Goal: Task Accomplishment & Management: Use online tool/utility

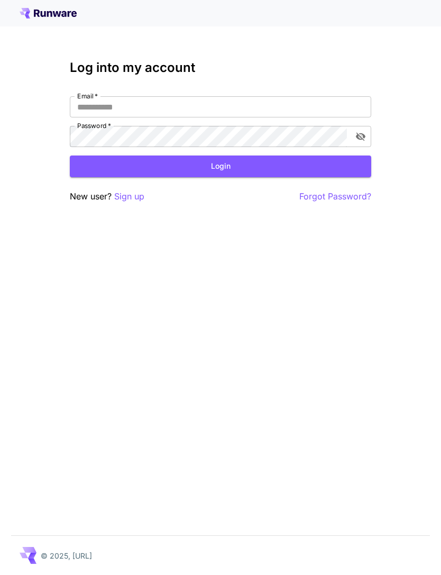
click at [201, 111] on input "Email   *" at bounding box center [220, 106] width 301 height 21
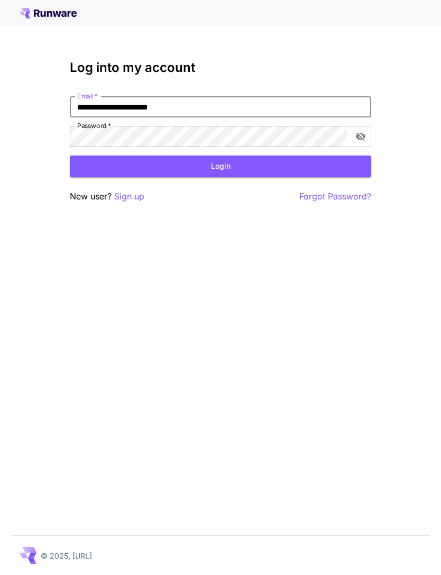
type input "**********"
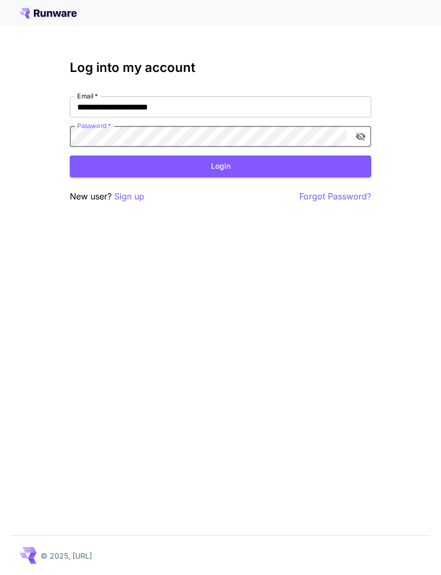
click at [257, 166] on button "Login" at bounding box center [220, 166] width 301 height 22
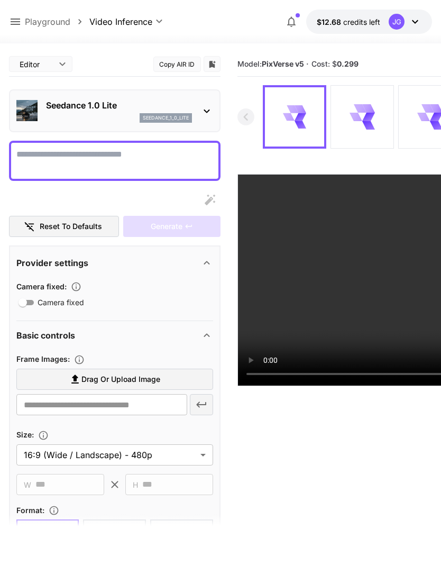
click at [21, 24] on icon at bounding box center [15, 21] width 13 height 13
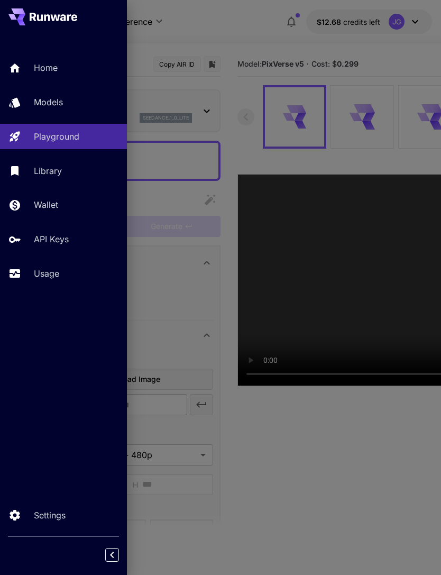
click at [54, 279] on p "Usage" at bounding box center [46, 273] width 25 height 13
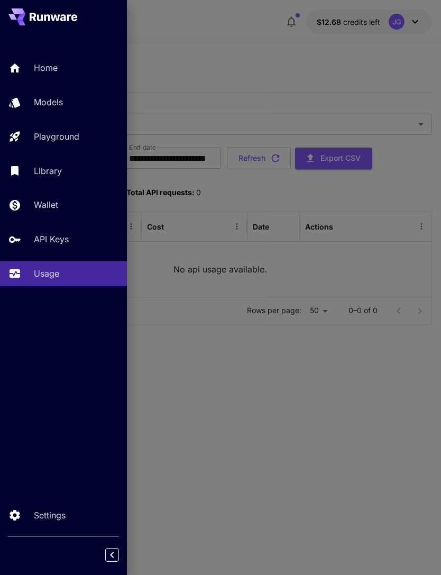
click at [297, 62] on div at bounding box center [220, 287] width 441 height 575
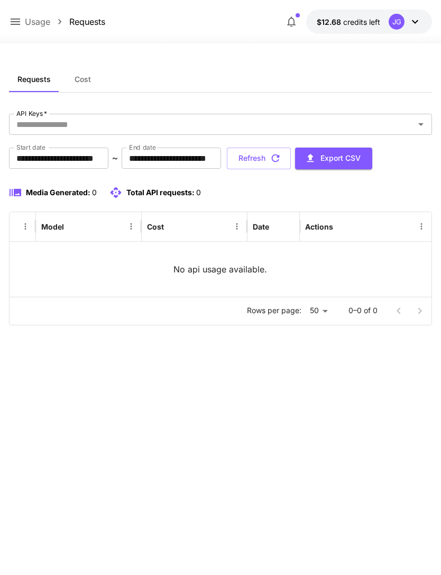
click at [9, 24] on icon at bounding box center [15, 21] width 13 height 13
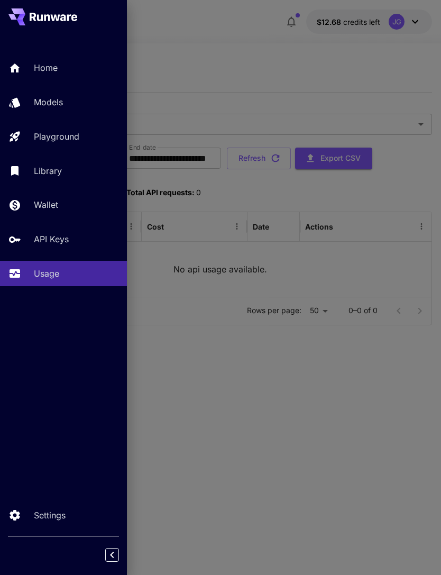
click at [31, 70] on link "Home" at bounding box center [63, 68] width 127 height 26
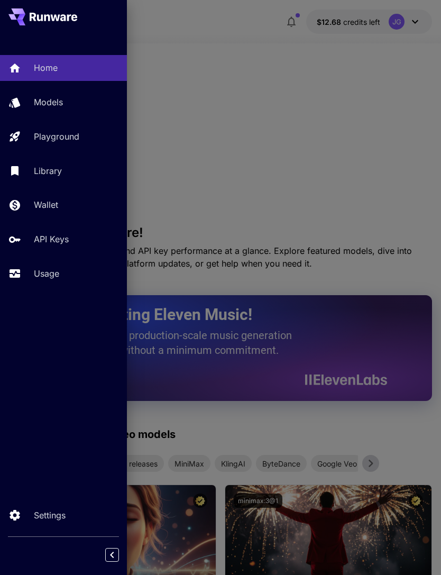
click at [317, 186] on div at bounding box center [220, 287] width 441 height 575
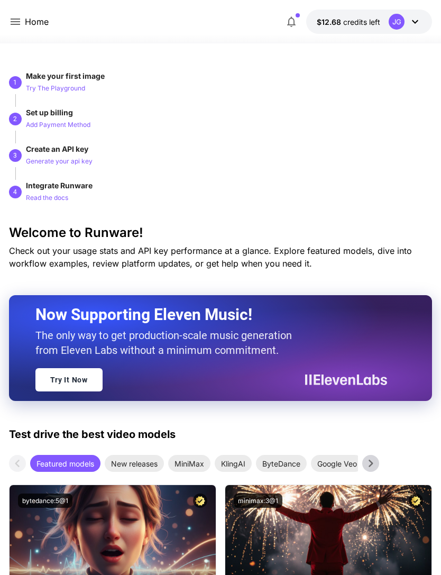
click at [16, 25] on icon at bounding box center [16, 21] width 10 height 6
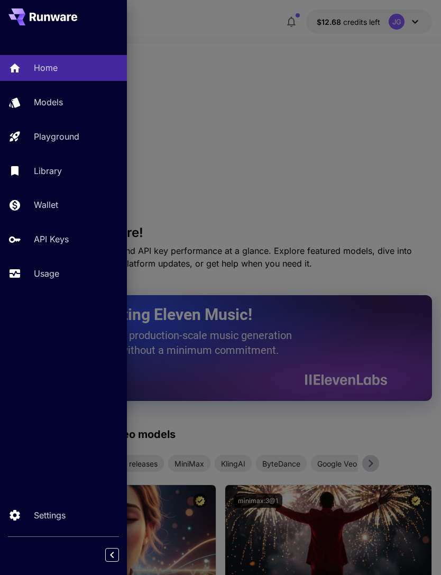
click at [40, 277] on p "Usage" at bounding box center [46, 273] width 25 height 13
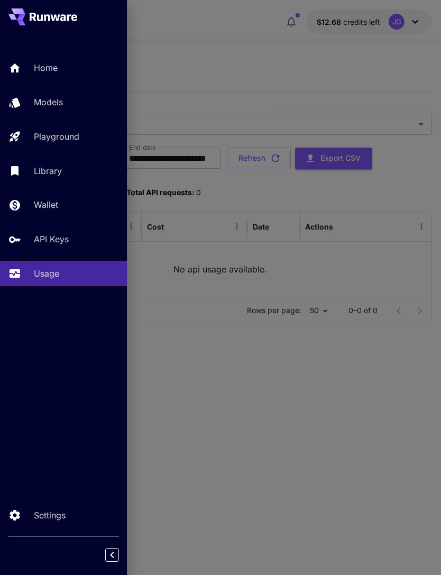
click at [317, 263] on div at bounding box center [220, 287] width 441 height 575
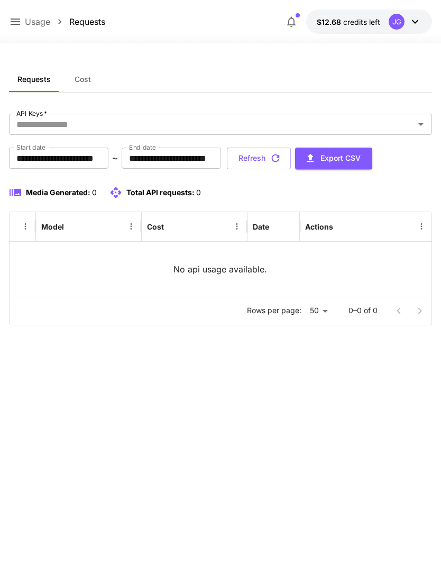
click at [14, 24] on icon at bounding box center [15, 21] width 13 height 13
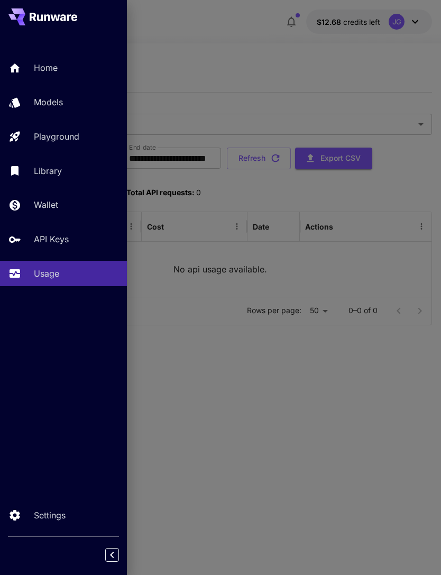
click at [39, 72] on p "Home" at bounding box center [46, 67] width 24 height 13
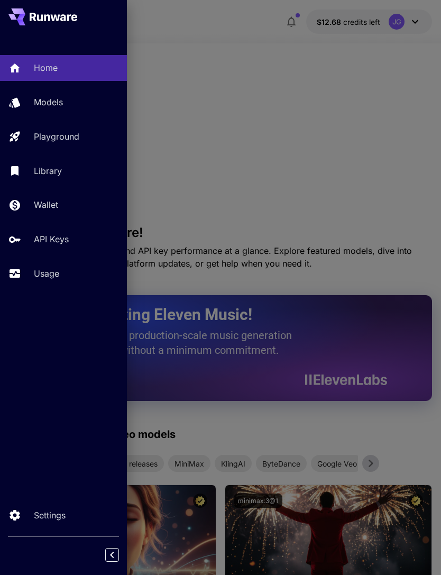
click at [357, 172] on div at bounding box center [220, 287] width 441 height 575
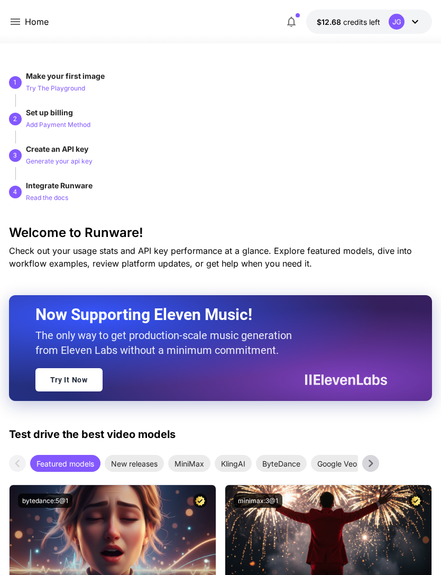
click at [425, 22] on button "$12.68 credits left JG" at bounding box center [369, 22] width 126 height 24
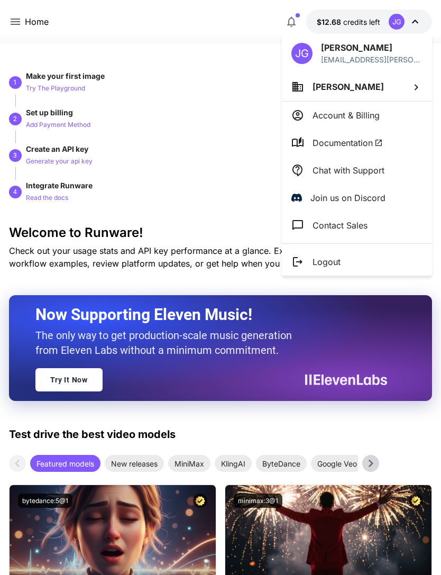
click at [230, 191] on div at bounding box center [220, 287] width 441 height 575
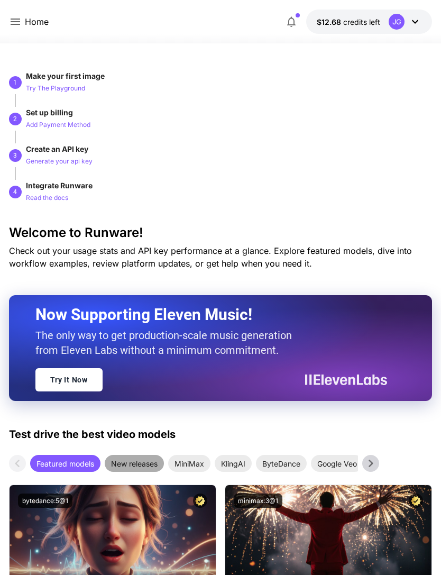
click at [153, 465] on span "New releases" at bounding box center [134, 463] width 59 height 11
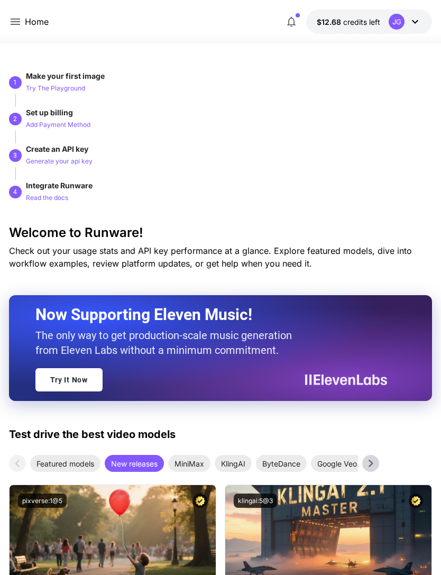
click at [20, 21] on icon at bounding box center [15, 21] width 13 height 13
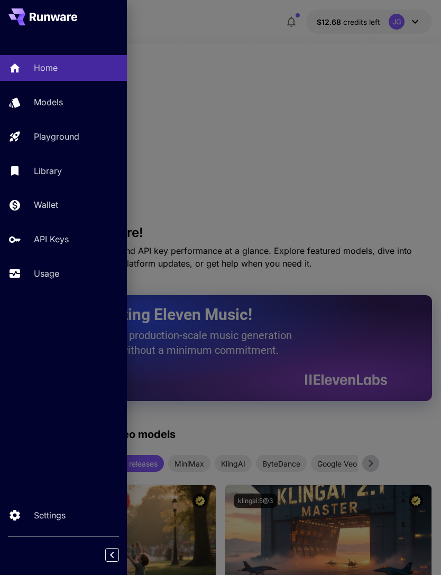
click at [57, 270] on p "Usage" at bounding box center [46, 273] width 25 height 13
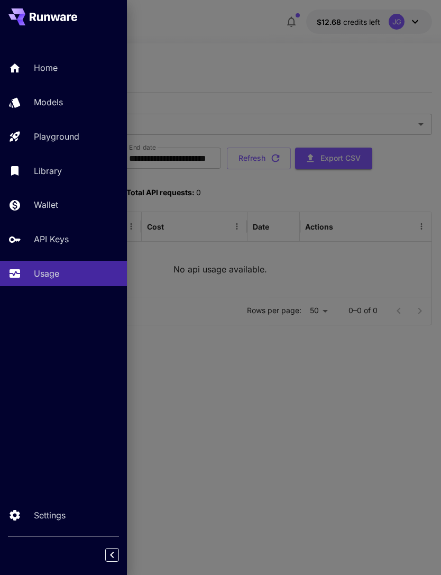
click at [231, 57] on div at bounding box center [220, 287] width 441 height 575
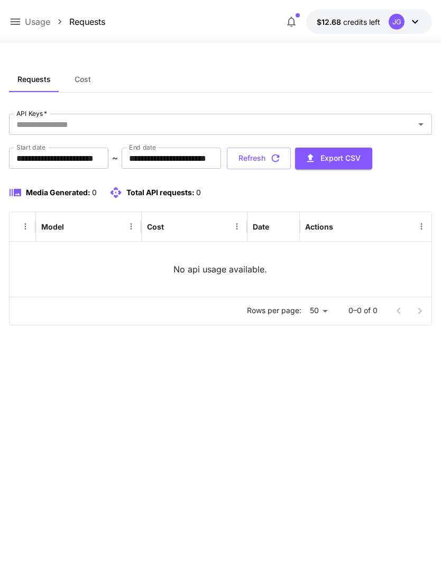
click at [419, 23] on icon at bounding box center [415, 21] width 13 height 13
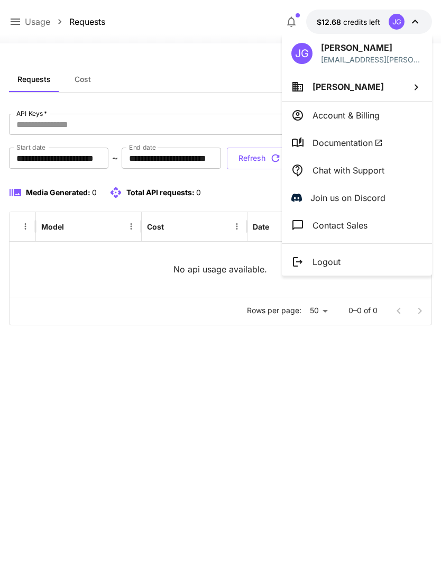
click at [334, 258] on p "Logout" at bounding box center [326, 261] width 28 height 13
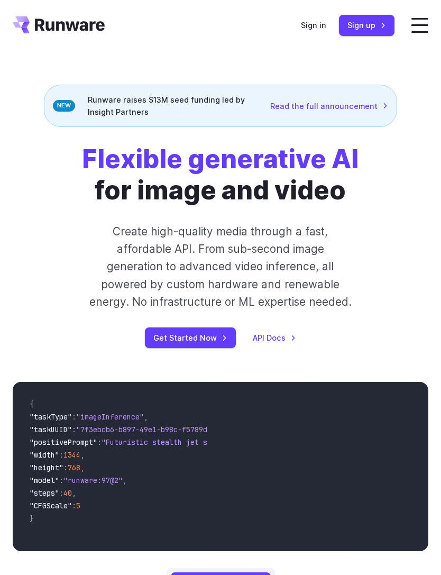
click at [321, 26] on link "Sign in" at bounding box center [313, 25] width 25 height 12
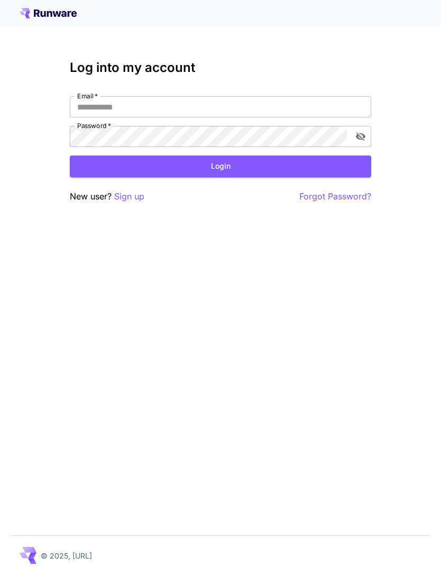
click at [199, 105] on input "Email   *" at bounding box center [220, 106] width 301 height 21
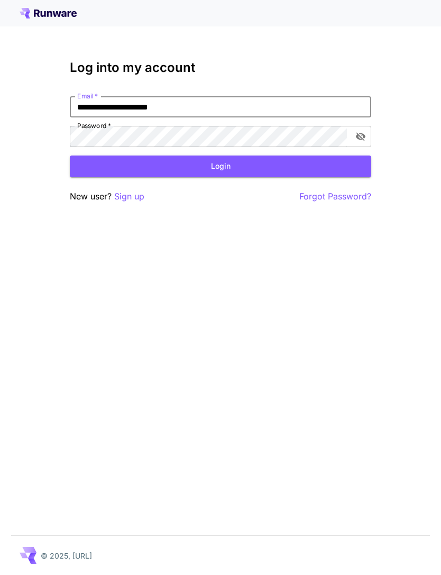
type input "**********"
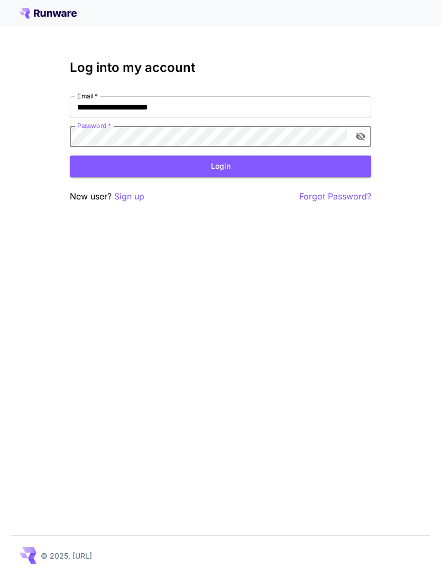
click at [215, 168] on button "Login" at bounding box center [220, 166] width 301 height 22
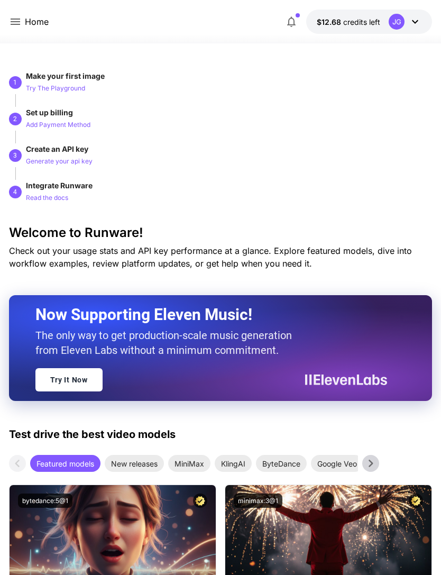
click at [21, 23] on icon at bounding box center [15, 21] width 13 height 13
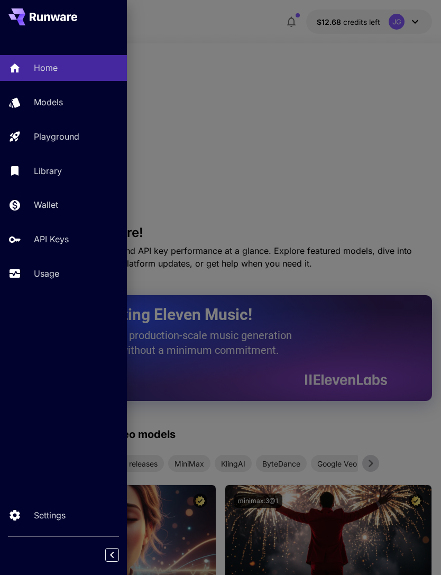
click at [57, 274] on p "Usage" at bounding box center [46, 273] width 25 height 13
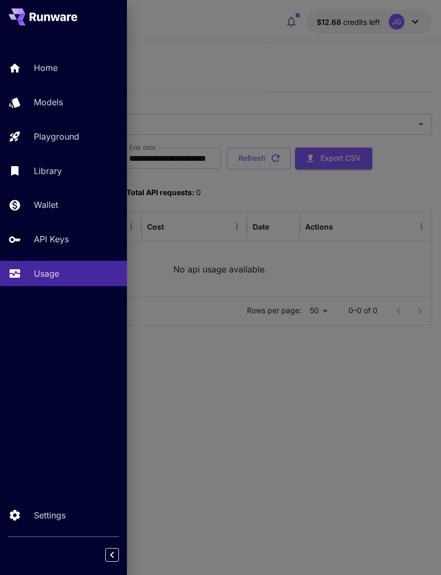
click at [329, 270] on div at bounding box center [220, 287] width 441 height 575
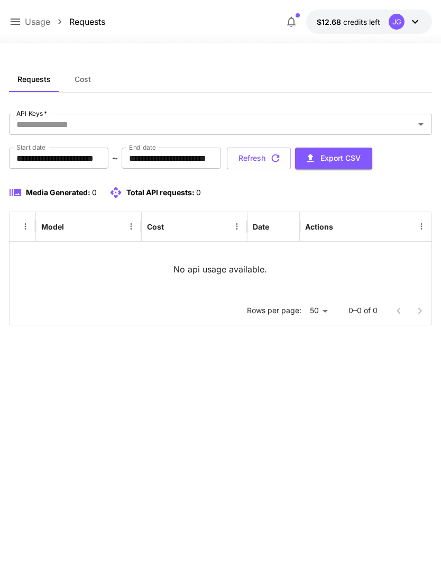
click at [291, 155] on button "Refresh" at bounding box center [259, 158] width 64 height 22
click at [25, 20] on p "Usage" at bounding box center [37, 21] width 25 height 13
click at [20, 27] on icon at bounding box center [15, 21] width 13 height 13
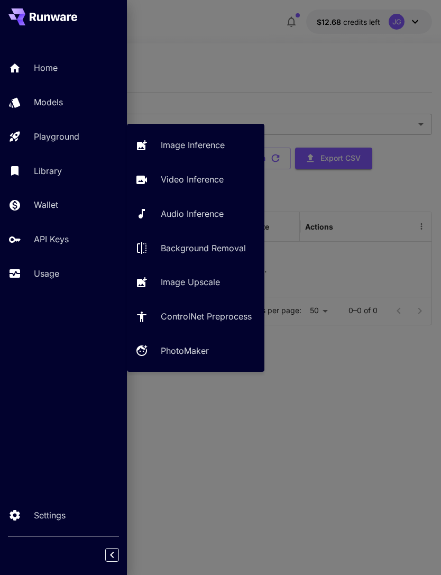
click at [76, 137] on p "Playground" at bounding box center [56, 136] width 45 height 13
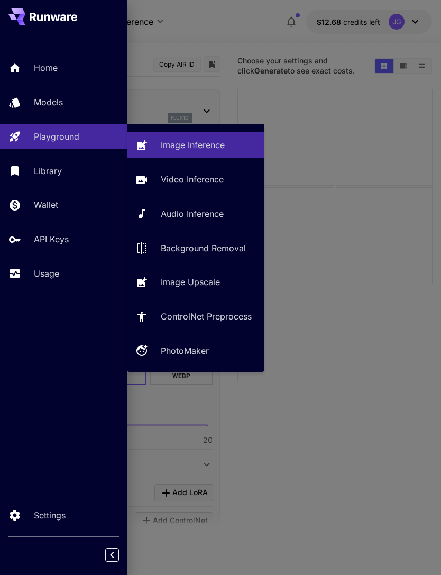
click at [202, 180] on p "Video Inference" at bounding box center [192, 179] width 63 height 13
type input "**********"
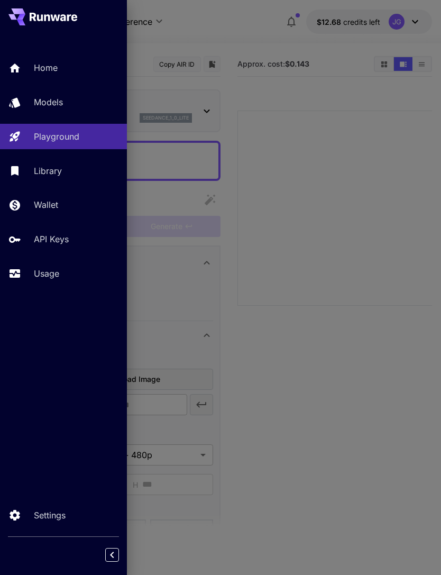
click at [255, 27] on div at bounding box center [220, 287] width 441 height 575
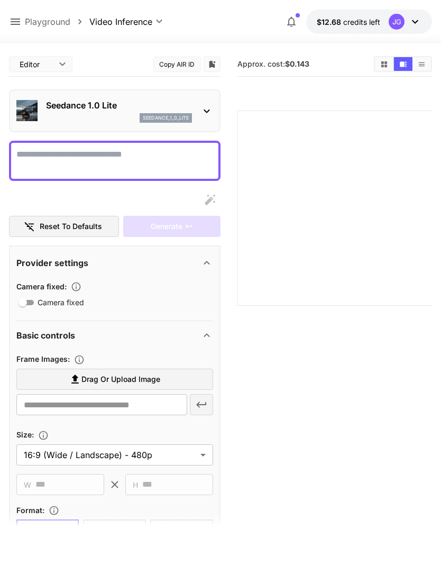
click at [130, 384] on span "Drag or upload image" at bounding box center [120, 379] width 79 height 13
click at [0, 0] on input "Drag or upload image" at bounding box center [0, 0] width 0 height 0
click at [202, 113] on icon at bounding box center [206, 111] width 13 height 13
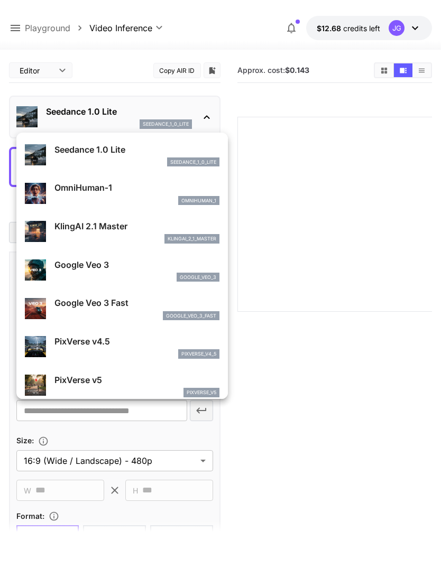
scroll to position [109, 0]
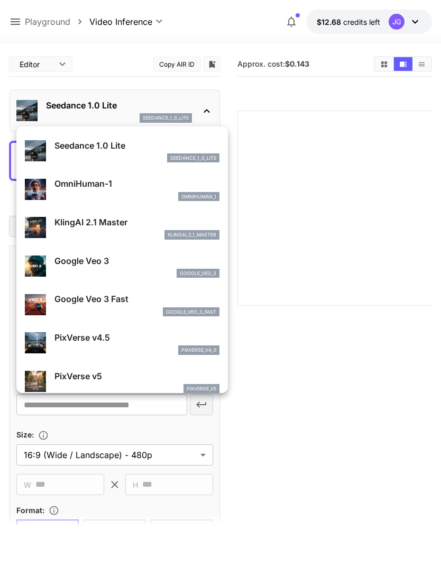
click at [108, 374] on p "PixVerse v5" at bounding box center [136, 375] width 165 height 13
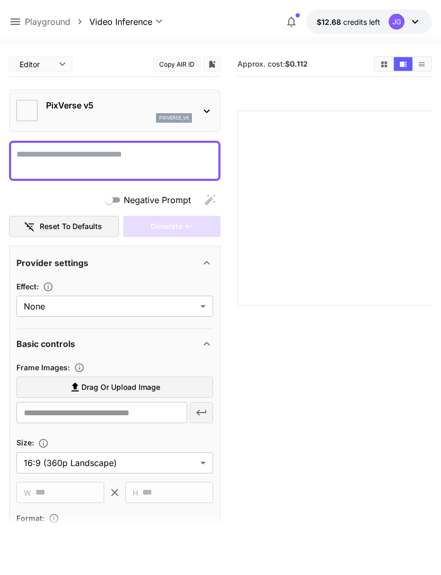
type input "**********"
type input "***"
type input "**********"
type input "****"
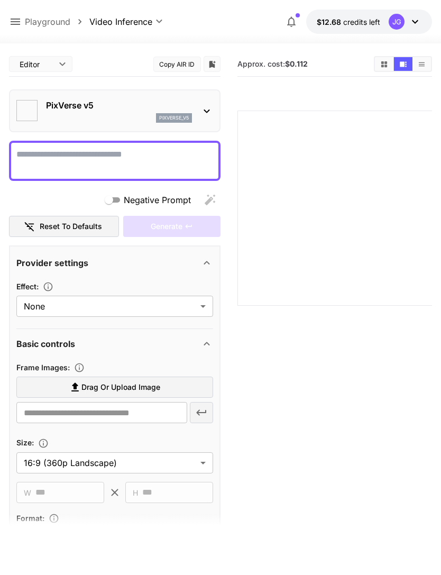
type input "****"
click at [20, 21] on icon at bounding box center [15, 21] width 13 height 13
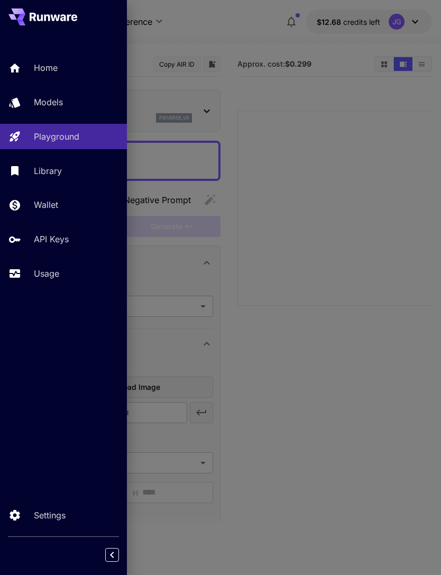
click at [53, 268] on p "Usage" at bounding box center [46, 273] width 25 height 13
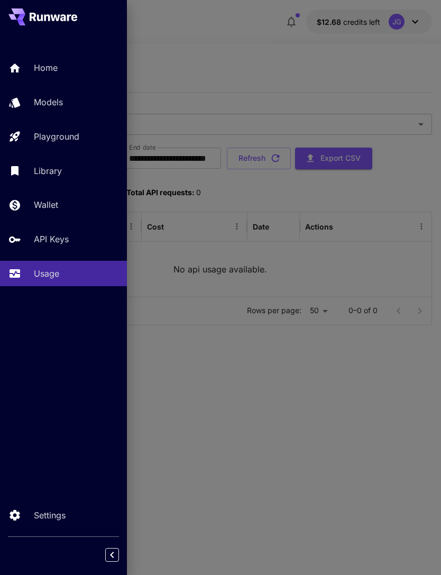
click at [346, 85] on div at bounding box center [220, 287] width 441 height 575
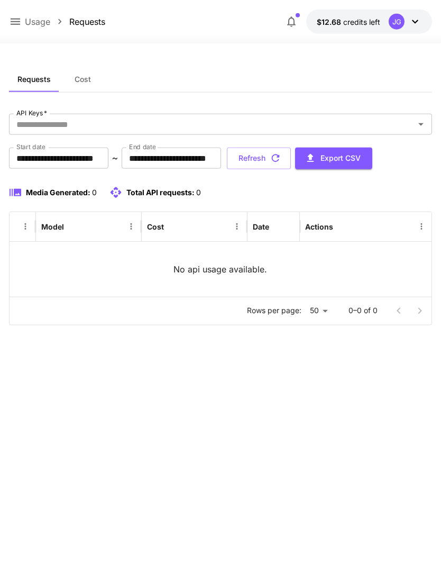
scroll to position [13, 0]
click at [76, 147] on input "**********" at bounding box center [58, 157] width 99 height 21
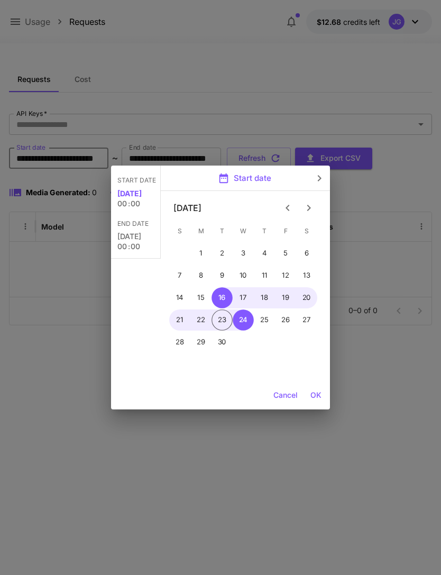
click at [296, 205] on button "Previous month" at bounding box center [287, 207] width 21 height 21
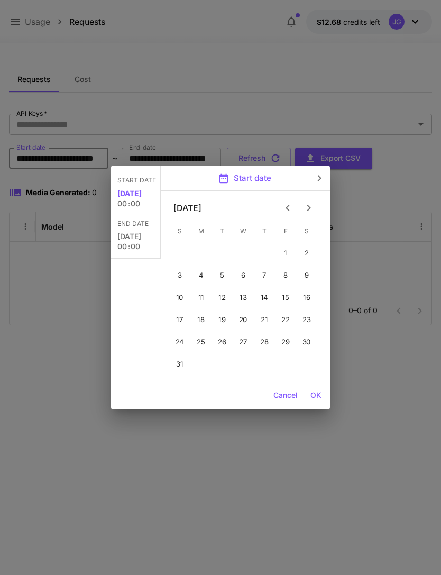
click at [293, 206] on icon "Previous month" at bounding box center [287, 207] width 13 height 13
click at [225, 254] on button "1" at bounding box center [221, 253] width 21 height 21
type input "**********"
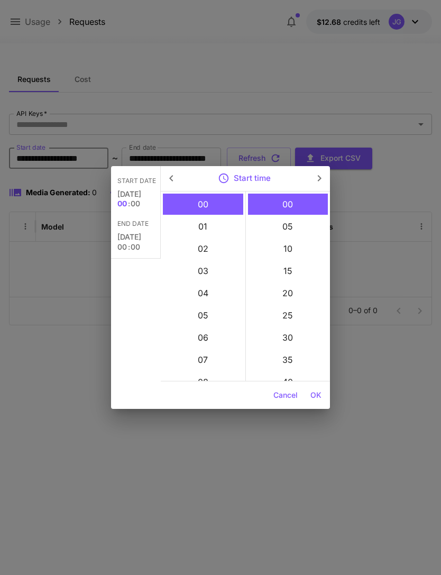
click at [321, 395] on button "OK" at bounding box center [316, 395] width 20 height 20
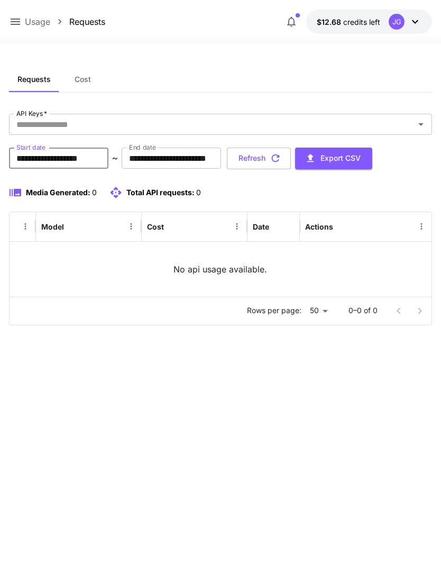
click at [180, 356] on div "**********" at bounding box center [220, 309] width 423 height 485
click at [281, 152] on icon "button" at bounding box center [276, 158] width 12 height 12
click at [280, 154] on icon "button" at bounding box center [276, 158] width 8 height 8
click at [291, 147] on button "Refresh" at bounding box center [259, 158] width 64 height 22
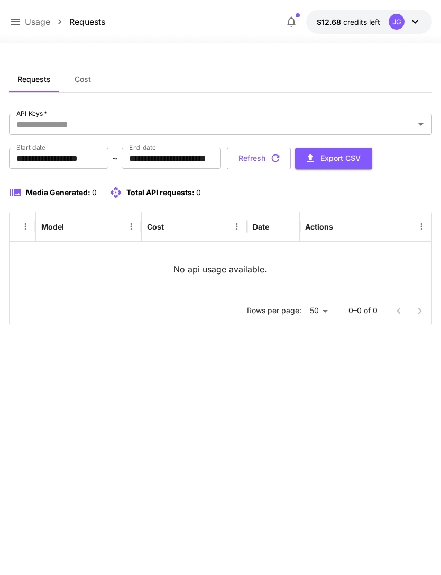
click at [15, 24] on icon at bounding box center [15, 21] width 13 height 13
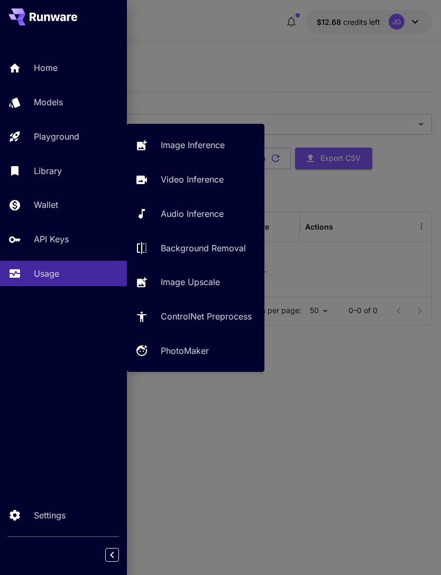
click at [201, 179] on p "Video Inference" at bounding box center [192, 179] width 63 height 13
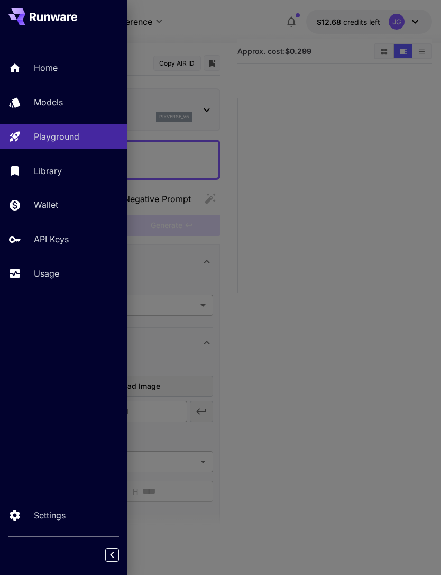
click at [245, 30] on div at bounding box center [220, 287] width 441 height 575
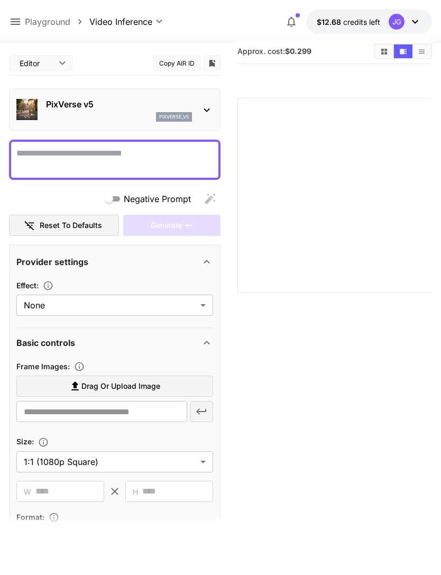
click at [11, 27] on icon at bounding box center [15, 21] width 13 height 13
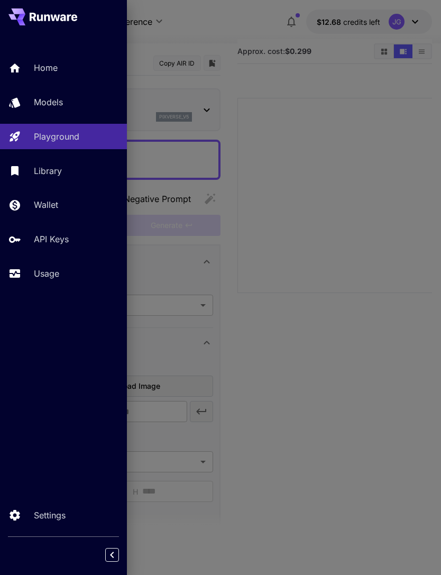
click at [59, 272] on p "Usage" at bounding box center [46, 273] width 25 height 13
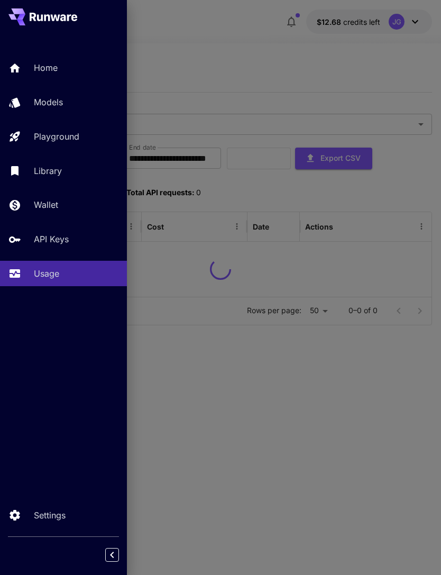
click at [245, 34] on div at bounding box center [220, 287] width 441 height 575
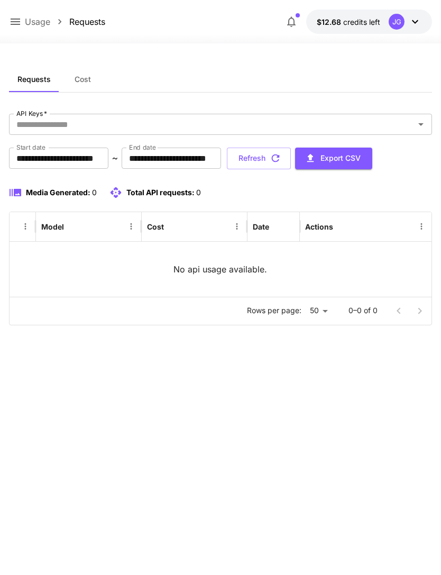
click at [416, 25] on icon at bounding box center [415, 21] width 13 height 13
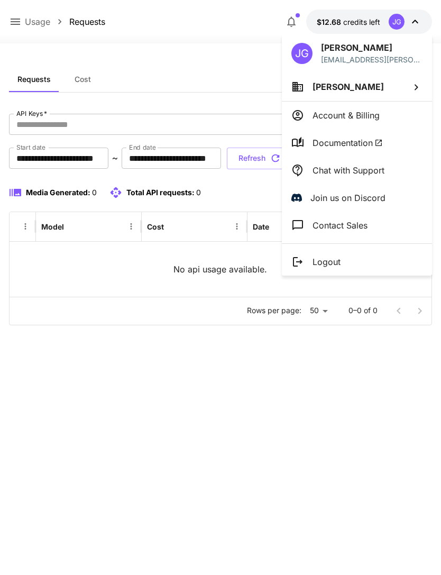
click at [21, 24] on div at bounding box center [220, 287] width 441 height 575
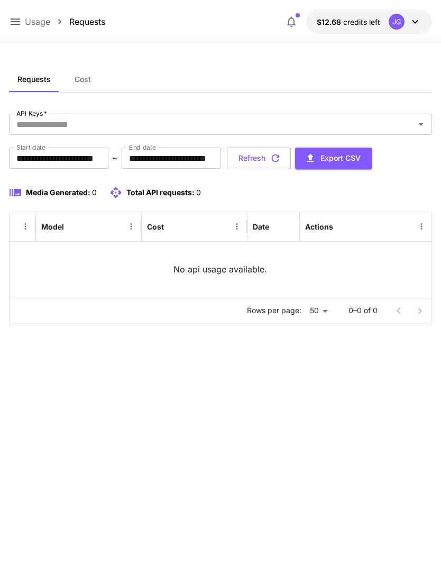
click at [27, 17] on p "Usage" at bounding box center [37, 21] width 25 height 13
click at [16, 20] on icon at bounding box center [15, 21] width 13 height 13
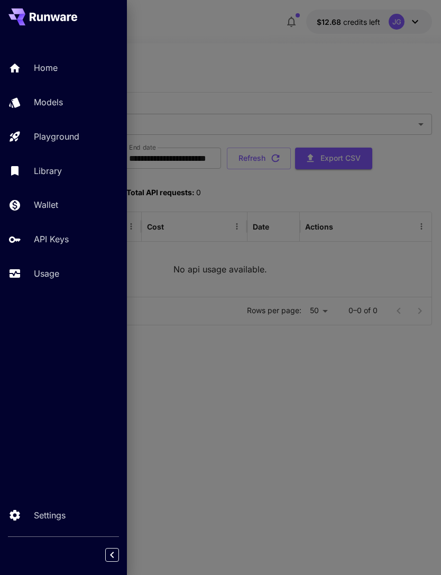
click at [58, 71] on p "Home" at bounding box center [46, 67] width 24 height 13
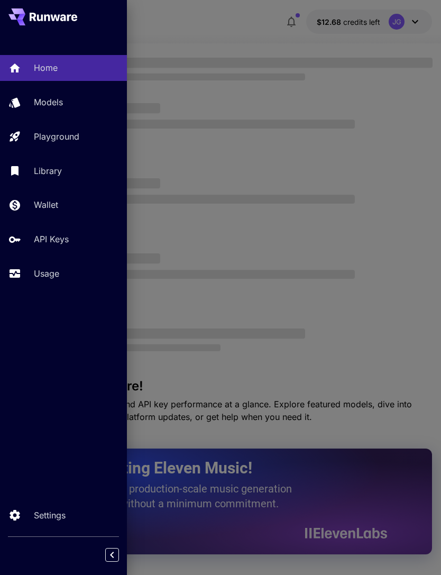
click at [187, 32] on div at bounding box center [220, 287] width 441 height 575
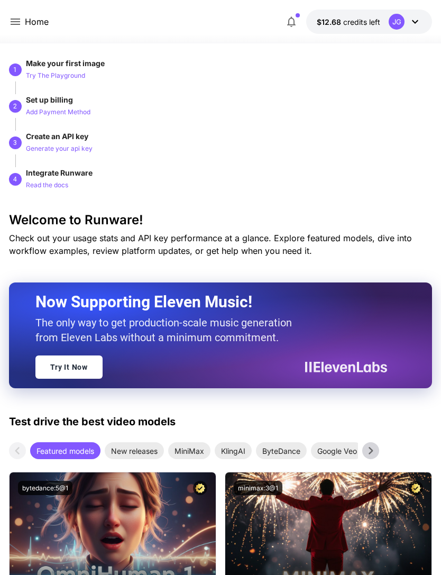
click at [28, 22] on p "Home" at bounding box center [37, 21] width 24 height 13
click at [20, 23] on icon at bounding box center [15, 21] width 13 height 13
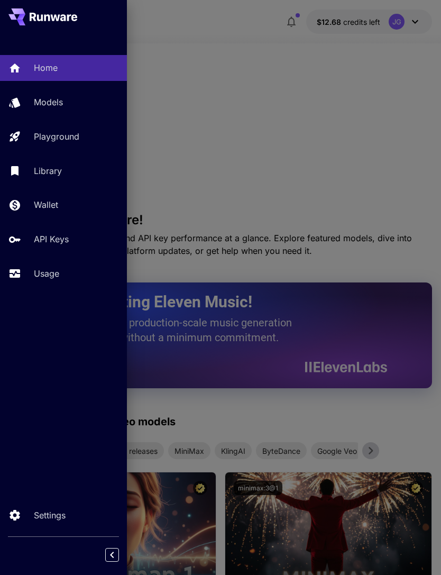
click at [72, 104] on div "Models" at bounding box center [76, 102] width 85 height 13
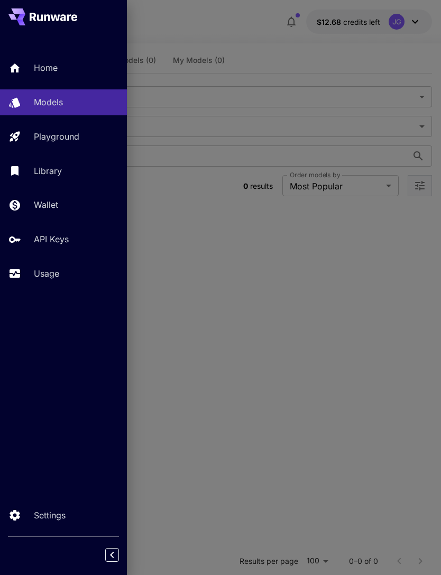
click at [254, 23] on div at bounding box center [220, 287] width 441 height 575
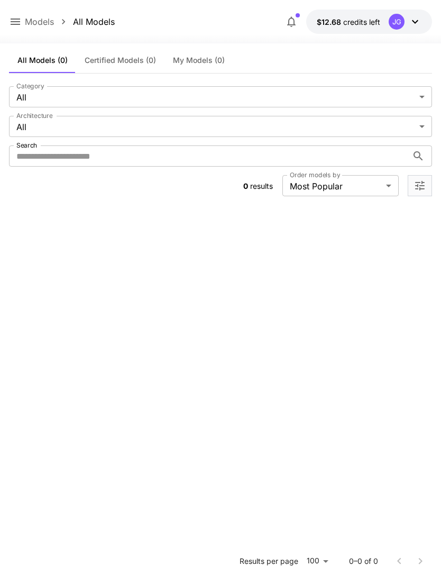
click at [418, 126] on body "**********" at bounding box center [220, 414] width 441 height 855
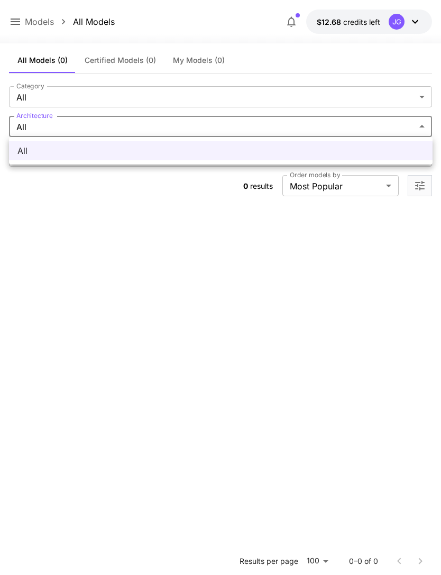
click at [239, 245] on div at bounding box center [220, 287] width 441 height 575
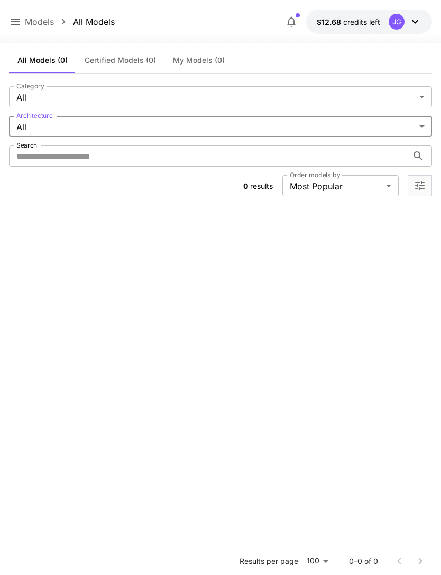
click at [428, 126] on body "**********" at bounding box center [220, 414] width 441 height 855
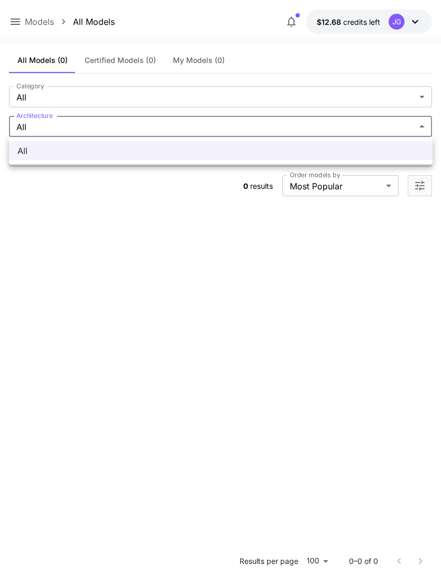
click at [420, 131] on div at bounding box center [220, 287] width 441 height 575
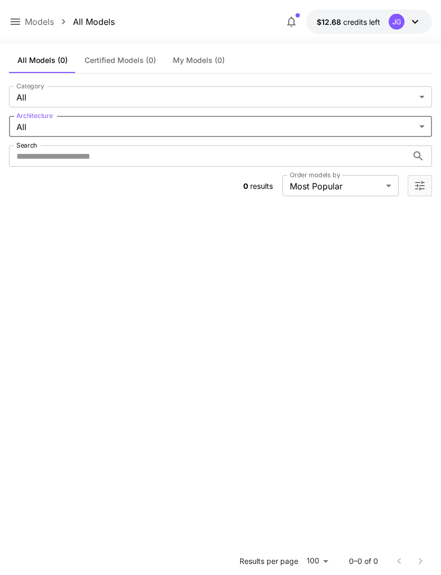
click at [422, 101] on body "**********" at bounding box center [220, 414] width 441 height 855
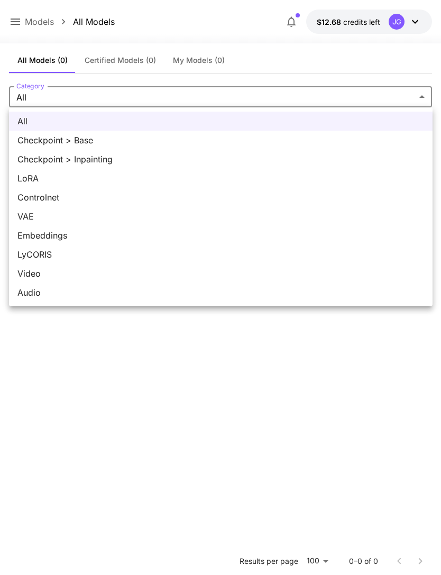
click at [320, 364] on div at bounding box center [220, 287] width 441 height 575
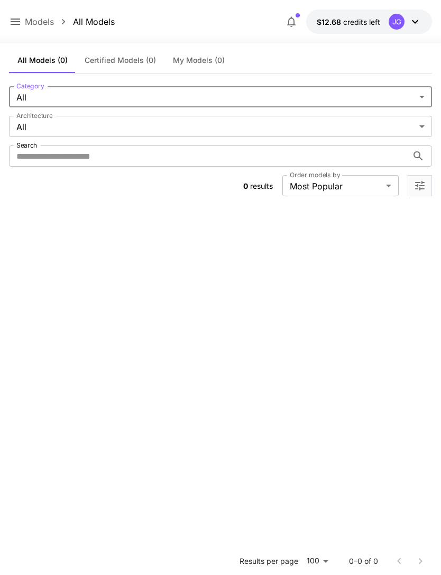
click at [422, 129] on body "**********" at bounding box center [220, 414] width 441 height 855
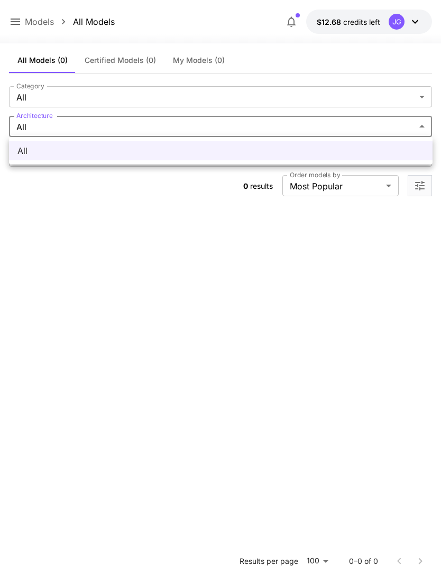
click at [297, 263] on div at bounding box center [220, 287] width 441 height 575
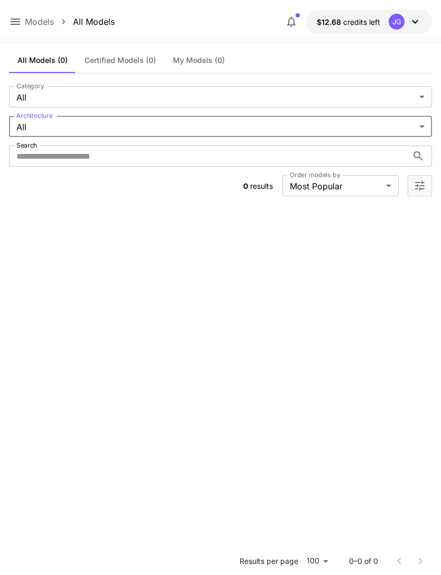
click at [19, 24] on icon at bounding box center [16, 21] width 10 height 6
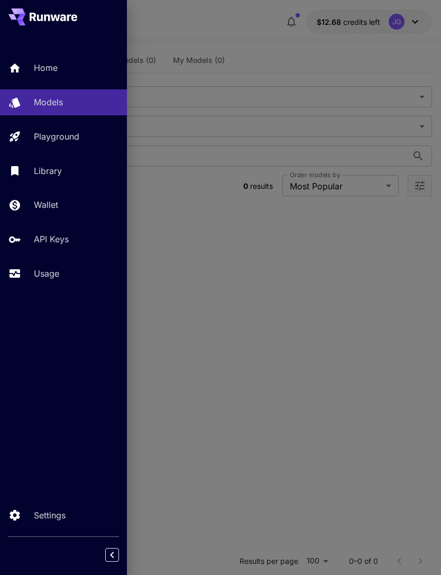
click at [53, 273] on p "Usage" at bounding box center [46, 273] width 25 height 13
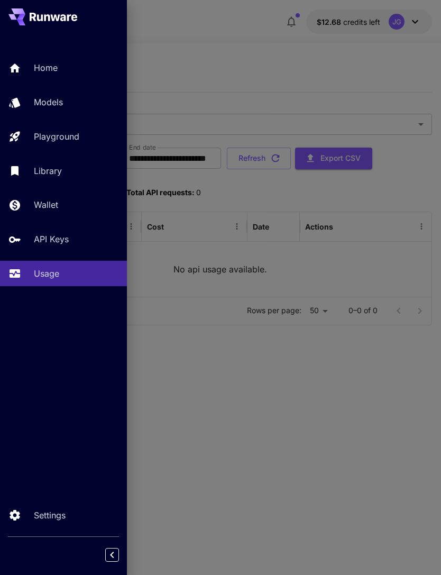
click at [251, 48] on div at bounding box center [220, 287] width 441 height 575
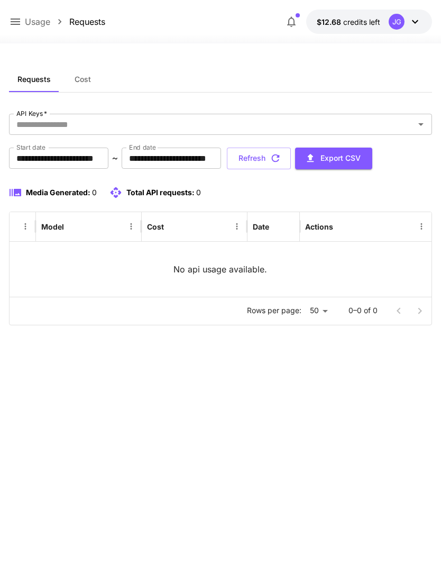
click at [16, 24] on icon at bounding box center [15, 21] width 13 height 13
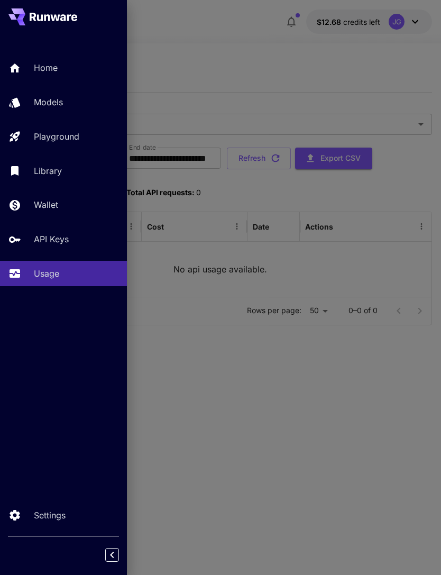
click at [59, 244] on p "API Keys" at bounding box center [51, 239] width 35 height 13
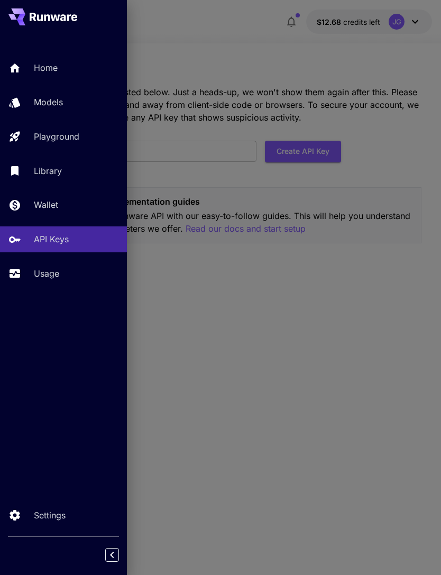
click at [218, 32] on div at bounding box center [220, 287] width 441 height 575
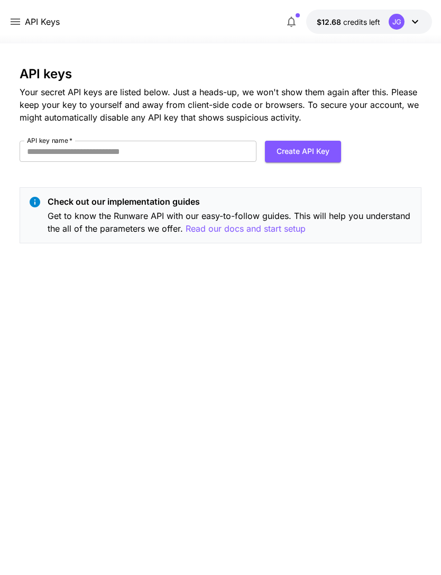
click at [20, 25] on icon at bounding box center [15, 21] width 13 height 13
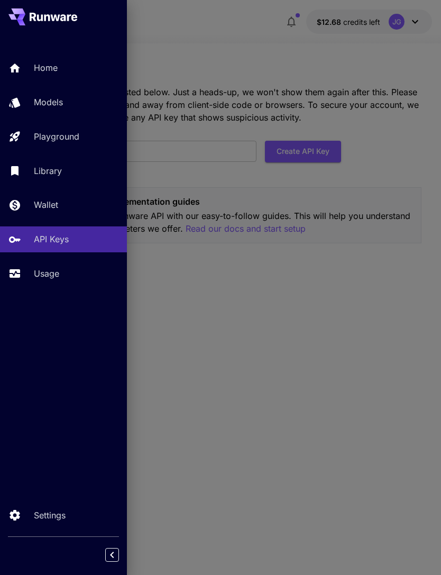
click at [62, 170] on p "Library" at bounding box center [48, 170] width 28 height 13
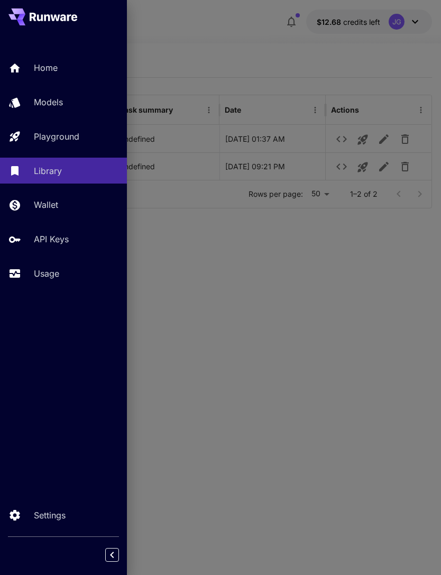
click at [261, 35] on div at bounding box center [220, 287] width 441 height 575
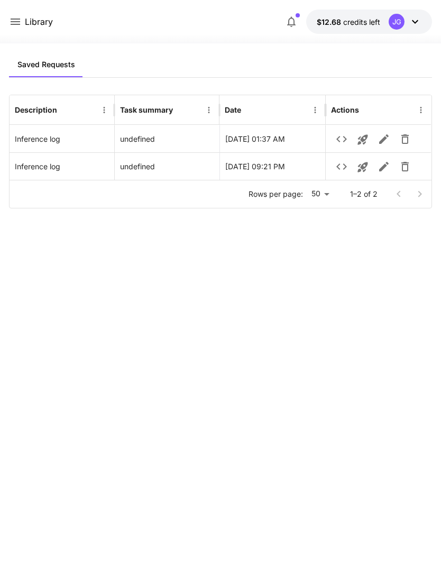
click at [17, 23] on icon at bounding box center [15, 21] width 13 height 13
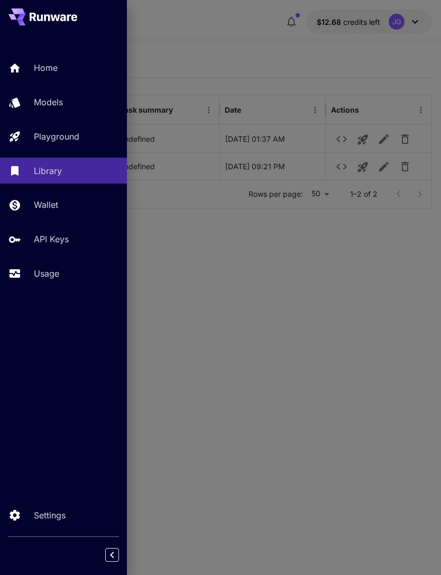
click at [54, 276] on p "Usage" at bounding box center [46, 273] width 25 height 13
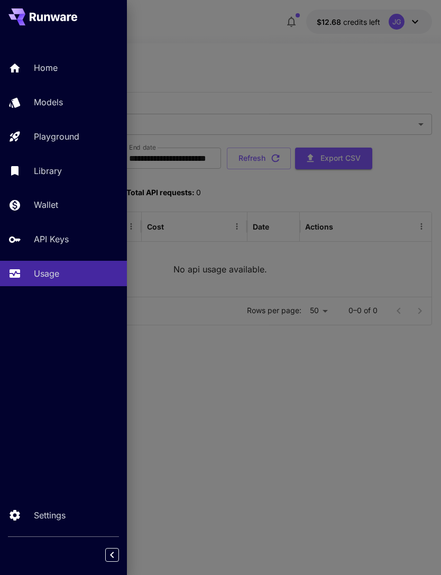
click at [240, 48] on div at bounding box center [220, 287] width 441 height 575
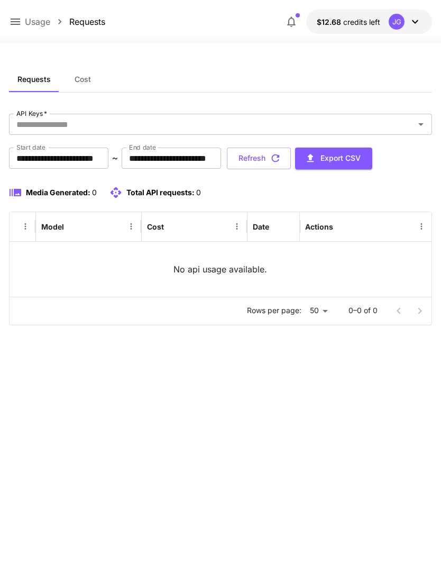
click at [427, 118] on icon "Open" at bounding box center [420, 124] width 13 height 13
click at [56, 118] on span "Playground" at bounding box center [35, 124] width 45 height 12
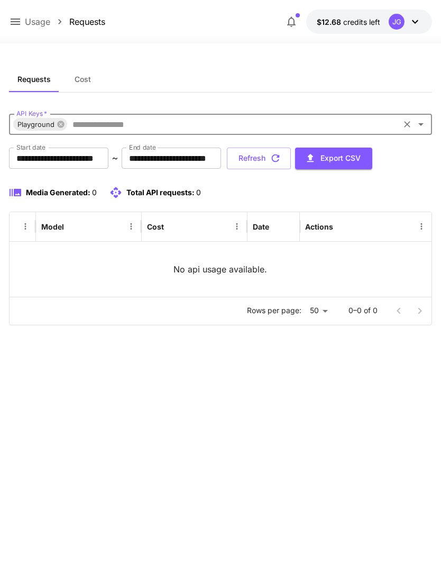
click at [64, 120] on icon at bounding box center [61, 124] width 8 height 8
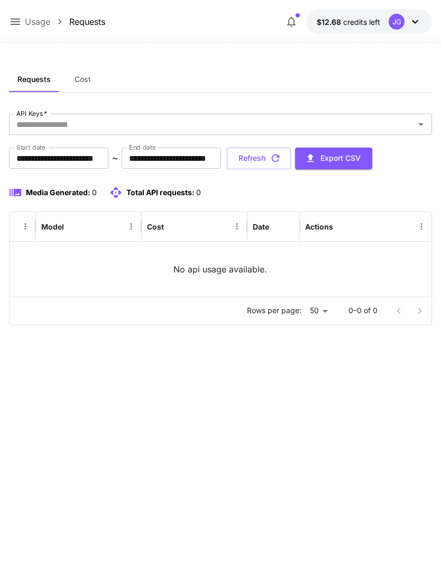
click at [21, 22] on icon at bounding box center [15, 21] width 13 height 13
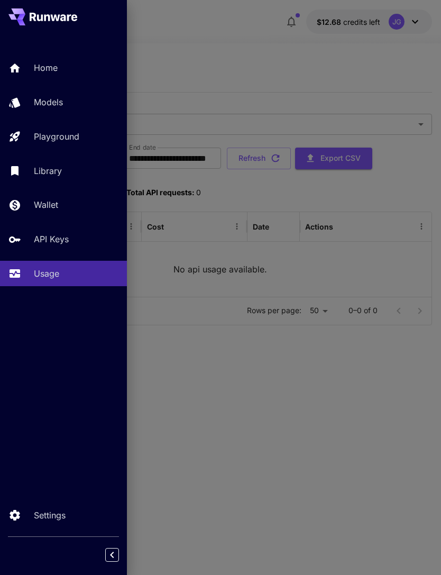
click at [207, 40] on div at bounding box center [220, 287] width 441 height 575
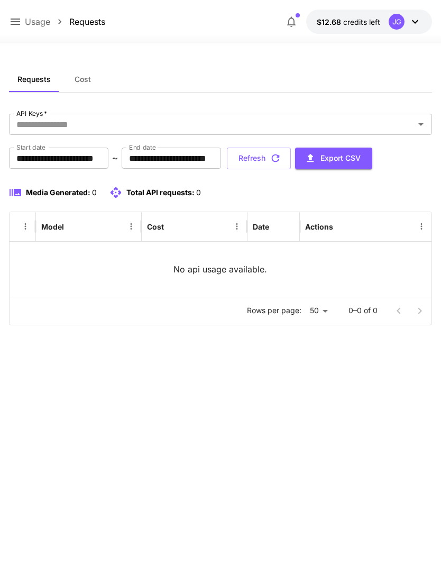
click at [17, 25] on icon at bounding box center [15, 21] width 13 height 13
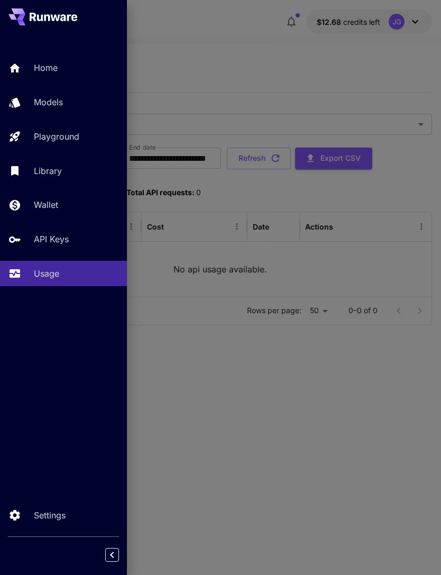
click at [55, 68] on p "Home" at bounding box center [46, 67] width 24 height 13
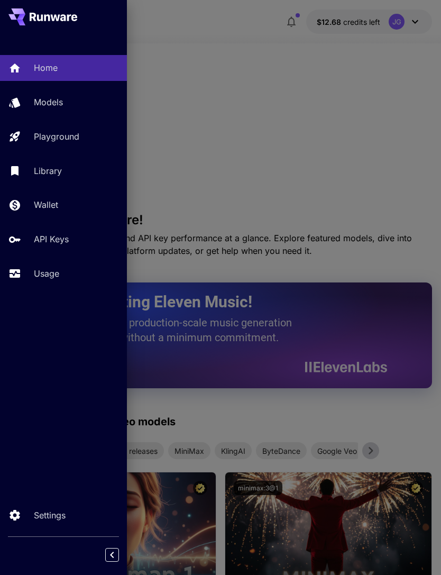
click at [335, 196] on div at bounding box center [220, 287] width 441 height 575
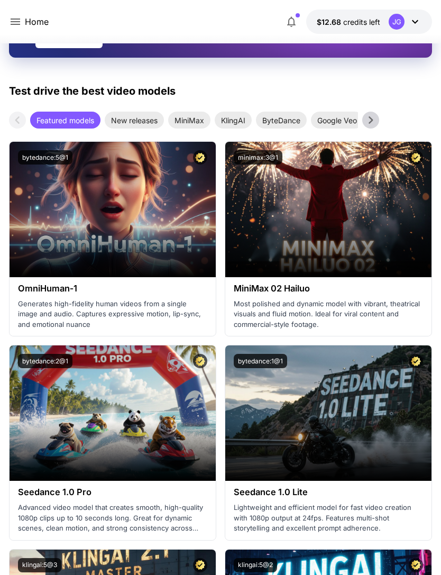
scroll to position [344, 0]
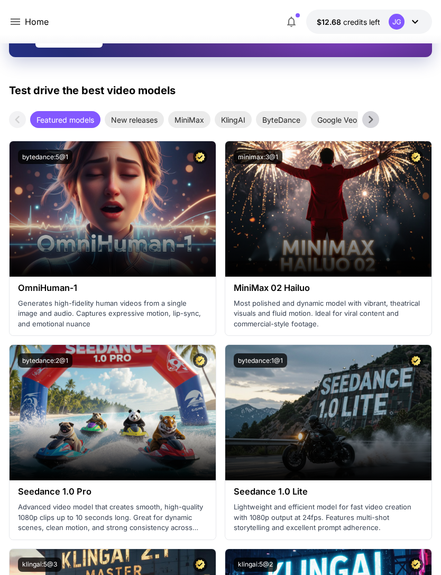
click at [141, 124] on span "New releases" at bounding box center [134, 119] width 59 height 11
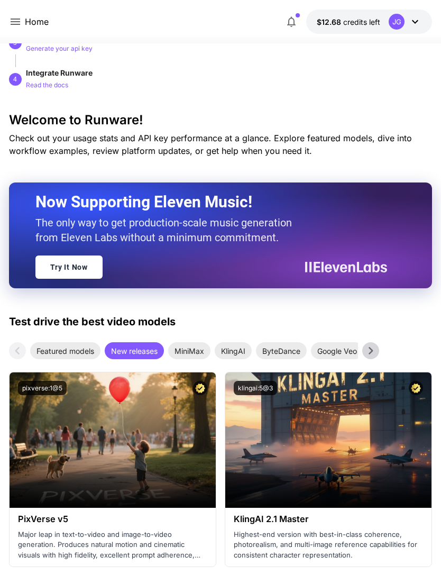
scroll to position [0, 0]
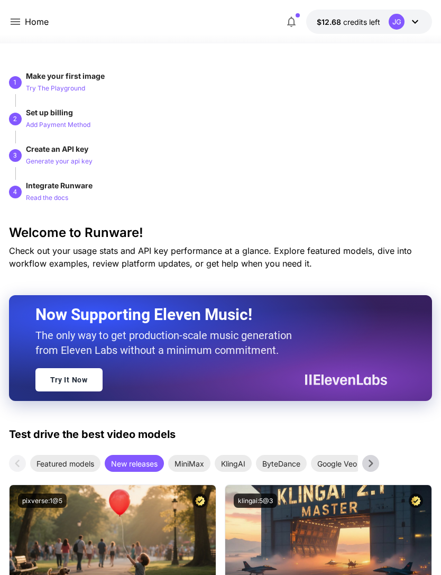
click at [15, 27] on icon at bounding box center [15, 21] width 13 height 13
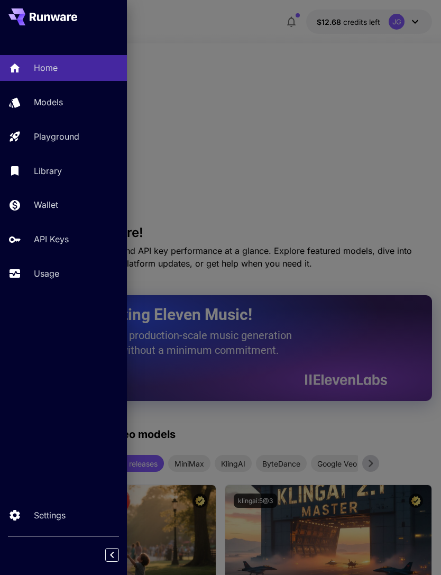
click at [53, 274] on p "Usage" at bounding box center [46, 273] width 25 height 13
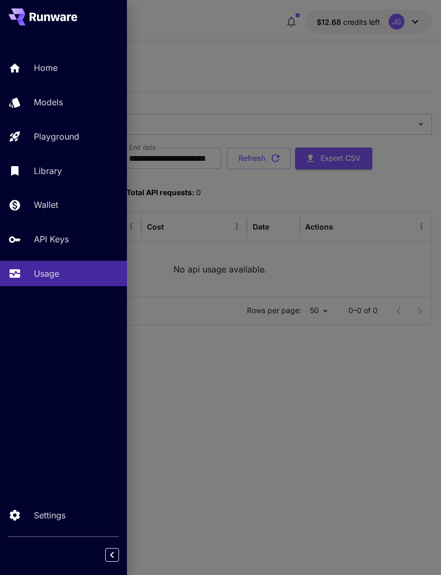
click at [255, 62] on div at bounding box center [220, 287] width 441 height 575
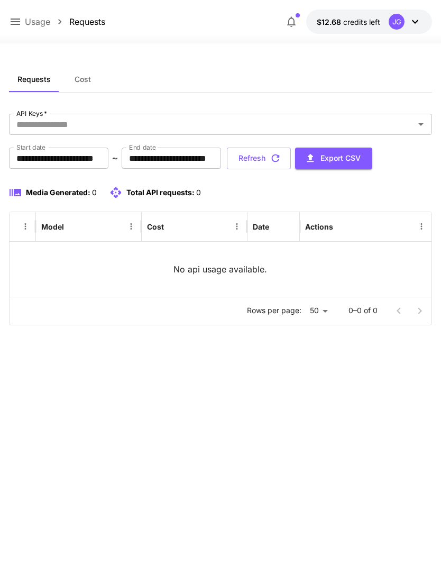
click at [415, 24] on icon at bounding box center [415, 21] width 13 height 13
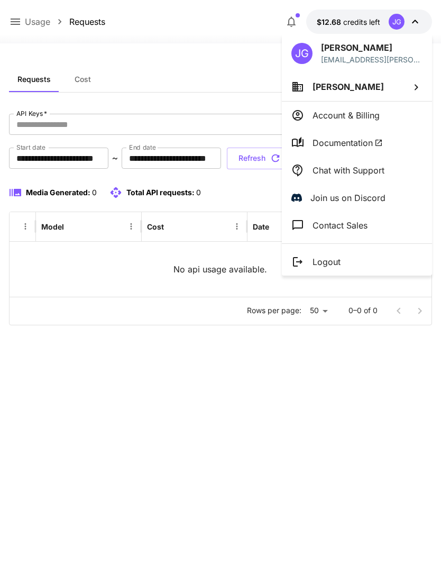
click at [330, 263] on p "Logout" at bounding box center [326, 261] width 28 height 13
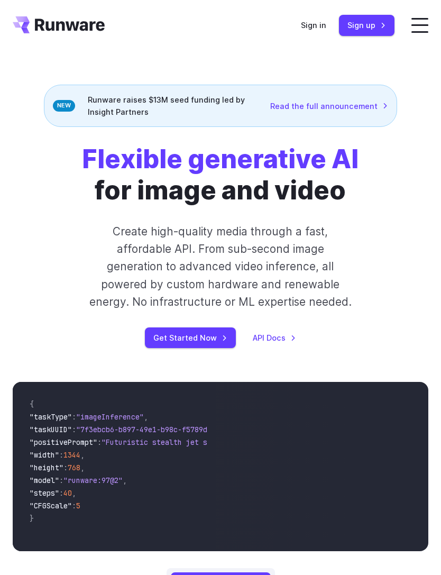
click at [318, 21] on link "Sign in" at bounding box center [313, 25] width 25 height 12
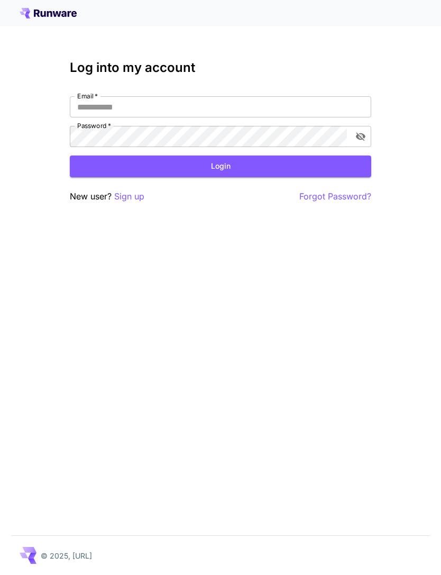
click at [264, 106] on input "Email   *" at bounding box center [220, 106] width 301 height 21
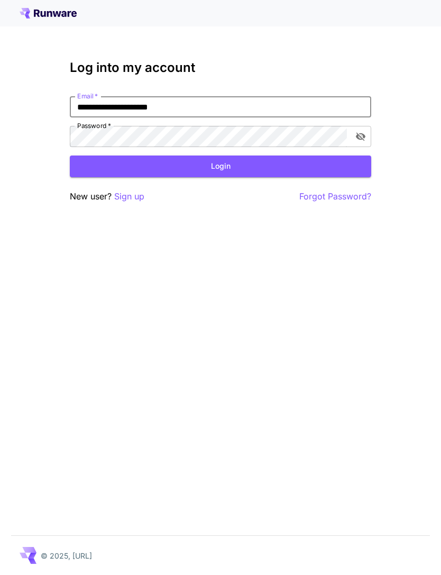
type input "**********"
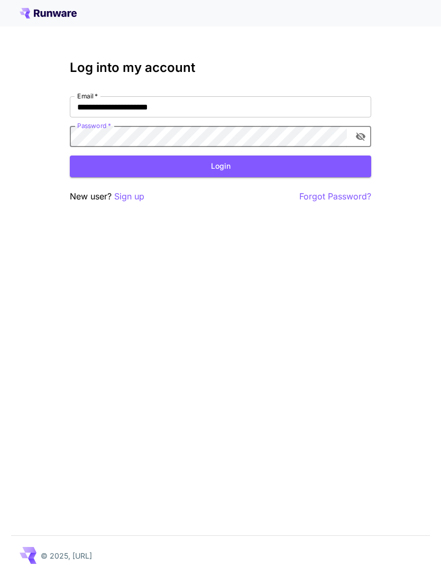
click at [248, 165] on button "Login" at bounding box center [220, 166] width 301 height 22
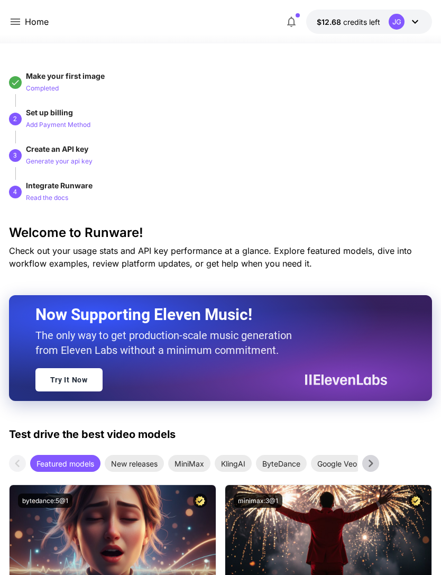
click at [19, 21] on icon at bounding box center [15, 21] width 13 height 13
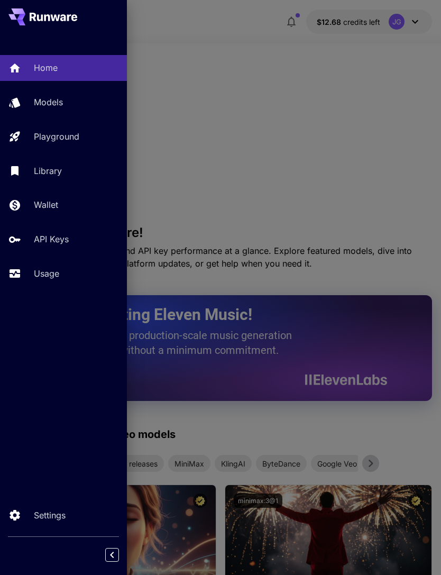
click at [51, 271] on p "Usage" at bounding box center [46, 273] width 25 height 13
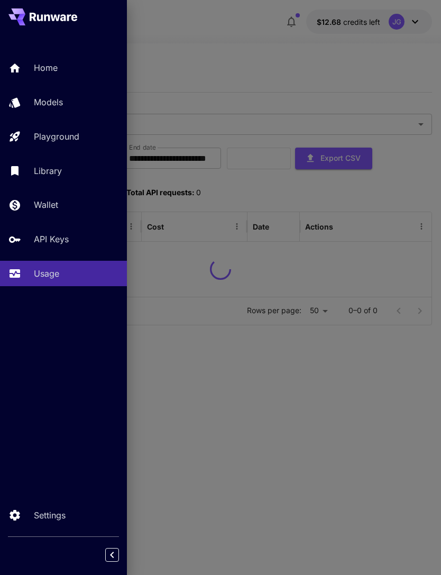
click at [268, 59] on div at bounding box center [220, 287] width 441 height 575
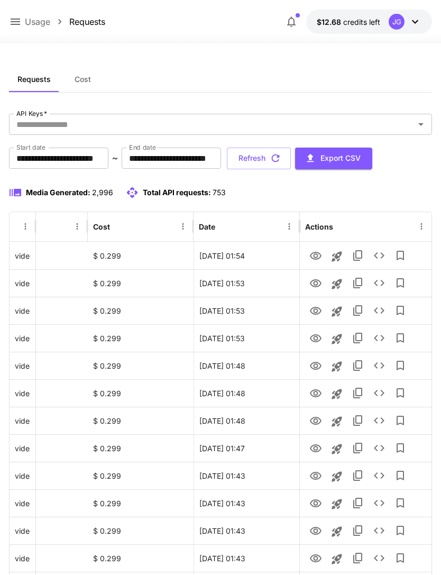
scroll to position [0, 54]
click at [317, 255] on icon "View" at bounding box center [316, 256] width 12 height 8
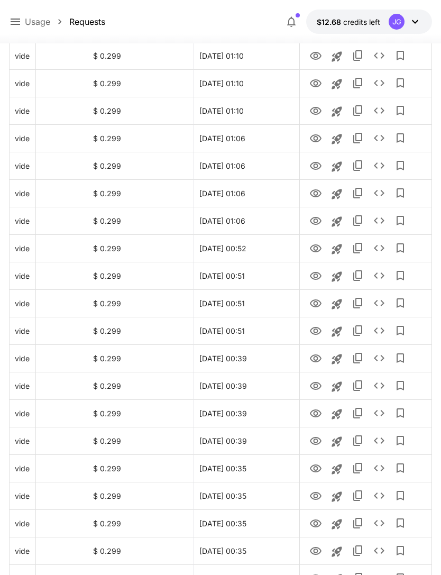
scroll to position [1067, 0]
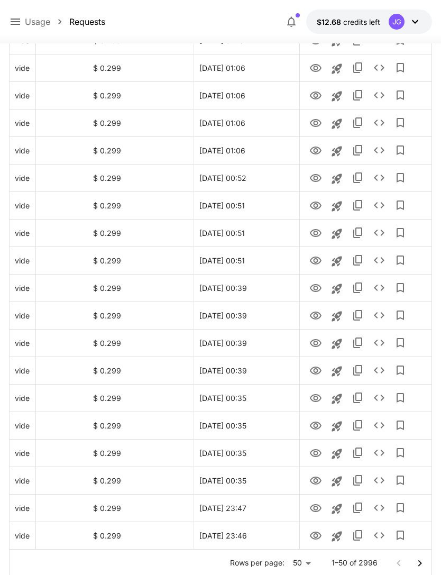
click at [419, 564] on icon "Go to next page" at bounding box center [420, 562] width 4 height 6
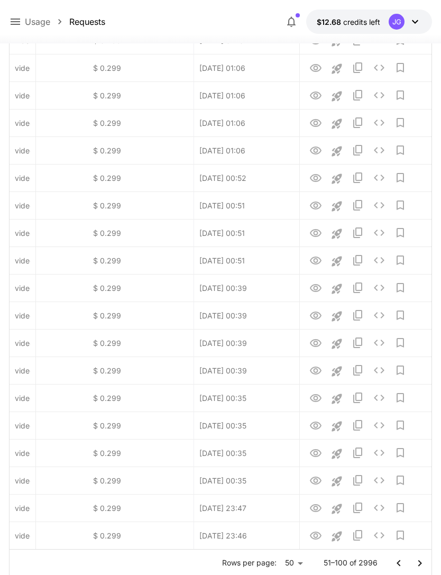
click at [420, 566] on icon "Go to next page" at bounding box center [419, 563] width 13 height 13
click at [419, 560] on icon "Go to next page" at bounding box center [420, 562] width 4 height 6
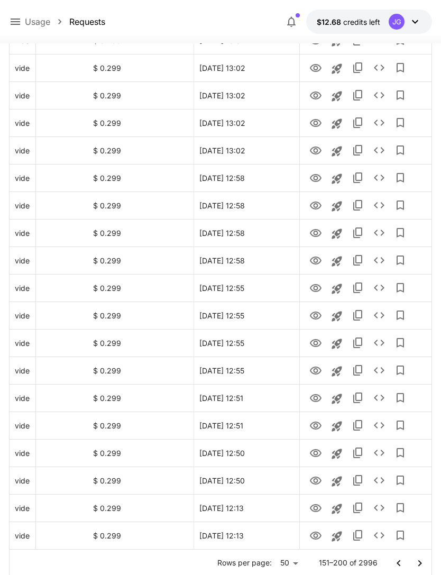
click at [419, 564] on icon "Go to next page" at bounding box center [420, 562] width 4 height 6
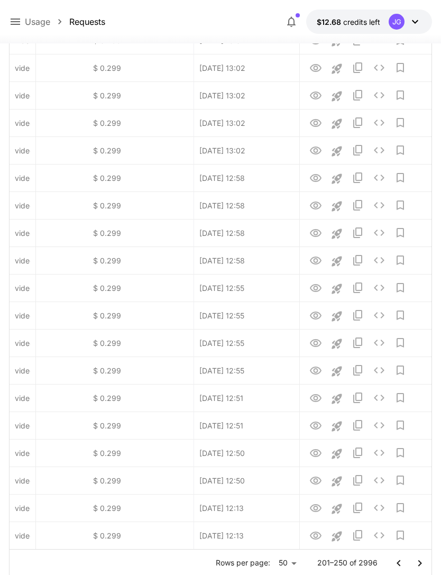
click at [417, 563] on icon "Go to next page" at bounding box center [419, 563] width 13 height 13
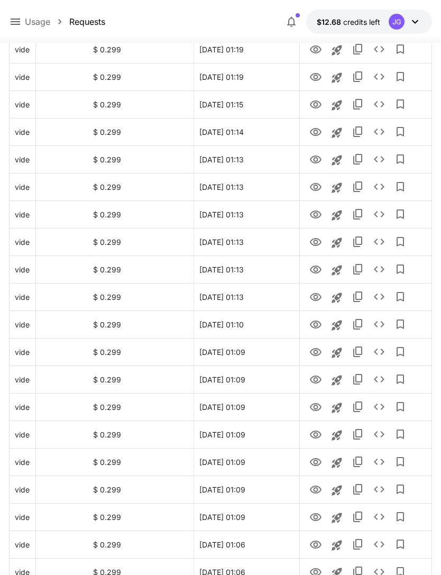
scroll to position [706, 0]
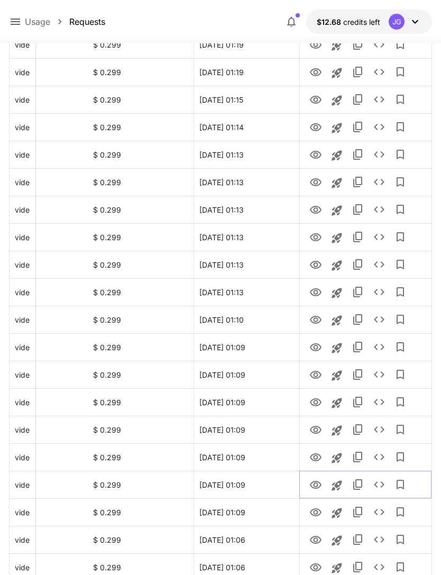
click at [315, 484] on icon "View" at bounding box center [315, 484] width 13 height 13
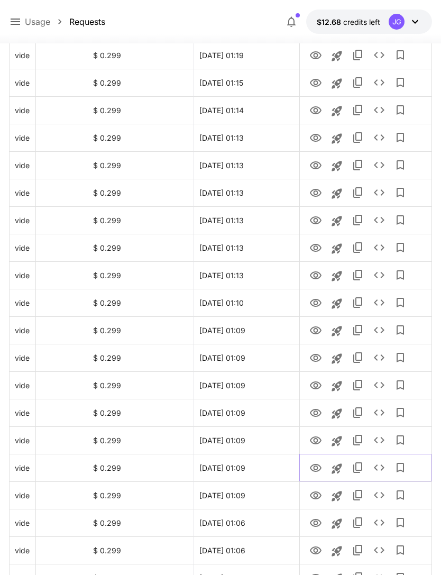
click at [337, 470] on icon "Launch in playground" at bounding box center [336, 468] width 13 height 13
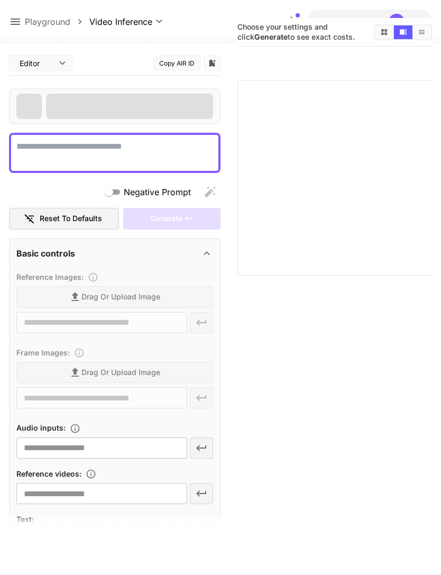
type textarea "**********"
type input "**********"
type input "****"
type input "*"
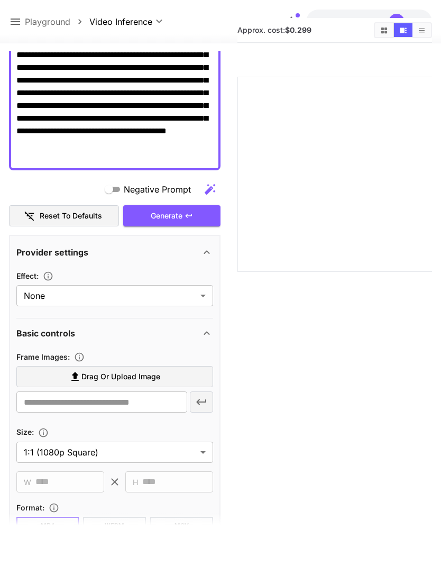
scroll to position [163, 0]
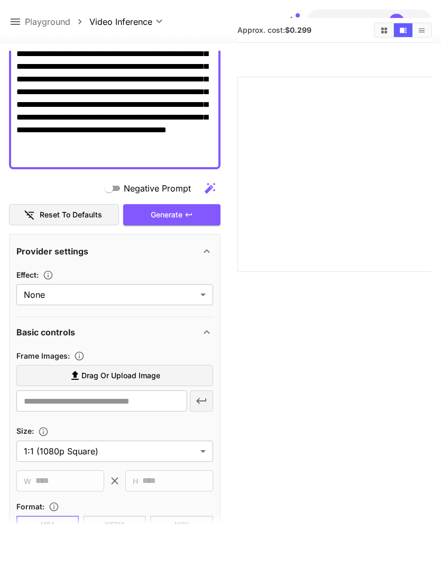
click at [165, 373] on label "Drag or upload image" at bounding box center [114, 376] width 197 height 22
click at [0, 0] on input "Drag or upload image" at bounding box center [0, 0] width 0 height 0
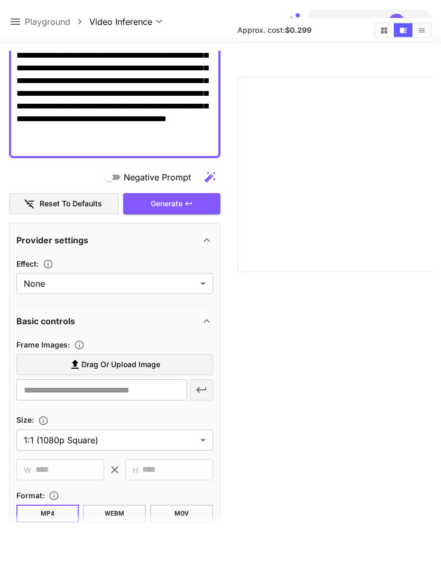
scroll to position [227, 0]
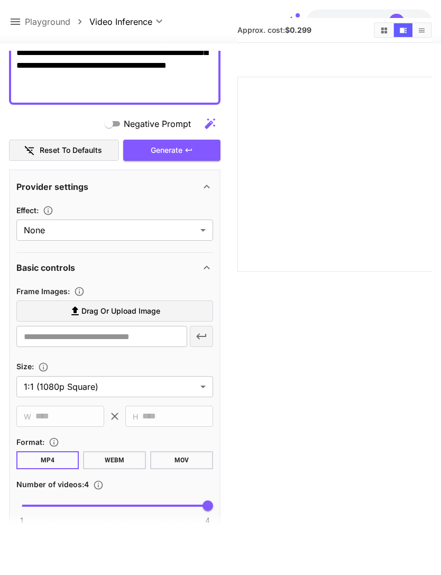
click at [151, 307] on span "Drag or upload image" at bounding box center [120, 310] width 79 height 13
click at [0, 0] on input "Drag or upload image" at bounding box center [0, 0] width 0 height 0
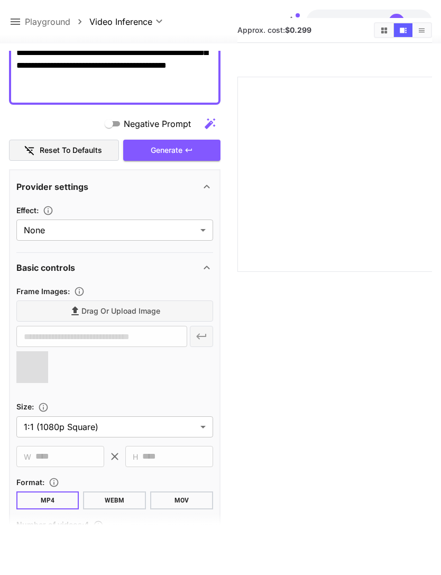
type input "**********"
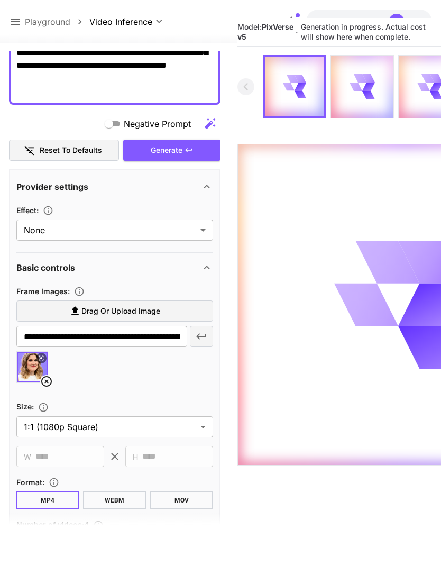
click at [17, 20] on icon at bounding box center [16, 21] width 10 height 6
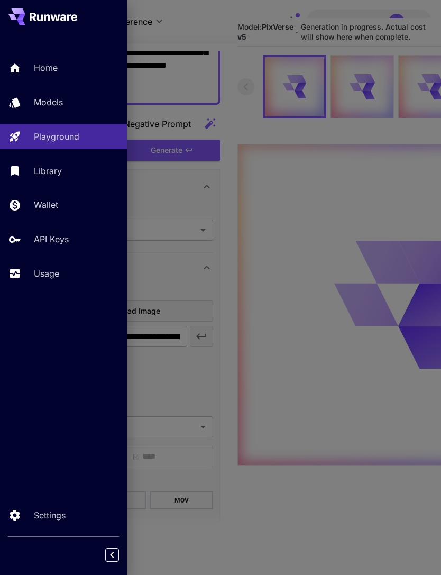
click at [59, 272] on p "Usage" at bounding box center [46, 273] width 25 height 13
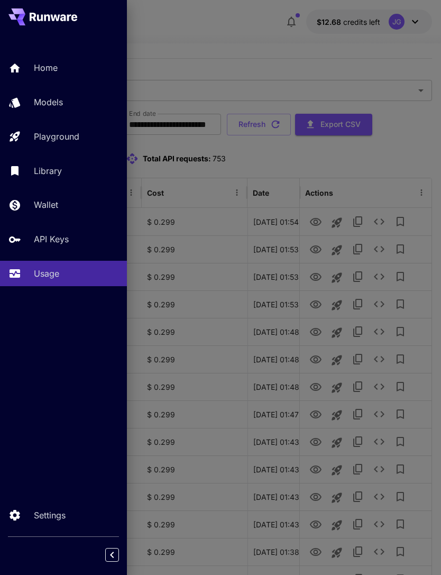
click at [246, 27] on div at bounding box center [220, 287] width 441 height 575
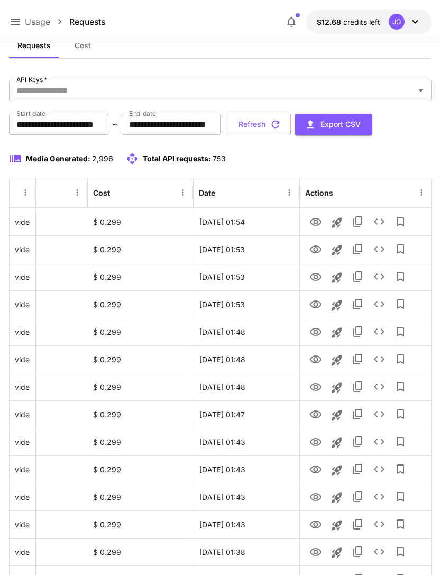
scroll to position [0, 54]
click at [319, 334] on icon "View" at bounding box center [316, 332] width 12 height 8
click at [315, 360] on icon "View" at bounding box center [316, 359] width 12 height 8
click at [312, 386] on icon "View" at bounding box center [315, 387] width 13 height 13
click at [314, 415] on icon "View" at bounding box center [316, 414] width 12 height 8
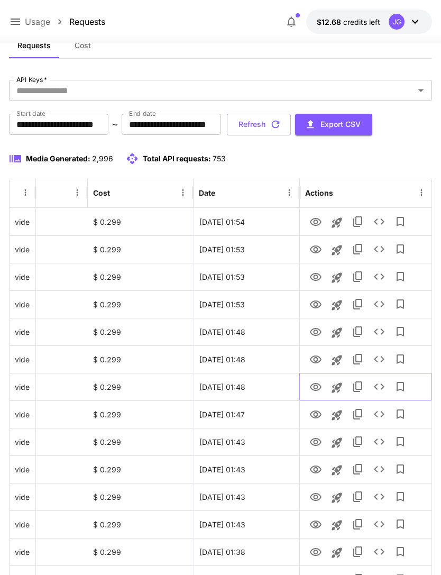
click at [318, 389] on icon "View" at bounding box center [316, 387] width 12 height 8
click at [316, 417] on icon "View" at bounding box center [316, 414] width 12 height 8
click at [317, 443] on icon "View" at bounding box center [315, 442] width 13 height 13
click at [315, 467] on icon "View" at bounding box center [316, 469] width 12 height 8
click at [319, 497] on icon "View" at bounding box center [316, 497] width 12 height 8
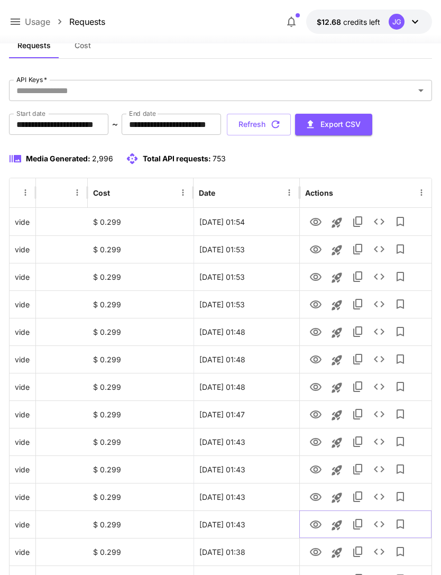
click at [318, 525] on icon "View" at bounding box center [315, 524] width 13 height 13
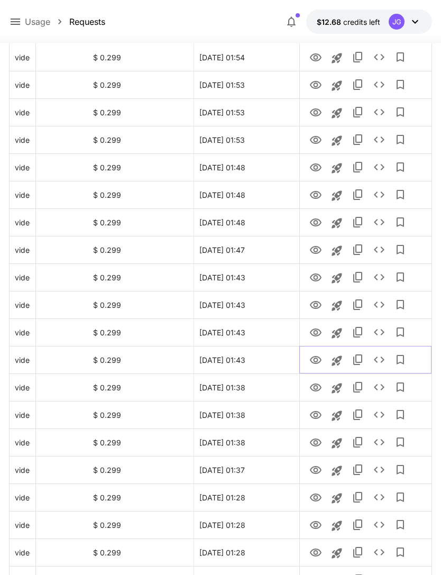
scroll to position [198, 0]
click at [317, 391] on icon "View" at bounding box center [315, 387] width 13 height 13
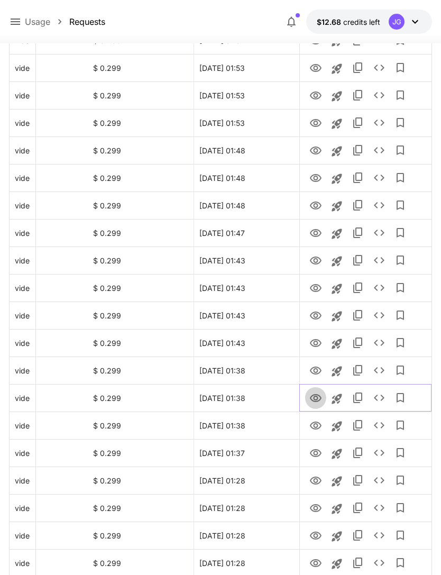
click at [314, 398] on icon "View" at bounding box center [316, 398] width 12 height 8
click at [317, 425] on icon "View" at bounding box center [316, 425] width 12 height 8
click at [318, 451] on icon "View" at bounding box center [315, 453] width 13 height 13
click at [319, 479] on icon "View" at bounding box center [315, 480] width 13 height 13
click at [314, 505] on icon "View" at bounding box center [315, 508] width 13 height 13
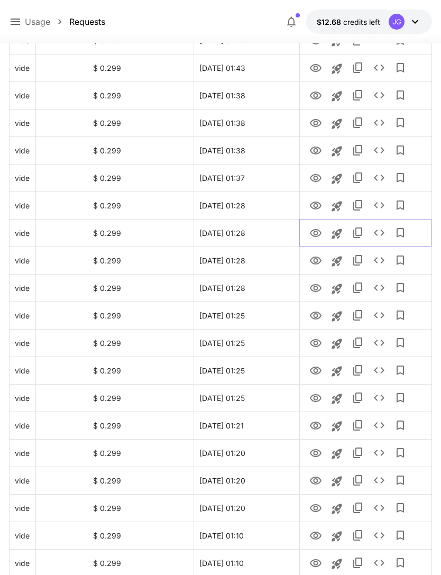
scroll to position [490, 0]
click at [318, 260] on icon "View" at bounding box center [315, 260] width 13 height 13
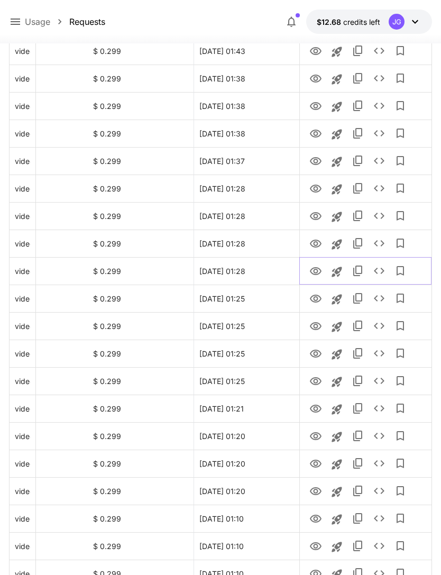
click at [314, 275] on icon "View" at bounding box center [315, 271] width 13 height 13
click at [312, 299] on icon "View" at bounding box center [315, 298] width 13 height 13
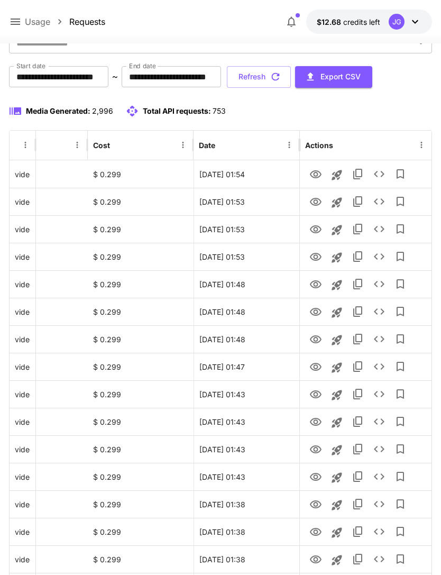
scroll to position [0, 0]
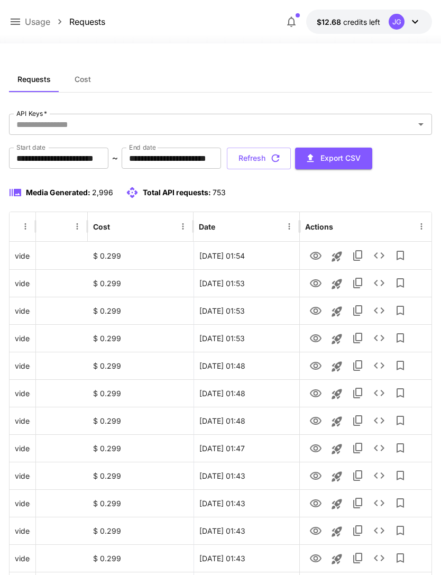
click at [281, 156] on icon "button" at bounding box center [276, 158] width 12 height 12
click at [315, 340] on icon "View" at bounding box center [316, 338] width 12 height 8
click at [315, 311] on icon "View" at bounding box center [315, 310] width 13 height 13
click at [316, 285] on icon "View" at bounding box center [316, 283] width 12 height 8
click at [319, 254] on icon "View" at bounding box center [316, 256] width 12 height 8
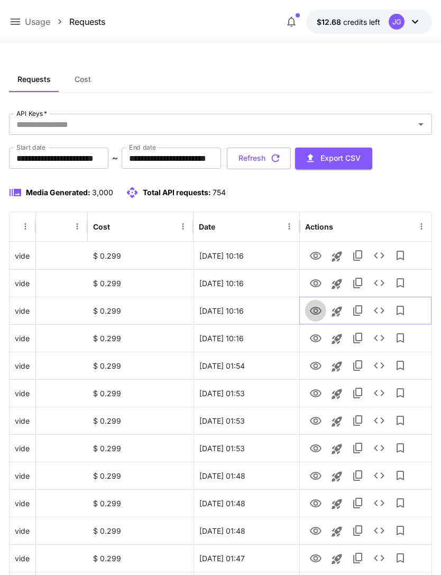
click at [315, 309] on icon "View" at bounding box center [315, 310] width 13 height 13
click at [319, 337] on icon "View" at bounding box center [315, 338] width 13 height 13
click at [318, 310] on icon "View" at bounding box center [315, 310] width 13 height 13
click at [13, 21] on icon at bounding box center [15, 21] width 13 height 13
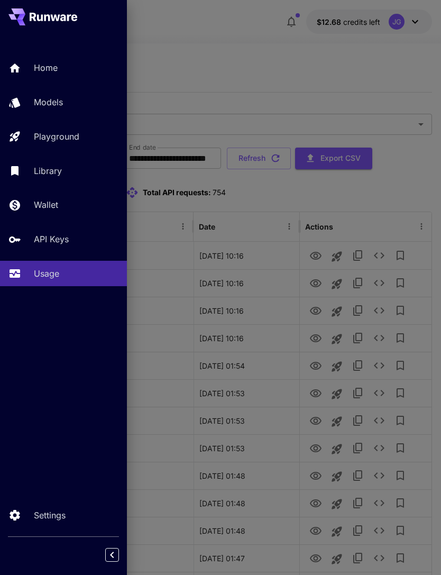
click at [76, 135] on p "Playground" at bounding box center [56, 136] width 45 height 13
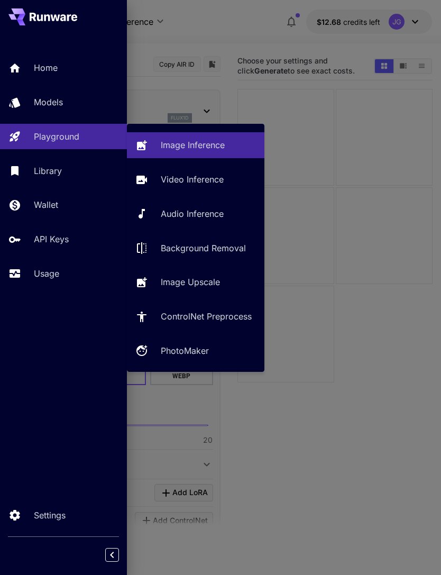
click at [205, 179] on p "Video Inference" at bounding box center [192, 179] width 63 height 13
type input "**********"
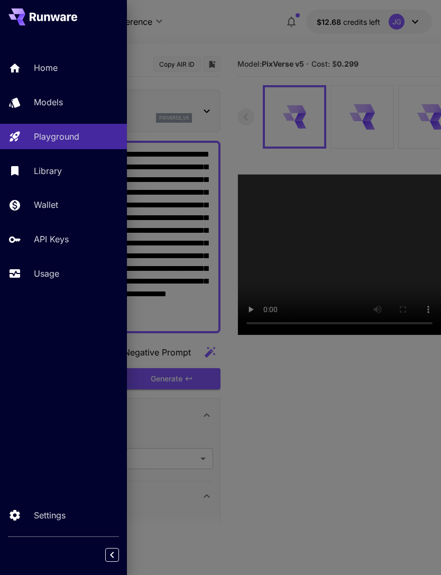
click at [280, 26] on div at bounding box center [220, 287] width 441 height 575
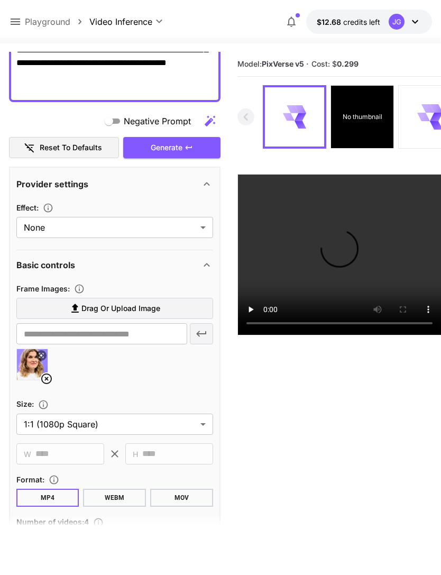
scroll to position [231, 0]
click at [44, 375] on icon at bounding box center [46, 378] width 13 height 13
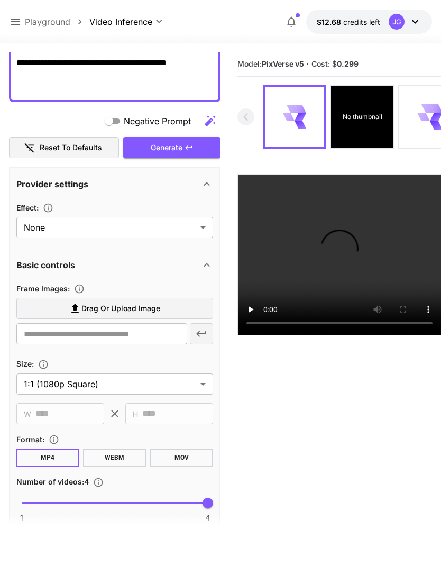
click at [163, 309] on label "Drag or upload image" at bounding box center [114, 309] width 197 height 22
click at [0, 0] on input "Drag or upload image" at bounding box center [0, 0] width 0 height 0
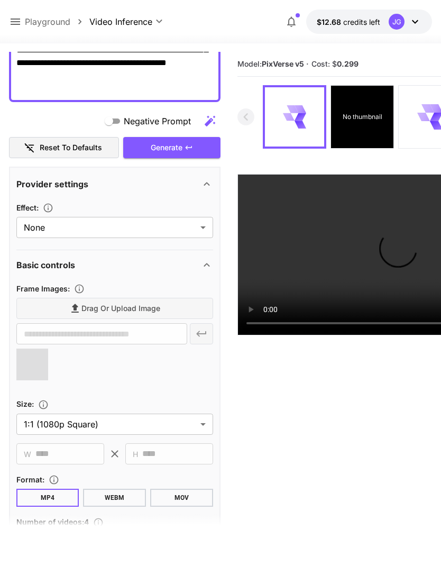
type input "**********"
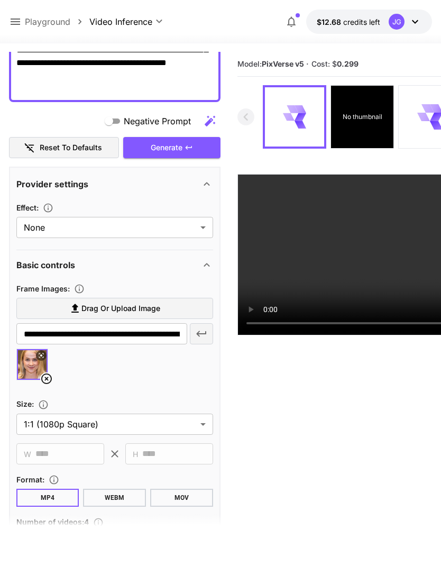
click at [178, 146] on div "Generate" at bounding box center [171, 148] width 97 height 22
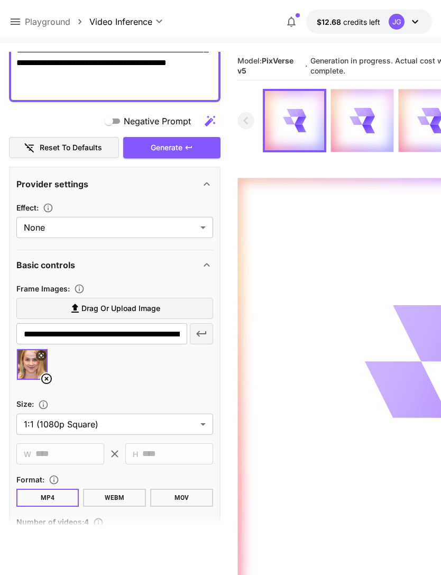
click at [18, 21] on icon at bounding box center [15, 21] width 13 height 13
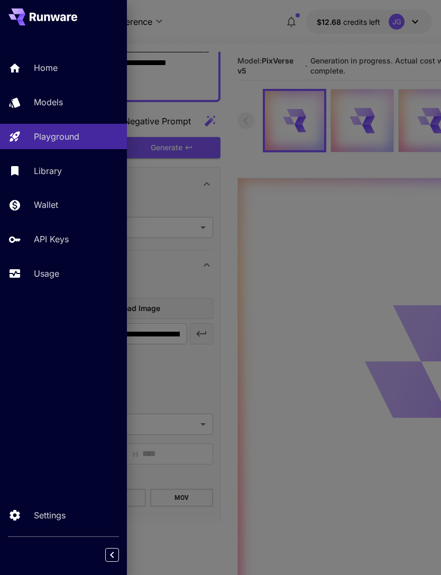
click at [57, 272] on p "Usage" at bounding box center [46, 273] width 25 height 13
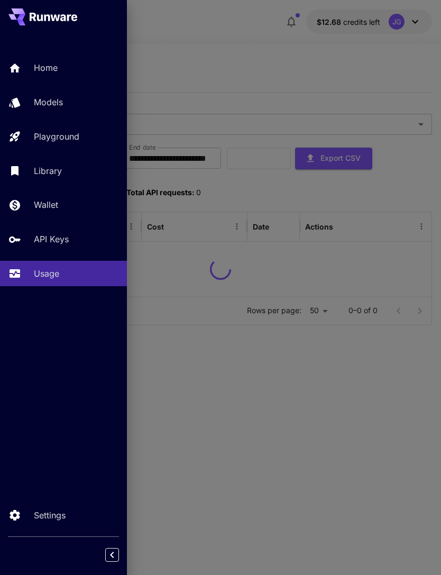
click at [244, 42] on div at bounding box center [220, 287] width 441 height 575
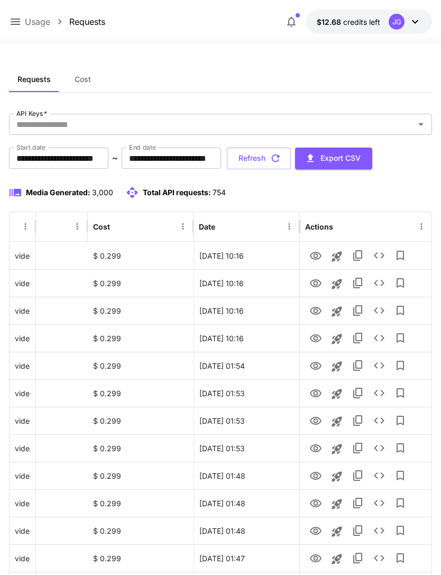
scroll to position [0, 54]
click at [318, 312] on icon "View" at bounding box center [315, 310] width 13 height 13
click at [314, 339] on icon "View" at bounding box center [316, 338] width 12 height 8
click at [320, 310] on icon "View" at bounding box center [316, 311] width 12 height 8
click at [319, 281] on icon "View" at bounding box center [315, 283] width 13 height 13
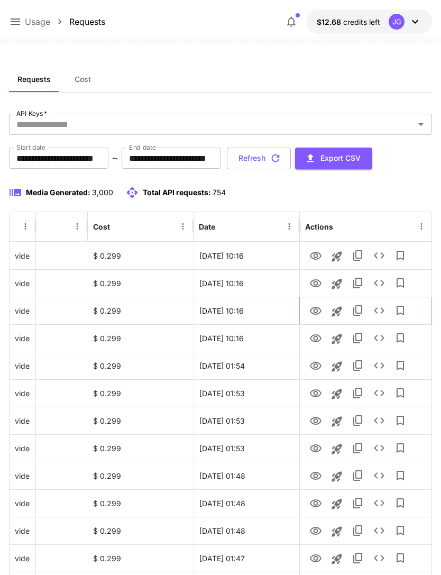
click at [316, 315] on icon "View" at bounding box center [315, 310] width 13 height 13
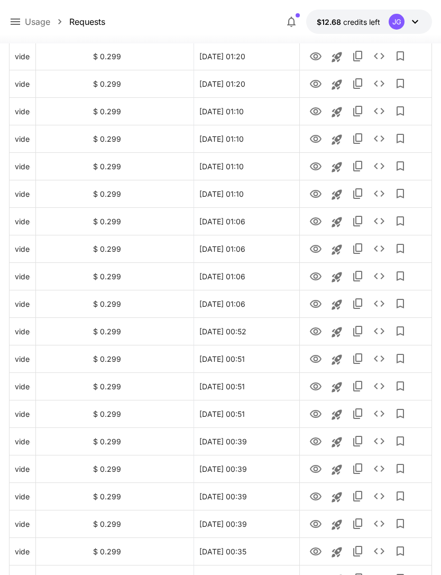
scroll to position [1067, 0]
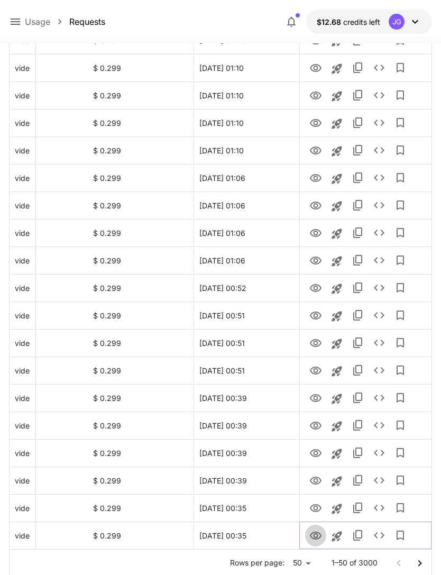
click at [318, 538] on icon "View" at bounding box center [316, 535] width 12 height 8
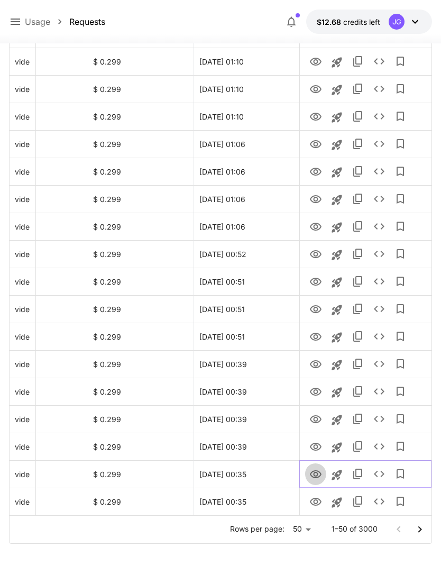
click at [314, 477] on icon "View" at bounding box center [316, 474] width 12 height 8
click at [318, 449] on icon "View" at bounding box center [316, 446] width 12 height 8
click at [314, 421] on icon "View" at bounding box center [315, 419] width 13 height 13
click at [316, 391] on icon "View" at bounding box center [315, 391] width 13 height 13
click at [319, 197] on icon "View" at bounding box center [316, 199] width 12 height 8
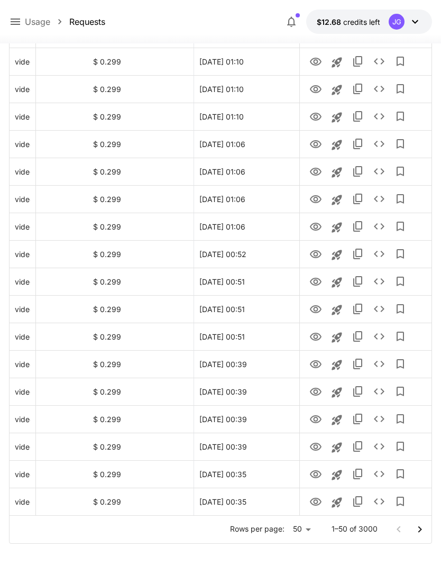
scroll to position [1067, 0]
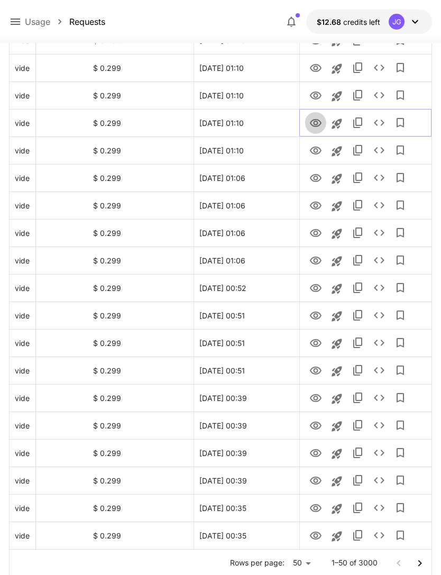
click at [318, 121] on icon "View" at bounding box center [315, 123] width 13 height 13
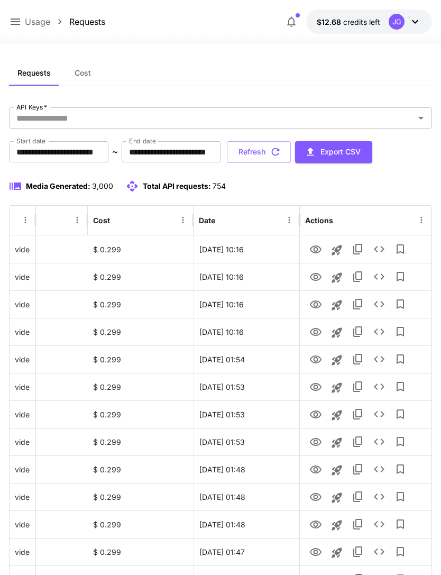
scroll to position [5, 0]
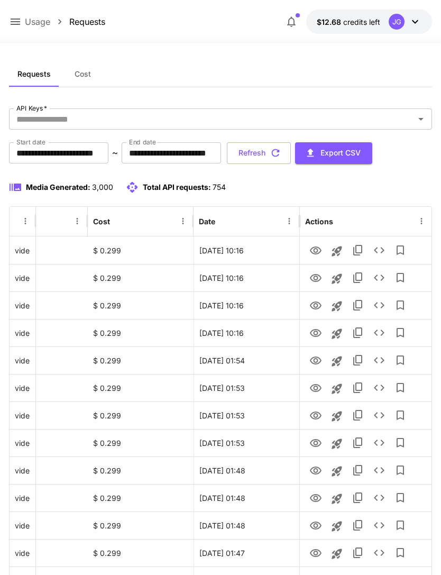
click at [291, 151] on button "Refresh" at bounding box center [259, 153] width 64 height 22
click at [316, 334] on icon "View" at bounding box center [316, 333] width 12 height 8
click at [317, 304] on icon "View" at bounding box center [316, 305] width 12 height 8
click at [319, 275] on icon "View" at bounding box center [316, 278] width 12 height 8
click at [318, 253] on icon "View" at bounding box center [316, 250] width 12 height 8
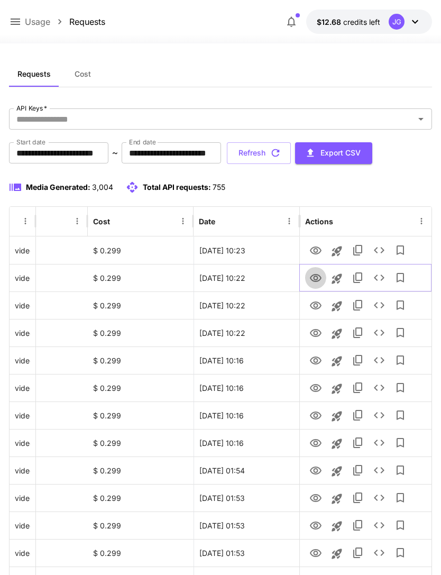
click at [314, 277] on icon "View" at bounding box center [315, 278] width 13 height 13
click at [317, 305] on icon "View" at bounding box center [316, 305] width 12 height 8
click at [316, 276] on icon "View" at bounding box center [316, 278] width 12 height 8
click at [16, 21] on icon at bounding box center [15, 21] width 13 height 13
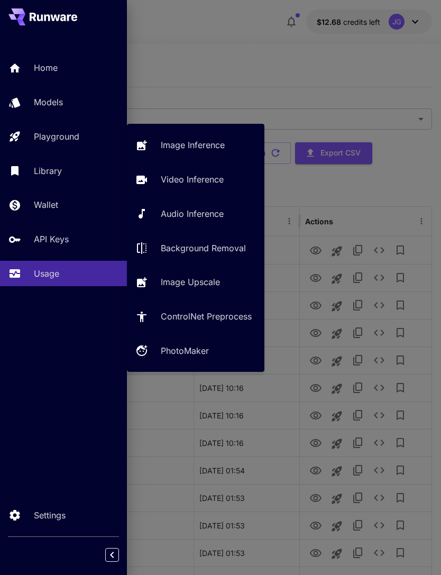
click at [209, 182] on p "Video Inference" at bounding box center [192, 179] width 63 height 13
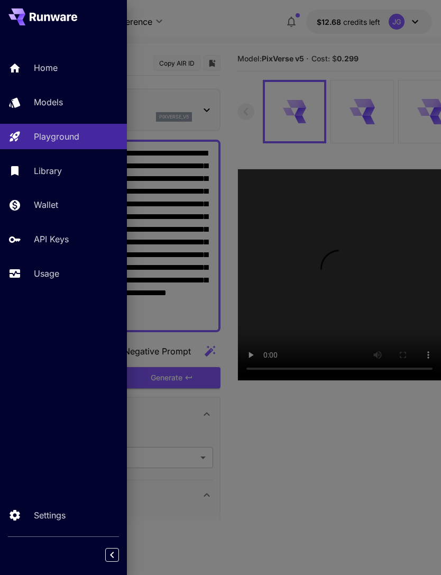
click at [247, 26] on div at bounding box center [220, 287] width 441 height 575
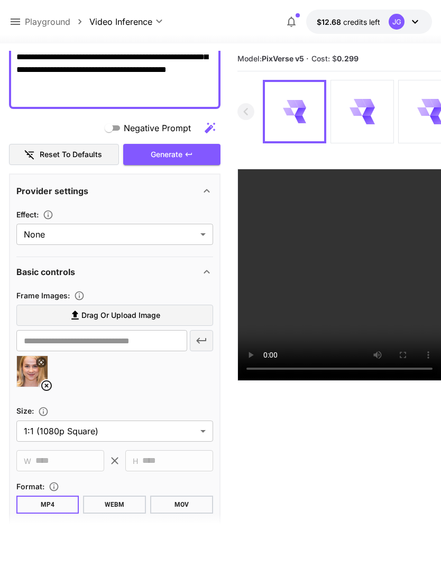
scroll to position [264, 0]
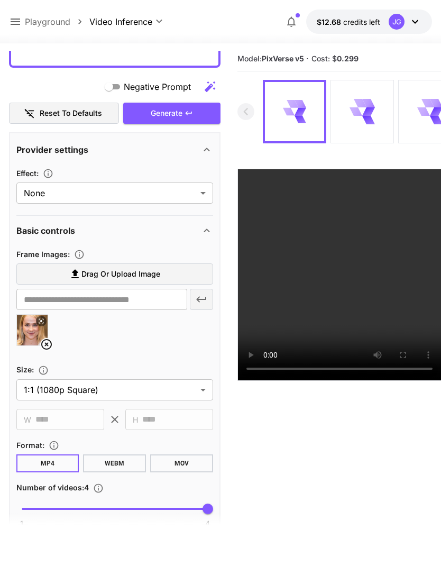
click at [45, 340] on icon at bounding box center [46, 344] width 13 height 13
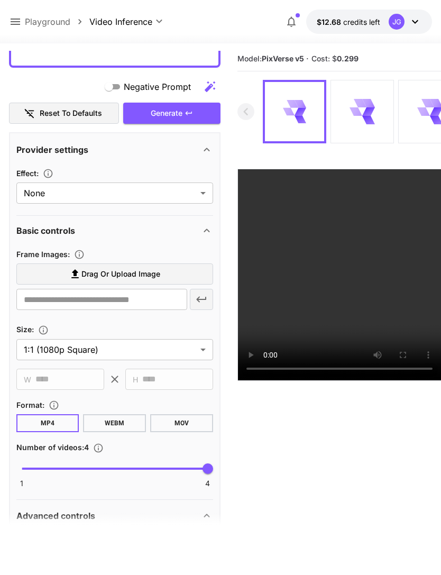
click at [149, 276] on span "Drag or upload image" at bounding box center [120, 273] width 79 height 13
click at [0, 0] on input "Drag or upload image" at bounding box center [0, 0] width 0 height 0
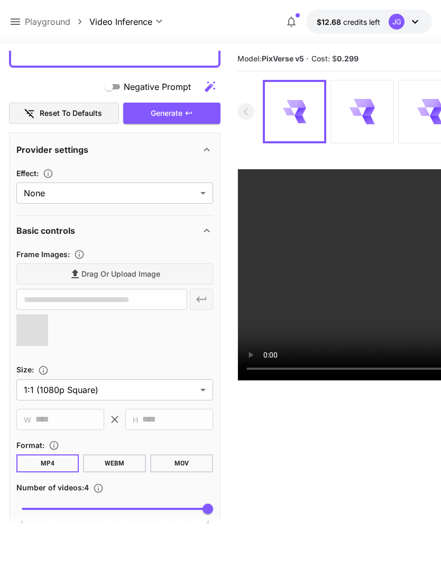
type input "**********"
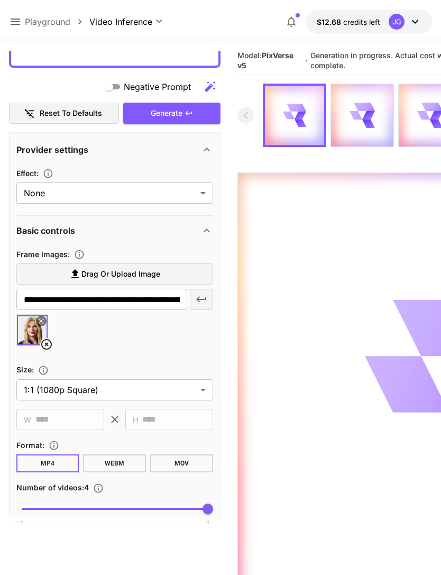
click at [20, 16] on icon at bounding box center [15, 21] width 13 height 13
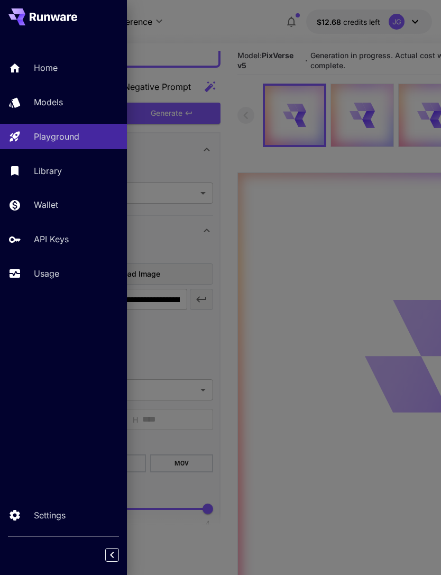
click at [59, 273] on p "Usage" at bounding box center [46, 273] width 25 height 13
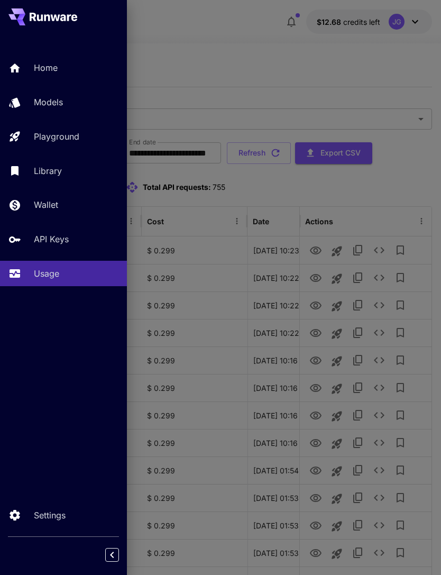
click at [264, 39] on div at bounding box center [220, 287] width 441 height 575
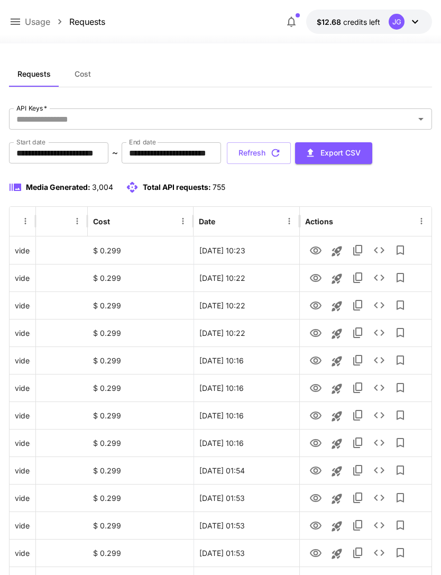
scroll to position [0, 54]
click at [281, 149] on icon "button" at bounding box center [276, 153] width 12 height 12
click at [318, 333] on icon "View" at bounding box center [315, 333] width 13 height 13
click at [318, 305] on icon "View" at bounding box center [315, 305] width 13 height 13
click at [316, 276] on icon "View" at bounding box center [316, 278] width 12 height 8
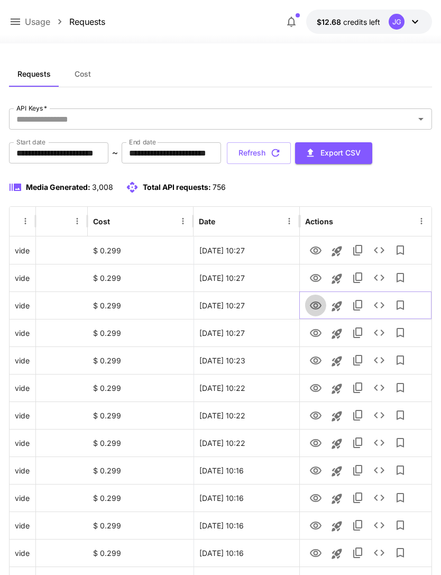
click at [316, 309] on icon "View" at bounding box center [315, 305] width 13 height 13
click at [319, 249] on icon "View" at bounding box center [315, 250] width 13 height 13
click at [319, 277] on icon "View" at bounding box center [315, 278] width 13 height 13
click at [320, 255] on icon "View" at bounding box center [315, 250] width 13 height 13
click at [315, 304] on icon "View" at bounding box center [315, 305] width 13 height 13
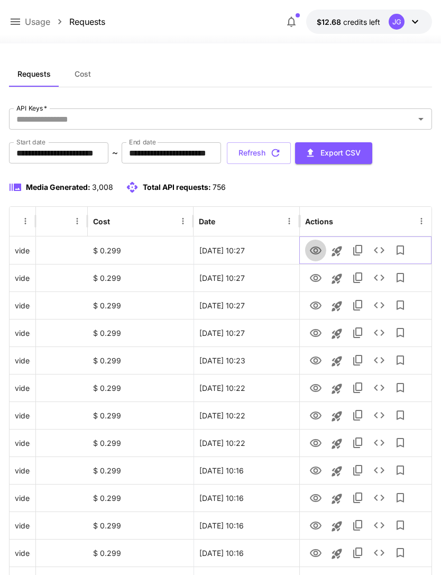
click at [317, 251] on icon "View" at bounding box center [316, 250] width 12 height 8
click at [318, 310] on icon "View" at bounding box center [315, 305] width 13 height 13
click at [19, 18] on icon at bounding box center [15, 21] width 13 height 13
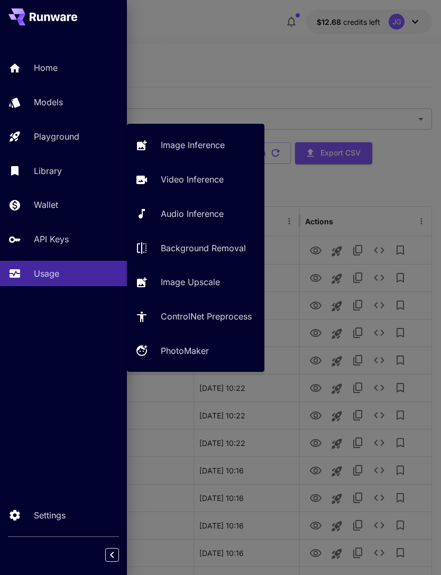
click at [82, 130] on div "Playground" at bounding box center [76, 136] width 85 height 13
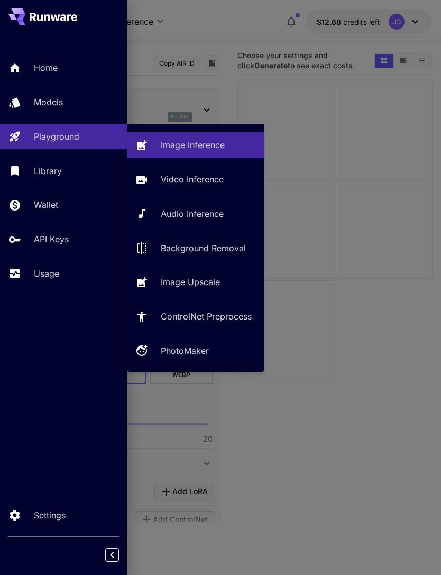
type input "**********"
click at [205, 179] on p "Video Inference" at bounding box center [192, 179] width 63 height 13
type input "**********"
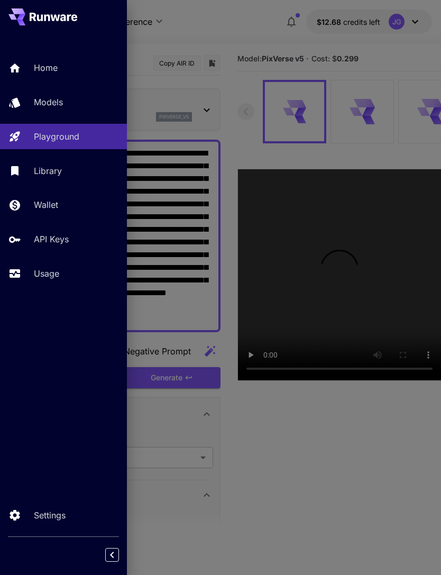
click at [266, 23] on div at bounding box center [220, 287] width 441 height 575
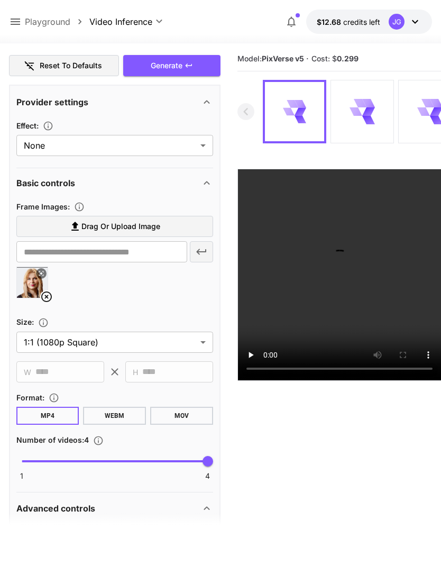
scroll to position [332, 0]
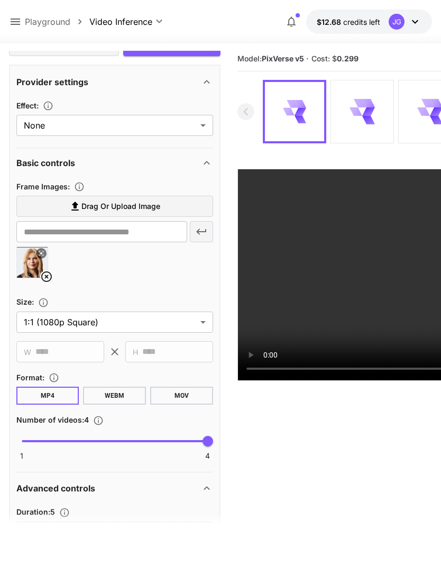
click at [47, 277] on icon at bounding box center [46, 276] width 11 height 11
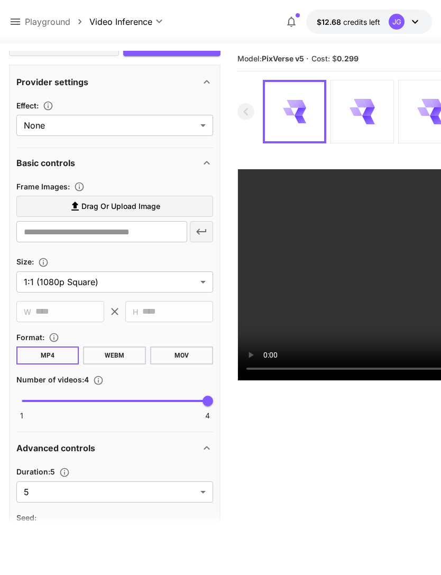
click at [155, 205] on span "Drag or upload image" at bounding box center [120, 206] width 79 height 13
click at [0, 0] on input "Drag or upload image" at bounding box center [0, 0] width 0 height 0
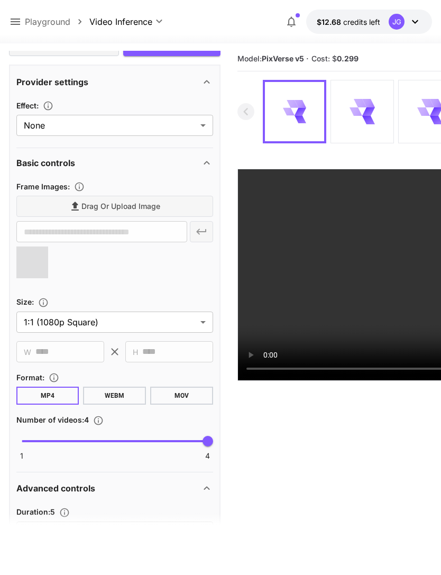
type input "**********"
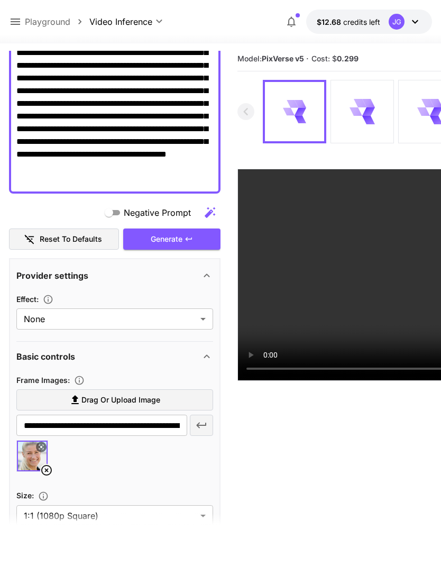
scroll to position [126, 0]
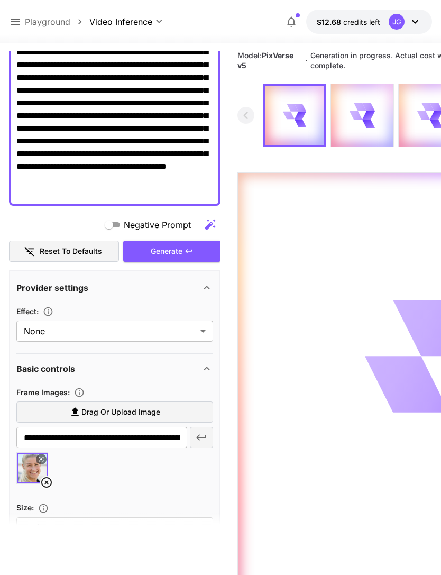
click at [16, 18] on icon at bounding box center [15, 21] width 13 height 13
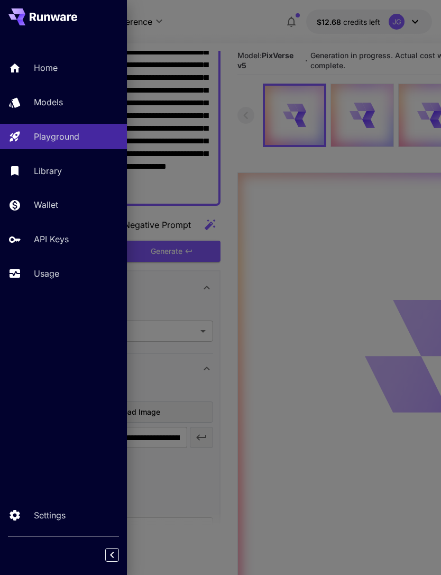
click at [58, 274] on p "Usage" at bounding box center [46, 273] width 25 height 13
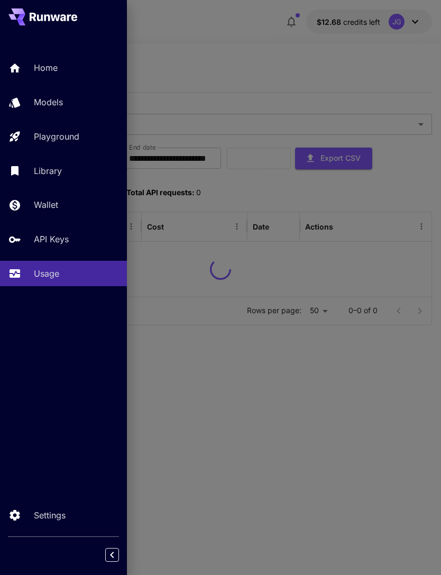
click at [246, 38] on div at bounding box center [220, 287] width 441 height 575
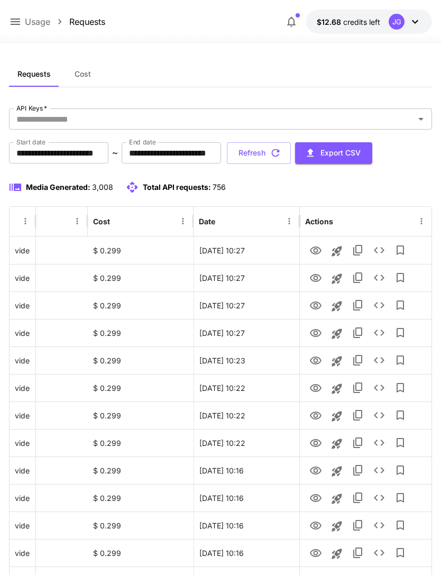
scroll to position [0, 54]
click at [315, 305] on icon "View" at bounding box center [315, 305] width 13 height 13
click at [291, 159] on button "Refresh" at bounding box center [259, 153] width 64 height 22
click at [317, 335] on icon "View" at bounding box center [315, 333] width 13 height 13
click at [315, 304] on icon "View" at bounding box center [315, 305] width 13 height 13
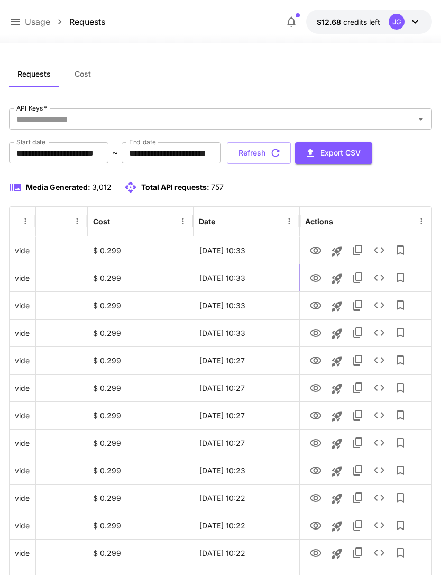
click at [318, 277] on icon "View" at bounding box center [315, 278] width 13 height 13
click at [319, 252] on icon "View" at bounding box center [316, 250] width 12 height 8
click at [317, 281] on icon "View" at bounding box center [315, 278] width 13 height 13
click at [20, 15] on button at bounding box center [15, 21] width 13 height 13
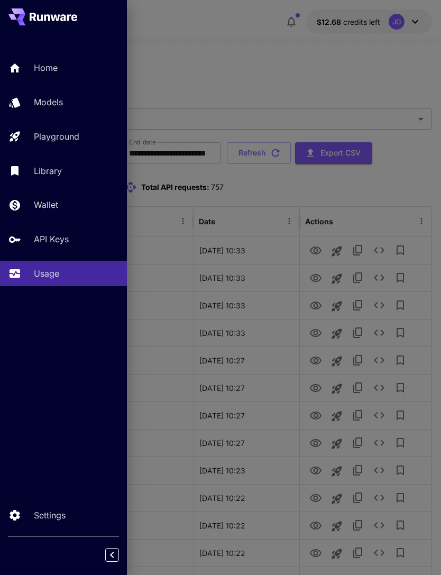
click at [78, 136] on p "Playground" at bounding box center [56, 136] width 45 height 13
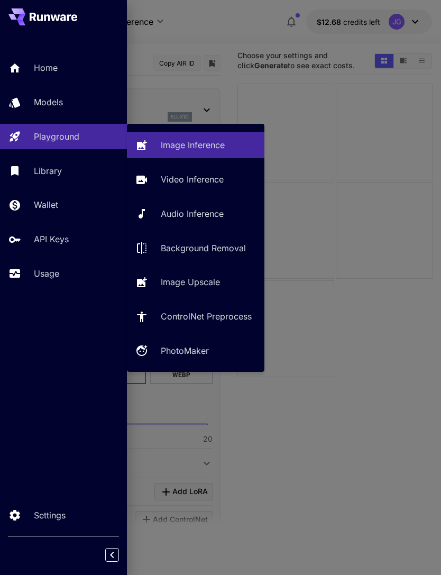
type input "**********"
click at [194, 181] on p "Video Inference" at bounding box center [192, 179] width 63 height 13
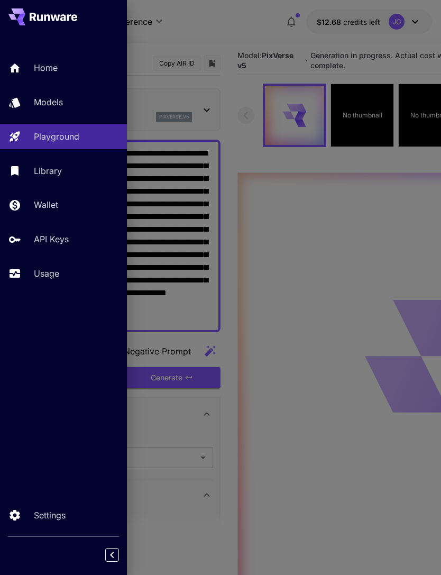
type input "**********"
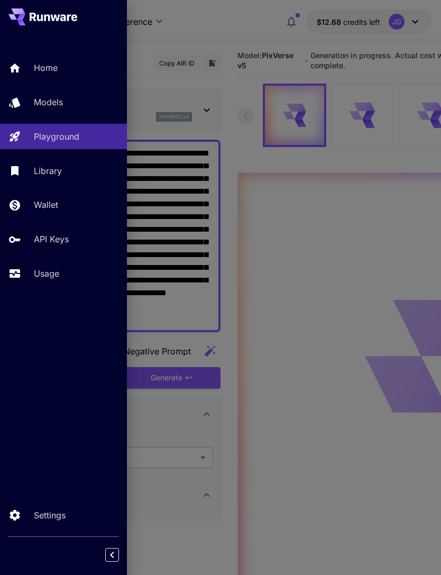
click at [256, 13] on div at bounding box center [220, 287] width 441 height 575
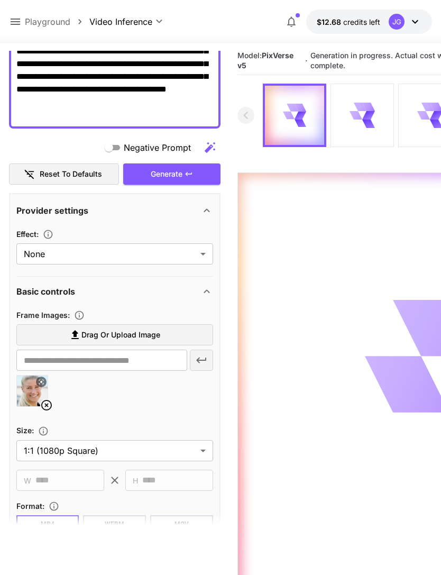
scroll to position [301, 0]
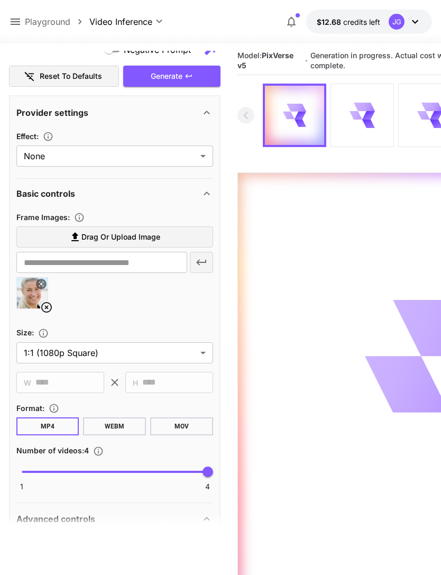
click at [46, 303] on icon at bounding box center [46, 307] width 13 height 13
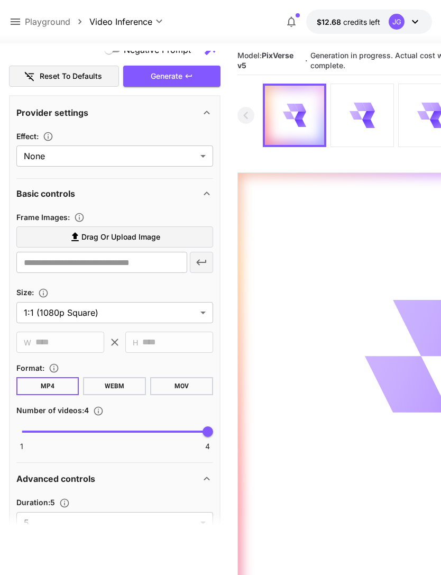
click at [161, 234] on label "Drag or upload image" at bounding box center [114, 237] width 197 height 22
click at [0, 0] on input "Drag or upload image" at bounding box center [0, 0] width 0 height 0
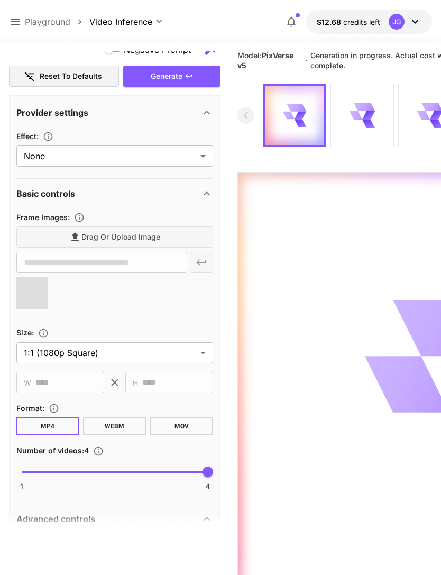
type input "**********"
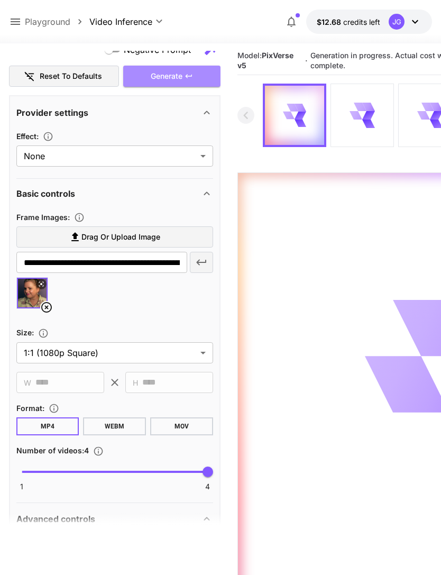
click at [200, 74] on div "Generate" at bounding box center [171, 77] width 97 height 22
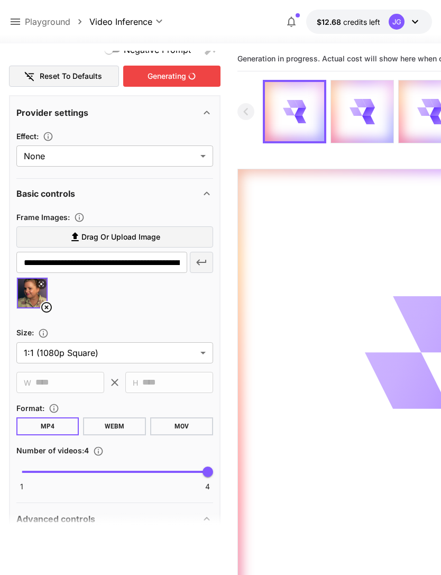
click at [21, 18] on icon at bounding box center [15, 21] width 13 height 13
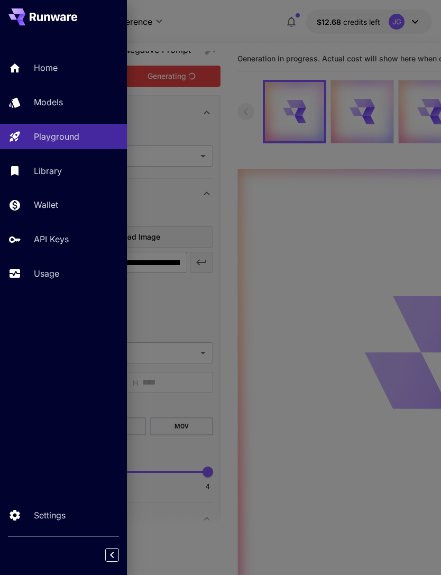
click at [58, 267] on p "Usage" at bounding box center [46, 273] width 25 height 13
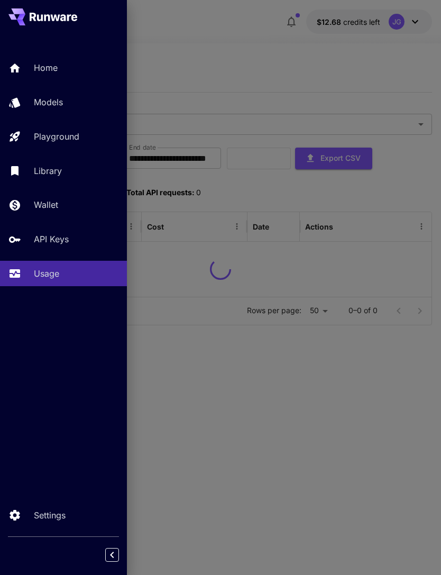
click at [264, 39] on div at bounding box center [220, 287] width 441 height 575
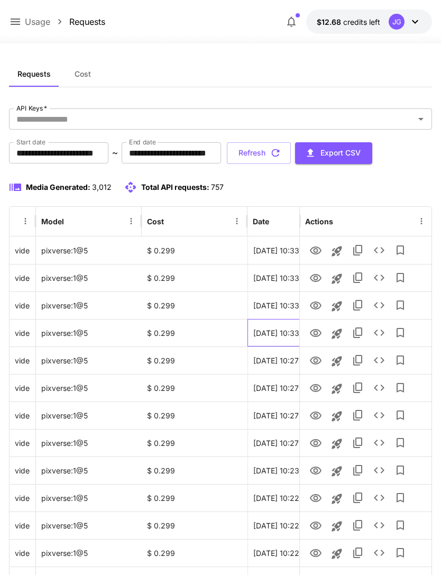
click at [273, 335] on div "[DATE] 10:33" at bounding box center [300, 332] width 106 height 27
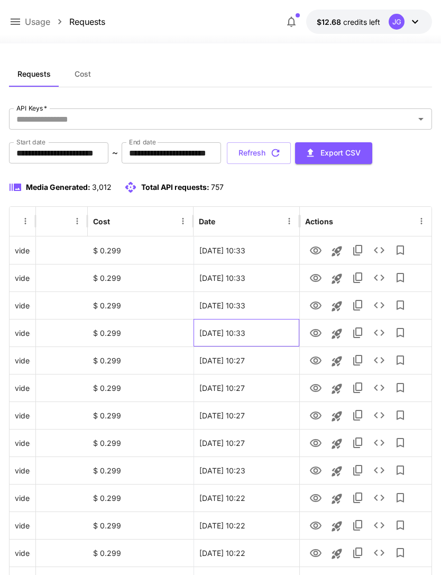
scroll to position [0, 54]
click at [316, 277] on icon "View" at bounding box center [315, 278] width 13 height 13
click at [318, 307] on icon "View" at bounding box center [315, 305] width 13 height 13
click at [291, 149] on button "Refresh" at bounding box center [259, 153] width 64 height 22
click at [318, 277] on icon "View" at bounding box center [315, 278] width 13 height 13
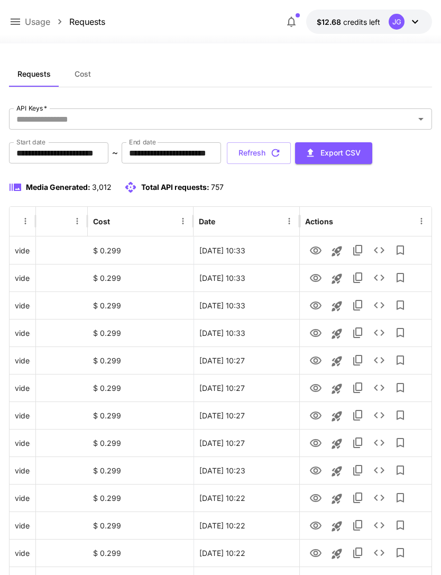
click at [291, 154] on button "Refresh" at bounding box center [259, 153] width 64 height 22
click at [318, 333] on icon "View" at bounding box center [315, 333] width 13 height 13
click at [316, 308] on icon "View" at bounding box center [315, 305] width 13 height 13
click at [314, 332] on icon "View" at bounding box center [316, 333] width 12 height 8
click at [319, 308] on icon "View" at bounding box center [315, 305] width 13 height 13
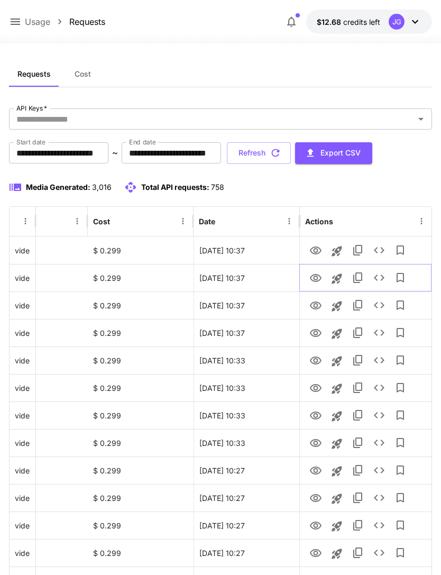
click at [316, 279] on icon "View" at bounding box center [316, 278] width 12 height 8
click at [317, 248] on icon "View" at bounding box center [315, 250] width 13 height 13
click at [311, 309] on icon "View" at bounding box center [315, 305] width 13 height 13
click at [318, 249] on icon "View" at bounding box center [315, 250] width 13 height 13
click at [311, 334] on icon "View" at bounding box center [316, 333] width 12 height 8
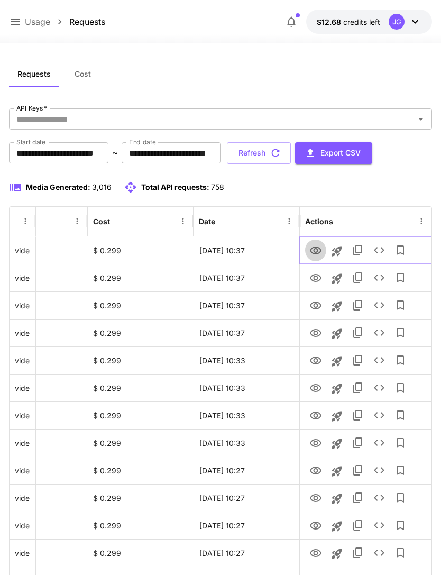
click at [314, 254] on icon "View" at bounding box center [316, 250] width 12 height 8
click at [316, 334] on icon "View" at bounding box center [316, 333] width 12 height 8
click at [15, 16] on icon at bounding box center [15, 21] width 13 height 13
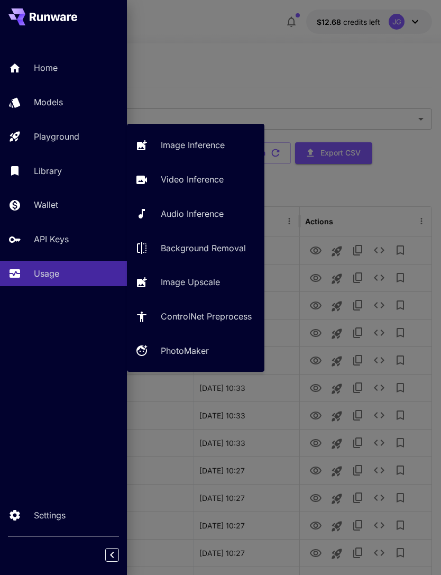
click at [209, 182] on p "Video Inference" at bounding box center [192, 179] width 63 height 13
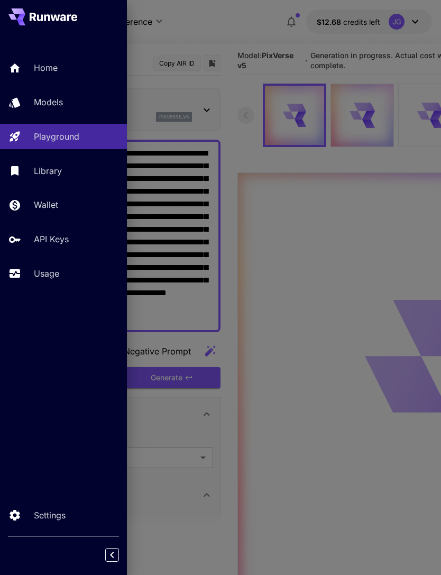
click at [233, 136] on div at bounding box center [220, 287] width 441 height 575
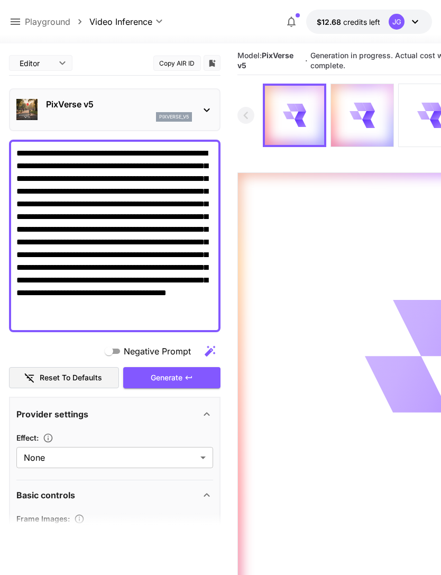
click at [17, 20] on icon at bounding box center [15, 21] width 13 height 13
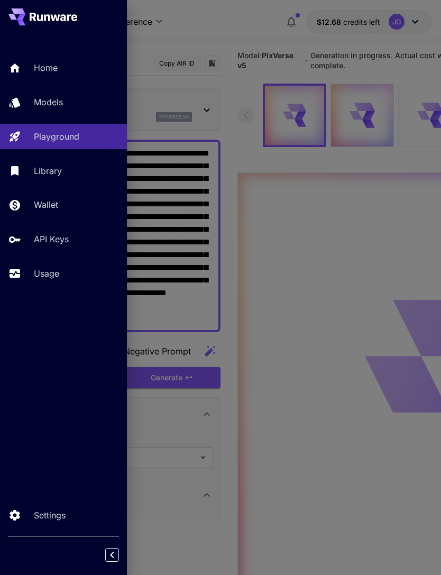
click at [63, 270] on div "Usage" at bounding box center [76, 273] width 85 height 13
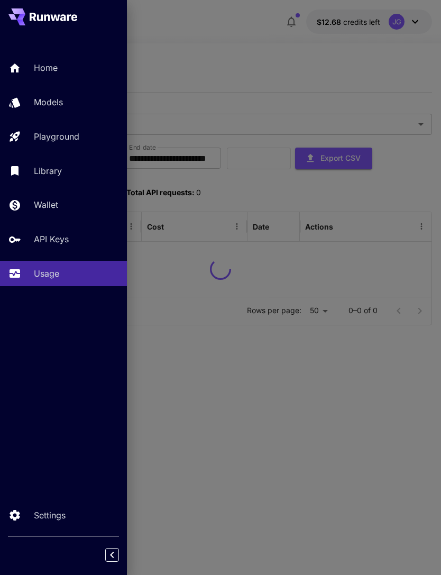
click at [271, 48] on div at bounding box center [220, 287] width 441 height 575
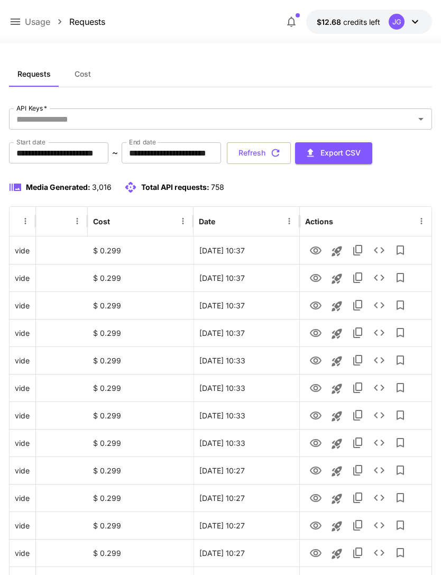
scroll to position [0, 54]
click at [318, 248] on icon "View" at bounding box center [315, 250] width 13 height 13
click at [291, 153] on button "Refresh" at bounding box center [259, 153] width 64 height 22
click at [317, 252] on icon "View" at bounding box center [316, 250] width 12 height 8
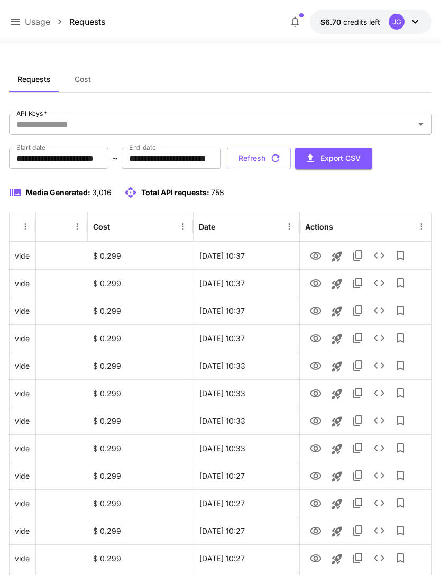
scroll to position [0, 54]
click at [312, 341] on icon "View" at bounding box center [315, 338] width 13 height 13
click at [316, 313] on icon "View" at bounding box center [316, 311] width 12 height 8
click at [321, 280] on icon "View" at bounding box center [315, 283] width 13 height 13
click at [314, 255] on icon "View" at bounding box center [315, 255] width 13 height 13
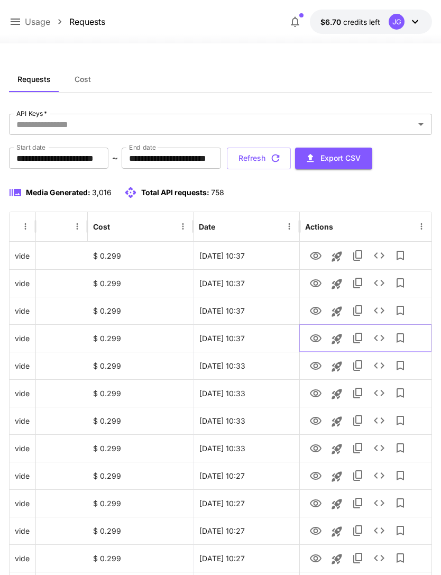
click at [311, 340] on icon "View" at bounding box center [316, 338] width 12 height 8
click at [21, 21] on icon at bounding box center [15, 21] width 13 height 13
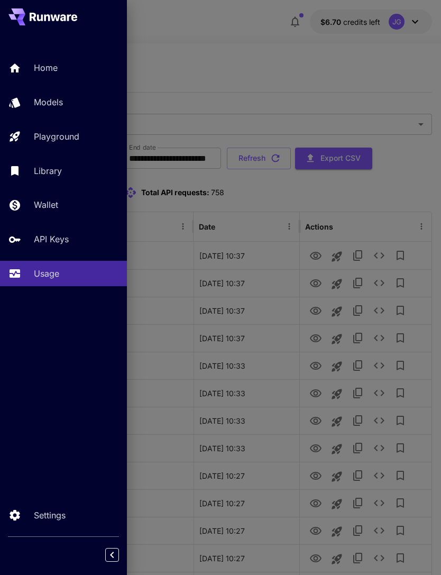
click at [79, 133] on p "Playground" at bounding box center [56, 136] width 45 height 13
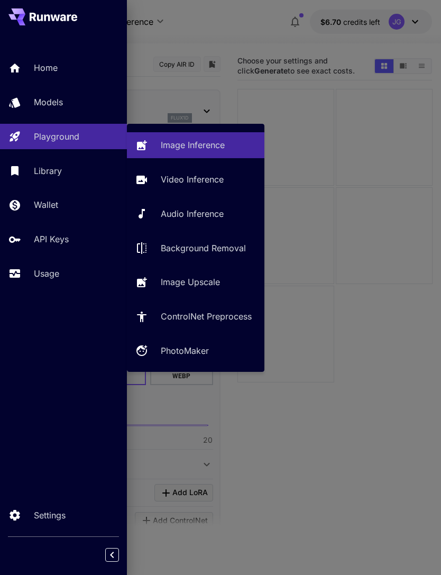
type input "**********"
click at [202, 181] on p "Video Inference" at bounding box center [192, 179] width 63 height 13
type input "**********"
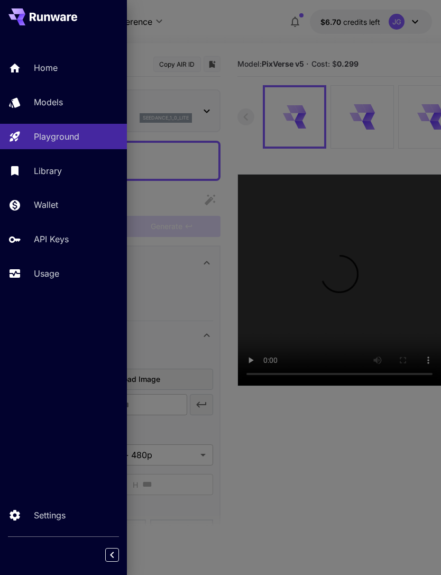
click at [264, 32] on div at bounding box center [220, 287] width 441 height 575
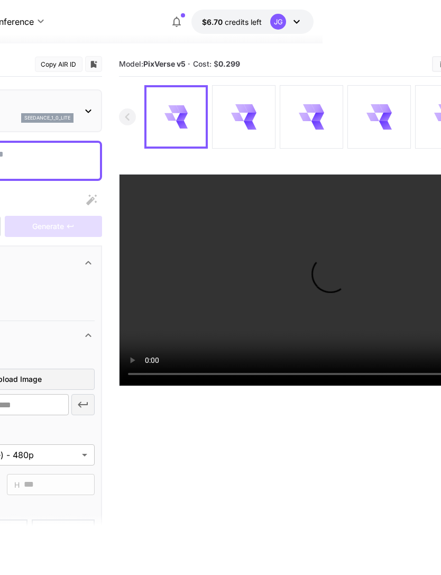
scroll to position [0, 118]
click at [377, 117] on icon at bounding box center [373, 117] width 13 height 8
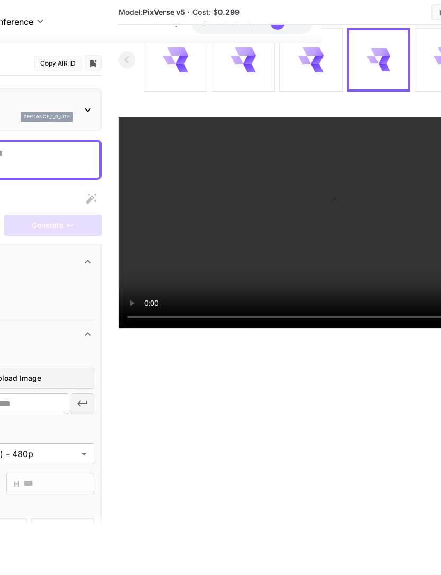
scroll to position [57, 119]
click at [191, 66] on div at bounding box center [175, 60] width 62 height 62
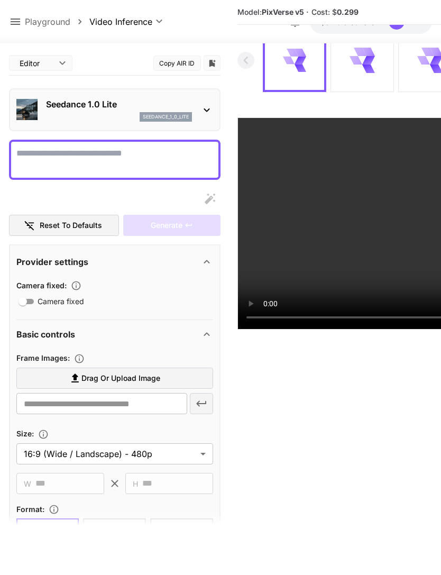
scroll to position [57, 0]
click at [21, 22] on icon at bounding box center [15, 21] width 13 height 13
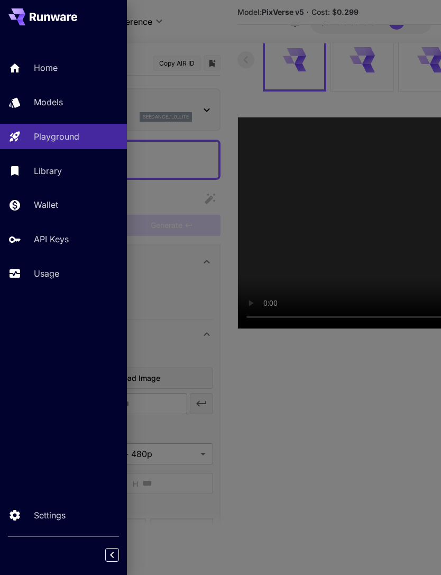
click at [63, 274] on div "Usage" at bounding box center [76, 273] width 85 height 13
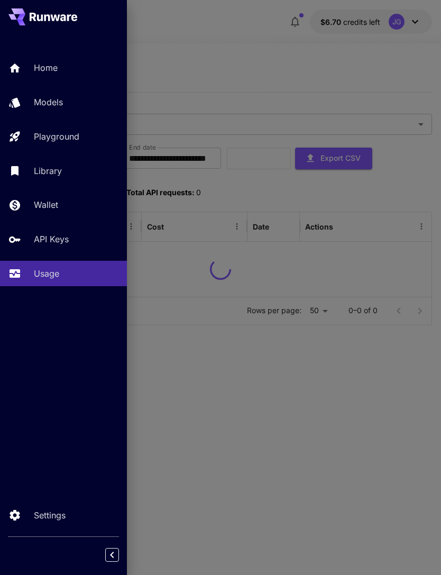
click at [256, 56] on div at bounding box center [220, 287] width 441 height 575
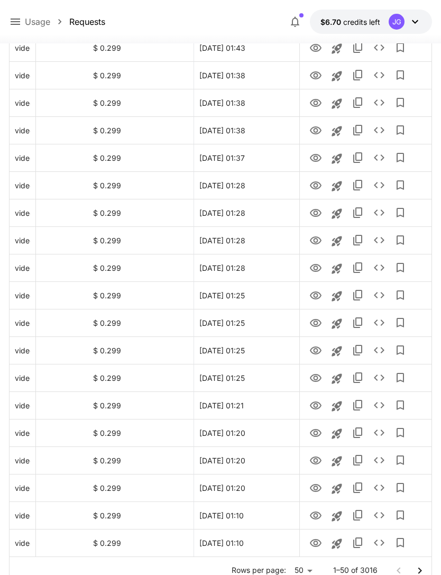
scroll to position [1067, 0]
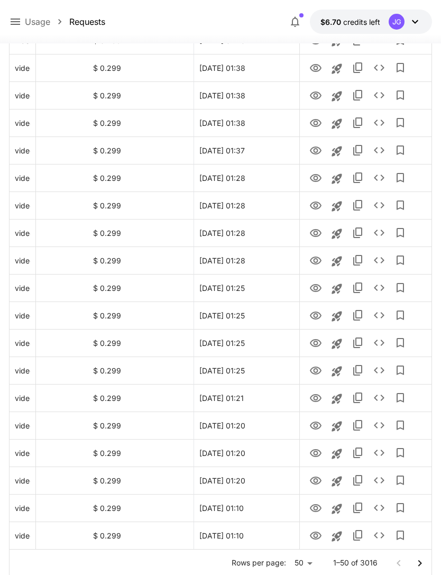
click at [421, 565] on icon "Go to next page" at bounding box center [419, 563] width 13 height 13
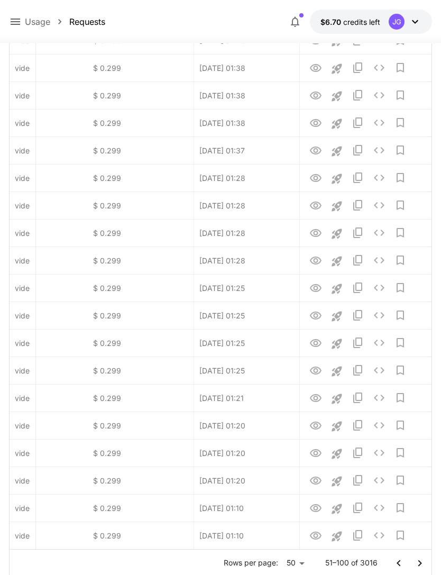
click at [423, 561] on icon "Go to next page" at bounding box center [419, 563] width 13 height 13
click at [416, 561] on icon "Go to next page" at bounding box center [419, 563] width 13 height 13
click at [415, 563] on icon "Go to next page" at bounding box center [419, 563] width 13 height 13
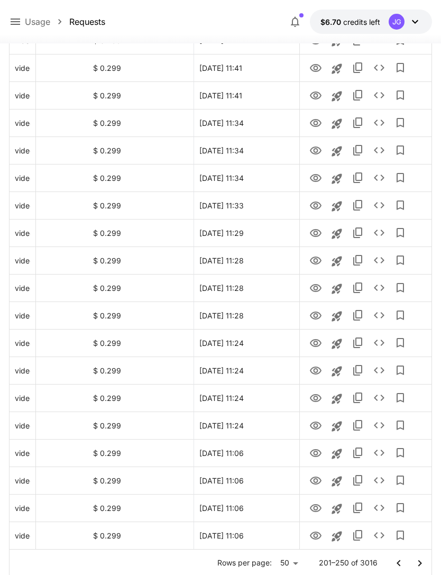
click at [420, 561] on icon "Go to next page" at bounding box center [419, 563] width 13 height 13
click at [318, 261] on icon "View" at bounding box center [315, 260] width 13 height 13
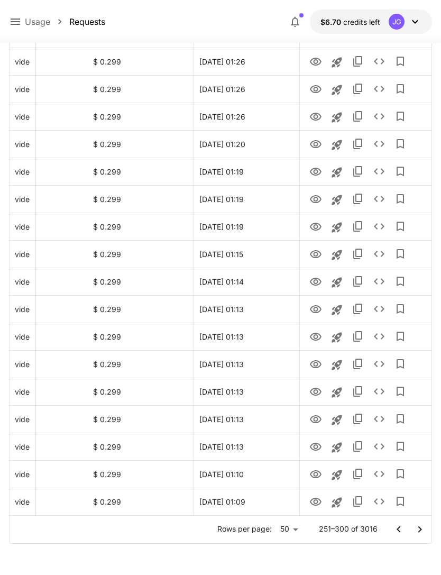
click at [420, 529] on icon "Go to next page" at bounding box center [419, 529] width 13 height 13
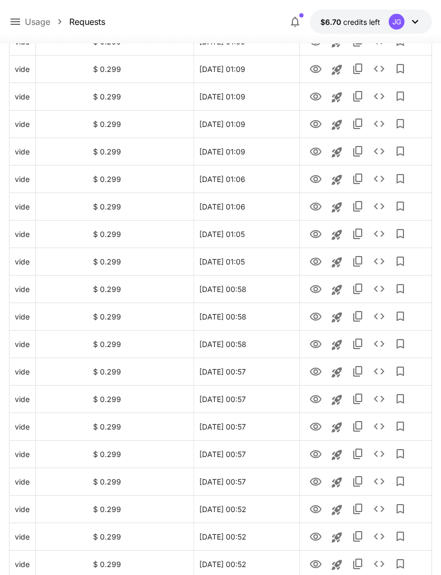
scroll to position [242, 0]
click at [318, 154] on icon "View" at bounding box center [315, 151] width 13 height 13
click at [311, 126] on icon "View" at bounding box center [315, 123] width 13 height 13
click at [337, 127] on icon "Launch in playground" at bounding box center [336, 124] width 10 height 10
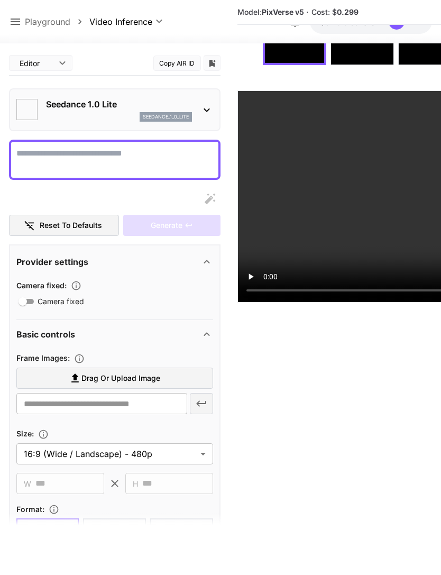
scroll to position [117, 0]
type textarea "**********"
type input "**********"
type input "****"
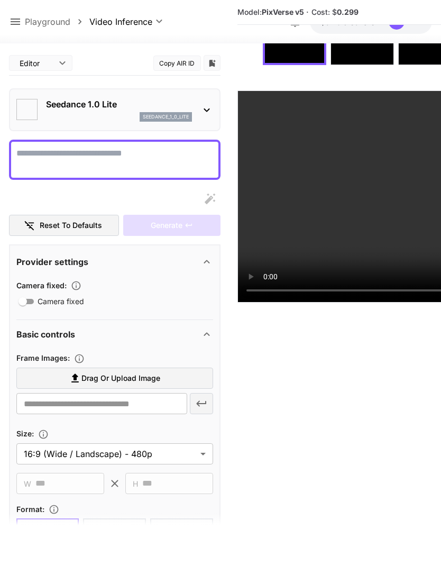
type input "*"
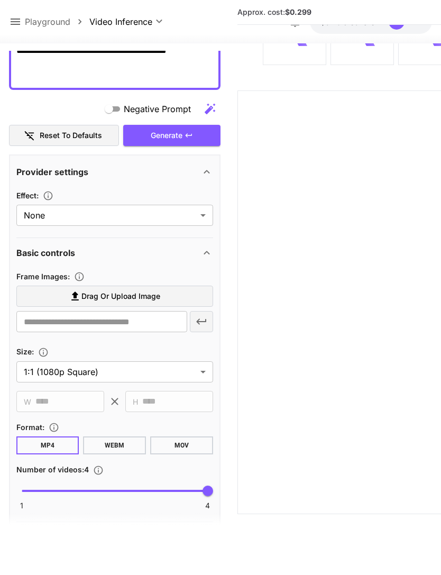
scroll to position [242, 0]
click at [170, 286] on label "Drag or upload image" at bounding box center [114, 297] width 197 height 22
click at [0, 0] on input "Drag or upload image" at bounding box center [0, 0] width 0 height 0
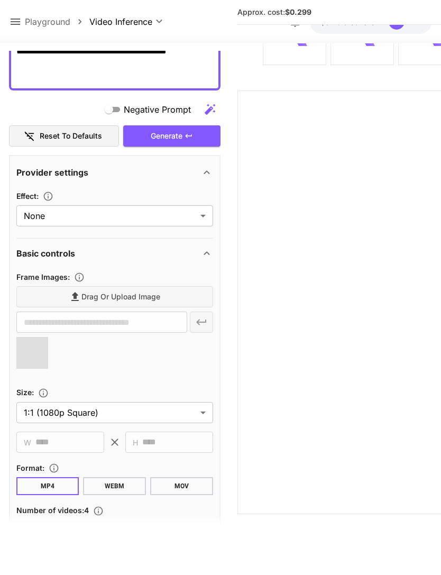
type input "**********"
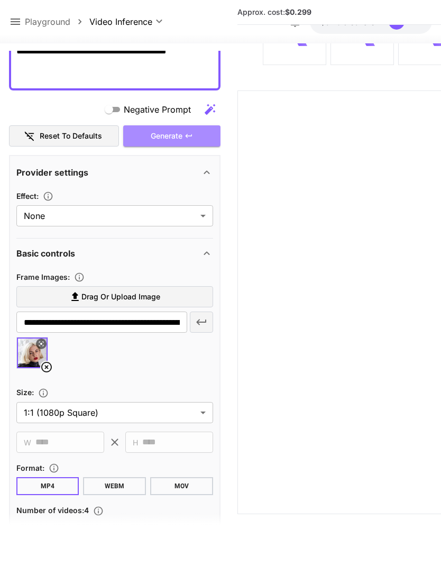
click at [179, 125] on div "Generate" at bounding box center [171, 136] width 97 height 22
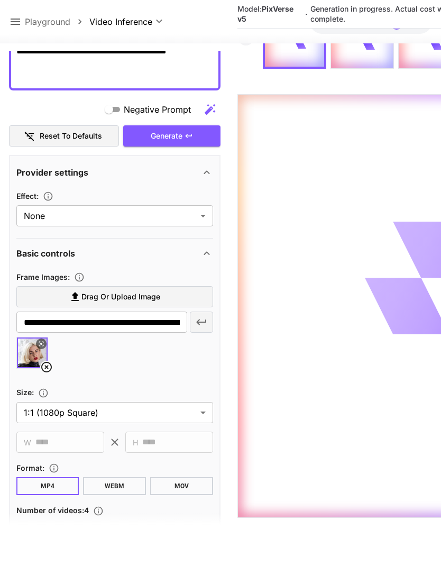
click at [16, 21] on icon at bounding box center [15, 21] width 13 height 13
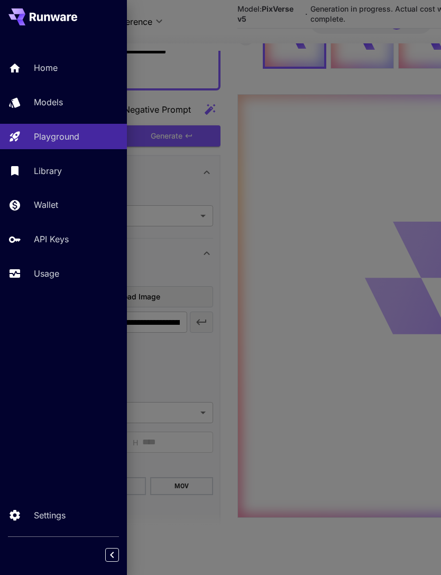
click at [63, 271] on div "Usage" at bounding box center [76, 273] width 85 height 13
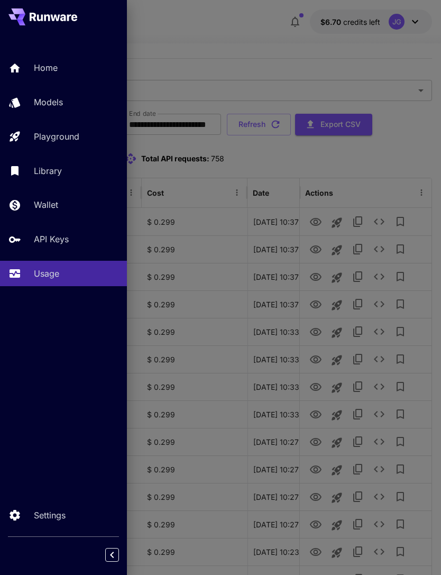
click at [244, 31] on div at bounding box center [220, 287] width 441 height 575
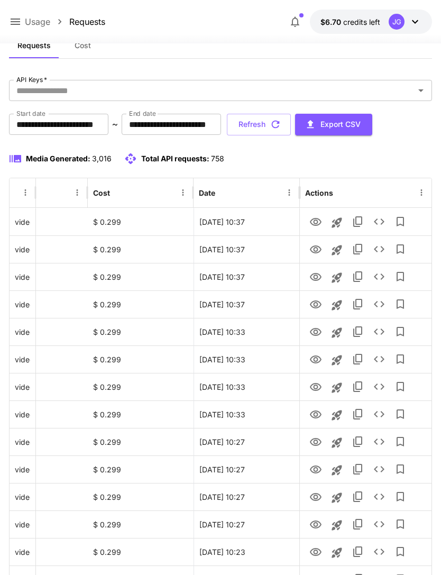
scroll to position [0, 54]
click at [319, 303] on icon "View" at bounding box center [315, 304] width 13 height 13
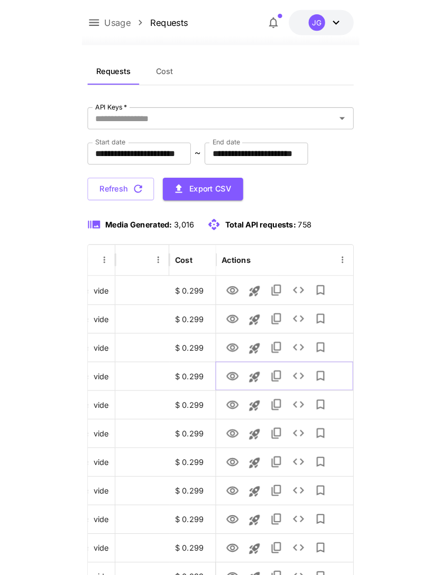
scroll to position [34, 0]
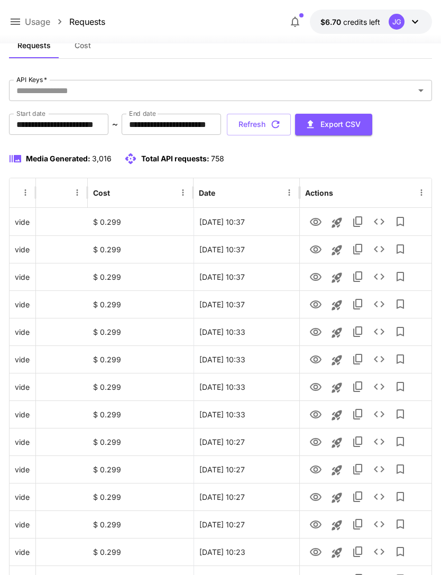
click at [291, 125] on button "Refresh" at bounding box center [259, 125] width 64 height 22
click at [316, 307] on icon "View" at bounding box center [316, 304] width 12 height 8
click at [318, 274] on icon "View" at bounding box center [316, 277] width 12 height 8
click at [321, 249] on icon "View" at bounding box center [315, 249] width 13 height 13
click at [316, 216] on icon "View" at bounding box center [315, 222] width 13 height 13
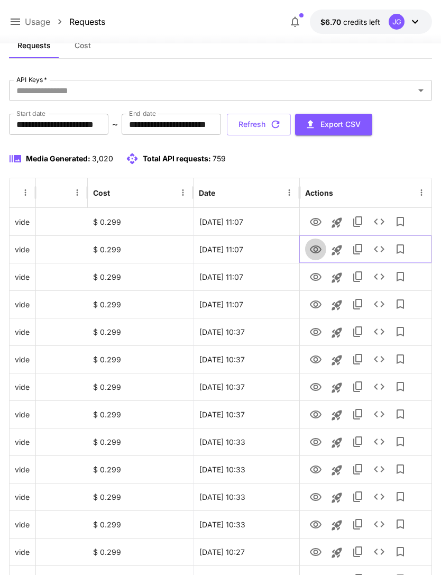
click at [317, 251] on icon "View" at bounding box center [315, 249] width 13 height 13
click at [19, 22] on icon at bounding box center [16, 21] width 10 height 6
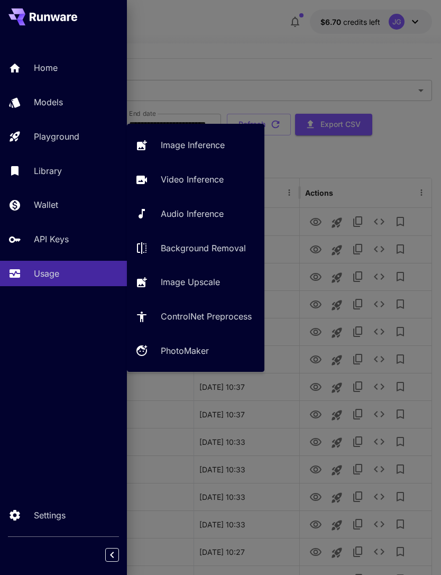
click at [208, 178] on p "Video Inference" at bounding box center [192, 179] width 63 height 13
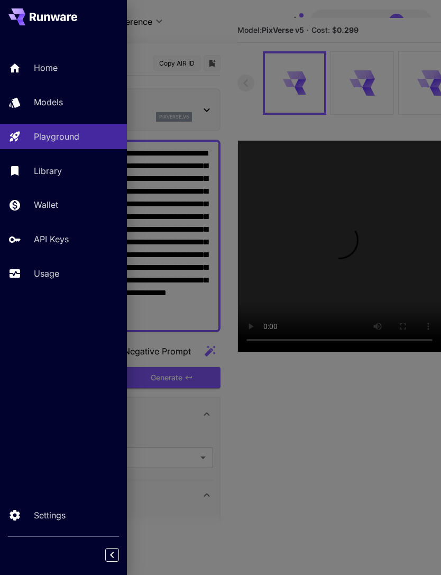
click at [223, 31] on div at bounding box center [220, 287] width 441 height 575
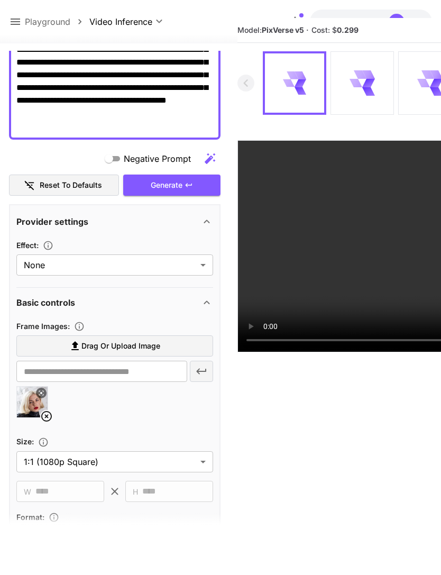
scroll to position [243, 0]
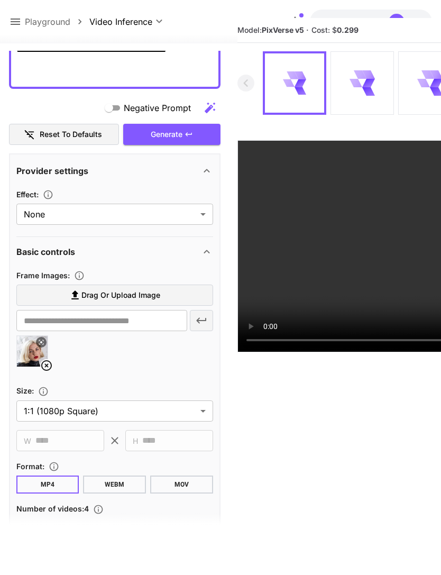
click at [44, 365] on icon at bounding box center [46, 365] width 13 height 13
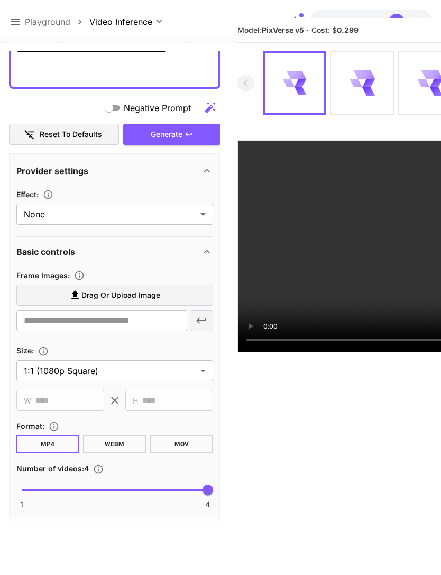
click at [143, 296] on span "Drag or upload image" at bounding box center [120, 295] width 79 height 13
click at [0, 0] on input "Drag or upload image" at bounding box center [0, 0] width 0 height 0
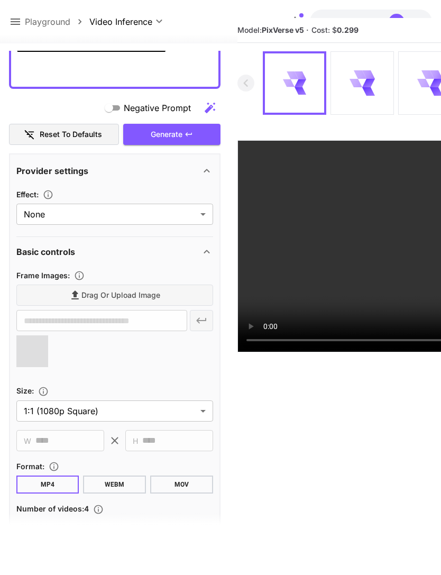
type input "**********"
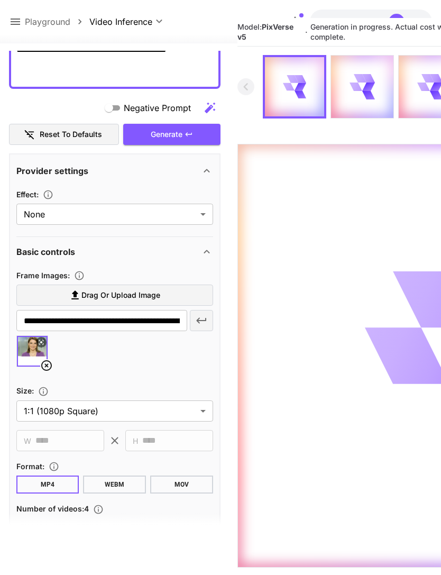
click at [18, 21] on icon at bounding box center [15, 21] width 13 height 13
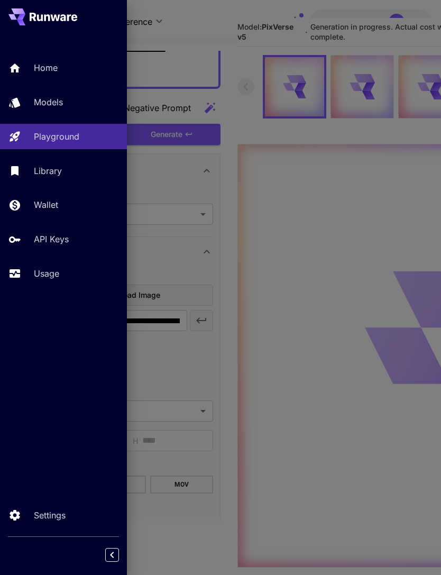
click at [47, 271] on p "Usage" at bounding box center [46, 273] width 25 height 13
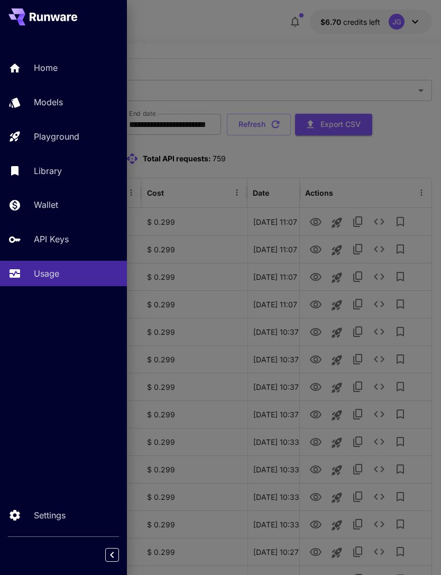
click at [254, 32] on div at bounding box center [220, 287] width 441 height 575
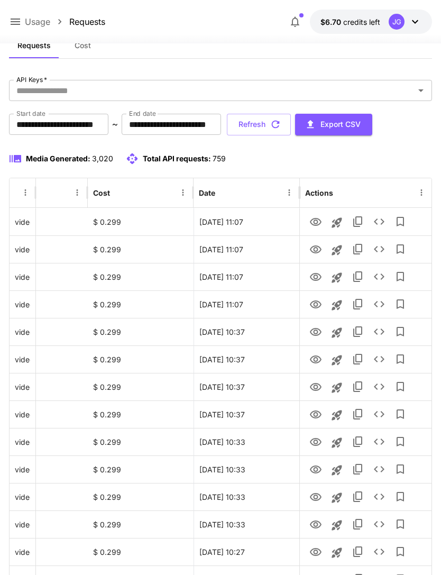
scroll to position [0, 54]
click at [319, 280] on icon "View" at bounding box center [315, 277] width 13 height 13
click at [317, 247] on icon "View" at bounding box center [315, 249] width 13 height 13
click at [291, 120] on button "Refresh" at bounding box center [259, 125] width 64 height 22
click at [318, 329] on icon "View" at bounding box center [316, 332] width 12 height 8
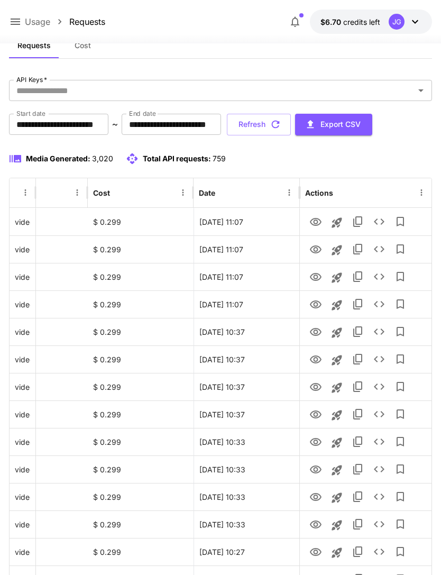
click at [291, 122] on button "Refresh" at bounding box center [259, 125] width 64 height 22
click at [281, 124] on icon "button" at bounding box center [276, 124] width 12 height 12
click at [291, 127] on button "Refresh" at bounding box center [259, 125] width 64 height 22
click at [320, 307] on icon "View" at bounding box center [315, 304] width 13 height 13
click at [315, 275] on icon "View" at bounding box center [315, 277] width 13 height 13
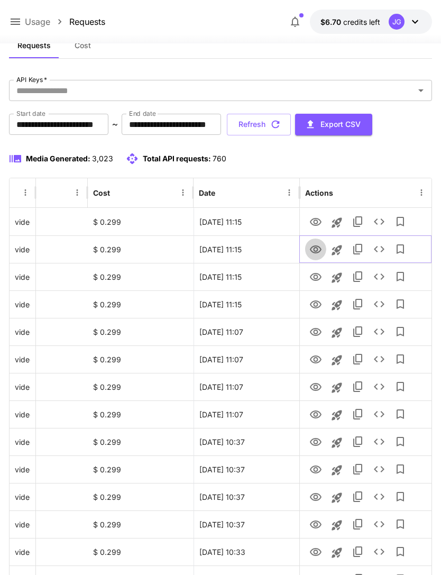
click at [318, 249] on icon "View" at bounding box center [315, 249] width 13 height 13
click at [318, 219] on icon "View" at bounding box center [315, 222] width 13 height 13
click at [317, 301] on icon "View" at bounding box center [316, 304] width 12 height 8
click at [17, 21] on icon at bounding box center [15, 21] width 13 height 13
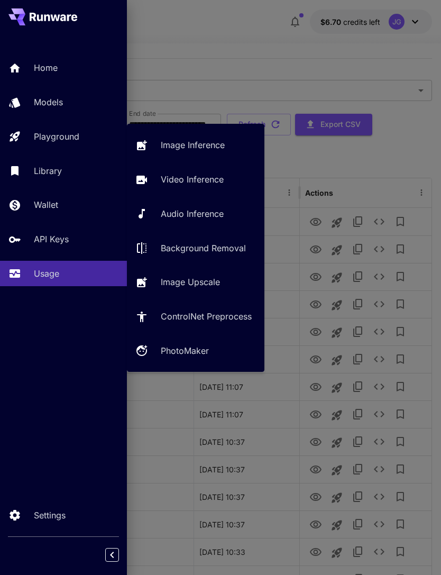
click at [81, 137] on div "Playground" at bounding box center [76, 136] width 85 height 13
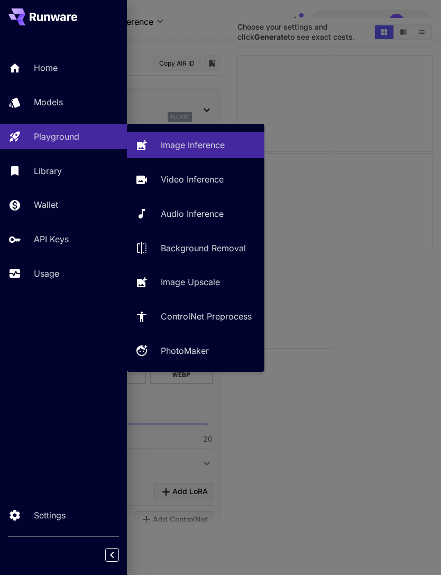
click at [207, 180] on p "Video Inference" at bounding box center [192, 179] width 63 height 13
type input "**********"
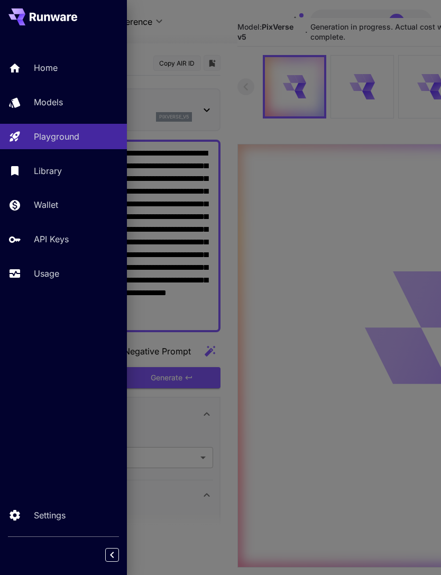
click at [205, 24] on div at bounding box center [220, 287] width 441 height 575
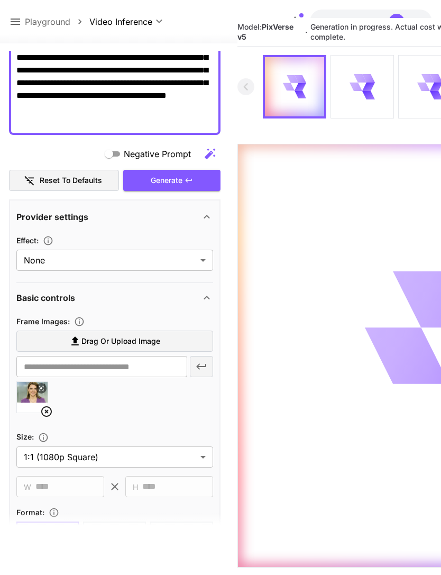
scroll to position [218, 0]
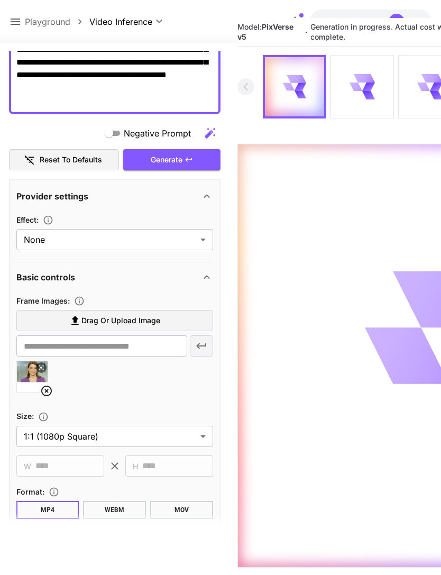
click at [48, 386] on icon at bounding box center [46, 390] width 13 height 13
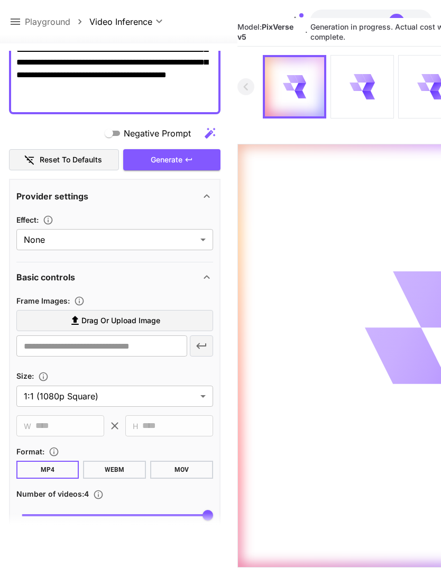
click at [162, 325] on label "Drag or upload image" at bounding box center [114, 321] width 197 height 22
click at [0, 0] on input "Drag or upload image" at bounding box center [0, 0] width 0 height 0
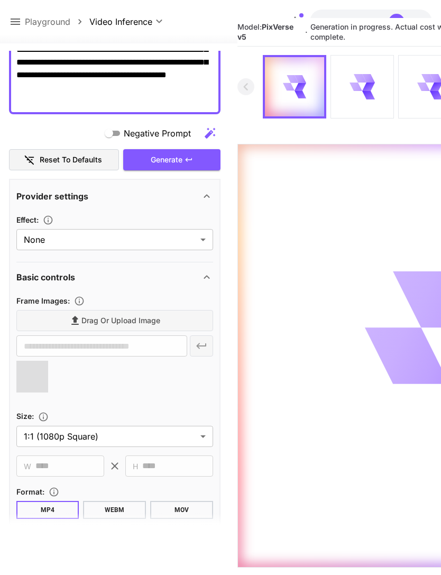
type input "**********"
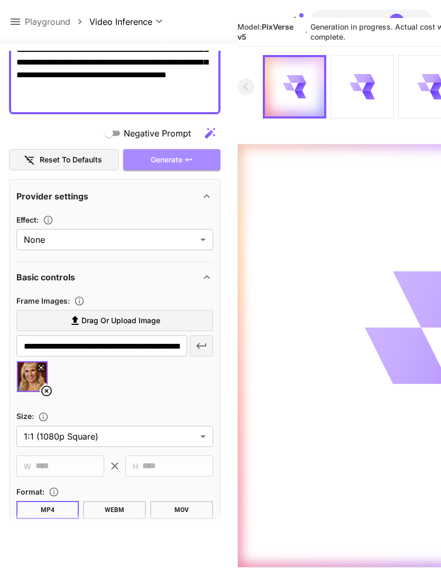
click at [198, 161] on div "Generate" at bounding box center [171, 160] width 97 height 22
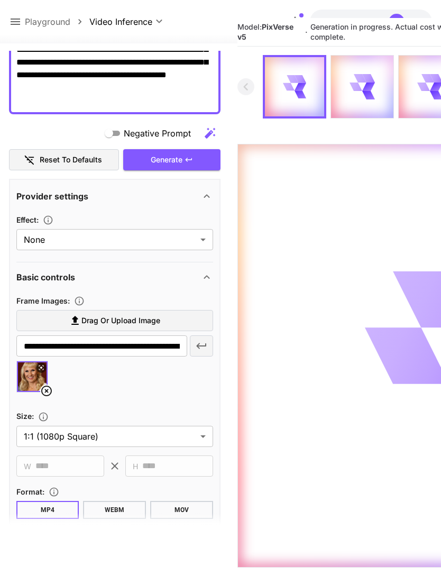
click at [18, 17] on icon at bounding box center [15, 21] width 13 height 13
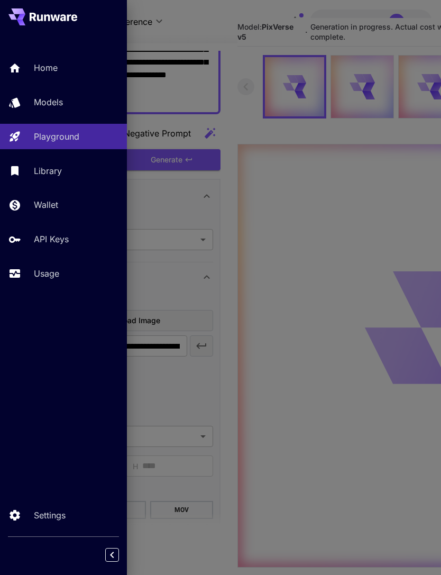
click at [57, 274] on p "Usage" at bounding box center [46, 273] width 25 height 13
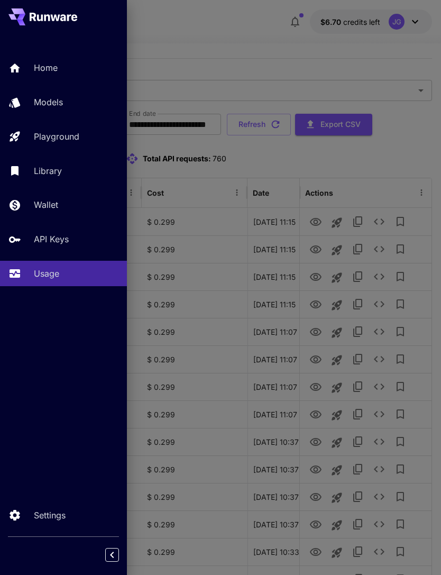
click at [267, 27] on div at bounding box center [220, 287] width 441 height 575
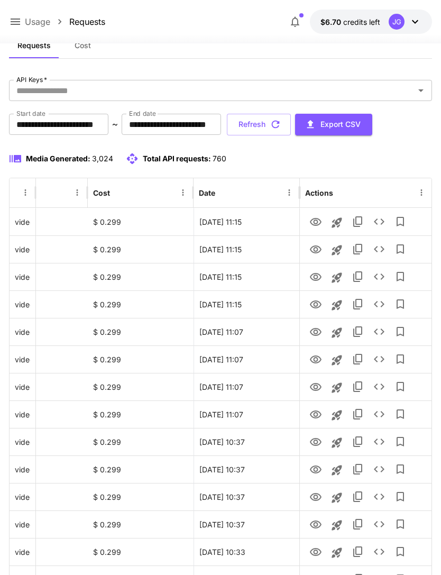
scroll to position [0, 54]
click at [319, 300] on icon "View" at bounding box center [315, 304] width 13 height 13
click at [291, 127] on button "Refresh" at bounding box center [259, 125] width 64 height 22
click at [317, 305] on icon "View" at bounding box center [316, 304] width 12 height 8
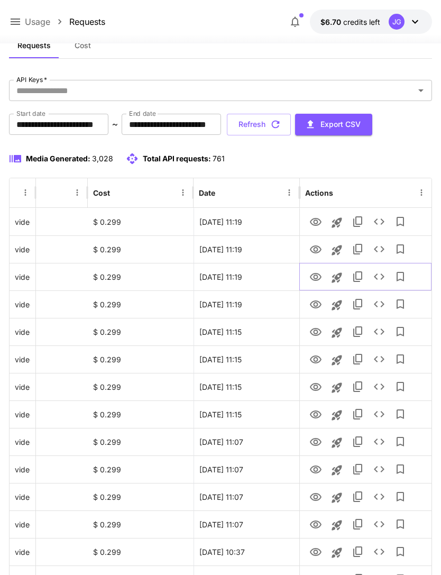
click at [316, 280] on icon "View" at bounding box center [316, 277] width 12 height 8
click at [313, 252] on icon "View" at bounding box center [316, 249] width 12 height 8
click at [314, 217] on icon "View" at bounding box center [315, 222] width 13 height 13
click at [318, 253] on icon "View" at bounding box center [315, 249] width 13 height 13
click at [311, 226] on icon "View" at bounding box center [315, 222] width 13 height 13
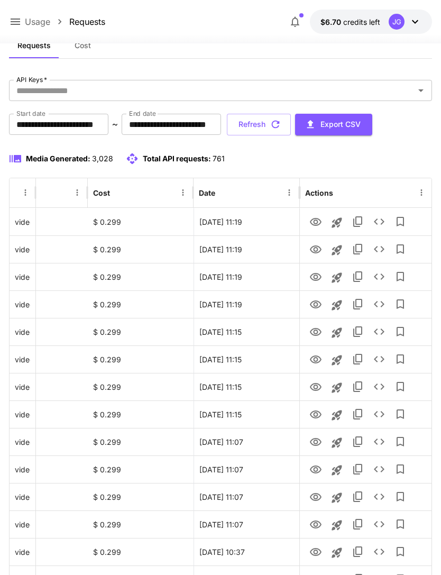
click at [15, 23] on icon at bounding box center [15, 21] width 13 height 13
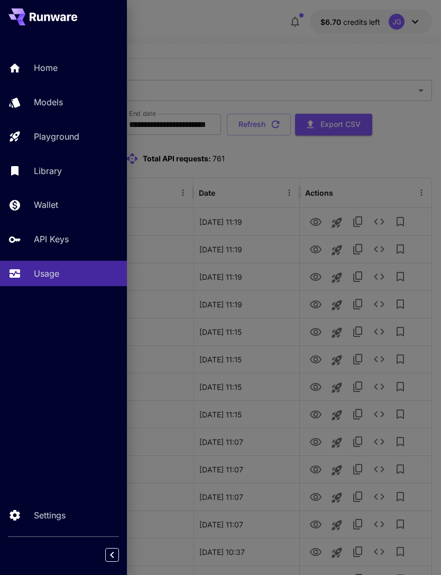
click at [87, 135] on div "Playground" at bounding box center [76, 136] width 85 height 13
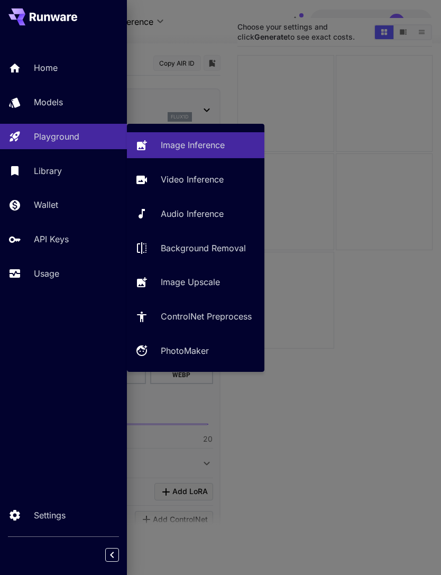
click at [199, 184] on p "Video Inference" at bounding box center [192, 179] width 63 height 13
type input "**********"
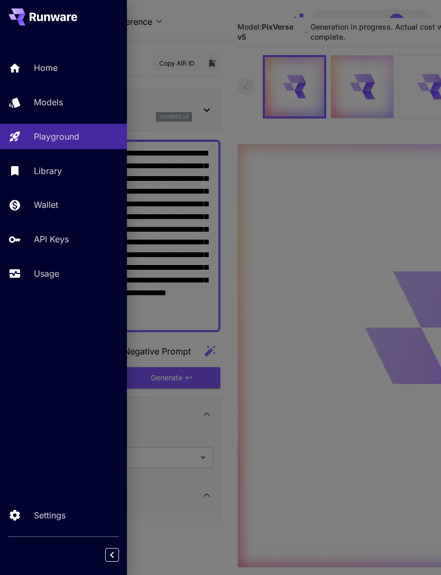
click at [222, 32] on div at bounding box center [220, 287] width 441 height 575
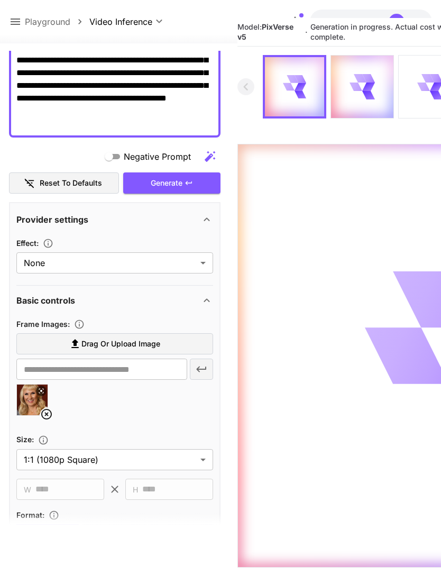
scroll to position [205, 0]
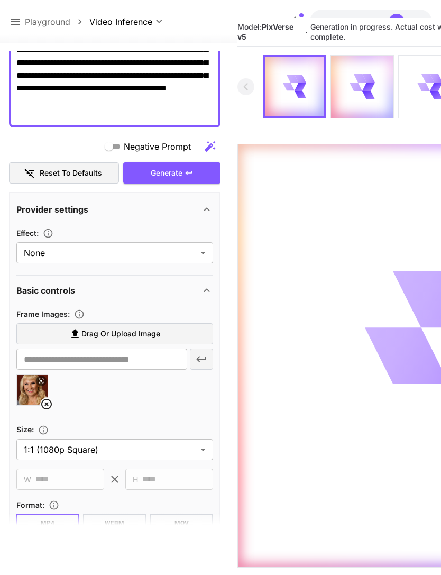
click at [45, 400] on icon at bounding box center [46, 403] width 13 height 13
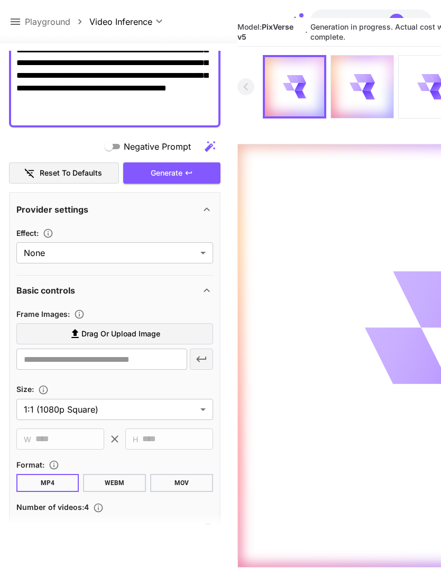
click at [141, 334] on span "Drag or upload image" at bounding box center [120, 333] width 79 height 13
click at [0, 0] on input "Drag or upload image" at bounding box center [0, 0] width 0 height 0
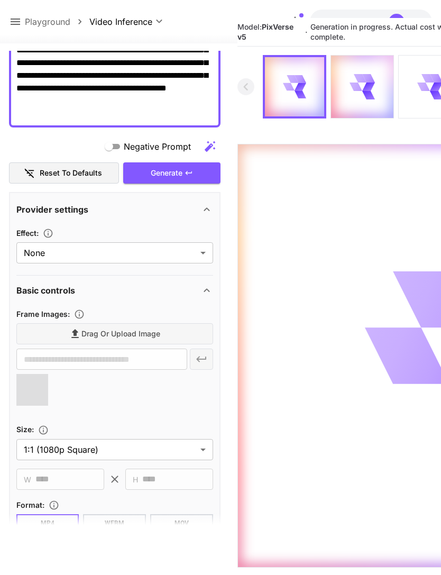
type input "**********"
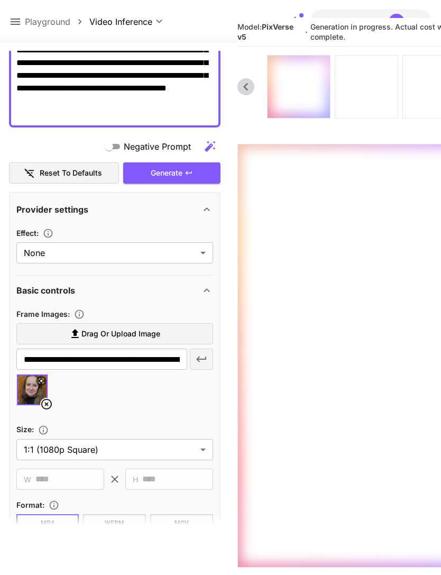
click at [367, 88] on icon at bounding box center [366, 87] width 25 height 25
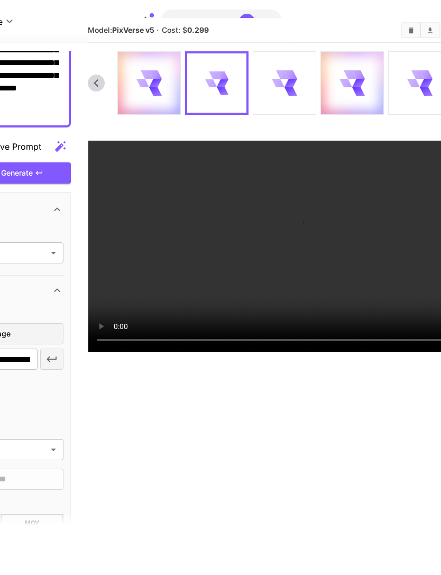
scroll to position [34, 205]
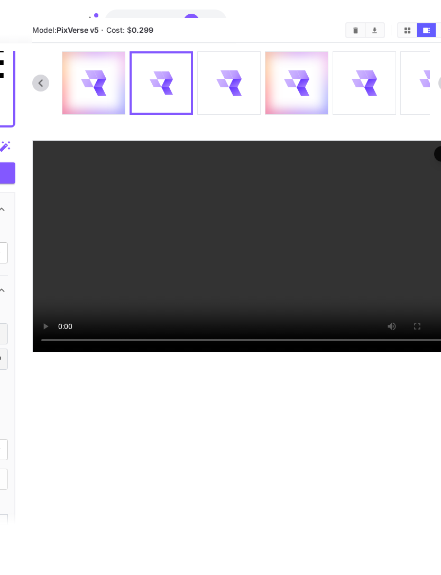
click at [245, 351] on video at bounding box center [244, 246] width 422 height 211
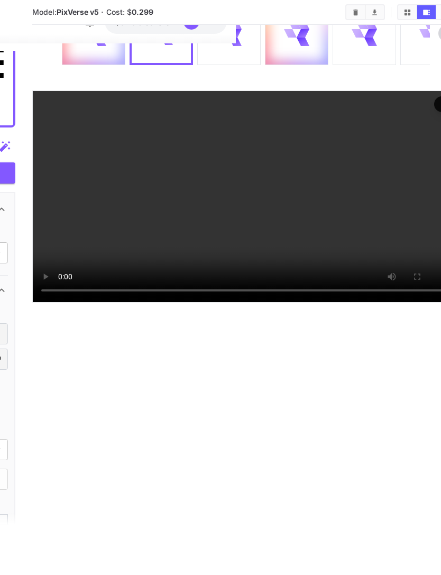
scroll to position [141, 205]
click at [354, 225] on video at bounding box center [244, 196] width 422 height 211
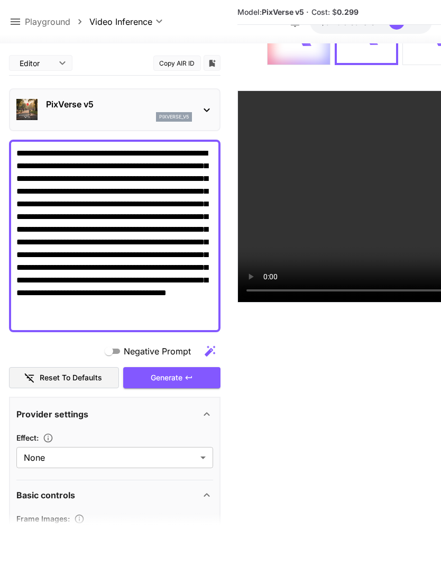
scroll to position [0, 0]
click at [21, 21] on icon at bounding box center [15, 21] width 13 height 13
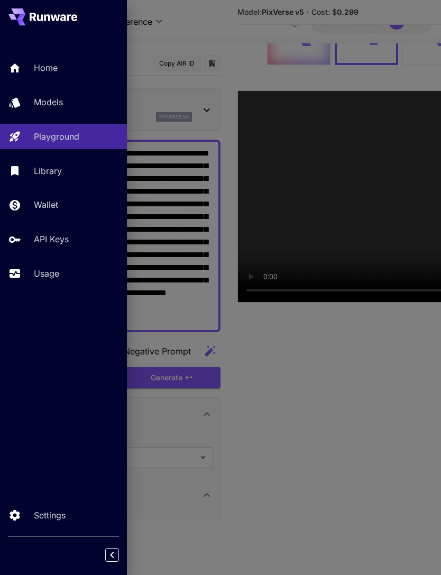
click at [53, 273] on p "Usage" at bounding box center [46, 273] width 25 height 13
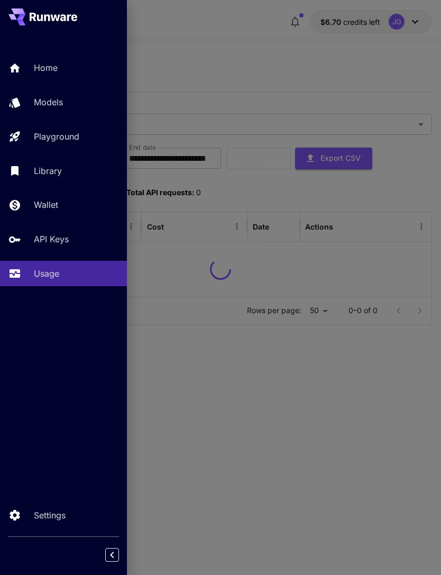
click at [225, 52] on div at bounding box center [220, 287] width 441 height 575
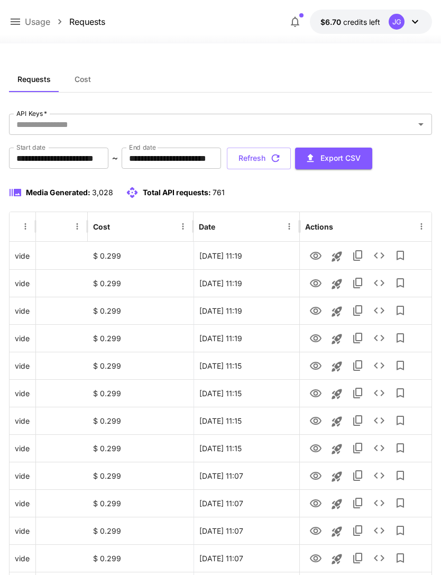
scroll to position [0, 54]
click at [312, 285] on icon "View" at bounding box center [316, 283] width 12 height 8
click at [317, 258] on icon "View" at bounding box center [316, 256] width 12 height 8
click at [317, 451] on icon "View" at bounding box center [315, 448] width 13 height 13
click at [291, 155] on button "Refresh" at bounding box center [259, 158] width 64 height 22
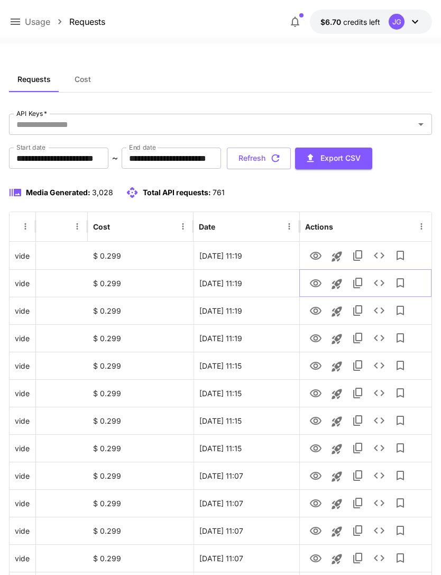
click at [315, 279] on icon "View" at bounding box center [315, 283] width 13 height 13
click at [318, 253] on icon "View" at bounding box center [315, 255] width 13 height 13
click at [315, 283] on icon "View" at bounding box center [315, 283] width 13 height 13
click at [318, 248] on link "View" at bounding box center [315, 254] width 13 height 13
click at [321, 343] on icon "View" at bounding box center [315, 338] width 13 height 13
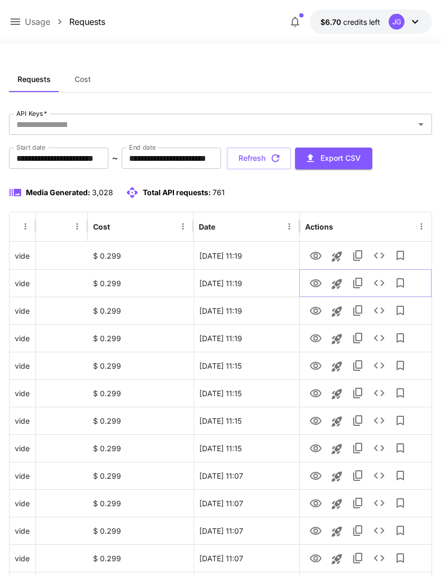
click at [317, 284] on icon "View" at bounding box center [316, 283] width 12 height 8
click at [313, 367] on icon "View" at bounding box center [315, 365] width 13 height 13
click at [315, 394] on icon "View" at bounding box center [316, 393] width 12 height 8
click at [314, 338] on icon "View" at bounding box center [315, 338] width 13 height 13
click at [316, 316] on icon "View" at bounding box center [315, 310] width 13 height 13
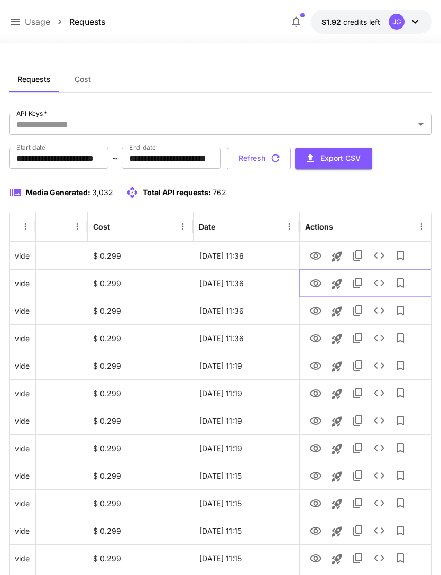
click at [318, 281] on icon "View" at bounding box center [315, 283] width 13 height 13
click at [317, 253] on icon "View" at bounding box center [315, 255] width 13 height 13
click at [321, 285] on icon "View" at bounding box center [315, 283] width 13 height 13
click at [317, 249] on icon "View" at bounding box center [315, 255] width 13 height 13
click at [316, 279] on icon "View" at bounding box center [315, 283] width 13 height 13
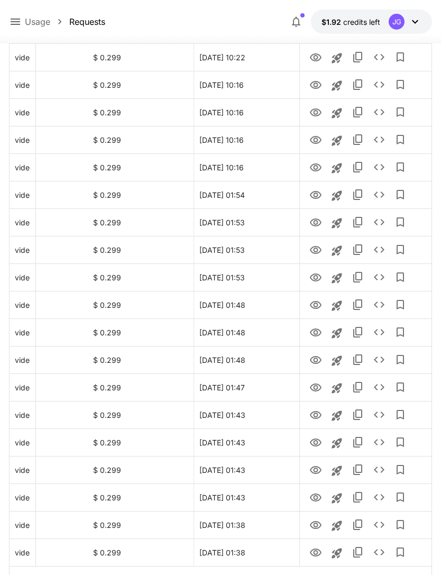
scroll to position [1067, 0]
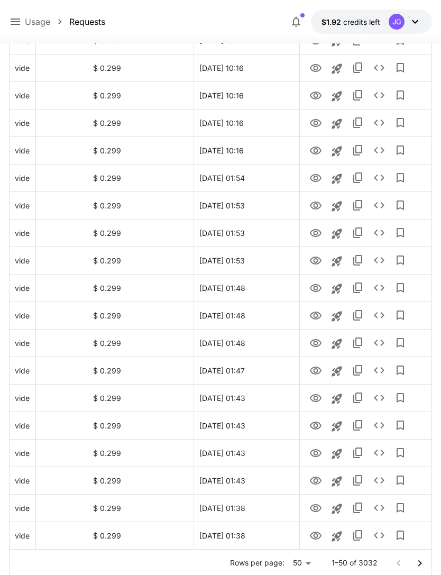
click at [416, 560] on icon "Go to next page" at bounding box center [419, 563] width 13 height 13
click at [415, 560] on icon "Go to next page" at bounding box center [419, 563] width 13 height 13
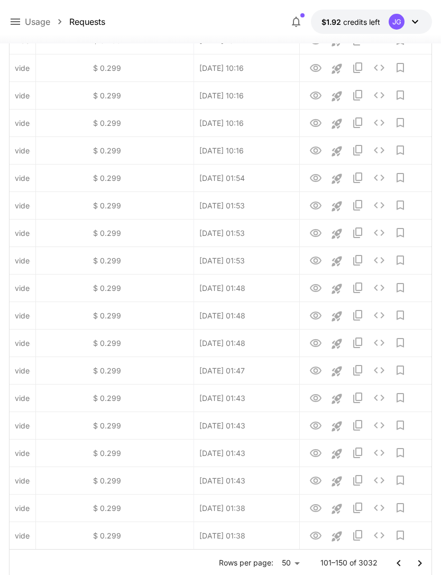
click at [418, 562] on icon "Go to next page" at bounding box center [419, 563] width 13 height 13
click at [417, 562] on icon "Go to next page" at bounding box center [419, 563] width 13 height 13
click at [411, 559] on button "Go to next page" at bounding box center [419, 562] width 21 height 21
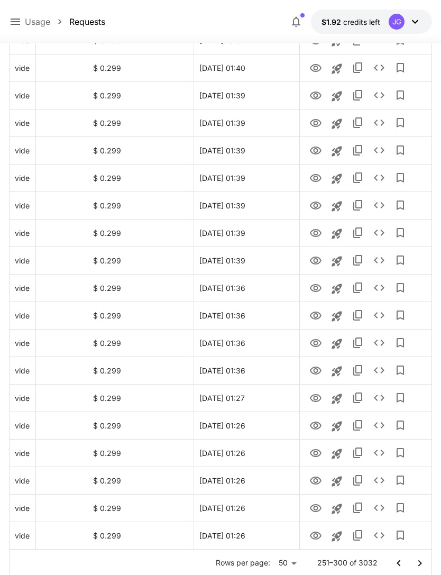
click at [419, 562] on icon "Go to next page" at bounding box center [419, 563] width 13 height 13
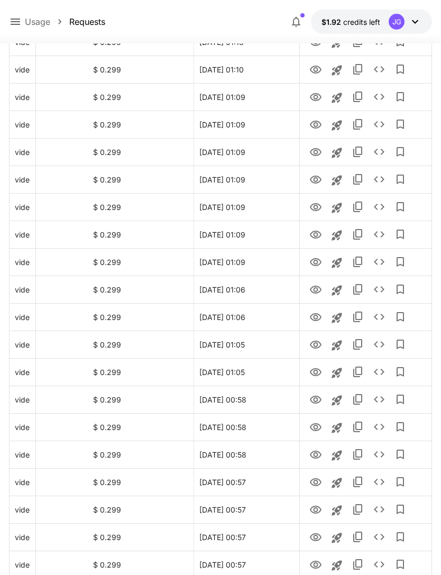
scroll to position [570, 0]
click at [317, 231] on icon "View" at bounding box center [316, 235] width 12 height 8
click at [338, 236] on icon "Launch in playground" at bounding box center [336, 235] width 10 height 10
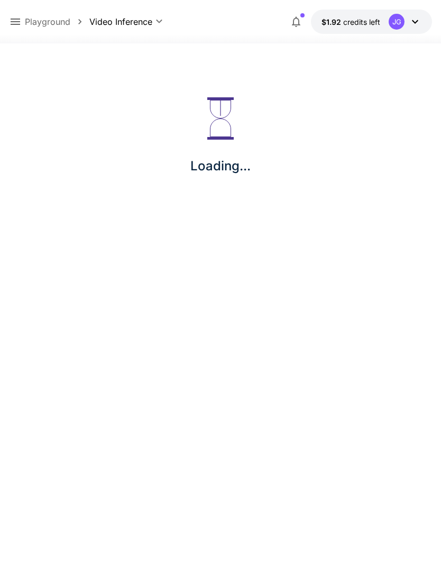
scroll to position [34, 0]
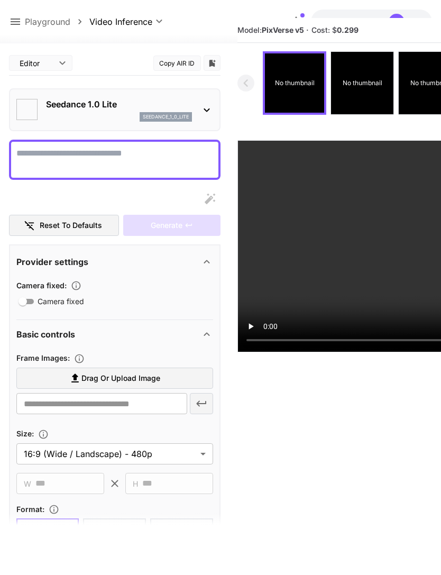
type input "*"
type textarea "**********"
type input "**********"
type input "***"
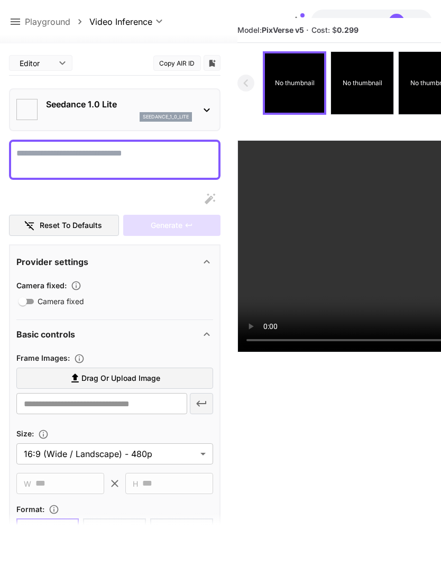
type input "*"
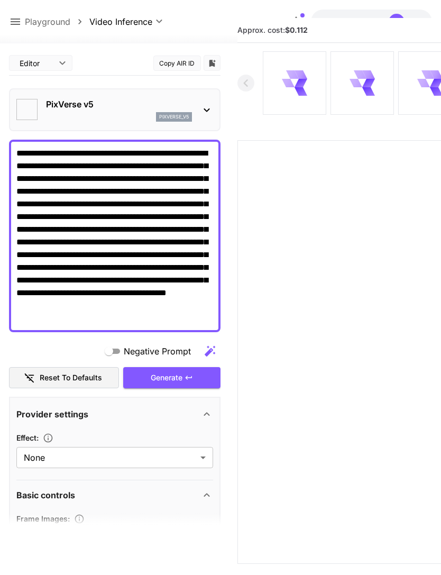
type input "**********"
type input "****"
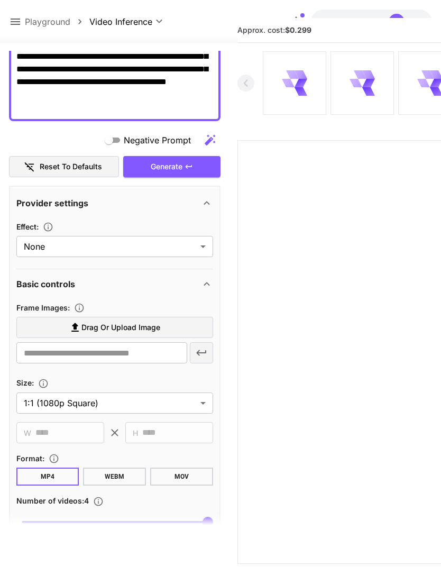
scroll to position [197, 0]
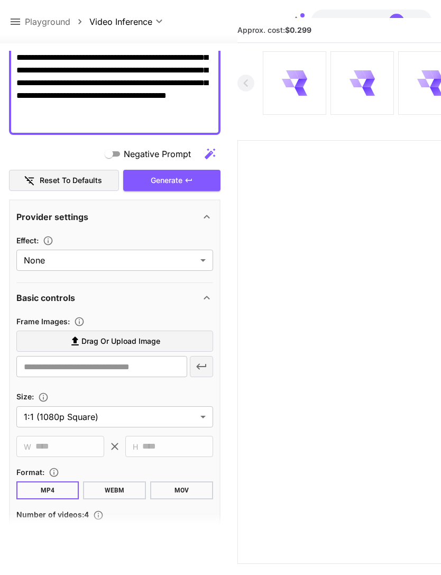
click at [165, 338] on label "Drag or upload image" at bounding box center [114, 341] width 197 height 22
click at [0, 0] on input "Drag or upload image" at bounding box center [0, 0] width 0 height 0
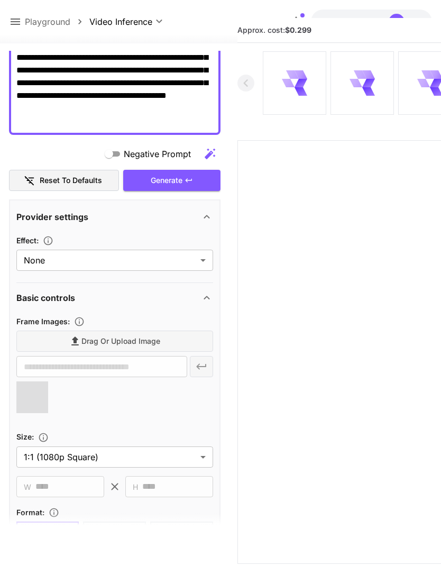
type input "**********"
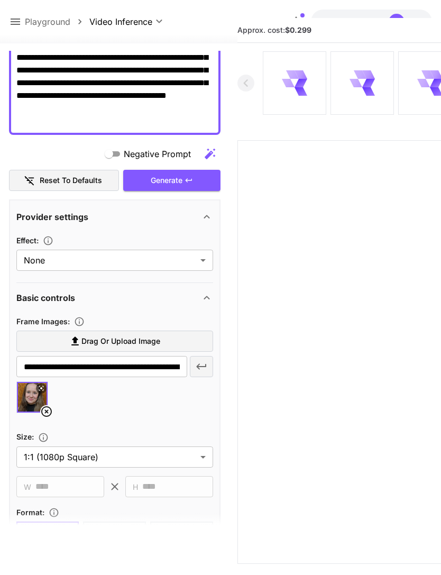
click at [239, 275] on div at bounding box center [448, 351] width 423 height 423
click at [192, 186] on div "Generate" at bounding box center [171, 181] width 97 height 22
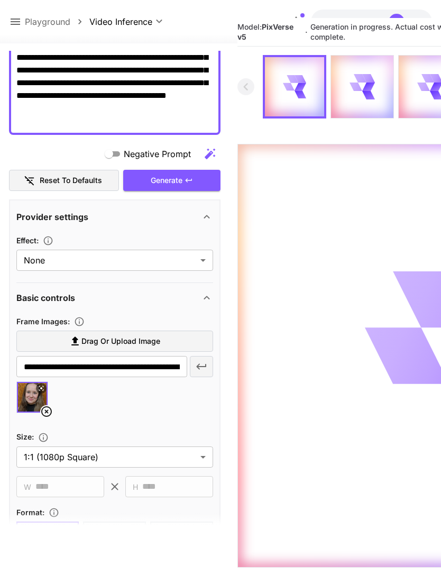
click at [19, 18] on icon at bounding box center [15, 21] width 13 height 13
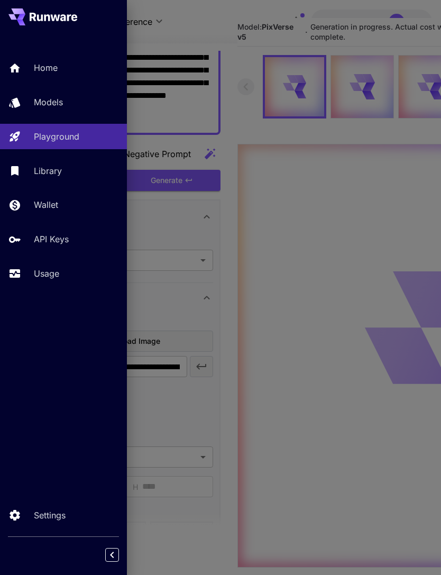
click at [53, 268] on p "Usage" at bounding box center [46, 273] width 25 height 13
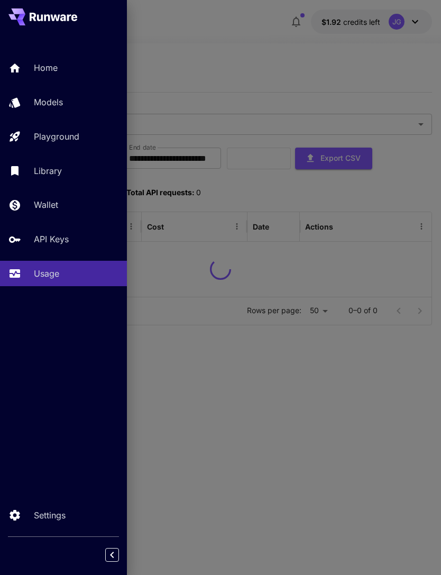
click at [278, 44] on div at bounding box center [220, 287] width 441 height 575
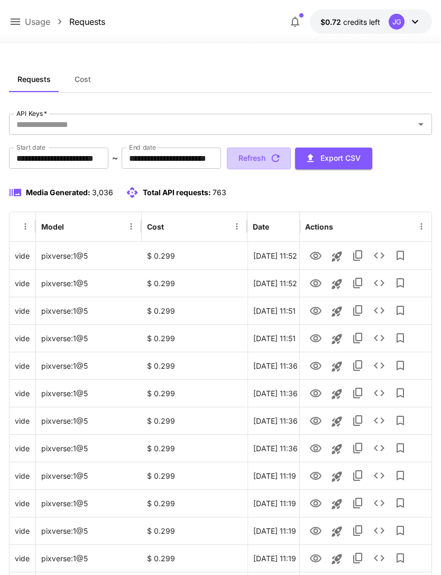
click at [291, 160] on button "Refresh" at bounding box center [259, 158] width 64 height 22
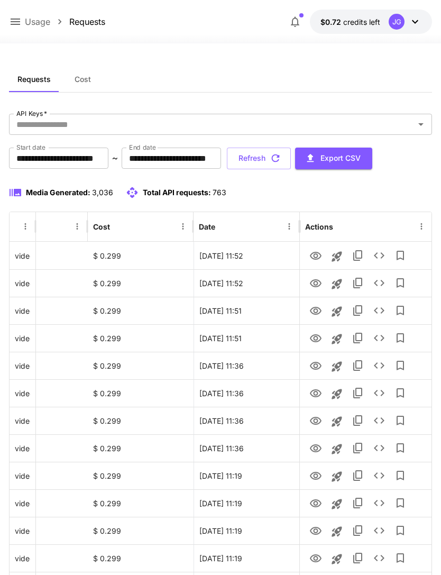
scroll to position [0, 54]
click at [321, 368] on icon "View" at bounding box center [315, 365] width 13 height 13
click at [317, 336] on icon "View" at bounding box center [315, 338] width 13 height 13
click at [410, 339] on button "Add to library" at bounding box center [400, 337] width 21 height 21
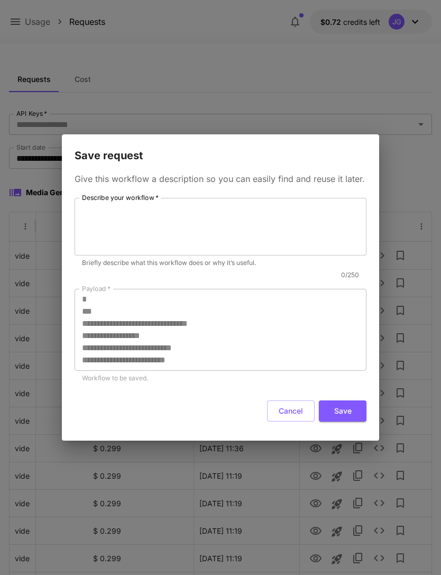
click at [438, 419] on div "**********" at bounding box center [220, 287] width 441 height 575
click at [295, 415] on button "Cancel" at bounding box center [291, 411] width 48 height 22
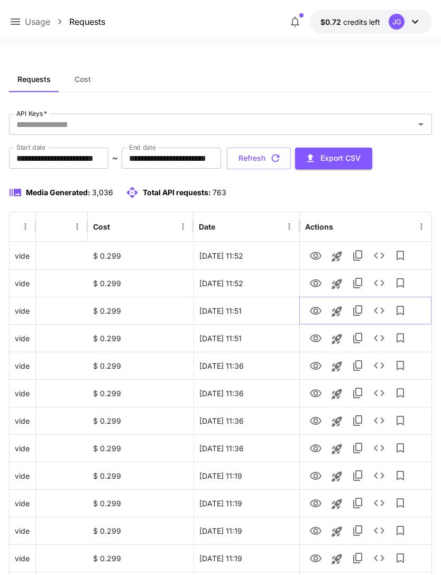
click at [314, 312] on icon "View" at bounding box center [316, 311] width 12 height 8
click at [310, 280] on icon "View" at bounding box center [315, 283] width 13 height 13
click at [314, 255] on icon "View" at bounding box center [316, 256] width 12 height 8
click at [21, 16] on icon at bounding box center [15, 21] width 13 height 13
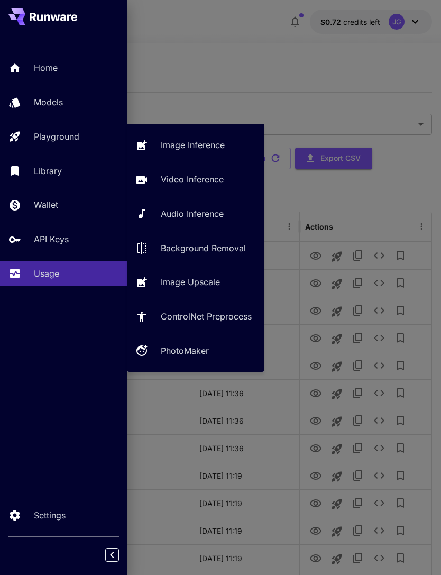
click at [76, 137] on p "Playground" at bounding box center [56, 136] width 45 height 13
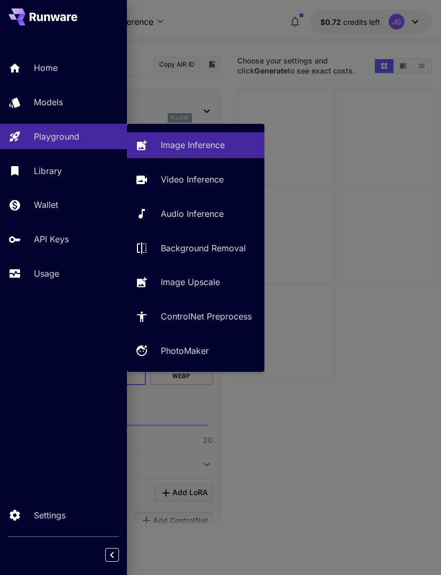
type input "**********"
click at [198, 180] on p "Video Inference" at bounding box center [192, 179] width 63 height 13
type input "**********"
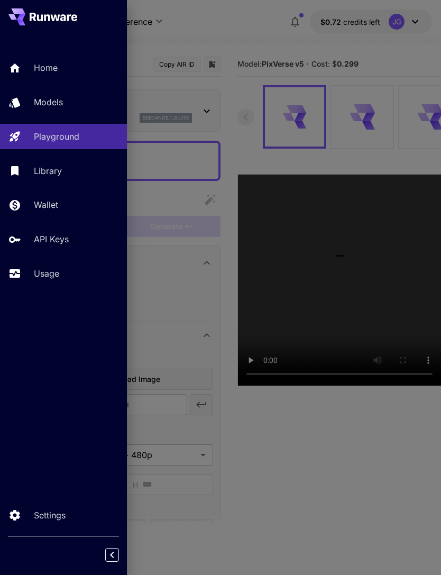
click at [270, 22] on div at bounding box center [220, 287] width 441 height 575
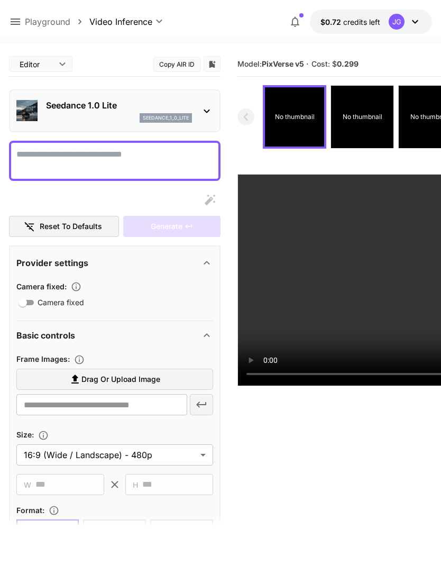
click at [20, 24] on icon at bounding box center [15, 21] width 13 height 13
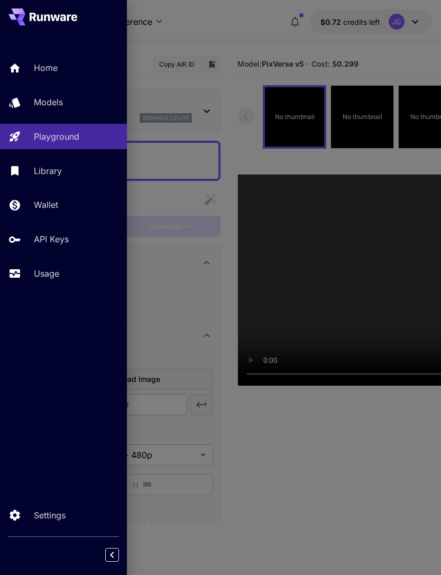
click at [58, 271] on p "Usage" at bounding box center [46, 273] width 25 height 13
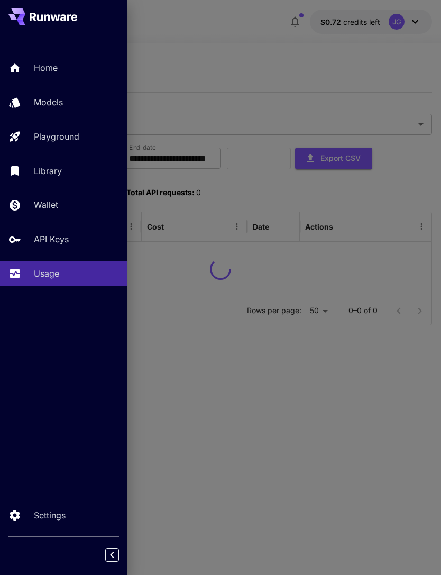
click at [286, 63] on div at bounding box center [220, 287] width 441 height 575
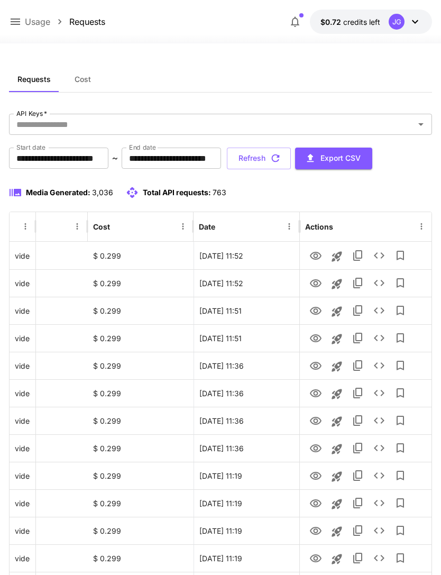
click at [16, 25] on icon at bounding box center [16, 21] width 10 height 6
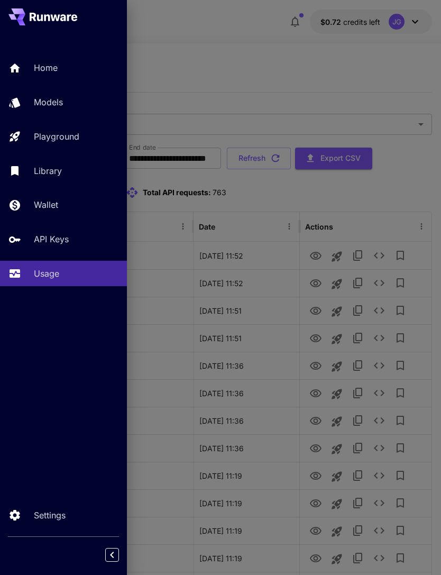
click at [61, 204] on div "Wallet" at bounding box center [76, 204] width 85 height 13
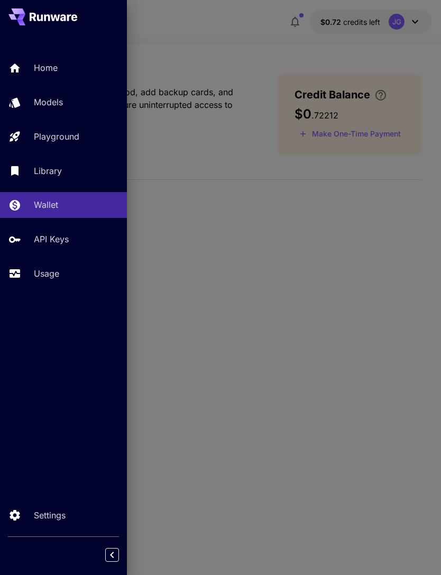
click at [361, 131] on div at bounding box center [220, 287] width 441 height 575
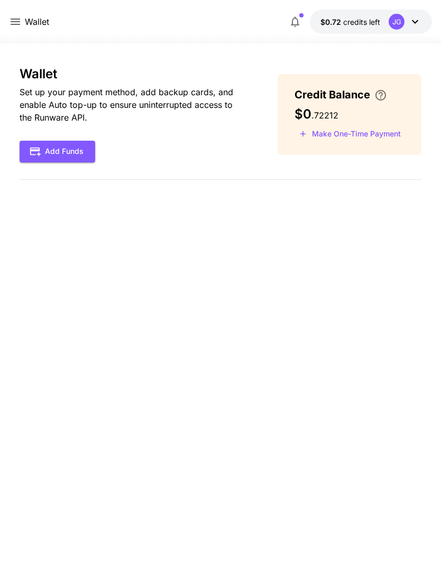
click at [376, 138] on button "Make One-Time Payment" at bounding box center [349, 134] width 111 height 16
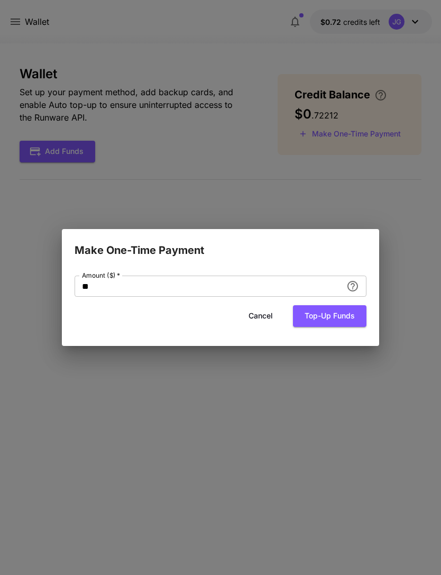
click at [154, 288] on input "**" at bounding box center [208, 285] width 267 height 21
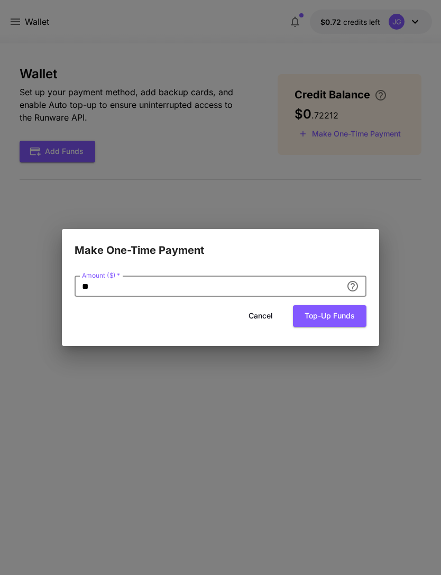
type input "*"
type input "**"
click at [346, 314] on button "Top-up funds" at bounding box center [329, 316] width 73 height 22
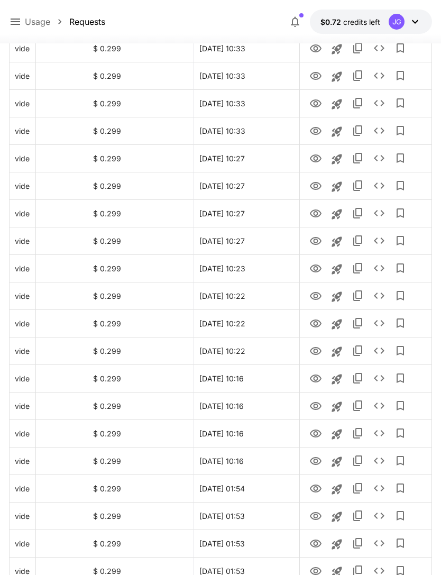
scroll to position [1067, 0]
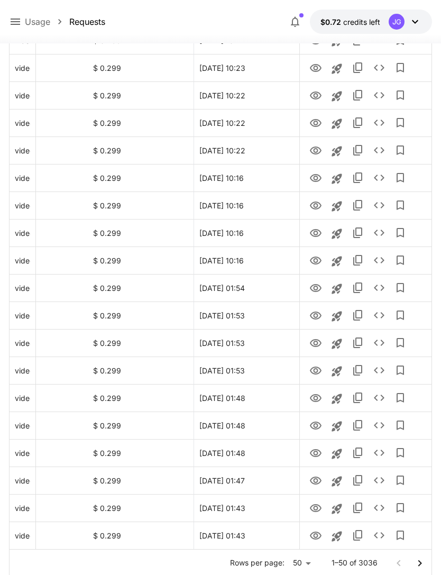
click at [420, 564] on icon "Go to next page" at bounding box center [420, 562] width 4 height 6
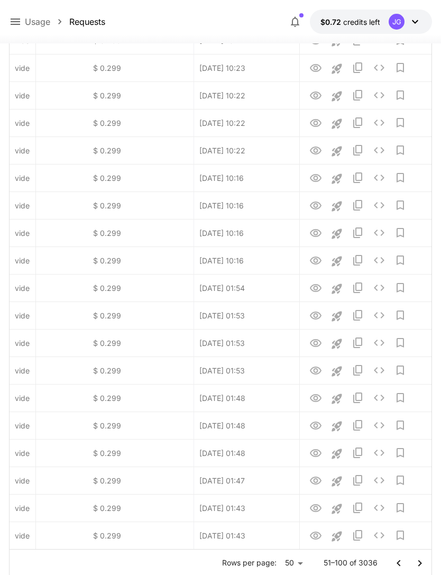
click at [420, 567] on icon "Go to next page" at bounding box center [419, 563] width 13 height 13
click at [419, 568] on icon "Go to next page" at bounding box center [419, 563] width 13 height 13
click at [418, 570] on button "Go to next page" at bounding box center [419, 562] width 21 height 21
click at [420, 566] on icon "Go to next page" at bounding box center [419, 563] width 13 height 13
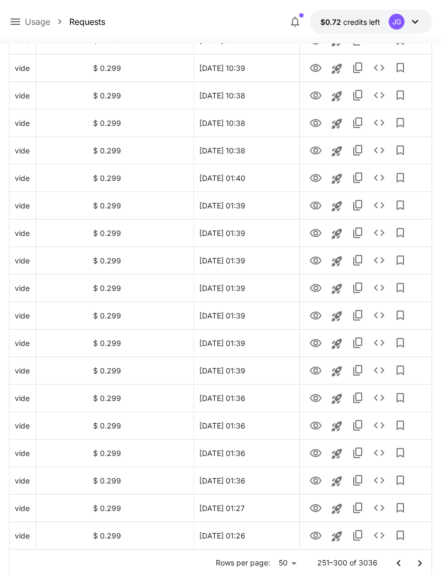
click at [419, 563] on icon "Go to next page" at bounding box center [419, 563] width 13 height 13
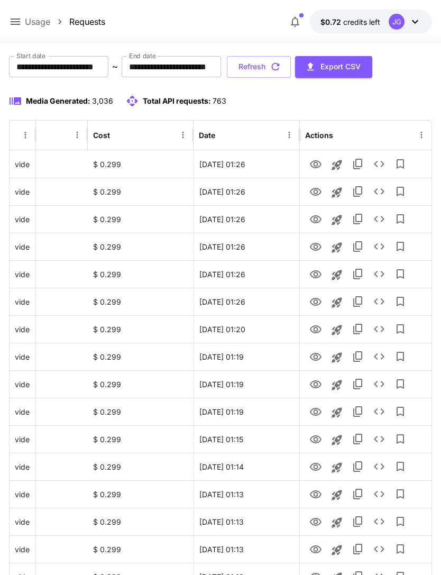
scroll to position [91, 0]
click at [314, 383] on icon "View" at bounding box center [316, 384] width 12 height 8
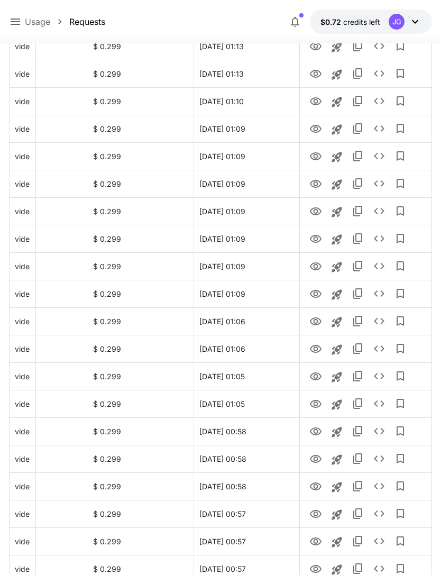
scroll to position [635, 0]
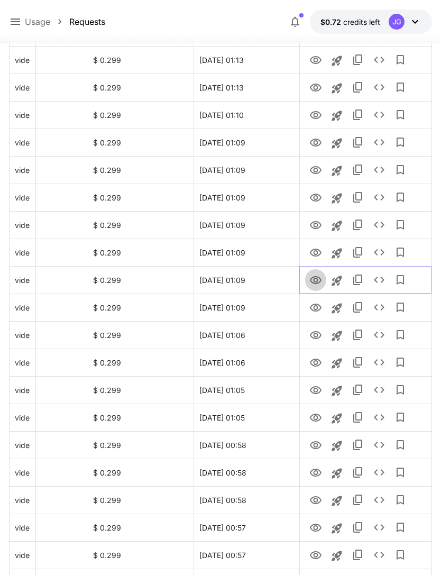
click at [317, 282] on icon "View" at bounding box center [316, 280] width 12 height 8
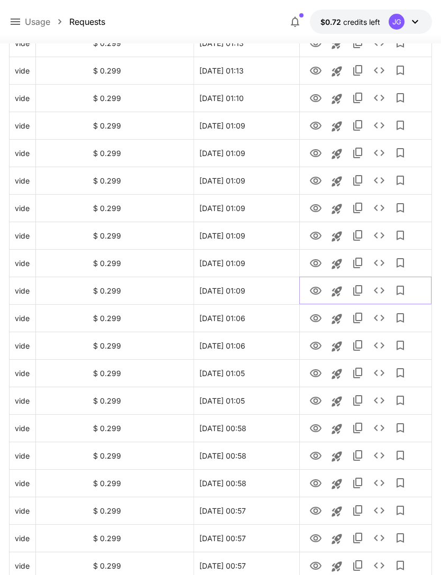
click at [314, 291] on icon "View" at bounding box center [316, 290] width 12 height 8
click at [314, 261] on icon "View" at bounding box center [316, 263] width 12 height 8
click at [315, 233] on icon "View" at bounding box center [316, 235] width 12 height 8
click at [335, 264] on icon "Launch in playground" at bounding box center [336, 263] width 10 height 10
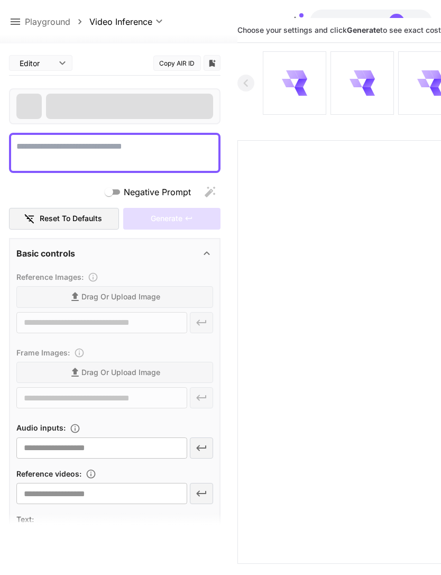
type textarea "**********"
type input "**********"
type input "****"
type input "*"
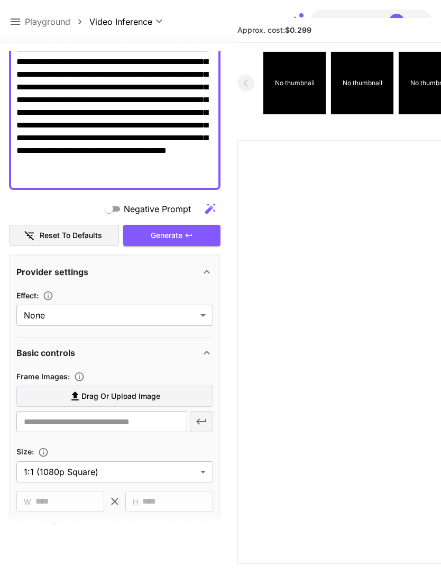
scroll to position [155, 0]
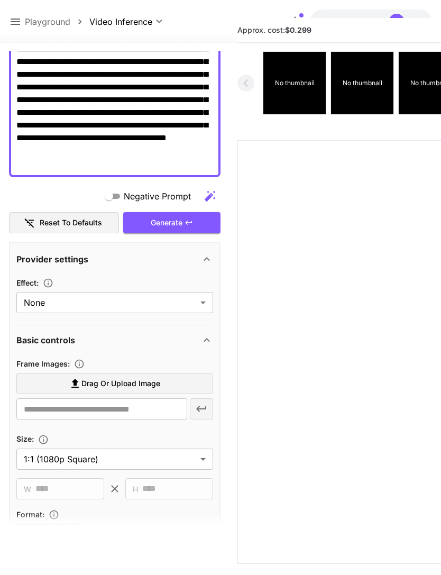
click at [139, 382] on span "Drag or upload image" at bounding box center [120, 383] width 79 height 13
click at [0, 0] on input "Drag or upload image" at bounding box center [0, 0] width 0 height 0
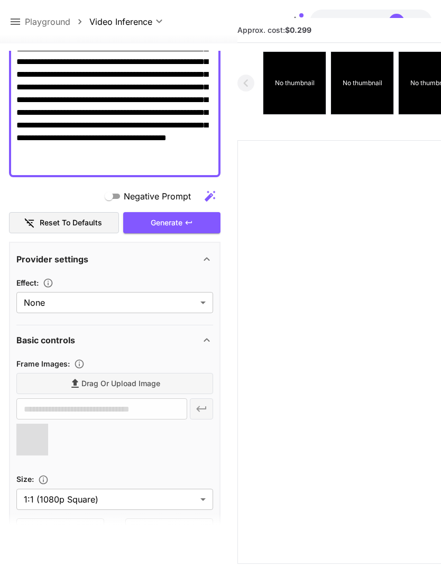
type input "**********"
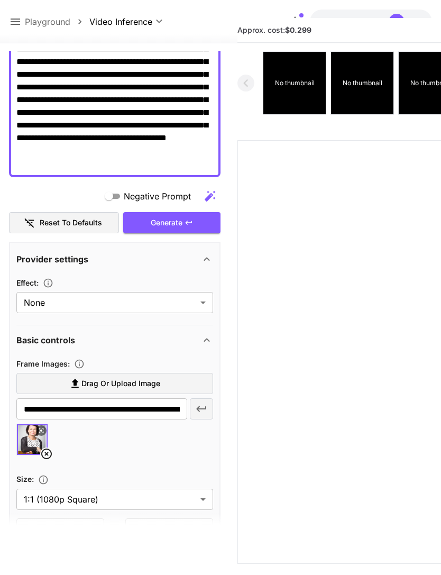
click at [178, 221] on div "Generate" at bounding box center [171, 223] width 97 height 22
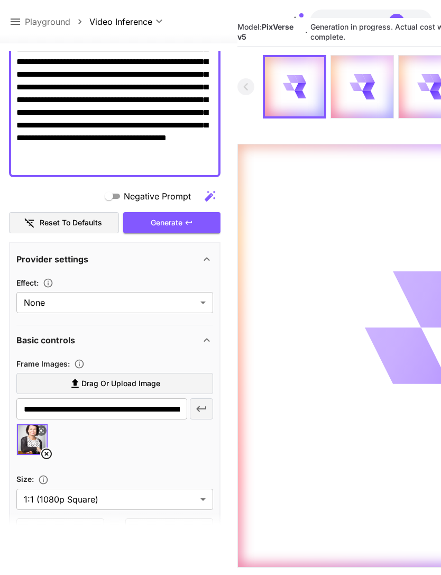
click at [18, 23] on icon at bounding box center [15, 21] width 13 height 13
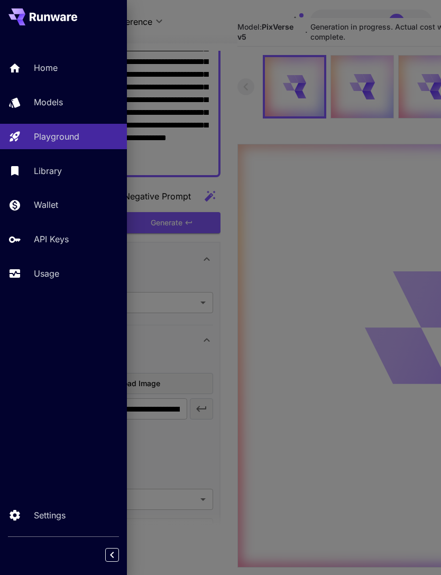
click at [61, 271] on div "Usage" at bounding box center [76, 273] width 85 height 13
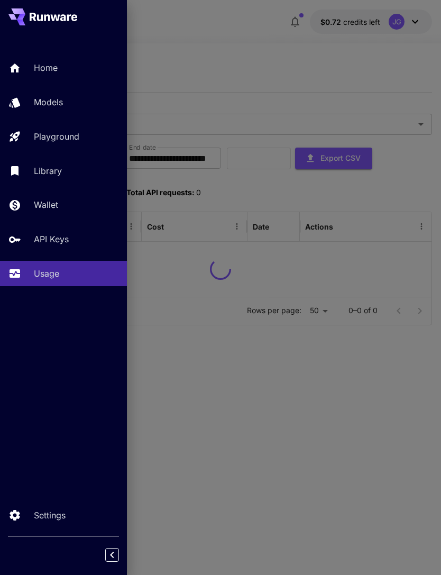
click at [238, 45] on div at bounding box center [220, 287] width 441 height 575
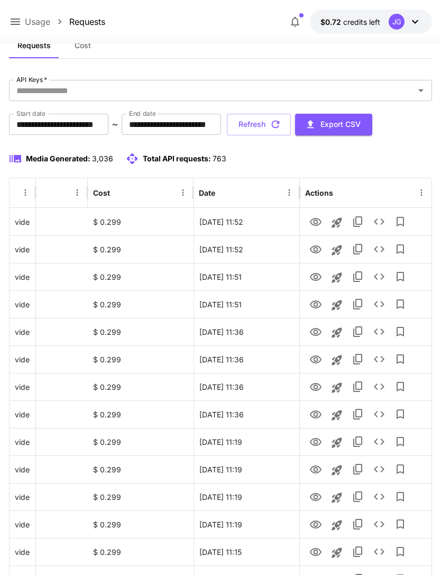
scroll to position [0, 54]
click at [281, 125] on icon "button" at bounding box center [276, 124] width 12 height 12
click at [314, 303] on icon "View" at bounding box center [316, 304] width 12 height 8
click at [319, 278] on icon "View" at bounding box center [316, 277] width 12 height 8
click at [320, 248] on icon "View" at bounding box center [316, 249] width 12 height 8
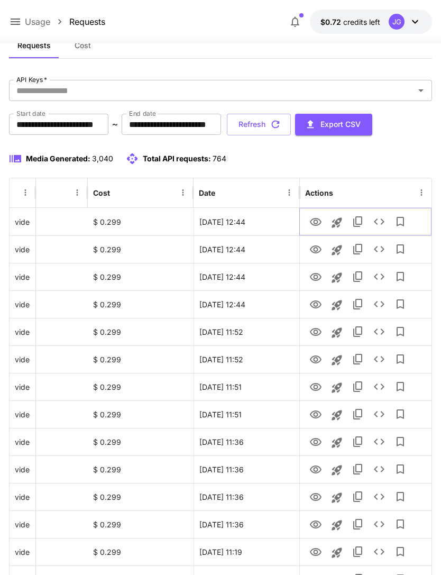
click at [316, 221] on icon "View" at bounding box center [315, 222] width 13 height 13
click at [318, 254] on icon "View" at bounding box center [315, 249] width 13 height 13
click at [318, 220] on icon "View" at bounding box center [315, 222] width 13 height 13
click at [17, 23] on icon at bounding box center [15, 21] width 13 height 13
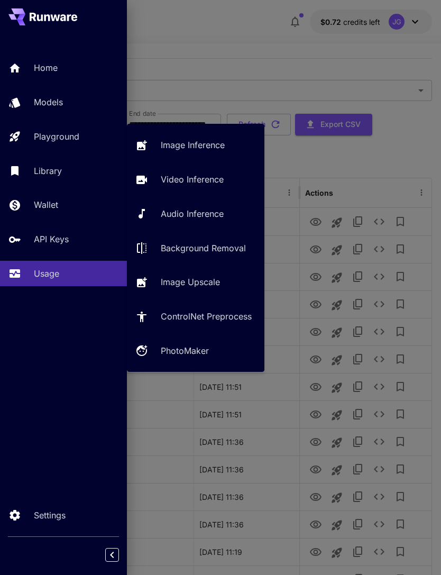
click at [79, 141] on p "Playground" at bounding box center [56, 136] width 45 height 13
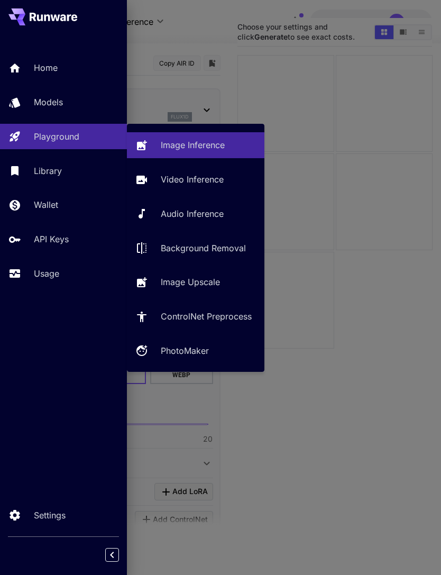
type input "**********"
click at [199, 183] on p "Video Inference" at bounding box center [192, 179] width 63 height 13
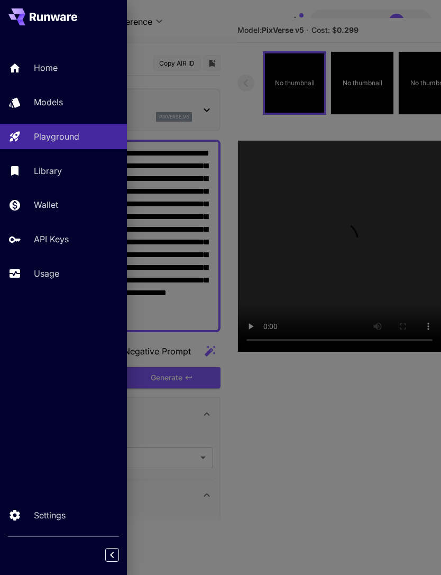
type input "**********"
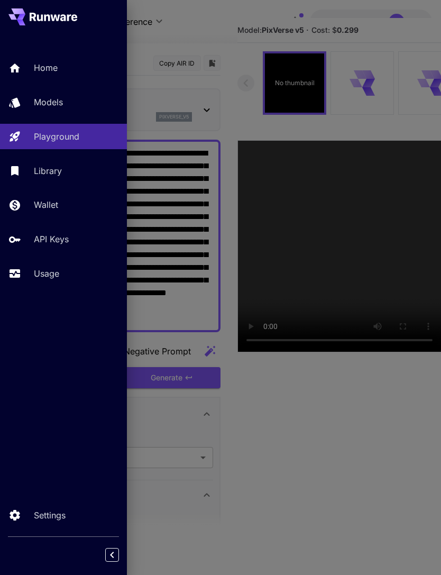
click at [212, 33] on div at bounding box center [220, 287] width 441 height 575
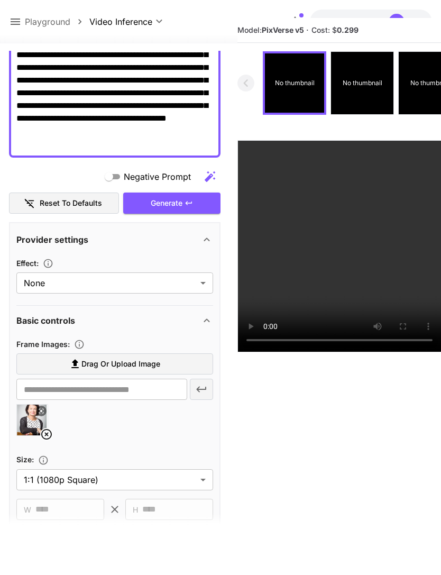
scroll to position [243, 0]
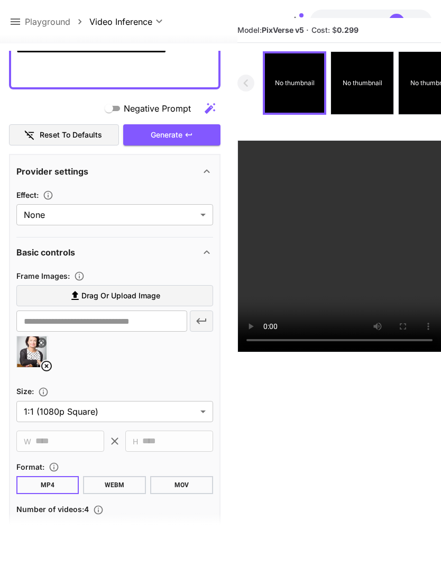
click at [45, 362] on icon at bounding box center [46, 365] width 13 height 13
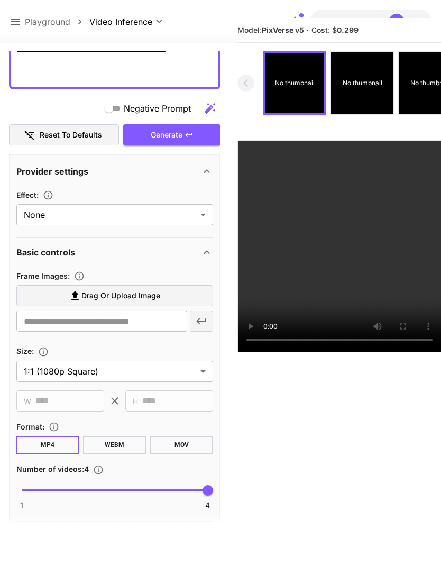
click at [151, 298] on span "Drag or upload image" at bounding box center [120, 295] width 79 height 13
click at [0, 0] on input "Drag or upload image" at bounding box center [0, 0] width 0 height 0
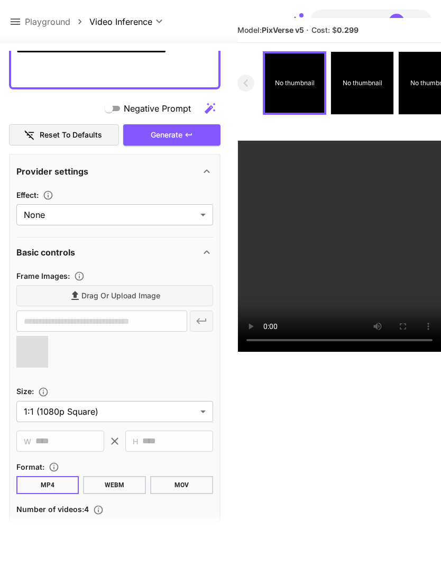
type input "**********"
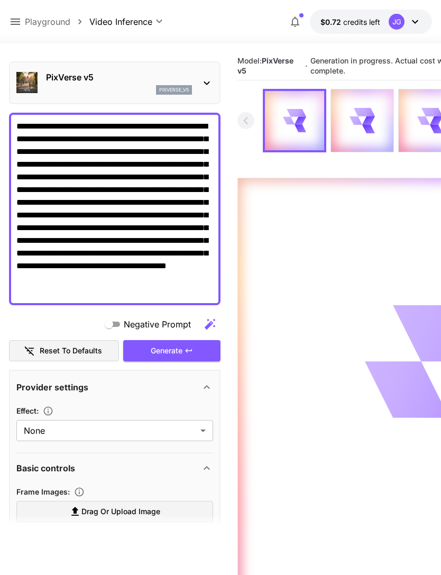
scroll to position [20, 0]
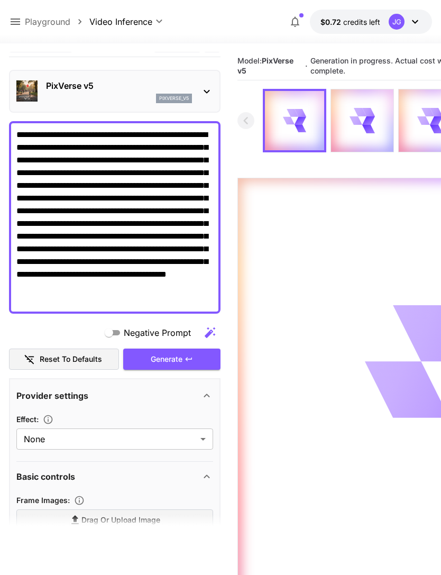
click at [21, 21] on icon at bounding box center [15, 21] width 13 height 13
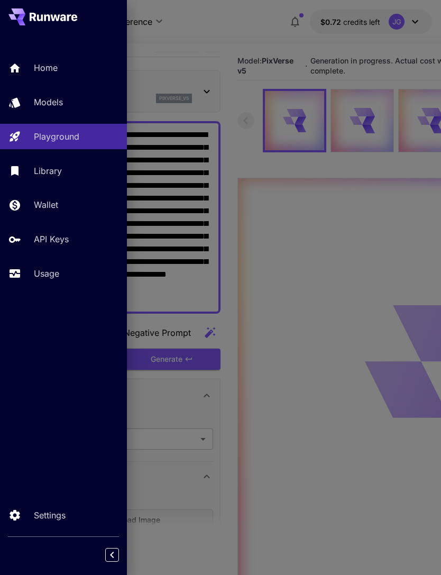
click at [61, 267] on div "Usage" at bounding box center [76, 273] width 85 height 13
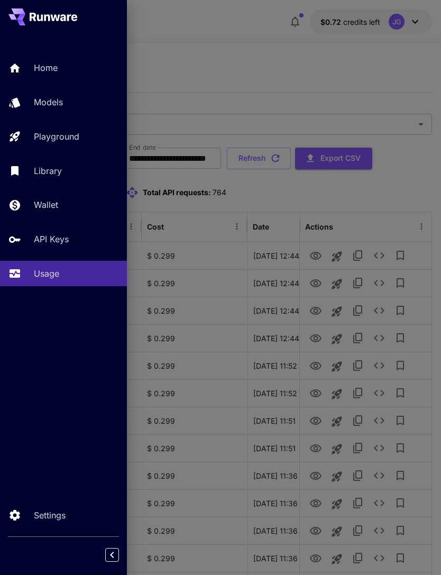
click at [271, 50] on div at bounding box center [220, 287] width 441 height 575
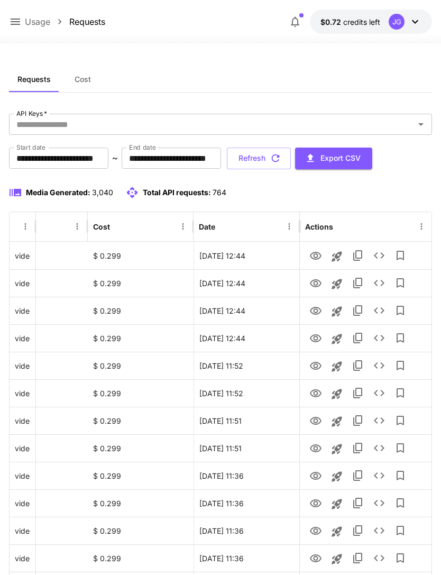
scroll to position [0, 54]
click at [314, 256] on icon "View" at bounding box center [315, 255] width 13 height 13
click at [313, 362] on icon "View" at bounding box center [316, 366] width 12 height 8
click at [319, 392] on icon "View" at bounding box center [315, 393] width 13 height 13
click at [318, 414] on icon "View" at bounding box center [315, 420] width 13 height 13
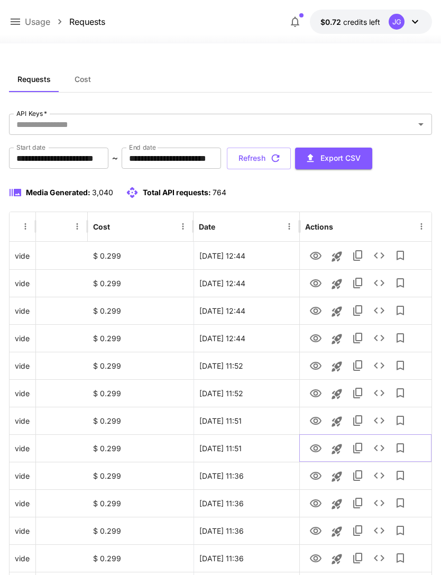
click at [316, 443] on icon "View" at bounding box center [315, 448] width 13 height 13
click at [281, 153] on icon "button" at bounding box center [276, 158] width 12 height 12
click at [317, 336] on icon "View" at bounding box center [316, 338] width 12 height 8
click at [318, 310] on icon "View" at bounding box center [315, 310] width 13 height 13
click at [317, 280] on icon "View" at bounding box center [315, 283] width 13 height 13
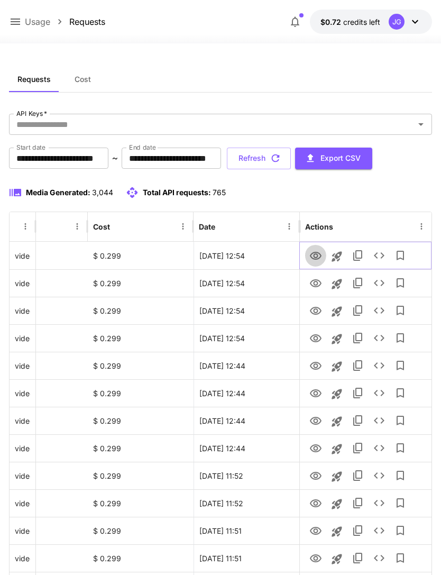
click at [314, 257] on icon "View" at bounding box center [316, 256] width 12 height 8
click at [20, 20] on icon at bounding box center [16, 21] width 10 height 6
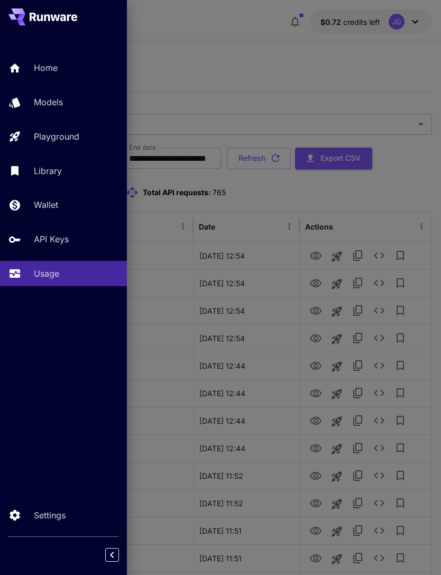
click at [74, 144] on link "Playground" at bounding box center [63, 137] width 127 height 26
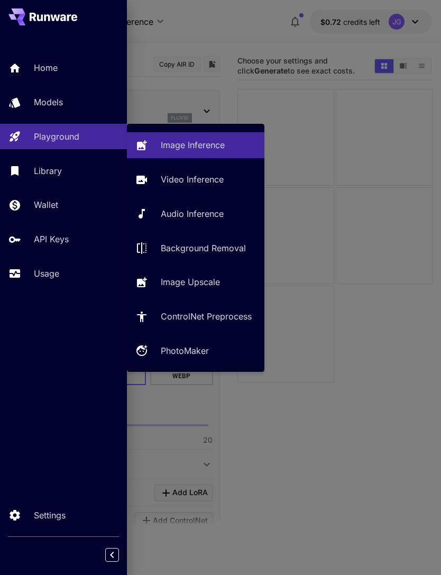
type input "**********"
click at [203, 183] on p "Video Inference" at bounding box center [192, 179] width 63 height 13
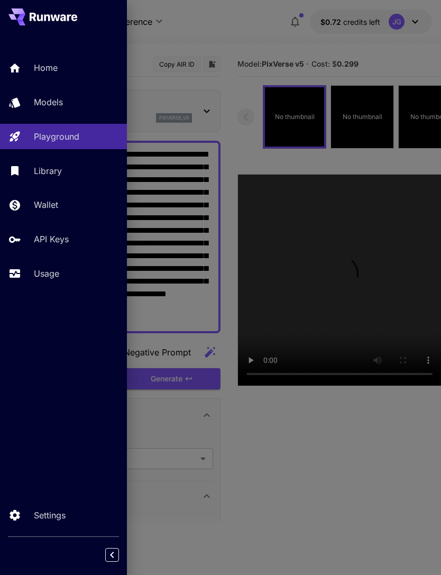
type input "**********"
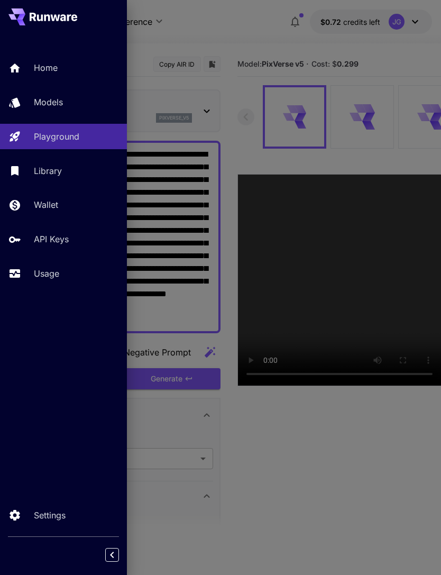
click at [225, 29] on div at bounding box center [220, 287] width 441 height 575
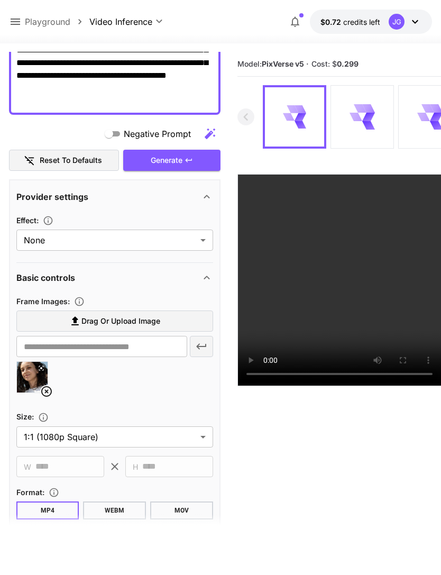
scroll to position [234, 0]
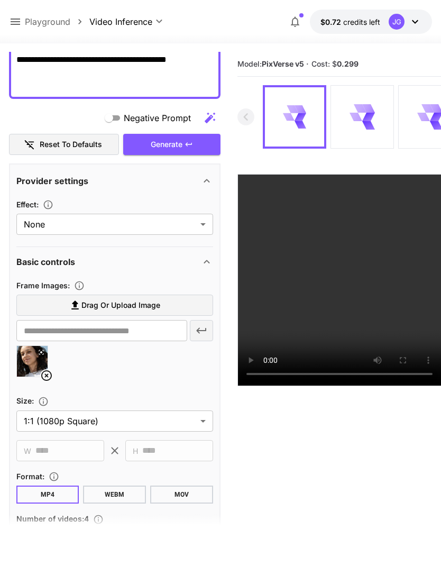
click at [42, 371] on icon at bounding box center [46, 375] width 13 height 13
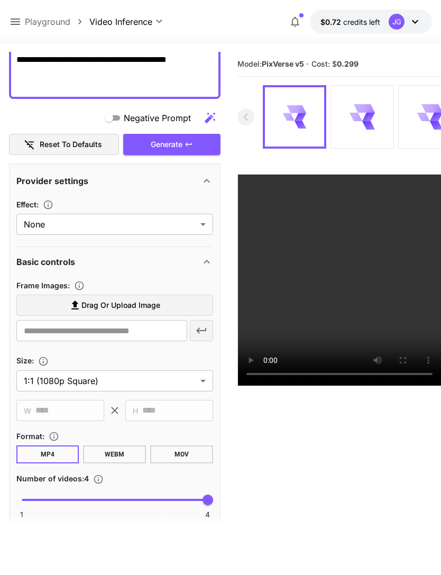
click at [132, 302] on span "Drag or upload image" at bounding box center [120, 305] width 79 height 13
click at [0, 0] on input "Drag or upload image" at bounding box center [0, 0] width 0 height 0
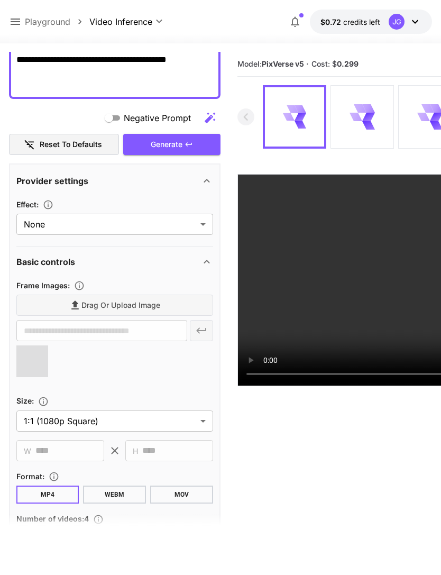
type input "**********"
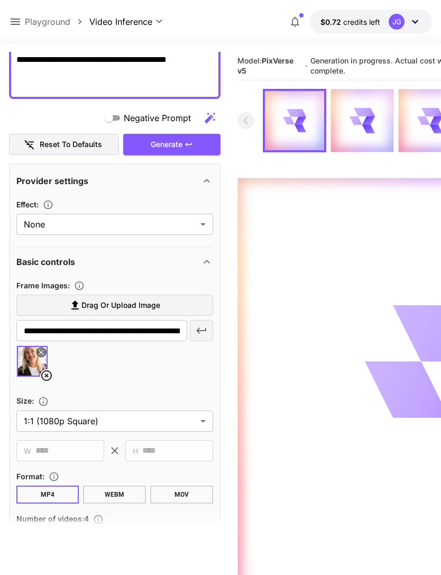
click at [18, 22] on icon at bounding box center [16, 21] width 10 height 6
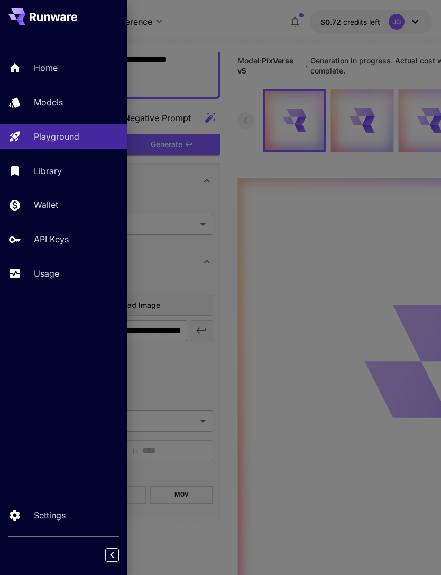
click at [48, 266] on link "Usage" at bounding box center [63, 274] width 127 height 26
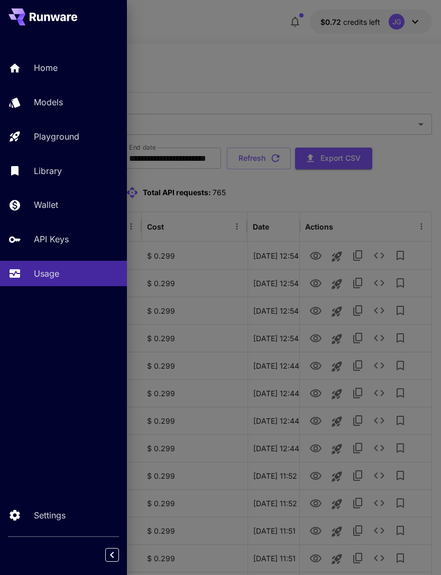
click at [235, 39] on div at bounding box center [220, 287] width 441 height 575
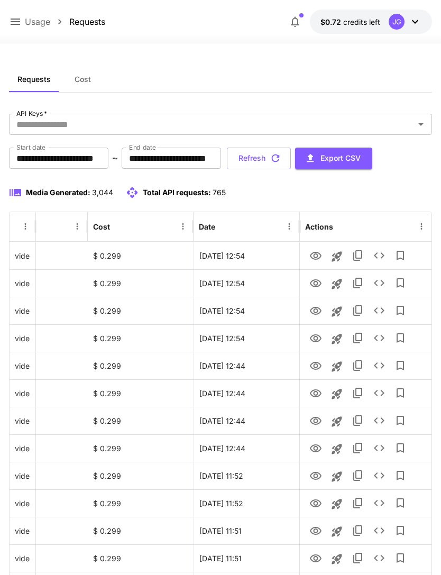
scroll to position [0, 54]
click at [281, 159] on icon "button" at bounding box center [276, 158] width 12 height 12
click at [318, 340] on icon "View" at bounding box center [316, 338] width 12 height 8
click at [318, 309] on icon "View" at bounding box center [315, 310] width 13 height 13
click at [316, 281] on icon "View" at bounding box center [316, 283] width 12 height 8
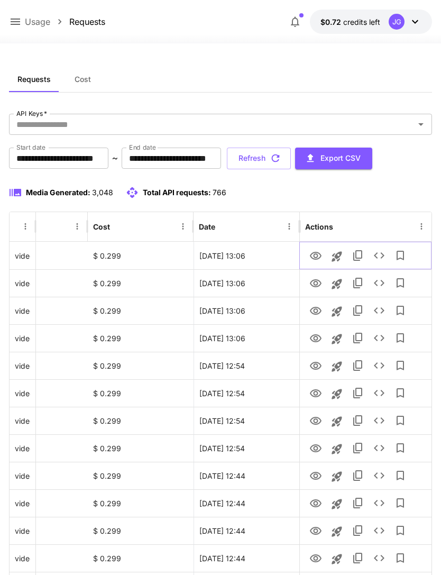
click at [316, 256] on icon "View" at bounding box center [316, 256] width 12 height 8
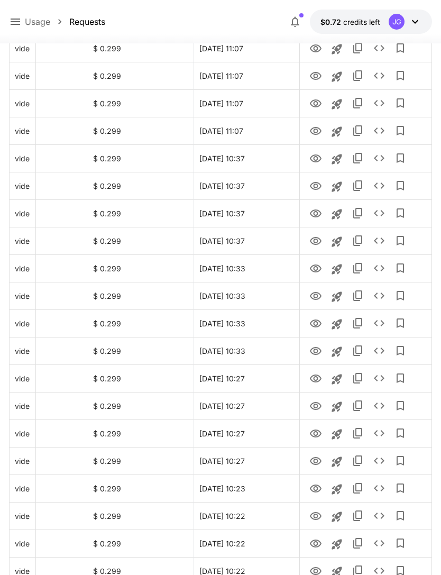
scroll to position [1067, 0]
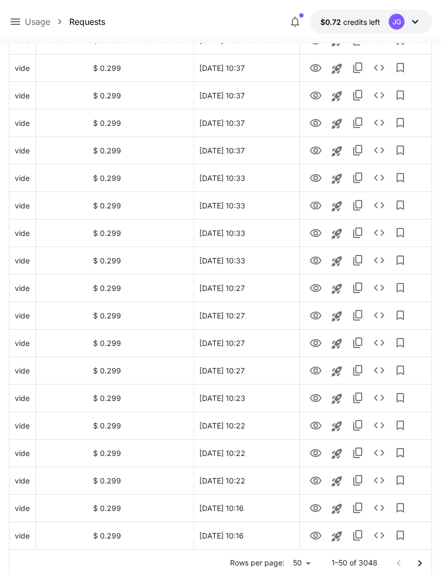
click at [419, 565] on icon "Go to next page" at bounding box center [419, 563] width 13 height 13
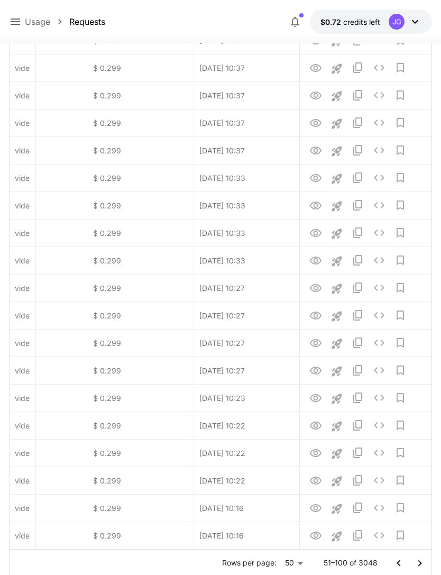
click at [425, 563] on icon "Go to next page" at bounding box center [419, 563] width 13 height 13
click at [425, 561] on icon "Go to next page" at bounding box center [419, 563] width 13 height 13
click at [424, 562] on icon "Go to next page" at bounding box center [419, 563] width 13 height 13
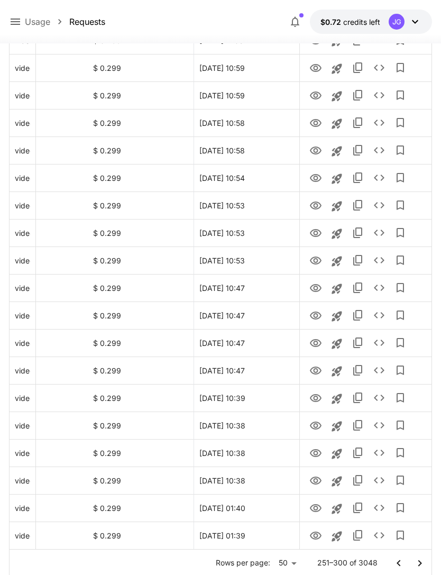
click at [418, 560] on icon "Go to next page" at bounding box center [420, 562] width 4 height 6
click at [320, 177] on icon "View" at bounding box center [316, 178] width 12 height 8
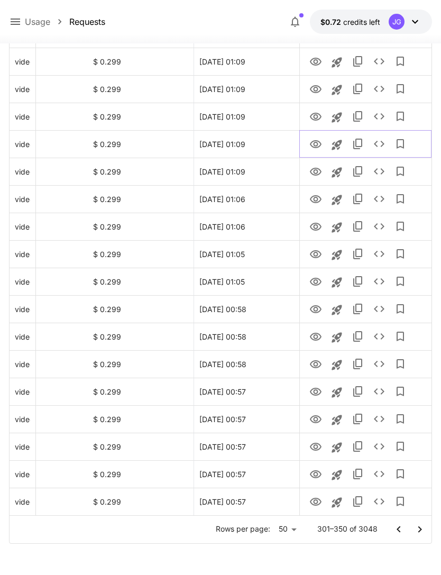
click at [339, 143] on icon "Launch in playground" at bounding box center [336, 145] width 10 height 10
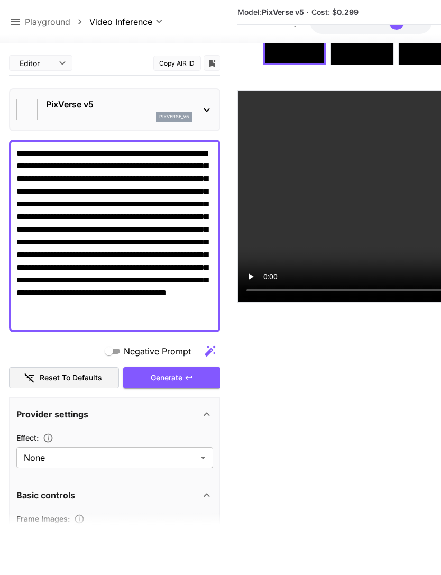
scroll to position [117, 0]
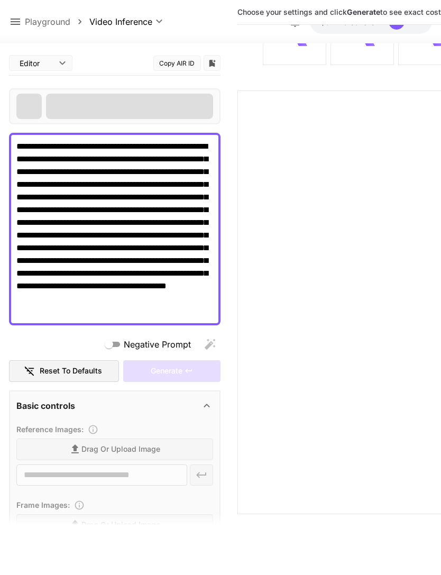
type input "**********"
type input "***"
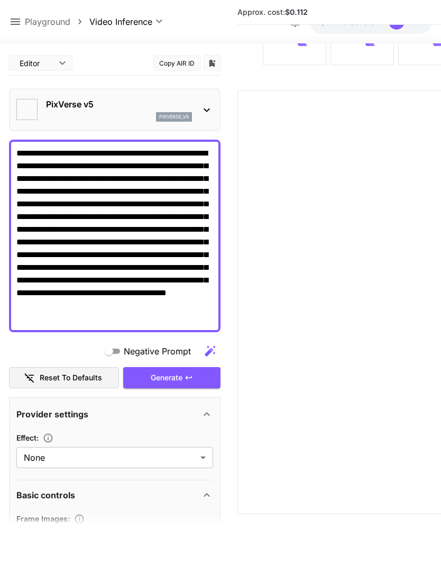
type input "**********"
type input "****"
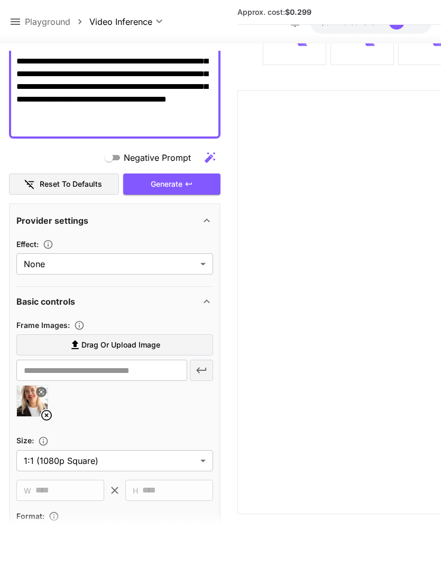
scroll to position [181, 0]
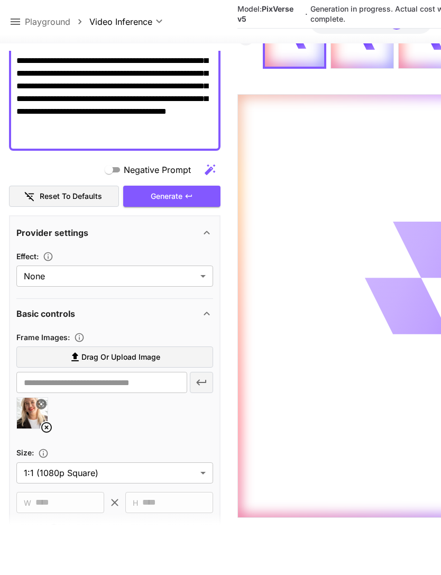
click at [21, 25] on icon at bounding box center [15, 21] width 13 height 13
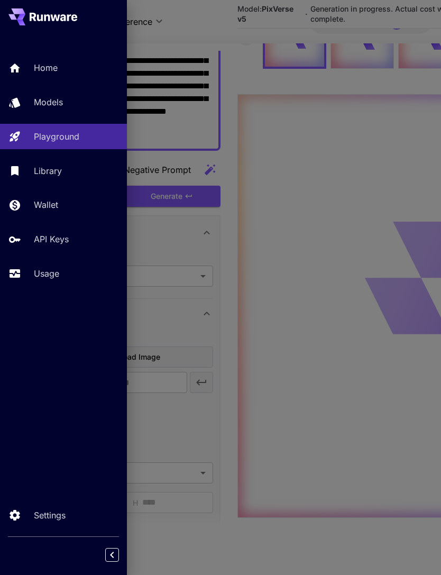
click at [57, 273] on p "Usage" at bounding box center [46, 273] width 25 height 13
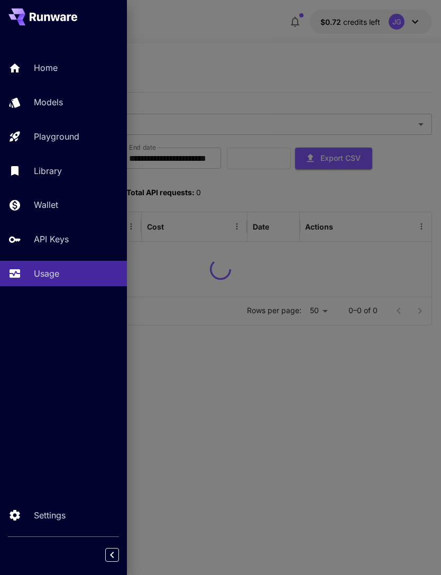
scroll to position [34, 0]
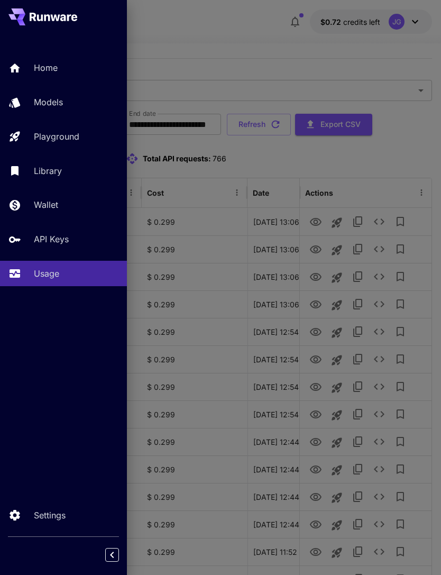
click at [258, 38] on div at bounding box center [220, 287] width 441 height 575
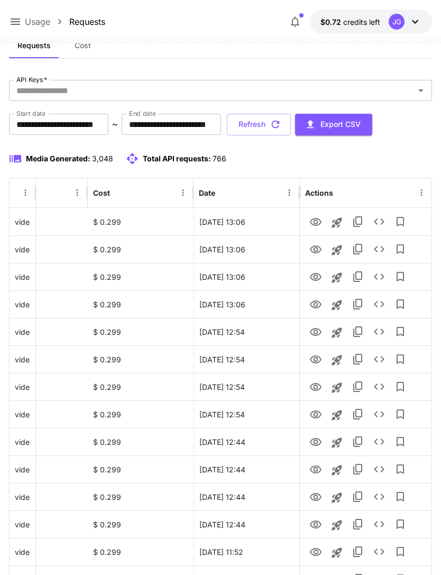
scroll to position [0, 54]
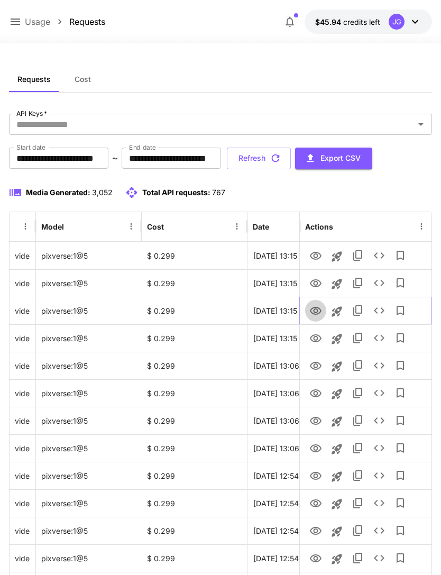
click at [320, 309] on icon "View" at bounding box center [316, 311] width 12 height 8
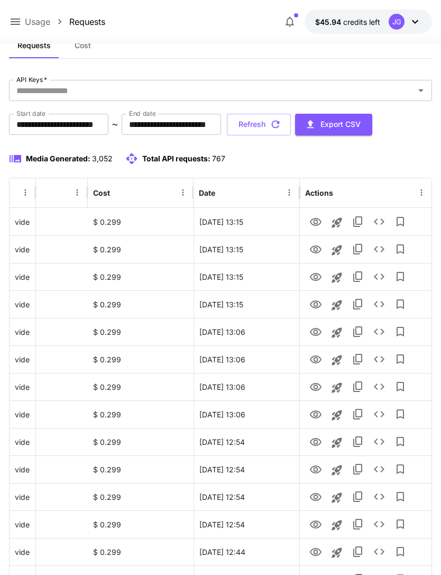
scroll to position [0, 54]
click at [314, 251] on icon "View" at bounding box center [316, 249] width 12 height 8
click at [318, 225] on icon "View" at bounding box center [315, 222] width 13 height 13
click at [17, 18] on icon at bounding box center [15, 21] width 13 height 13
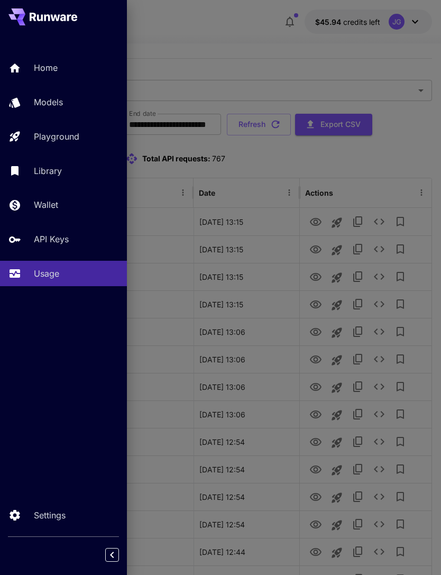
click at [75, 136] on p "Playground" at bounding box center [56, 136] width 45 height 13
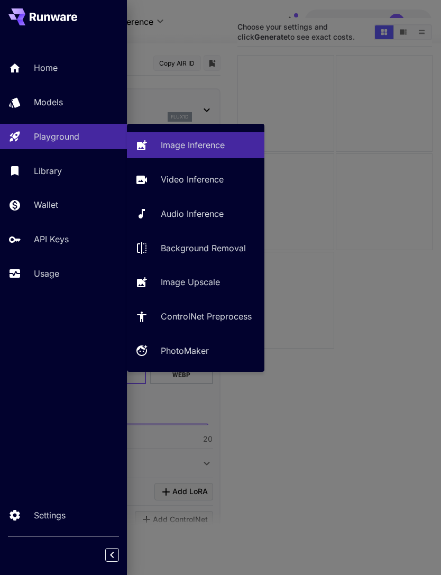
type input "**********"
click at [222, 178] on p "Video Inference" at bounding box center [192, 179] width 63 height 13
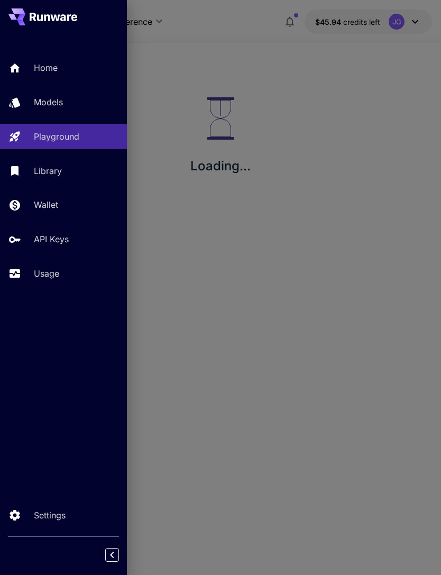
type input "**********"
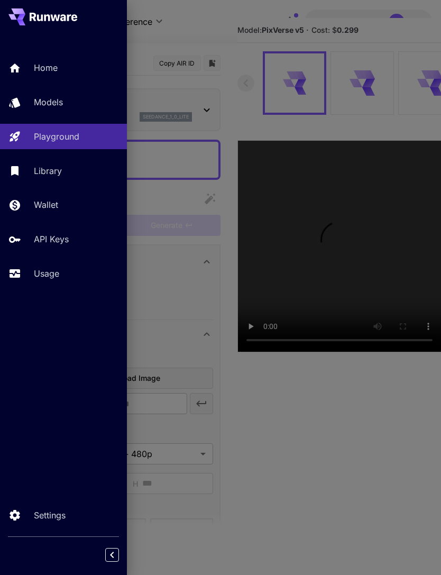
click at [49, 270] on p "Usage" at bounding box center [46, 273] width 25 height 13
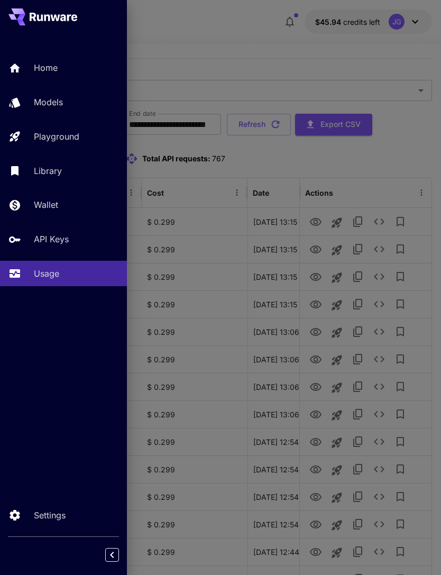
click at [264, 40] on div at bounding box center [220, 287] width 441 height 575
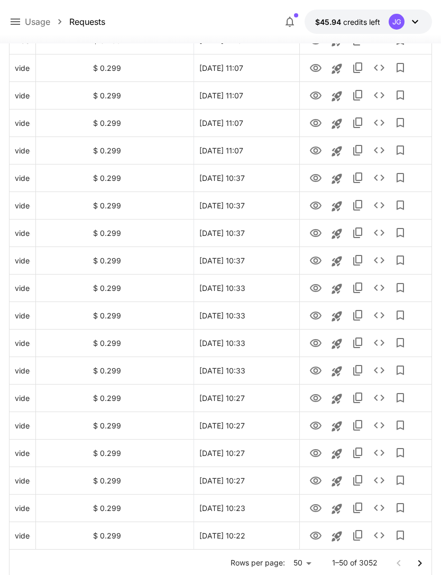
scroll to position [0, 54]
click at [423, 564] on icon "Go to next page" at bounding box center [419, 563] width 13 height 13
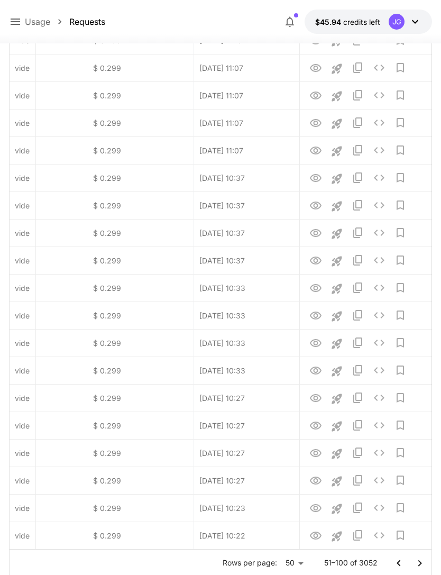
click at [422, 564] on icon "Go to next page" at bounding box center [419, 563] width 13 height 13
click at [423, 561] on icon "Go to next page" at bounding box center [419, 563] width 13 height 13
click at [423, 568] on icon "Go to next page" at bounding box center [419, 563] width 13 height 13
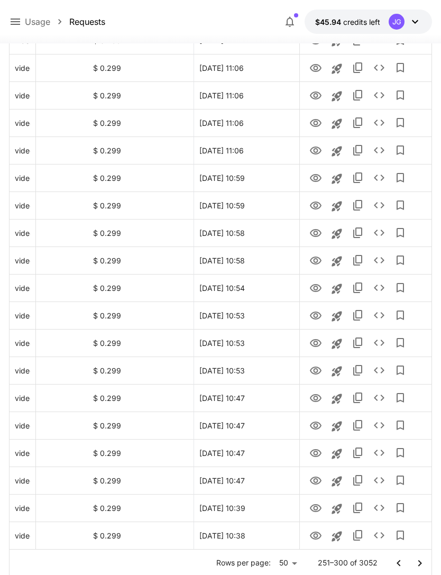
click at [417, 563] on icon "Go to next page" at bounding box center [419, 563] width 13 height 13
click at [312, 370] on icon "View" at bounding box center [315, 370] width 13 height 13
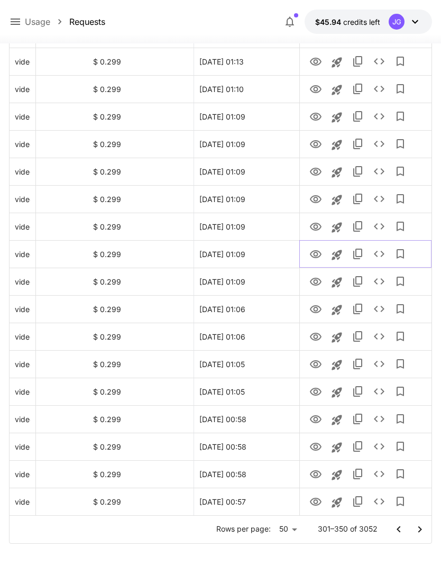
click at [341, 254] on icon "Launch in playground" at bounding box center [336, 254] width 13 height 13
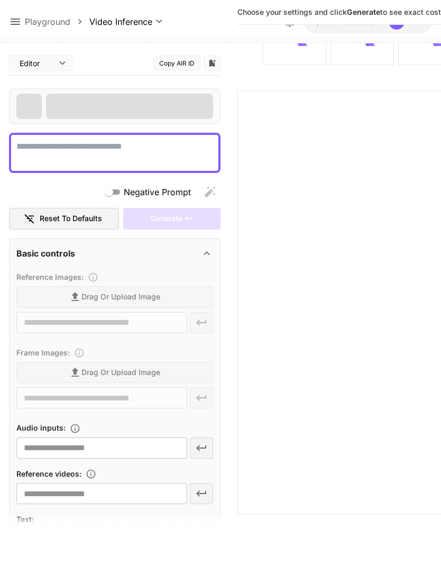
type textarea "**********"
type input "**********"
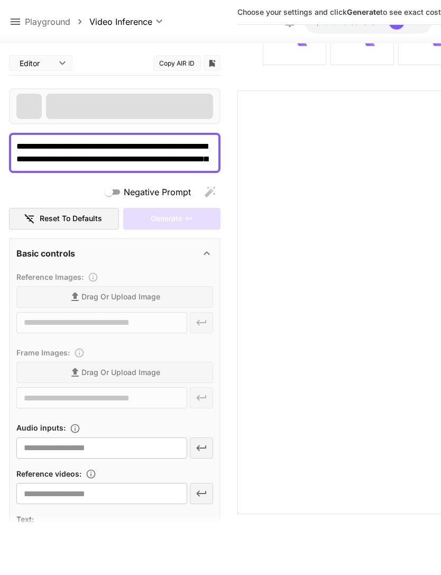
type input "****"
type input "*"
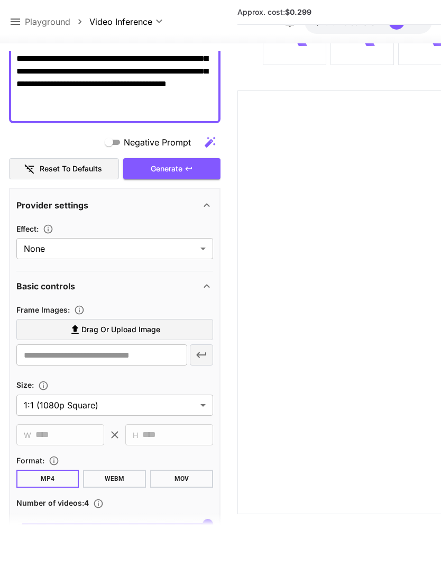
scroll to position [200, 0]
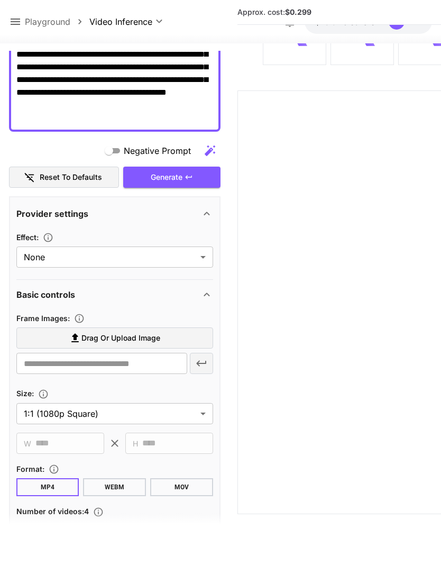
click at [158, 331] on span "Drag or upload image" at bounding box center [120, 337] width 79 height 13
click at [0, 0] on input "Drag or upload image" at bounding box center [0, 0] width 0 height 0
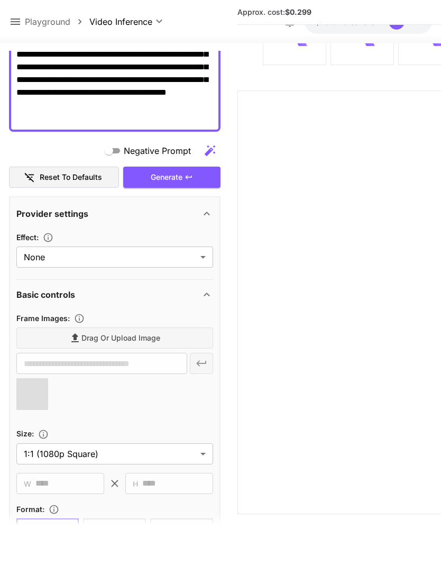
type input "**********"
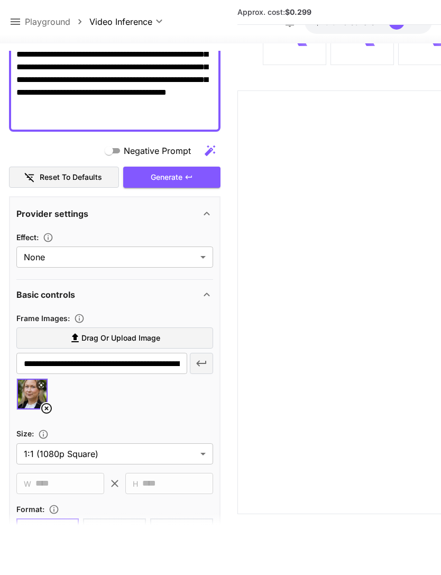
click at [178, 166] on div "Generate" at bounding box center [171, 177] width 97 height 22
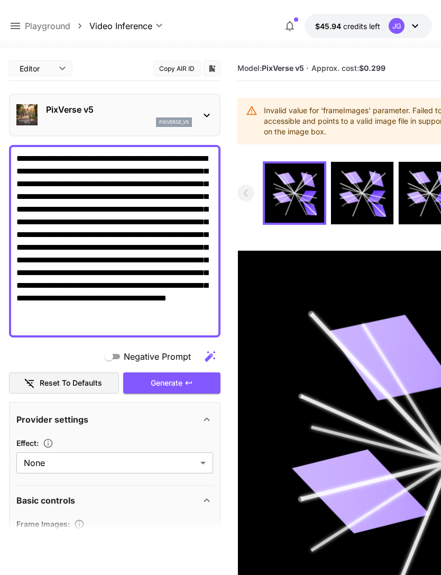
scroll to position [0, 0]
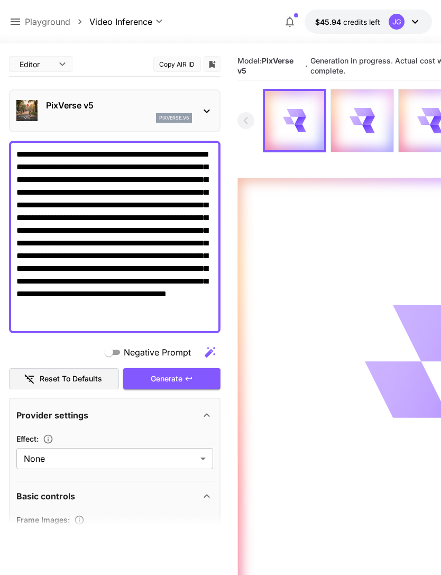
click at [18, 17] on icon at bounding box center [15, 21] width 13 height 13
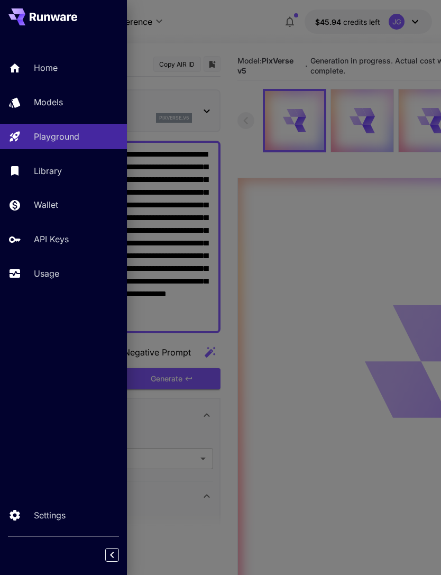
click at [57, 267] on p "Usage" at bounding box center [46, 273] width 25 height 13
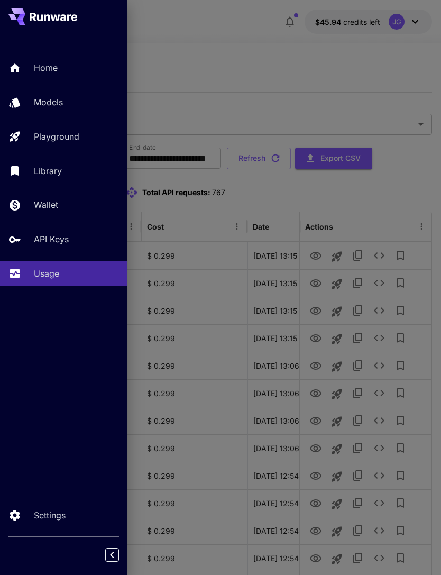
click at [289, 55] on div at bounding box center [220, 287] width 441 height 575
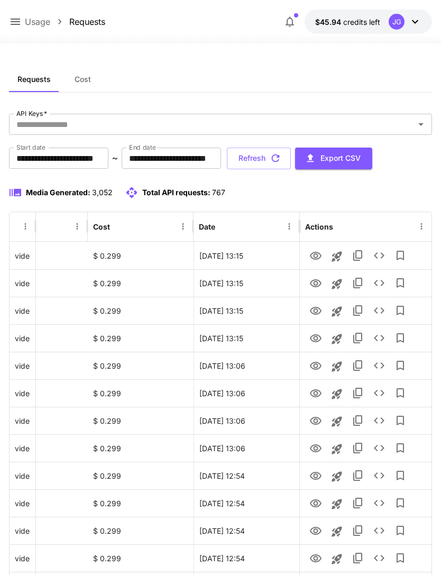
scroll to position [0, 54]
click at [291, 159] on button "Refresh" at bounding box center [259, 158] width 64 height 22
click at [319, 340] on icon "View" at bounding box center [315, 338] width 13 height 13
click at [317, 310] on icon "View" at bounding box center [316, 311] width 12 height 8
click at [319, 284] on icon "View" at bounding box center [316, 283] width 12 height 8
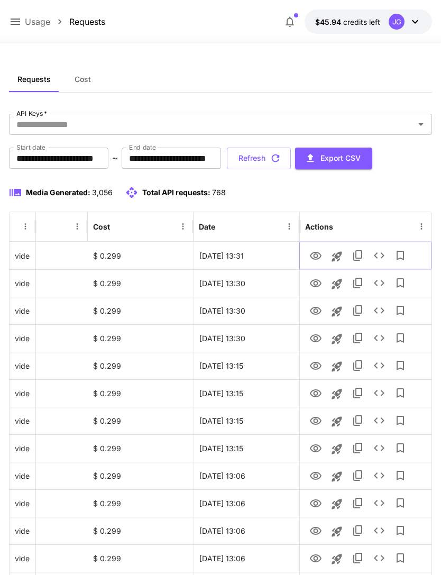
click at [319, 257] on icon "View" at bounding box center [316, 256] width 12 height 8
click at [16, 23] on icon at bounding box center [15, 21] width 13 height 13
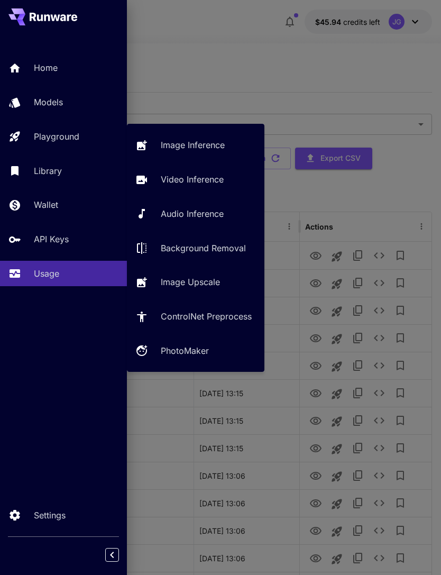
click at [201, 178] on p "Video Inference" at bounding box center [192, 179] width 63 height 13
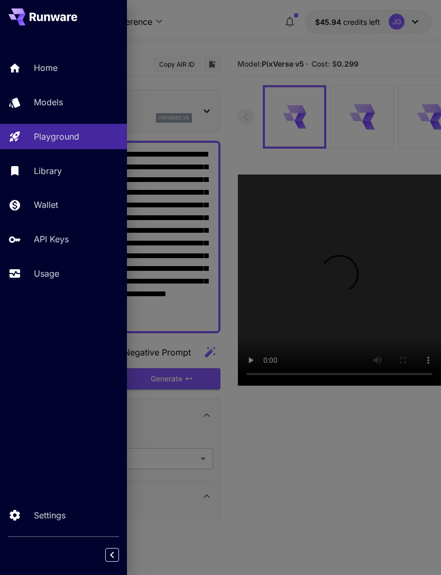
click at [214, 31] on div at bounding box center [220, 287] width 441 height 575
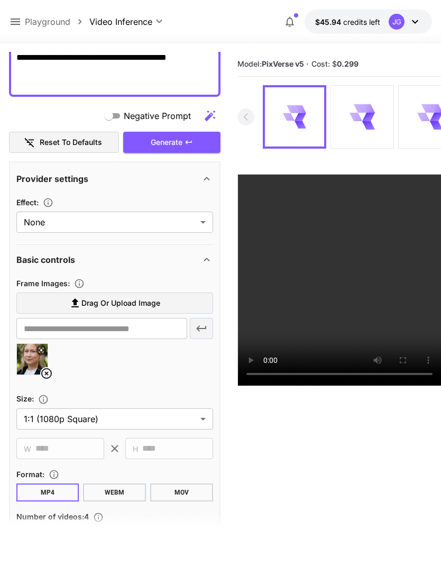
scroll to position [247, 0]
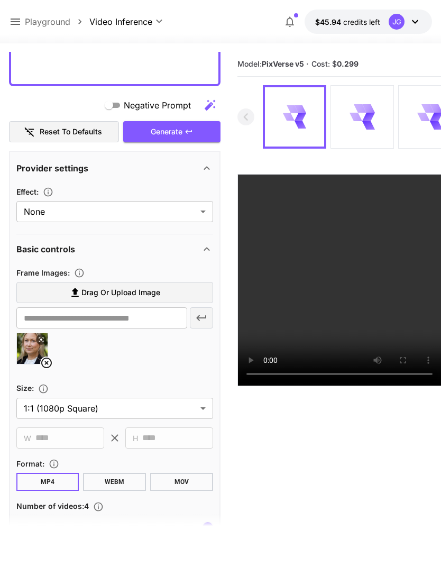
click at [46, 356] on icon at bounding box center [46, 362] width 13 height 13
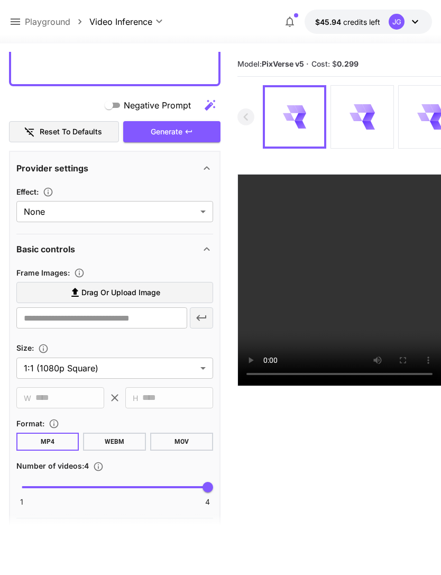
click at [147, 291] on span "Drag or upload image" at bounding box center [120, 292] width 79 height 13
click at [0, 0] on input "Drag or upload image" at bounding box center [0, 0] width 0 height 0
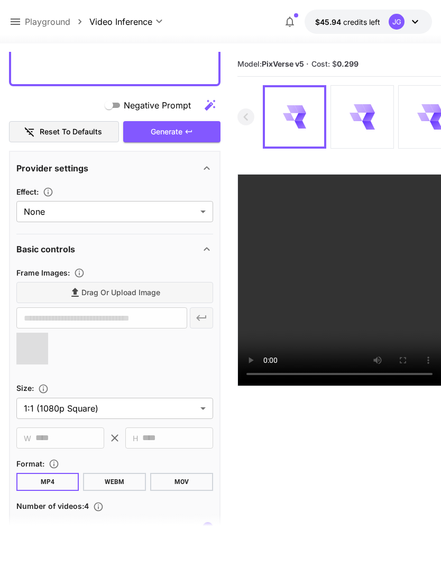
type input "**********"
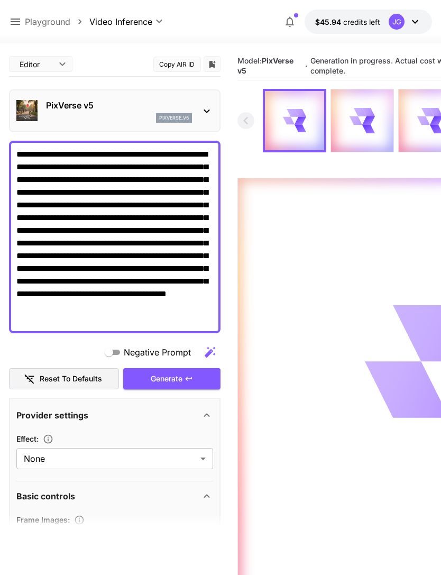
scroll to position [-2, 0]
click at [18, 18] on icon at bounding box center [15, 21] width 13 height 13
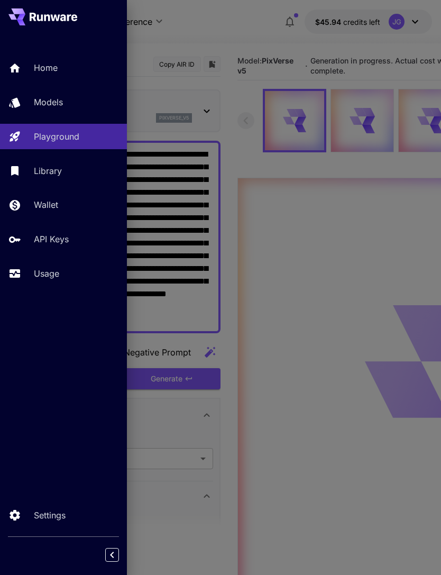
click at [57, 265] on link "Usage" at bounding box center [63, 274] width 127 height 26
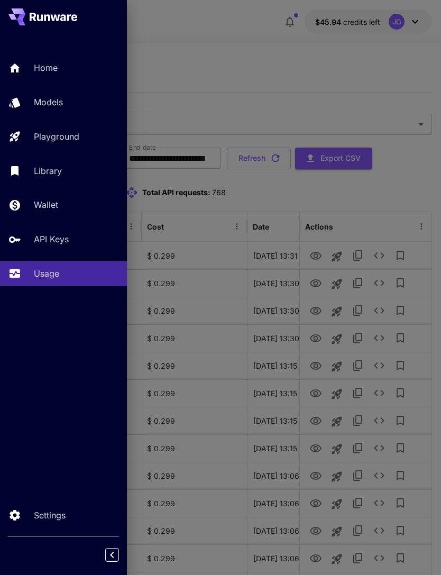
click at [329, 53] on div at bounding box center [220, 287] width 441 height 575
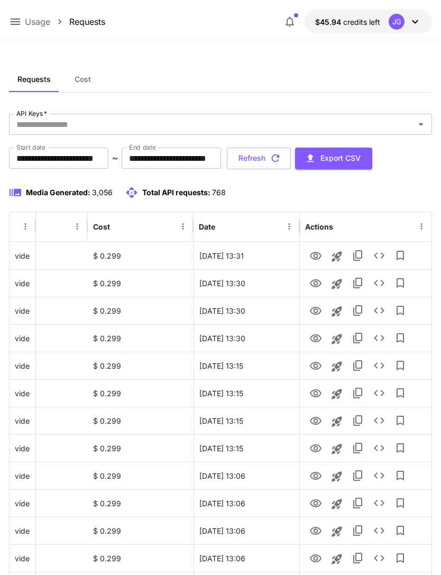
scroll to position [0, 54]
click at [291, 161] on button "Refresh" at bounding box center [259, 158] width 64 height 22
click at [317, 338] on icon "View" at bounding box center [316, 338] width 12 height 8
click at [320, 310] on icon "View" at bounding box center [316, 311] width 12 height 8
click at [321, 285] on icon "View" at bounding box center [315, 283] width 13 height 13
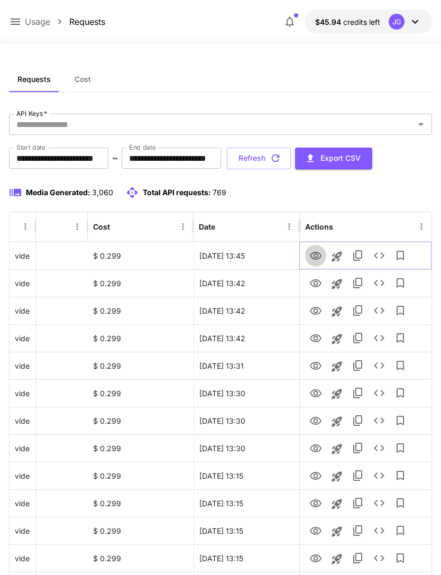
click at [314, 253] on icon "View" at bounding box center [315, 255] width 13 height 13
click at [319, 282] on icon "View" at bounding box center [315, 283] width 13 height 13
click at [317, 252] on icon "View" at bounding box center [316, 256] width 12 height 8
click at [318, 281] on icon "View" at bounding box center [315, 283] width 13 height 13
click at [20, 15] on icon at bounding box center [15, 21] width 13 height 13
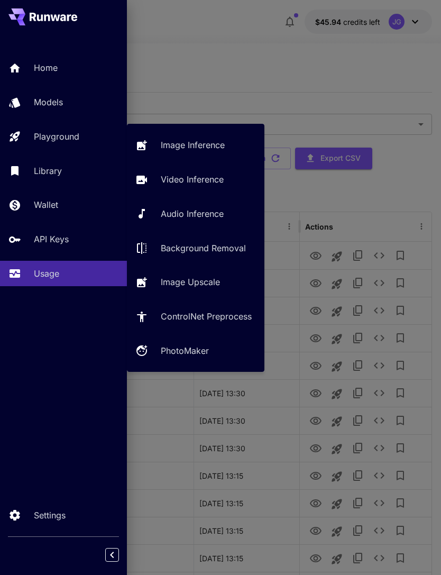
click at [207, 179] on p "Video Inference" at bounding box center [192, 179] width 63 height 13
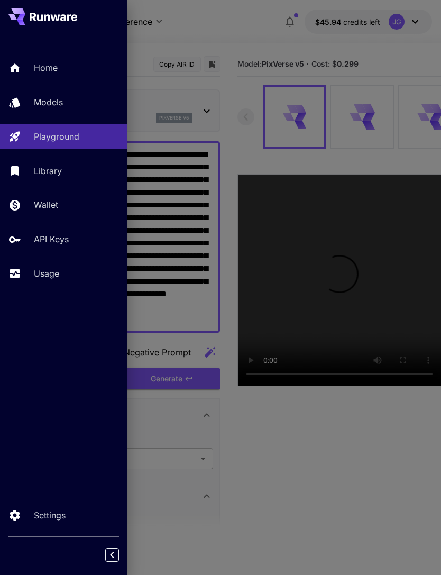
click at [255, 35] on div at bounding box center [220, 287] width 441 height 575
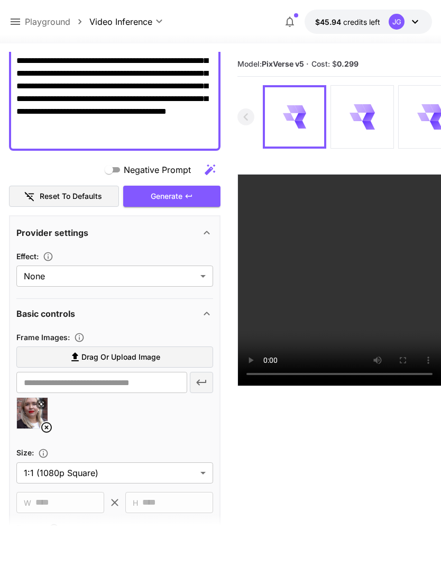
scroll to position [191, 0]
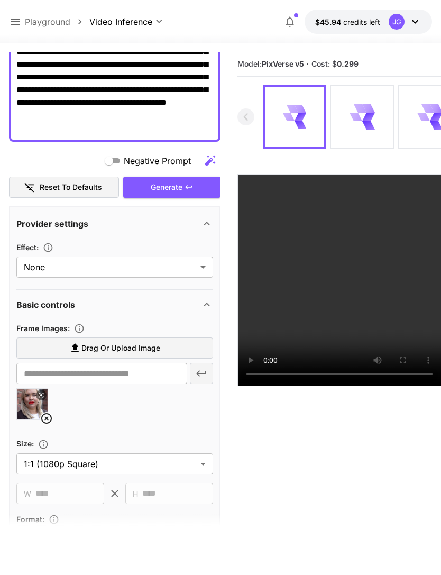
click at [49, 417] on icon at bounding box center [46, 418] width 13 height 13
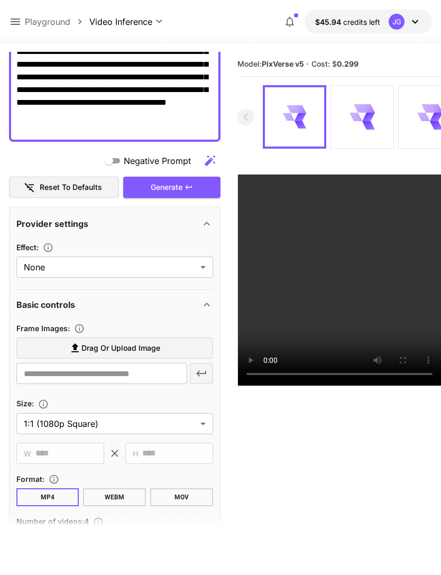
click at [140, 349] on span "Drag or upload image" at bounding box center [120, 347] width 79 height 13
click at [0, 0] on input "Drag or upload image" at bounding box center [0, 0] width 0 height 0
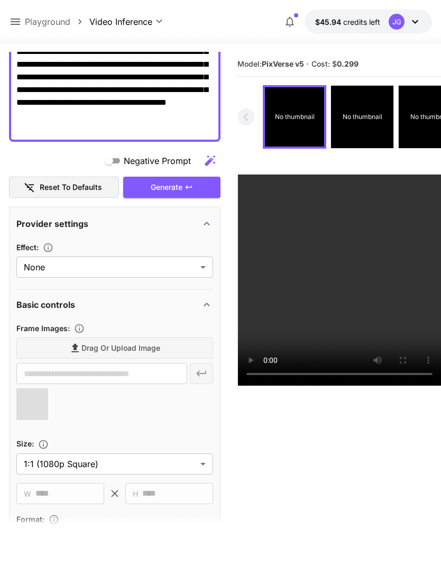
type input "**********"
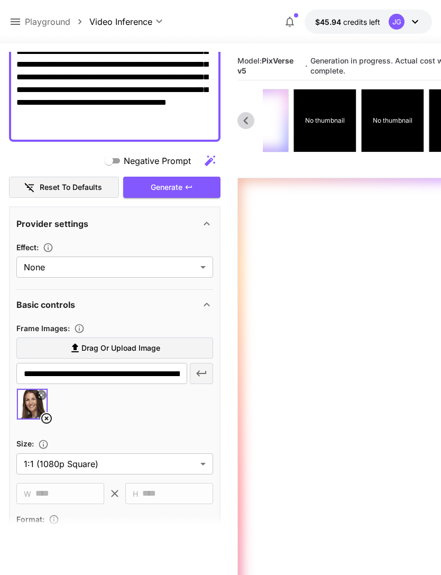
click at [334, 118] on p "No thumbnail" at bounding box center [325, 121] width 40 height 10
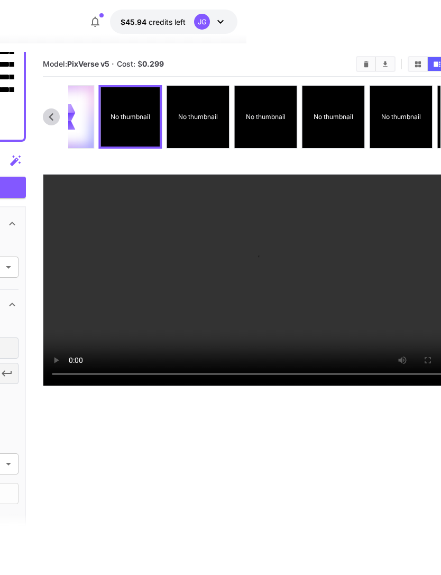
scroll to position [0, 195]
click at [258, 385] on video at bounding box center [254, 279] width 422 height 211
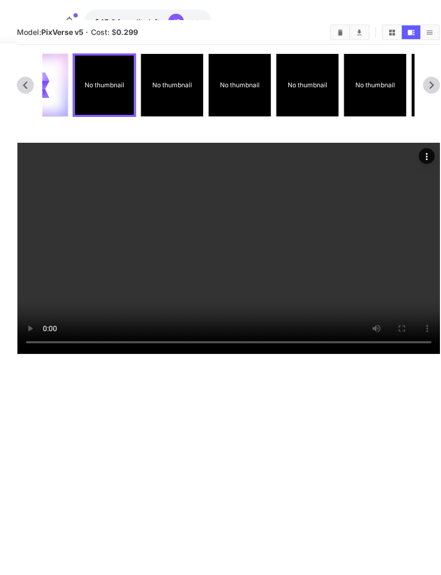
scroll to position [0, 219]
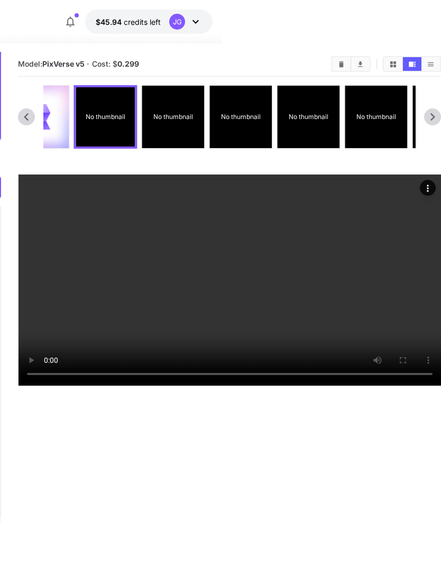
click at [184, 113] on p "No thumbnail" at bounding box center [173, 117] width 40 height 10
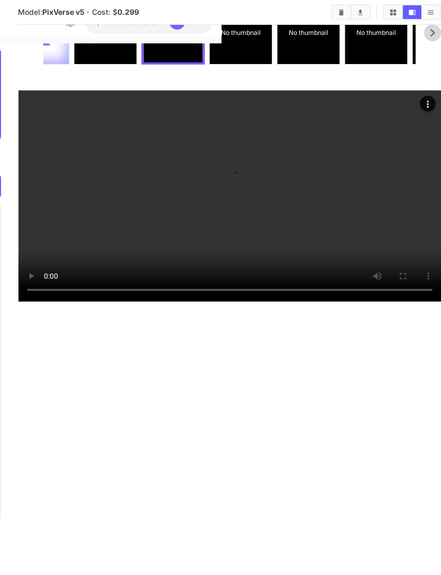
scroll to position [106, 219]
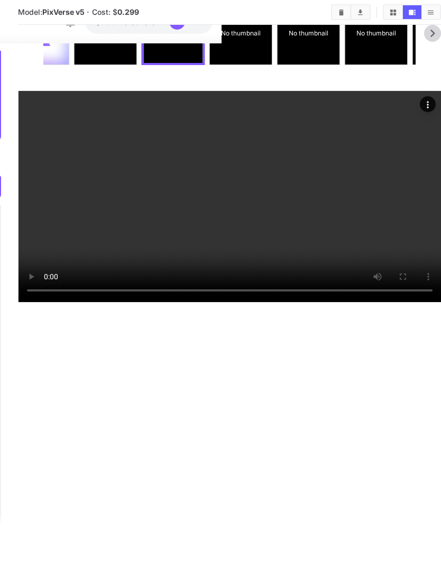
click at [241, 302] on video at bounding box center [229, 196] width 422 height 211
click at [233, 302] on video at bounding box center [229, 196] width 422 height 211
click at [303, 245] on video at bounding box center [229, 196] width 422 height 211
click at [230, 302] on video at bounding box center [229, 196] width 422 height 211
click at [281, 275] on video at bounding box center [229, 196] width 422 height 211
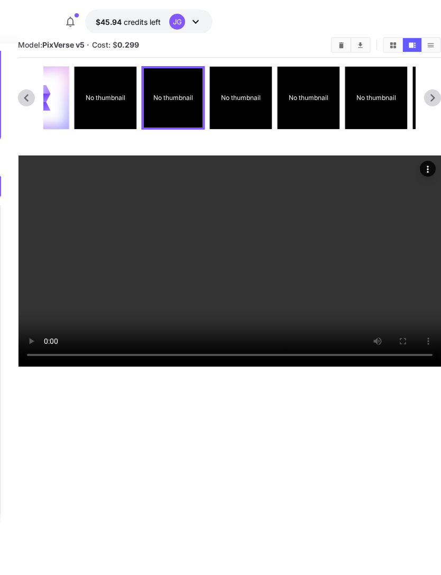
scroll to position [19, 219]
click at [251, 96] on p "No thumbnail" at bounding box center [241, 98] width 40 height 10
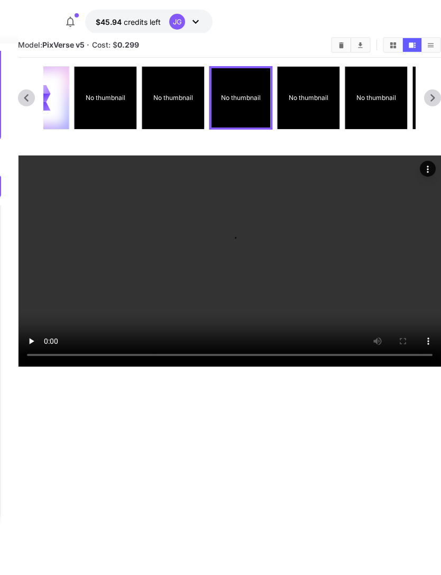
click at [383, 100] on p "No thumbnail" at bounding box center [376, 98] width 40 height 10
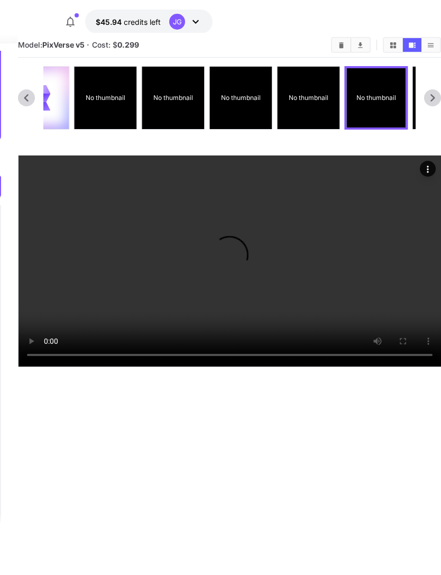
click at [307, 97] on p "No thumbnail" at bounding box center [309, 98] width 40 height 10
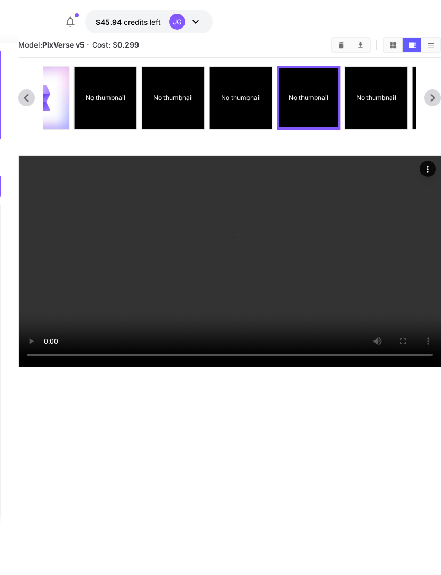
click at [386, 93] on p "No thumbnail" at bounding box center [376, 98] width 40 height 10
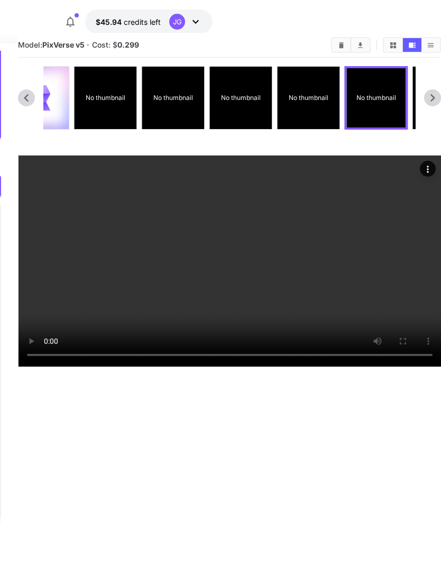
click at [292, 306] on video at bounding box center [229, 260] width 422 height 211
click at [310, 101] on p "No thumbnail" at bounding box center [309, 98] width 40 height 10
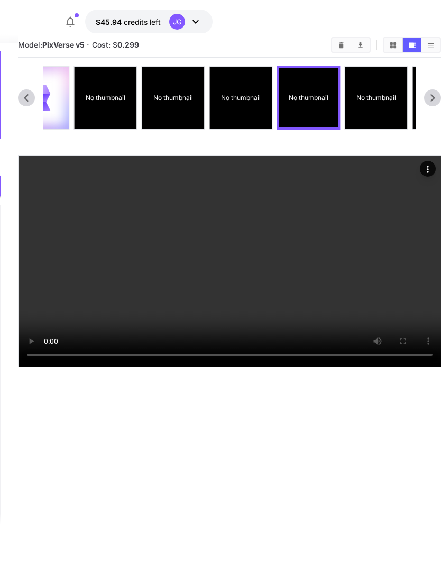
click at [308, 301] on video at bounding box center [229, 260] width 422 height 211
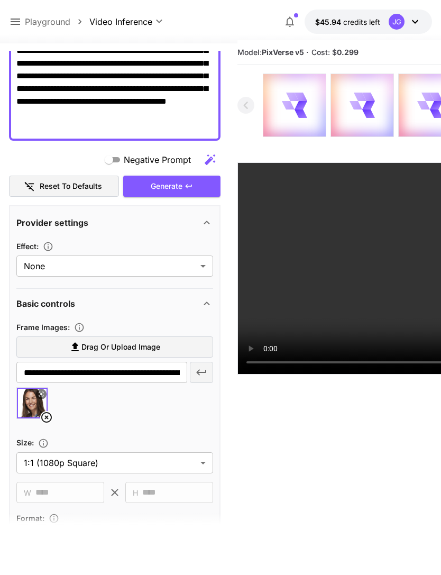
scroll to position [0, 0]
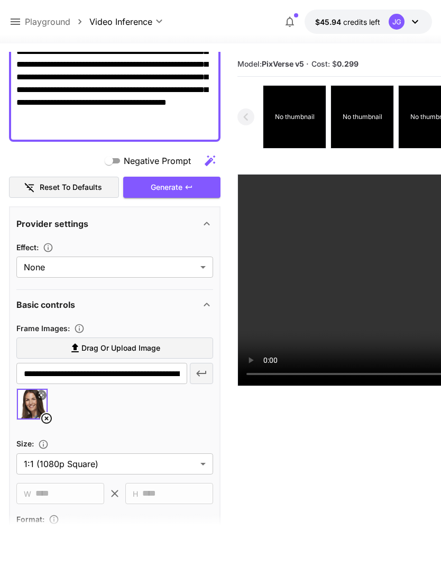
click at [21, 17] on icon at bounding box center [15, 21] width 13 height 13
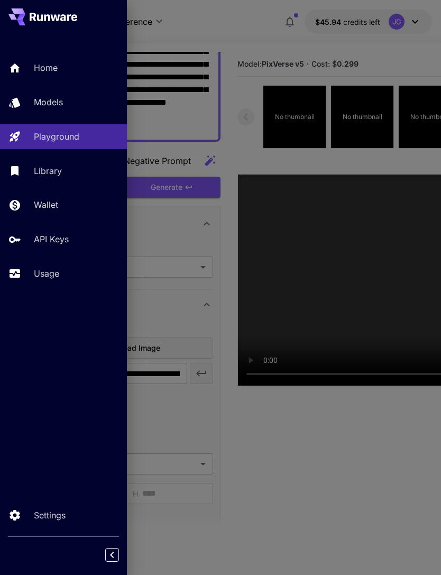
click at [57, 275] on p "Usage" at bounding box center [46, 273] width 25 height 13
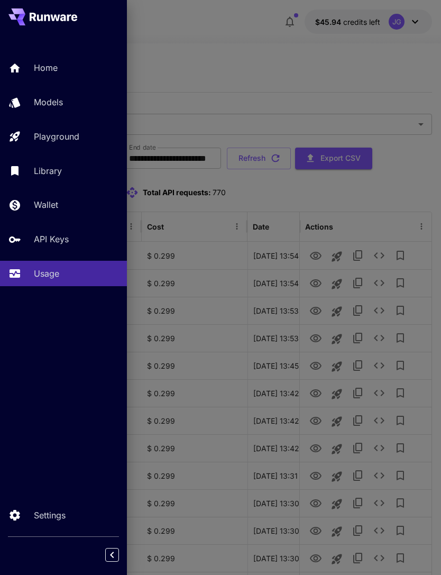
click at [300, 52] on div at bounding box center [220, 287] width 441 height 575
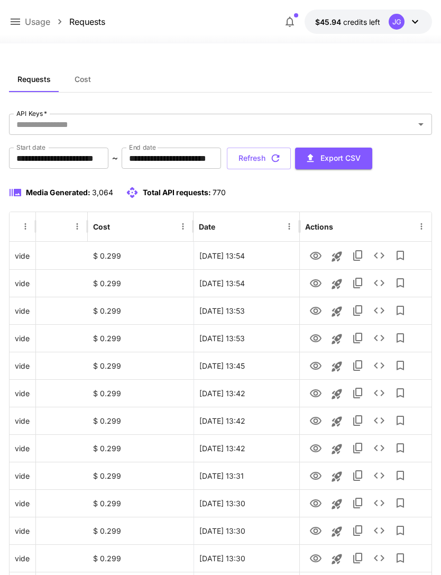
scroll to position [0, 54]
click at [317, 340] on icon "View" at bounding box center [316, 338] width 12 height 8
click at [319, 305] on icon "View" at bounding box center [315, 310] width 13 height 13
click at [321, 275] on button "View" at bounding box center [315, 283] width 21 height 22
click at [319, 283] on icon "View" at bounding box center [315, 283] width 13 height 13
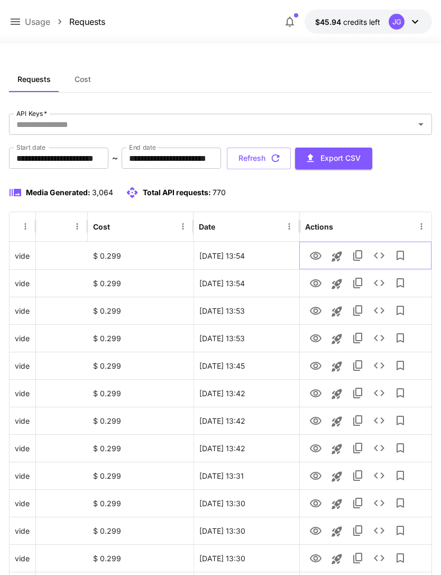
click at [318, 256] on icon "View" at bounding box center [315, 255] width 13 height 13
click at [15, 20] on icon at bounding box center [15, 21] width 13 height 13
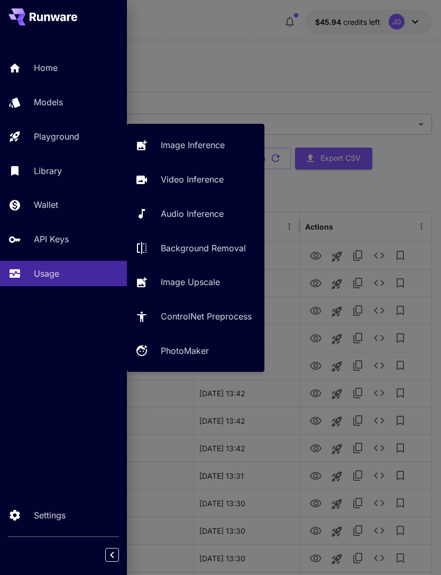
click at [191, 179] on p "Video Inference" at bounding box center [192, 179] width 63 height 13
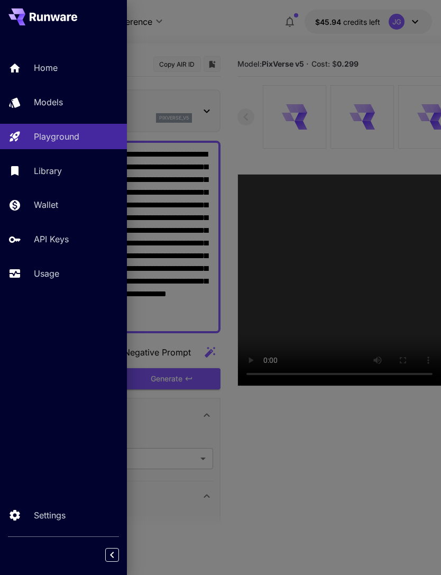
click at [242, 34] on div at bounding box center [220, 287] width 441 height 575
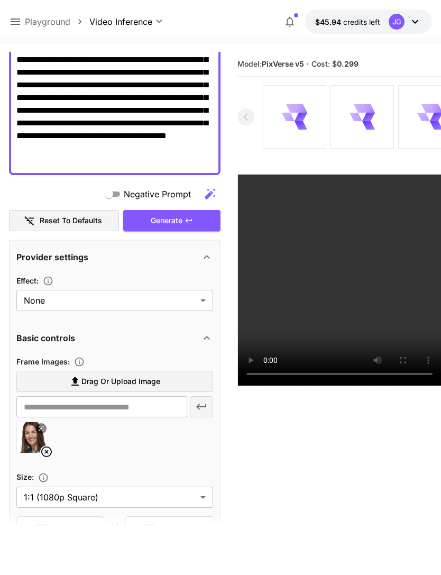
scroll to position [155, 0]
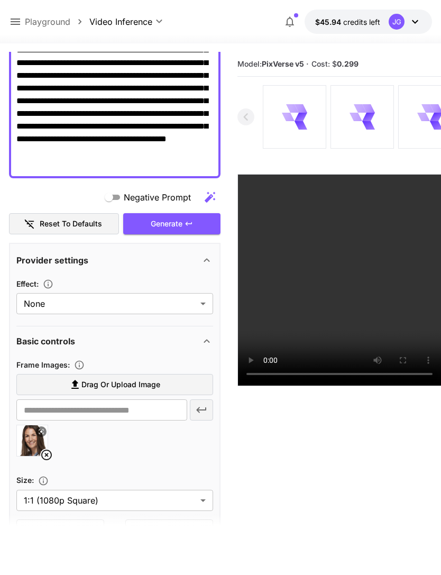
click at [45, 453] on icon at bounding box center [46, 454] width 11 height 11
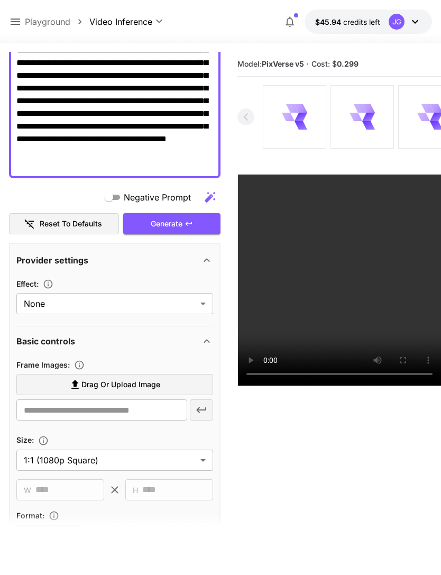
click at [128, 386] on span "Drag or upload image" at bounding box center [120, 384] width 79 height 13
click at [0, 0] on input "Drag or upload image" at bounding box center [0, 0] width 0 height 0
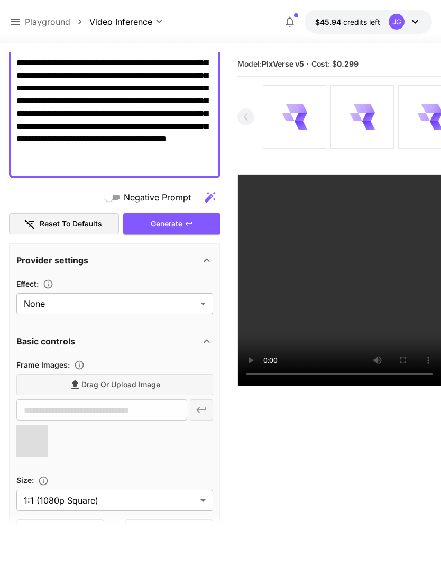
type input "**********"
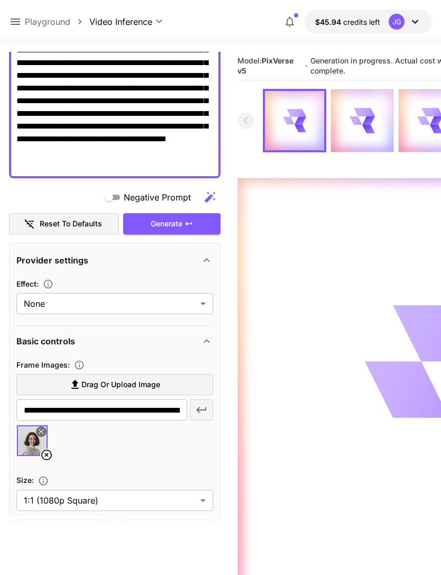
click at [21, 24] on icon at bounding box center [15, 21] width 13 height 13
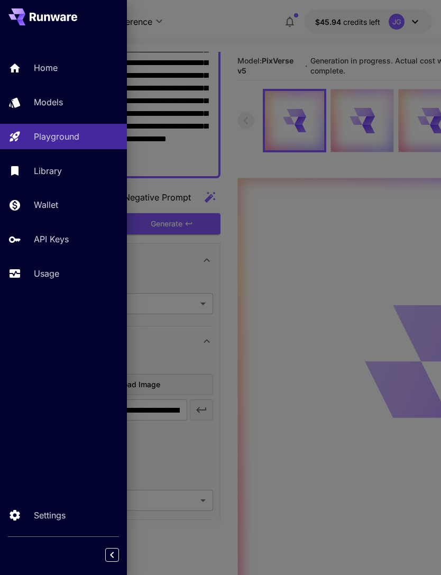
click at [59, 267] on p "Usage" at bounding box center [46, 273] width 25 height 13
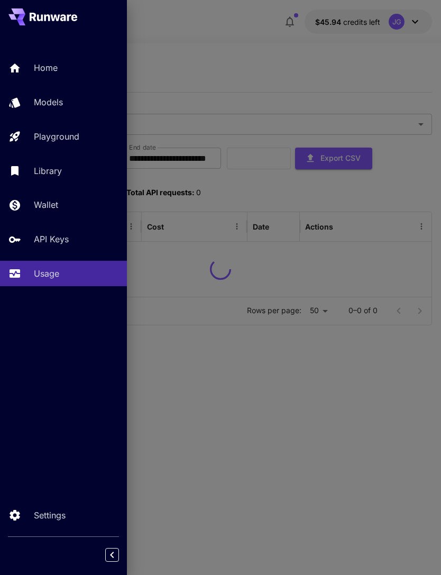
click at [307, 62] on div at bounding box center [220, 287] width 441 height 575
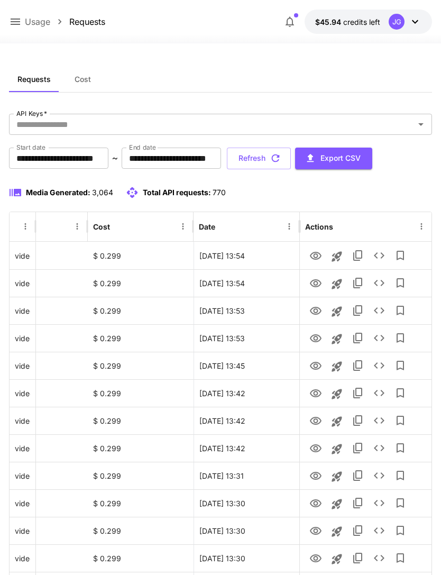
scroll to position [0, 54]
click at [318, 256] on icon "View" at bounding box center [315, 255] width 13 height 13
click at [317, 280] on icon "View" at bounding box center [316, 283] width 12 height 8
click at [319, 254] on icon "View" at bounding box center [316, 256] width 12 height 8
click at [291, 160] on button "Refresh" at bounding box center [259, 158] width 64 height 22
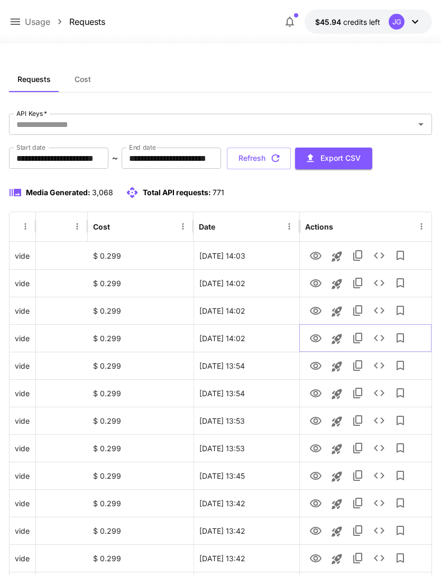
click at [317, 339] on icon "View" at bounding box center [315, 338] width 13 height 13
click at [317, 306] on icon "View" at bounding box center [315, 310] width 13 height 13
click at [321, 337] on icon "View" at bounding box center [315, 338] width 13 height 13
click at [318, 310] on icon "View" at bounding box center [315, 310] width 13 height 13
click at [320, 279] on icon "View" at bounding box center [315, 283] width 13 height 13
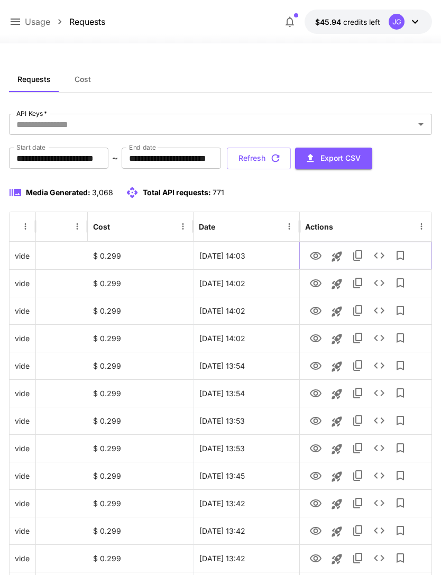
click at [321, 253] on icon "View" at bounding box center [315, 255] width 13 height 13
click at [18, 22] on icon at bounding box center [16, 21] width 10 height 6
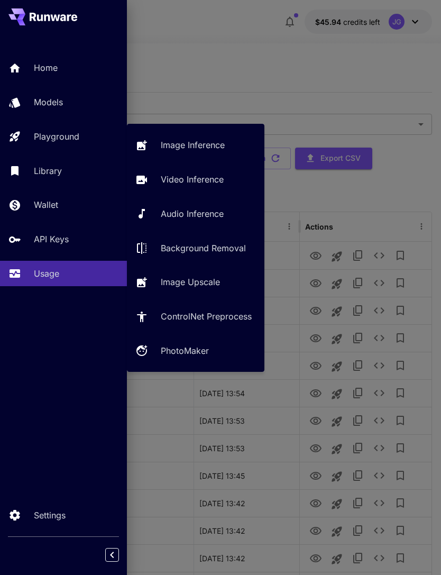
click at [212, 172] on link "Video Inference" at bounding box center [195, 179] width 137 height 26
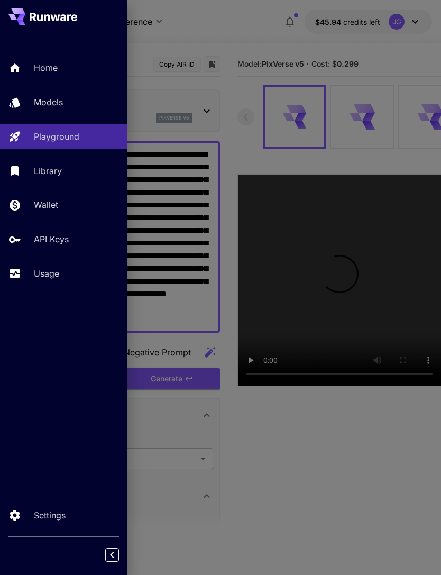
click at [277, 49] on div at bounding box center [220, 287] width 441 height 575
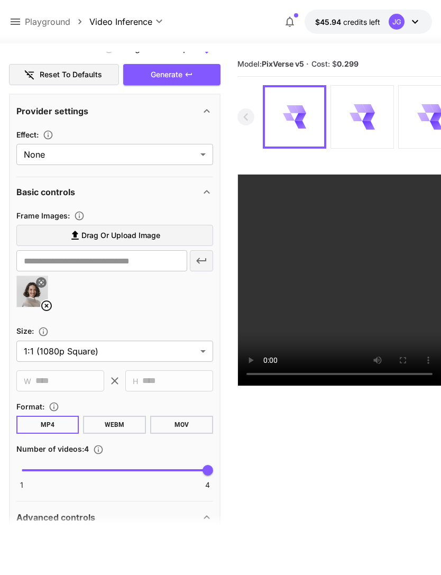
scroll to position [309, 0]
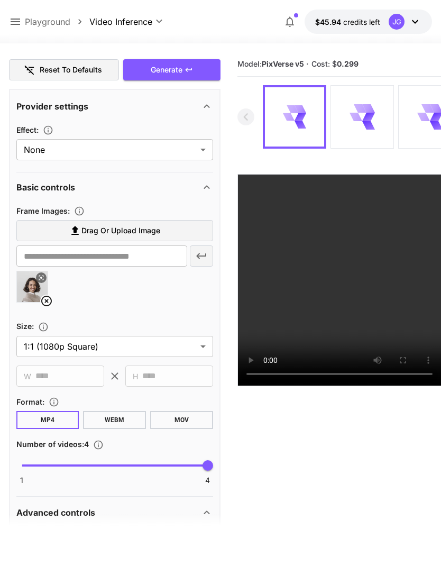
click at [50, 302] on icon at bounding box center [46, 300] width 13 height 13
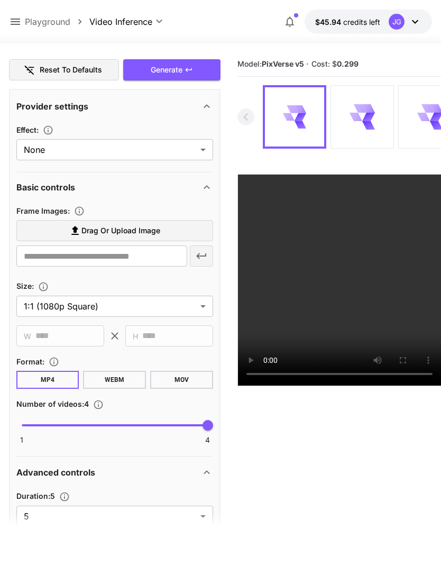
click at [145, 233] on span "Drag or upload image" at bounding box center [120, 230] width 79 height 13
click at [0, 0] on input "Drag or upload image" at bounding box center [0, 0] width 0 height 0
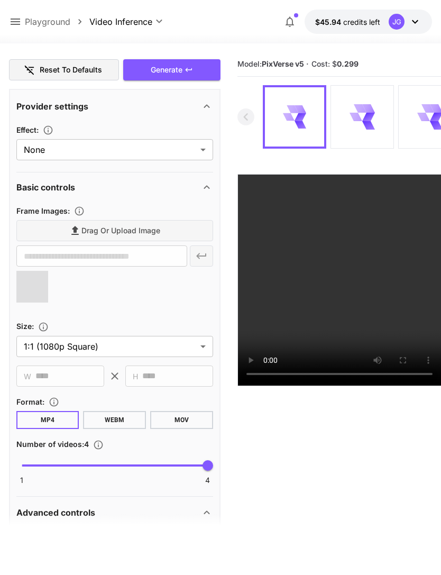
type input "**********"
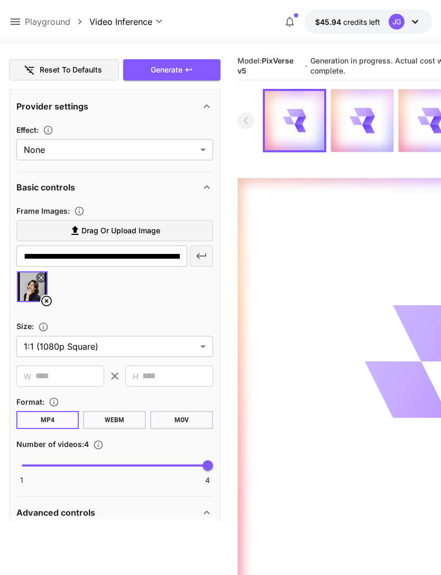
click at [29, 18] on p "Playground" at bounding box center [47, 21] width 45 height 13
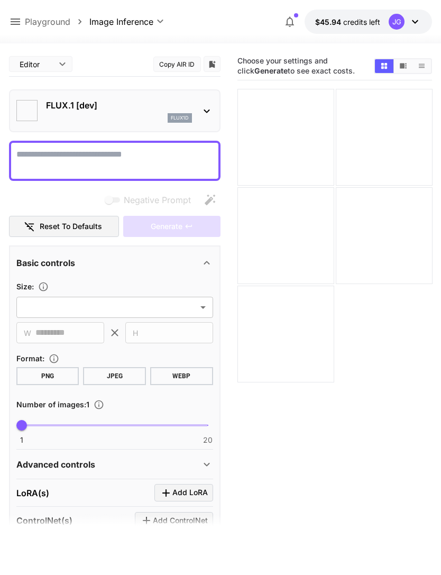
type input "**********"
click at [17, 22] on icon at bounding box center [16, 21] width 10 height 6
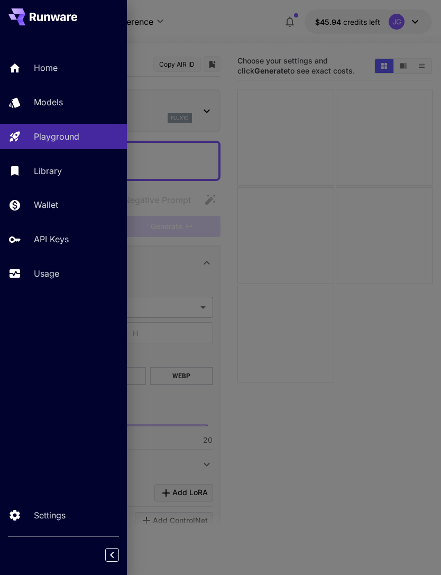
click at [48, 275] on p "Usage" at bounding box center [46, 273] width 25 height 13
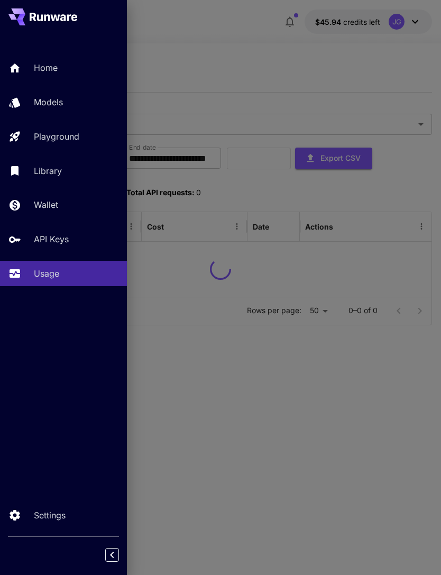
click at [258, 40] on div at bounding box center [220, 287] width 441 height 575
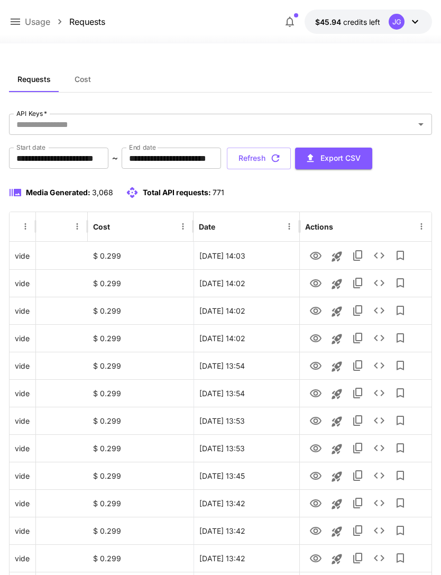
scroll to position [0, 54]
click at [281, 158] on icon "button" at bounding box center [276, 158] width 12 height 12
click at [320, 250] on icon "View" at bounding box center [315, 255] width 13 height 13
click at [291, 153] on button "Refresh" at bounding box center [259, 158] width 64 height 22
click at [280, 155] on icon "button" at bounding box center [276, 158] width 8 height 8
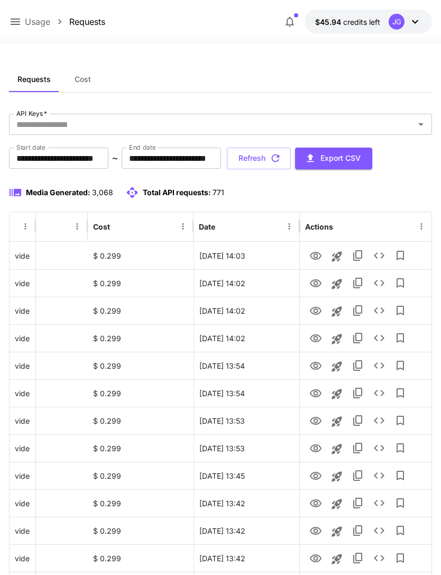
click at [291, 156] on button "Refresh" at bounding box center [259, 158] width 64 height 22
click at [315, 336] on icon "View" at bounding box center [316, 338] width 12 height 8
click at [319, 307] on icon "View" at bounding box center [315, 310] width 13 height 13
click at [320, 280] on icon "View" at bounding box center [315, 283] width 13 height 13
click at [315, 309] on icon "View" at bounding box center [316, 311] width 12 height 8
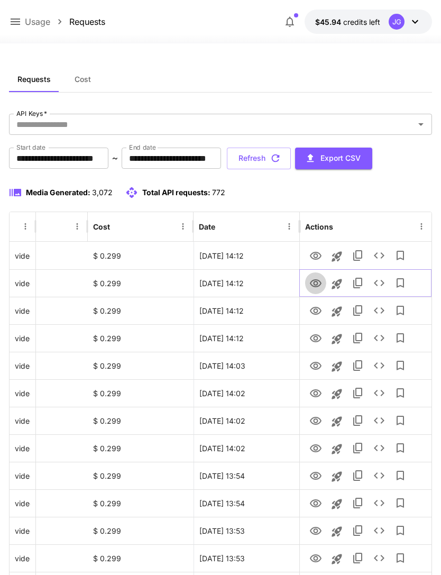
click at [317, 282] on icon "View" at bounding box center [316, 283] width 12 height 8
click at [318, 311] on icon "View" at bounding box center [315, 310] width 13 height 13
click at [316, 279] on icon "View" at bounding box center [315, 283] width 13 height 13
click at [281, 162] on icon "button" at bounding box center [276, 158] width 12 height 12
click at [318, 252] on icon "View" at bounding box center [316, 256] width 12 height 8
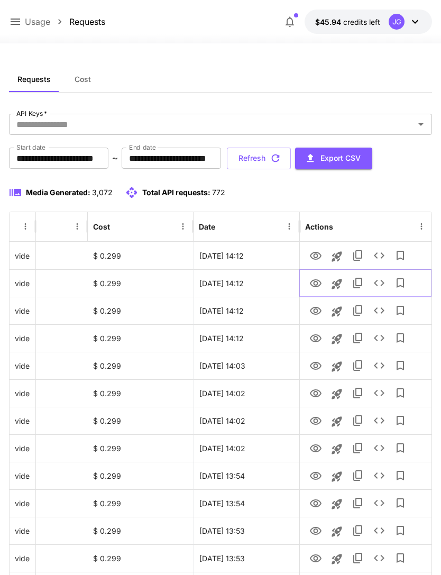
click at [312, 283] on icon "View" at bounding box center [315, 283] width 13 height 13
click at [281, 158] on icon "button" at bounding box center [276, 158] width 12 height 12
click at [316, 312] on icon "View" at bounding box center [316, 311] width 12 height 8
click at [20, 16] on icon at bounding box center [15, 21] width 13 height 13
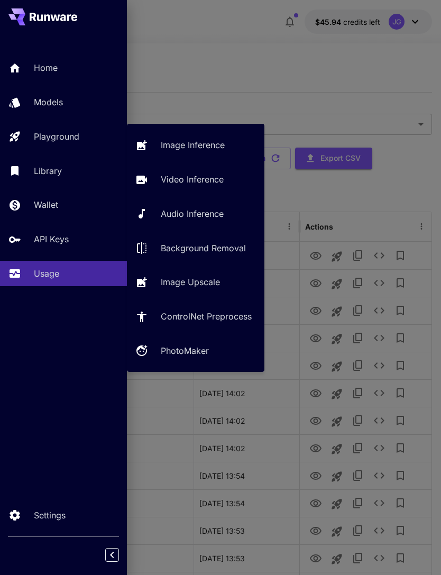
click at [195, 178] on p "Video Inference" at bounding box center [192, 179] width 63 height 13
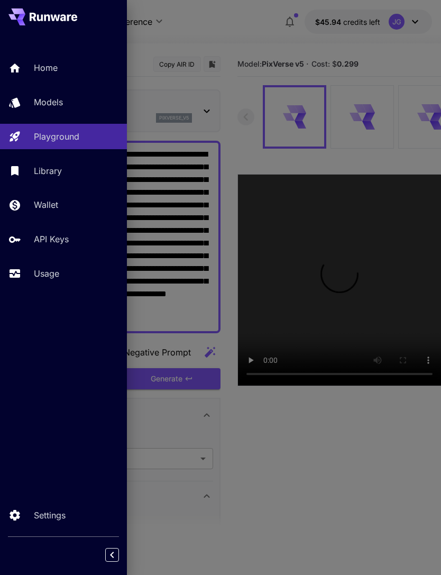
click at [234, 45] on div at bounding box center [220, 287] width 441 height 575
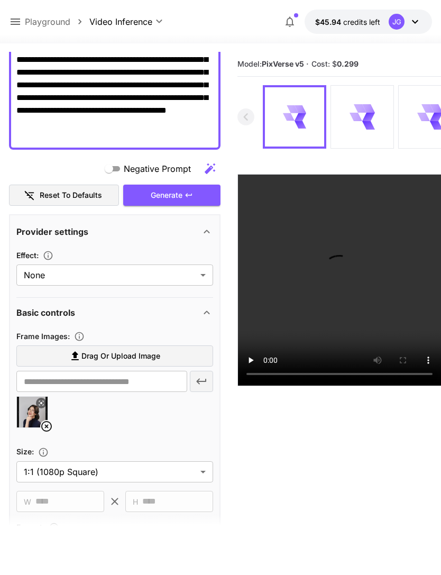
scroll to position [224, 0]
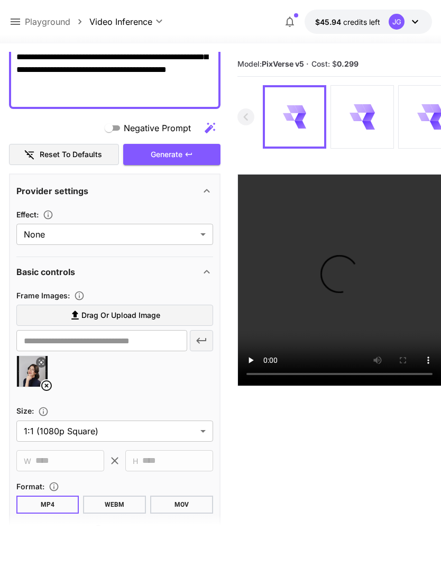
click at [48, 386] on icon at bounding box center [46, 385] width 11 height 11
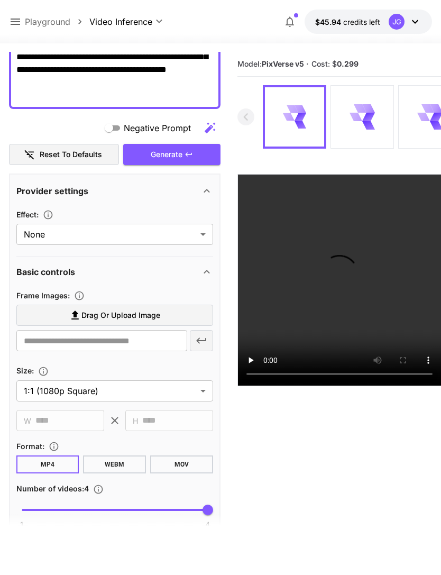
click at [140, 314] on span "Drag or upload image" at bounding box center [120, 315] width 79 height 13
click at [0, 0] on input "Drag or upload image" at bounding box center [0, 0] width 0 height 0
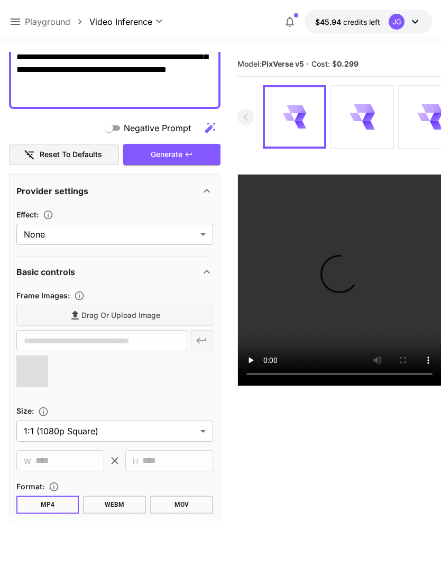
type input "**********"
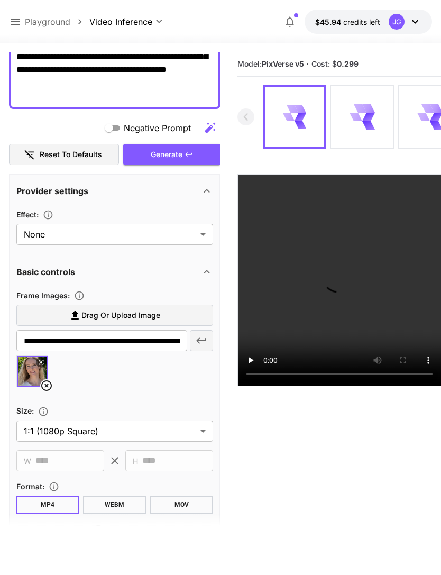
click at [195, 154] on div "Generate" at bounding box center [171, 155] width 97 height 22
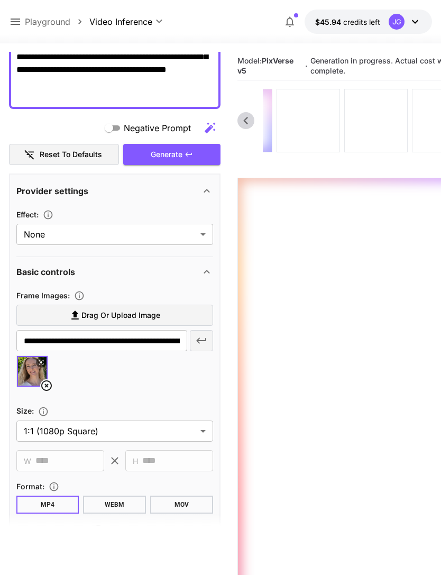
click at [328, 123] on div at bounding box center [308, 120] width 62 height 62
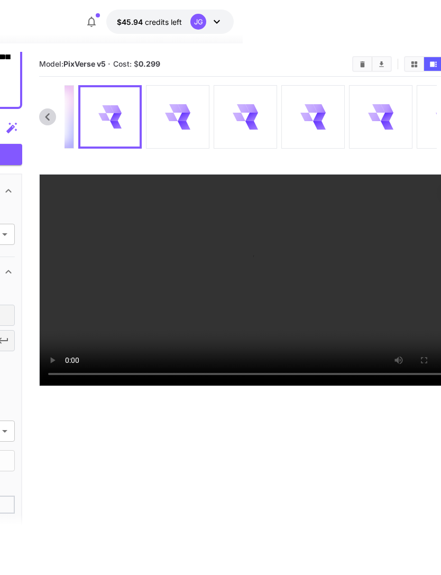
scroll to position [0, 219]
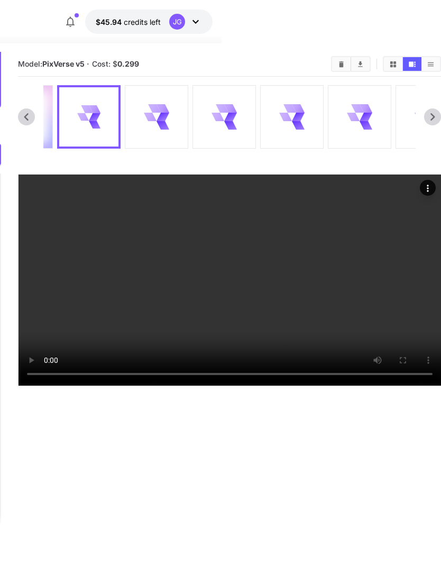
click at [233, 385] on video at bounding box center [229, 279] width 422 height 211
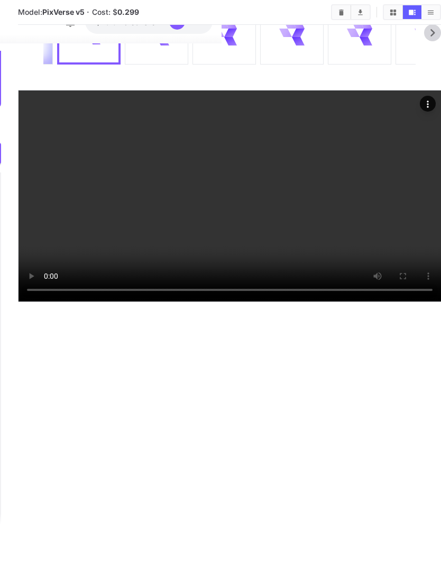
scroll to position [174, 219]
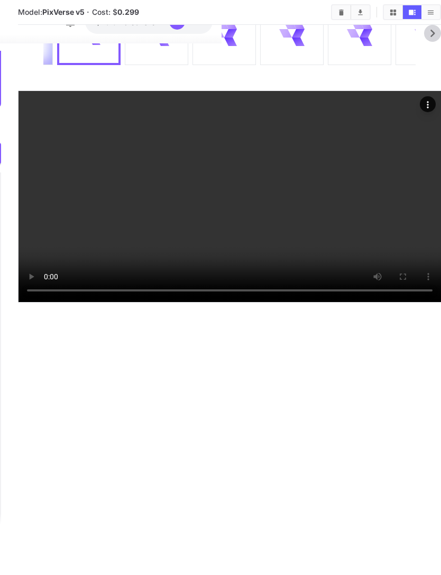
click at [334, 198] on video at bounding box center [229, 196] width 422 height 211
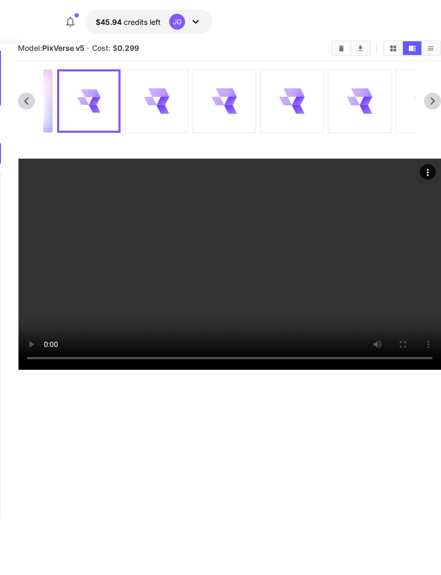
scroll to position [0, 219]
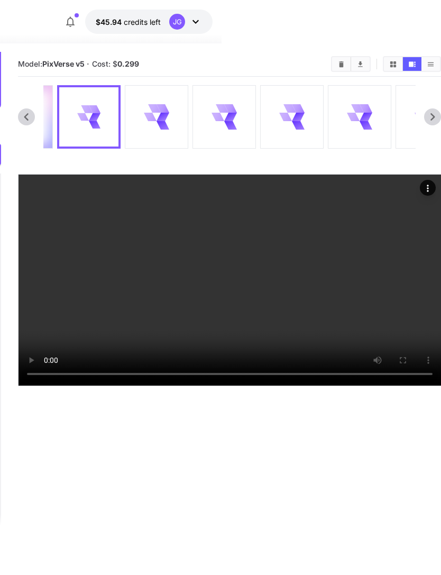
click at [161, 124] on icon at bounding box center [162, 125] width 13 height 8
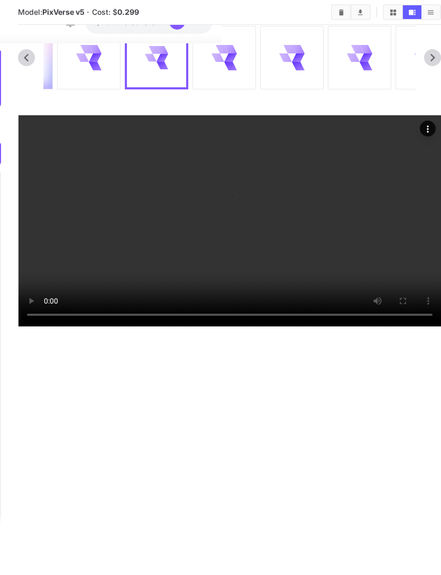
scroll to position [201, 219]
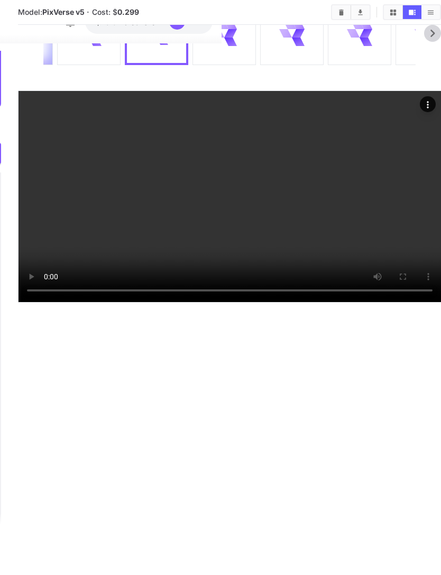
click at [231, 274] on video at bounding box center [229, 196] width 422 height 211
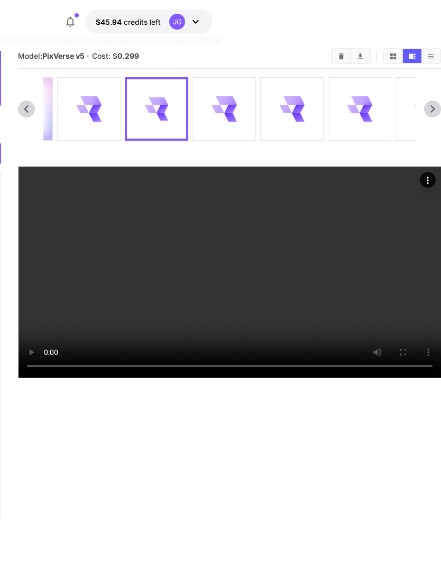
scroll to position [1, 219]
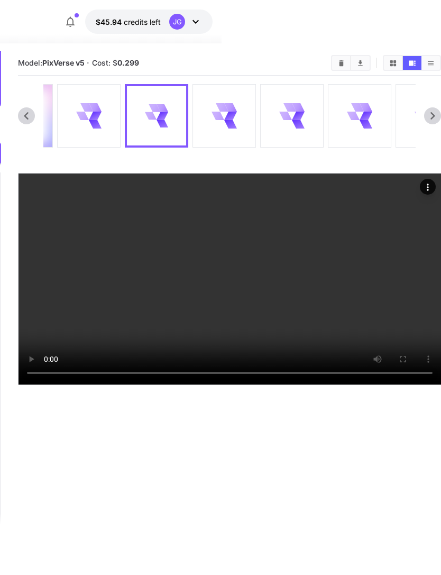
click at [236, 112] on icon at bounding box center [223, 115] width 25 height 25
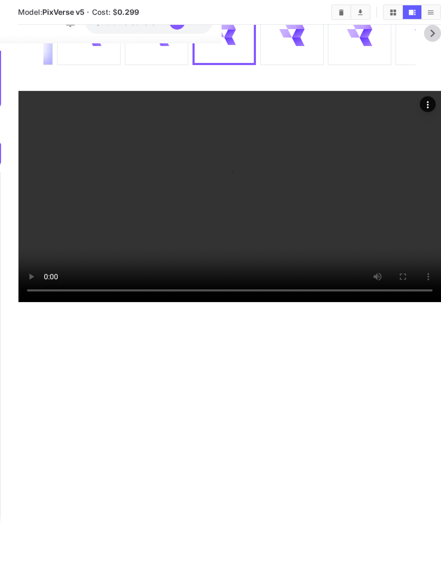
scroll to position [114, 219]
click at [233, 302] on video at bounding box center [229, 196] width 422 height 211
click at [304, 264] on video at bounding box center [229, 196] width 422 height 211
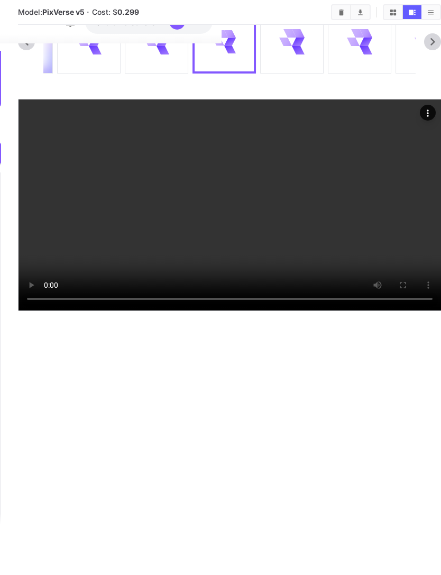
scroll to position [0, 219]
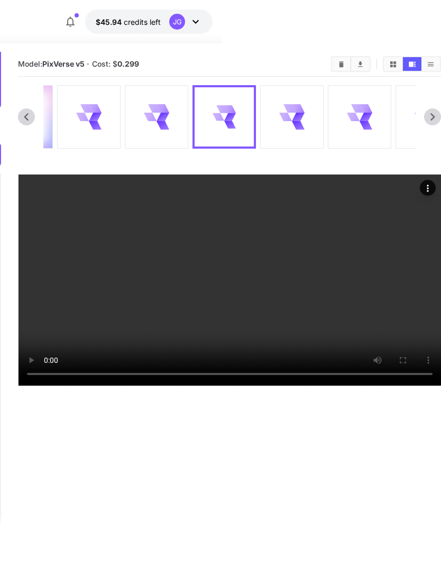
click at [295, 119] on icon at bounding box center [298, 117] width 13 height 8
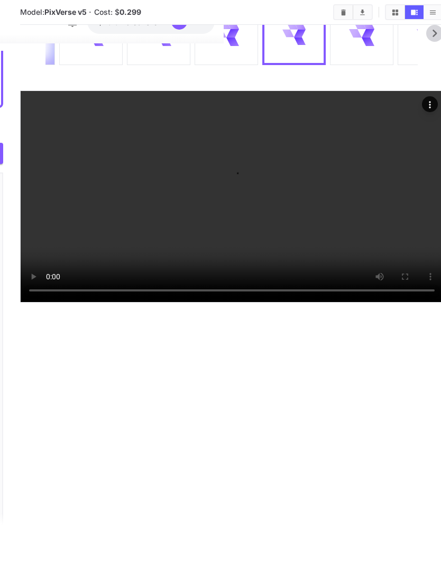
scroll to position [143, 217]
click at [234, 302] on video at bounding box center [232, 196] width 422 height 211
click at [312, 246] on video at bounding box center [232, 196] width 422 height 211
click at [231, 302] on video at bounding box center [232, 196] width 422 height 211
click at [298, 219] on video at bounding box center [232, 196] width 422 height 211
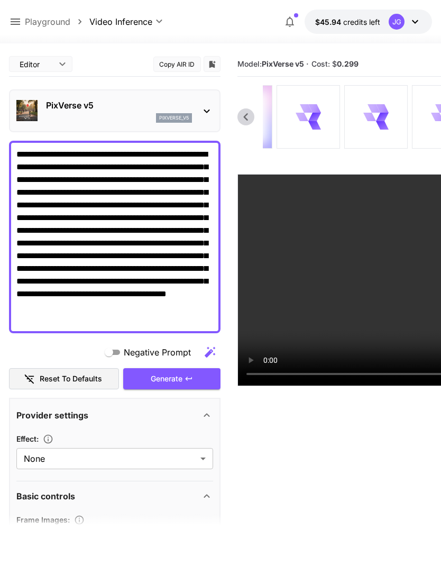
scroll to position [0, 0]
click at [21, 19] on icon at bounding box center [15, 21] width 13 height 13
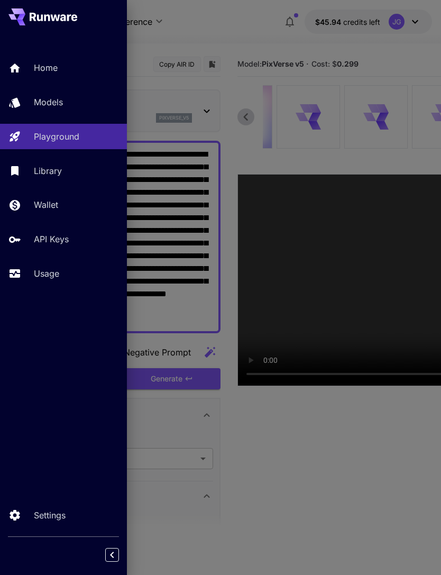
click at [51, 272] on p "Usage" at bounding box center [46, 273] width 25 height 13
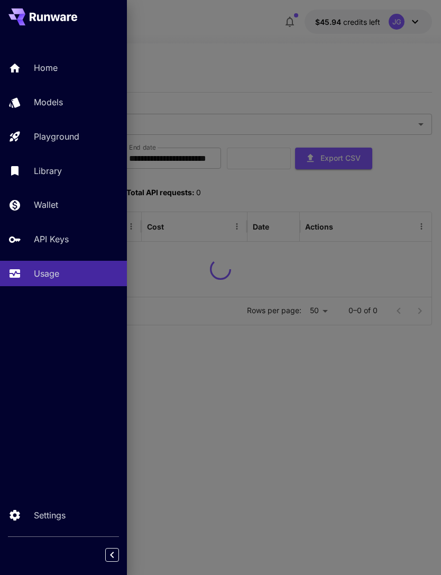
click at [249, 56] on div at bounding box center [220, 287] width 441 height 575
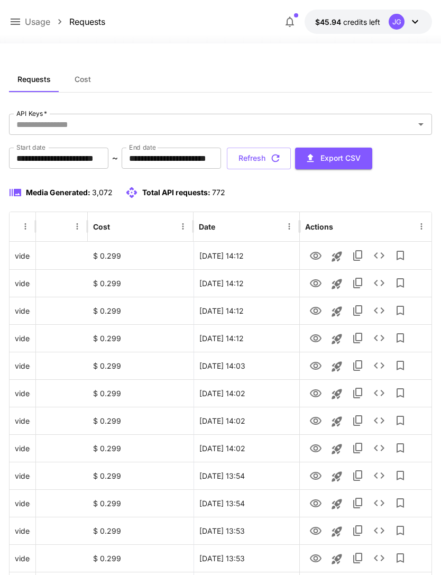
scroll to position [0, 54]
click at [281, 158] on icon "button" at bounding box center [276, 158] width 12 height 12
click at [314, 283] on icon "View" at bounding box center [316, 283] width 12 height 8
click at [318, 311] on icon "View" at bounding box center [315, 310] width 13 height 13
click at [291, 154] on button "Refresh" at bounding box center [259, 158] width 64 height 22
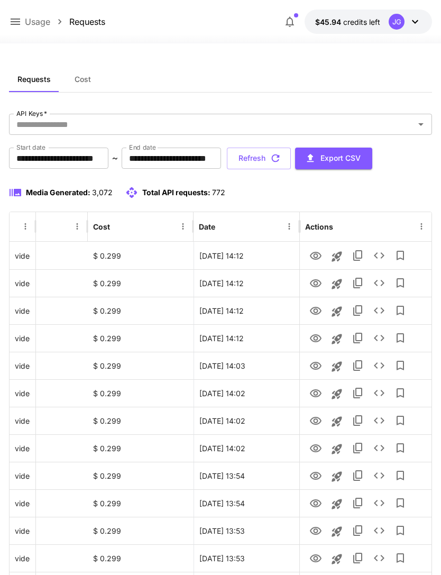
click at [281, 160] on icon "button" at bounding box center [276, 158] width 12 height 12
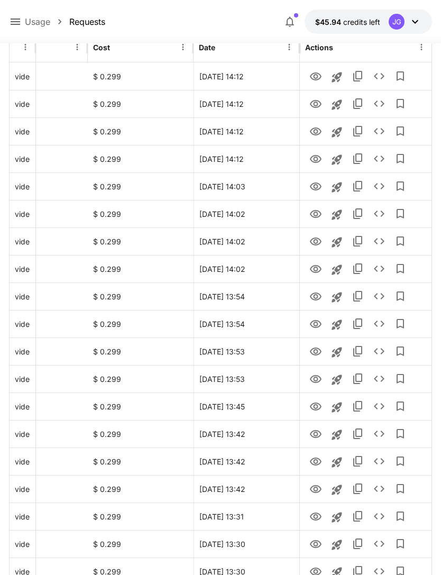
scroll to position [0, 0]
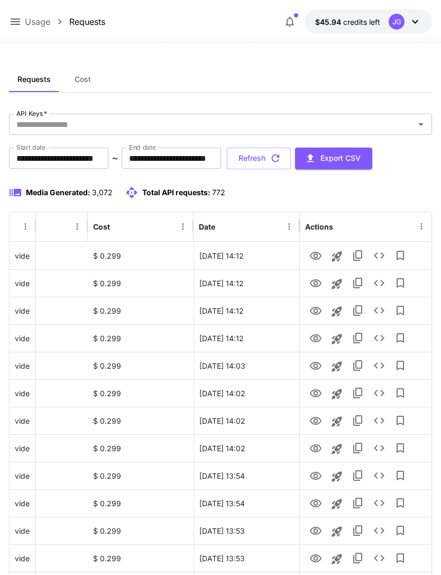
click at [291, 156] on button "Refresh" at bounding box center [259, 158] width 64 height 22
click at [317, 340] on icon "View" at bounding box center [315, 338] width 13 height 13
click at [319, 312] on icon "View" at bounding box center [316, 311] width 12 height 8
click at [316, 286] on icon "View" at bounding box center [316, 283] width 12 height 8
click at [316, 254] on icon "View" at bounding box center [316, 256] width 12 height 8
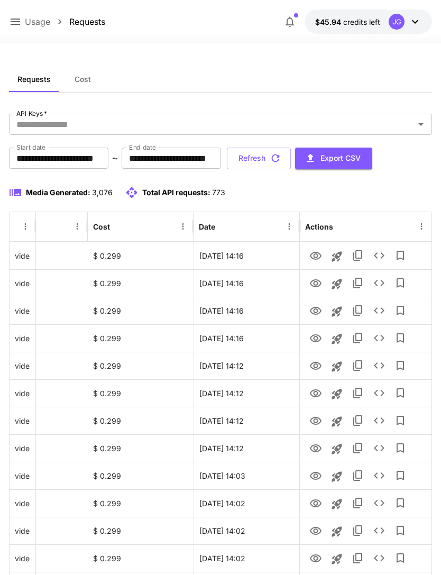
click at [20, 17] on icon at bounding box center [15, 21] width 13 height 13
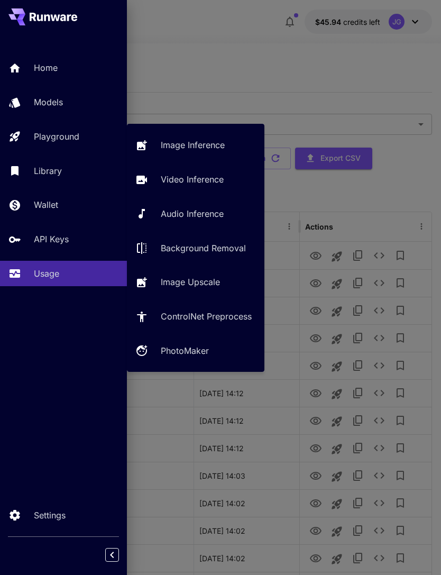
click at [82, 137] on div "Playground" at bounding box center [76, 136] width 85 height 13
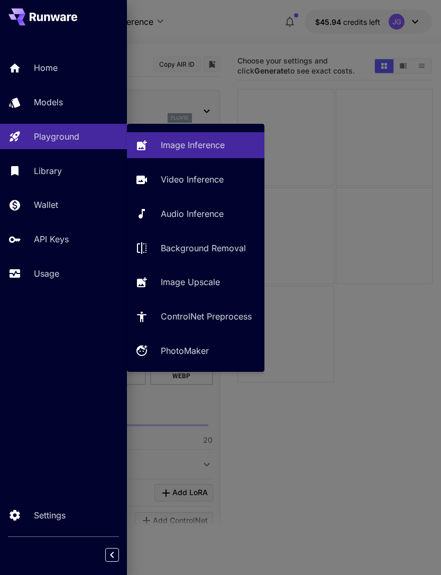
click at [206, 178] on p "Video Inference" at bounding box center [192, 179] width 63 height 13
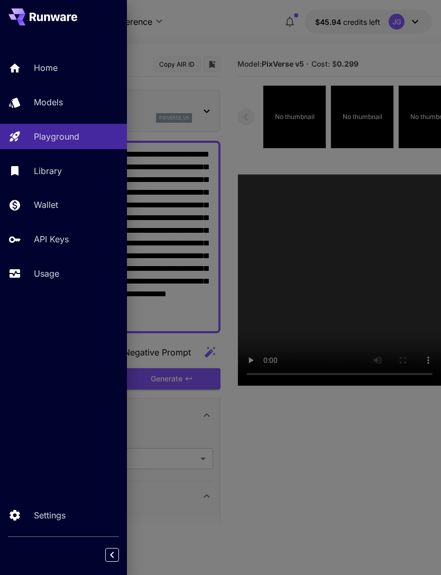
type input "**********"
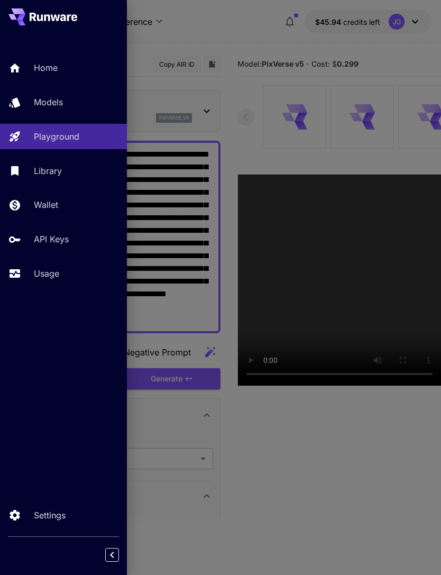
click at [261, 25] on div at bounding box center [220, 287] width 441 height 575
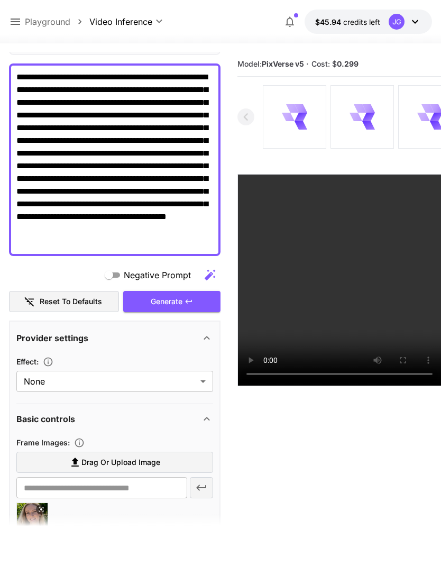
scroll to position [44, 0]
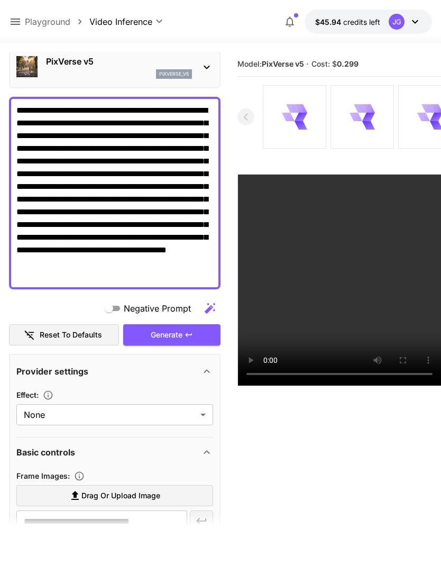
click at [174, 336] on div "Generate" at bounding box center [171, 335] width 97 height 22
